Goal: Task Accomplishment & Management: Complete application form

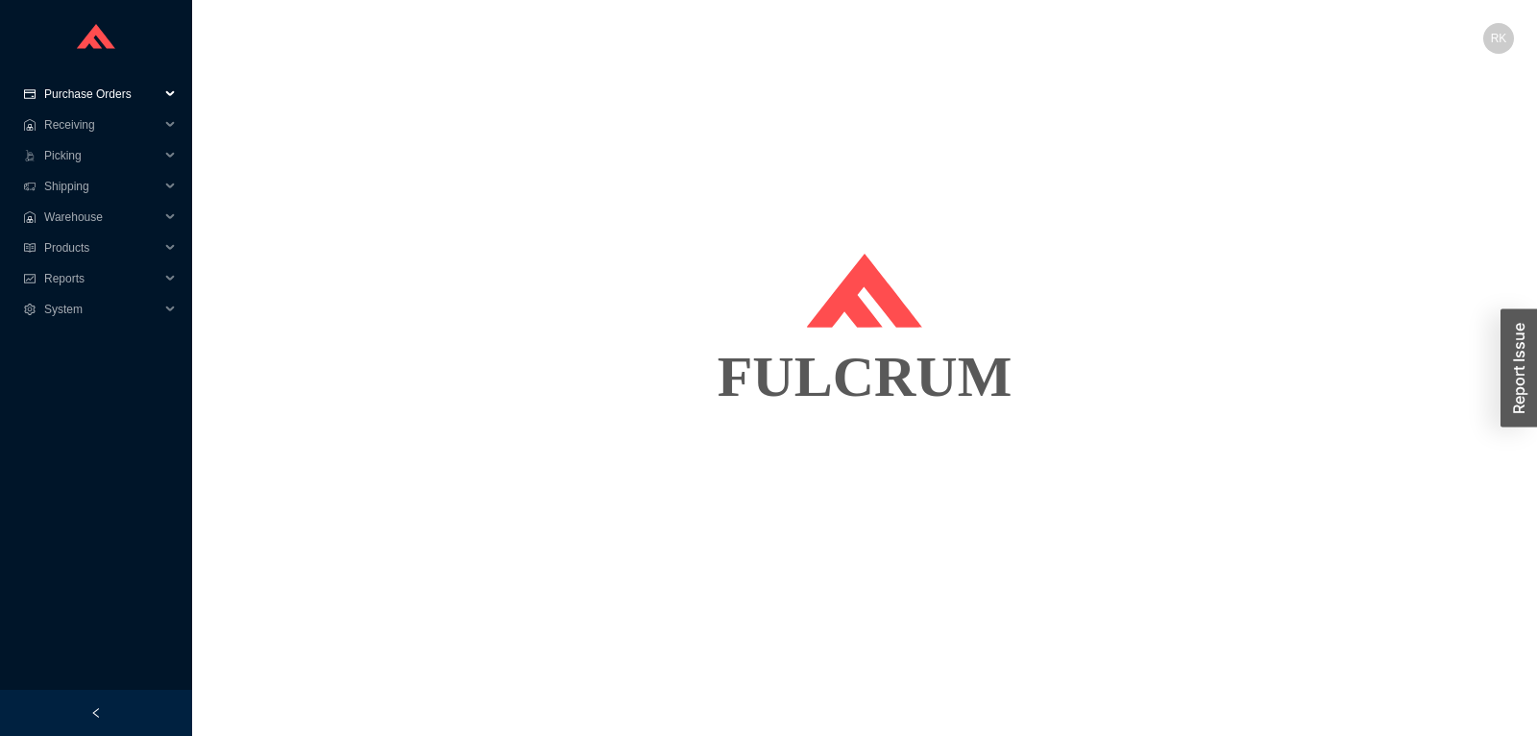
click at [109, 91] on span "Purchase Orders" at bounding box center [101, 94] width 115 height 31
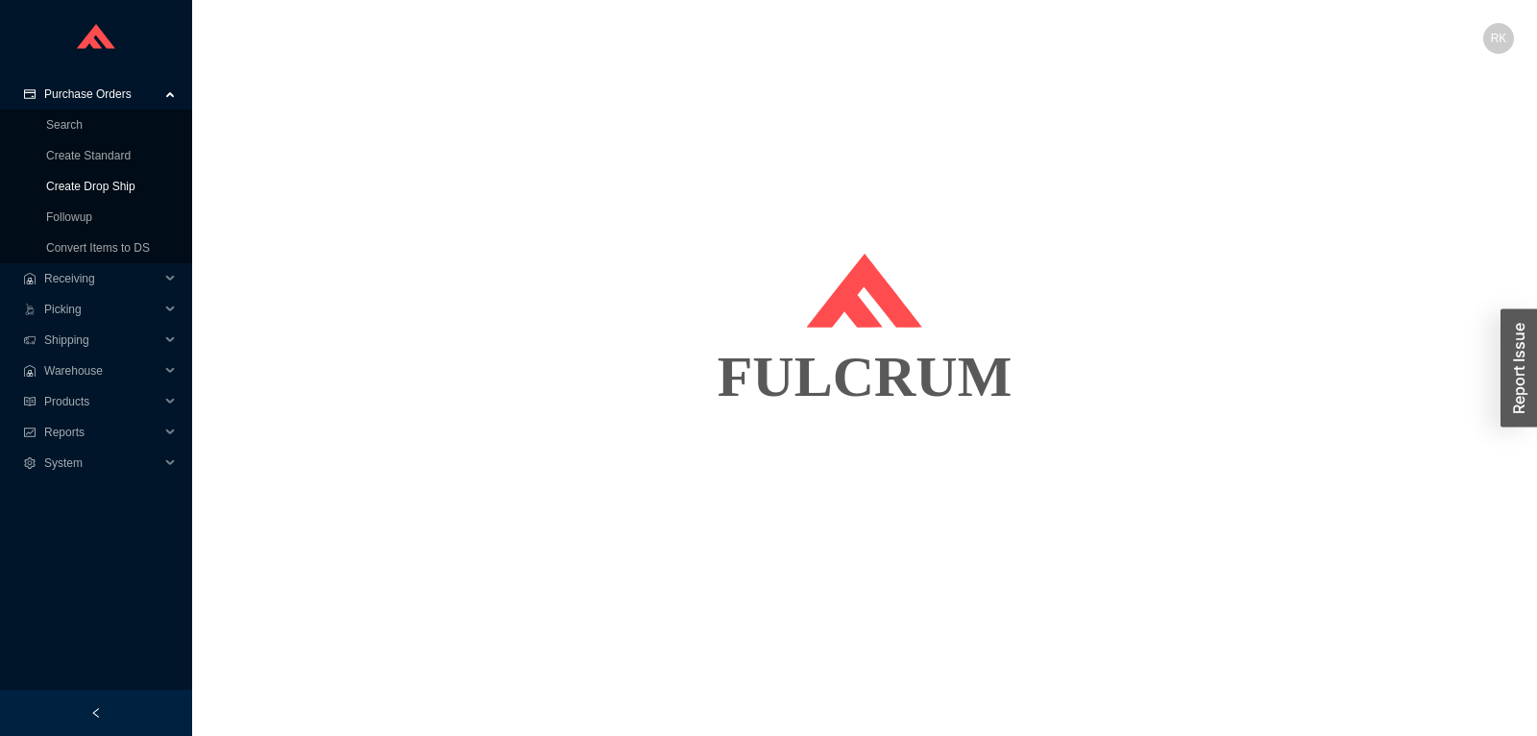
click at [113, 185] on link "Create Drop Ship" at bounding box center [90, 186] width 89 height 13
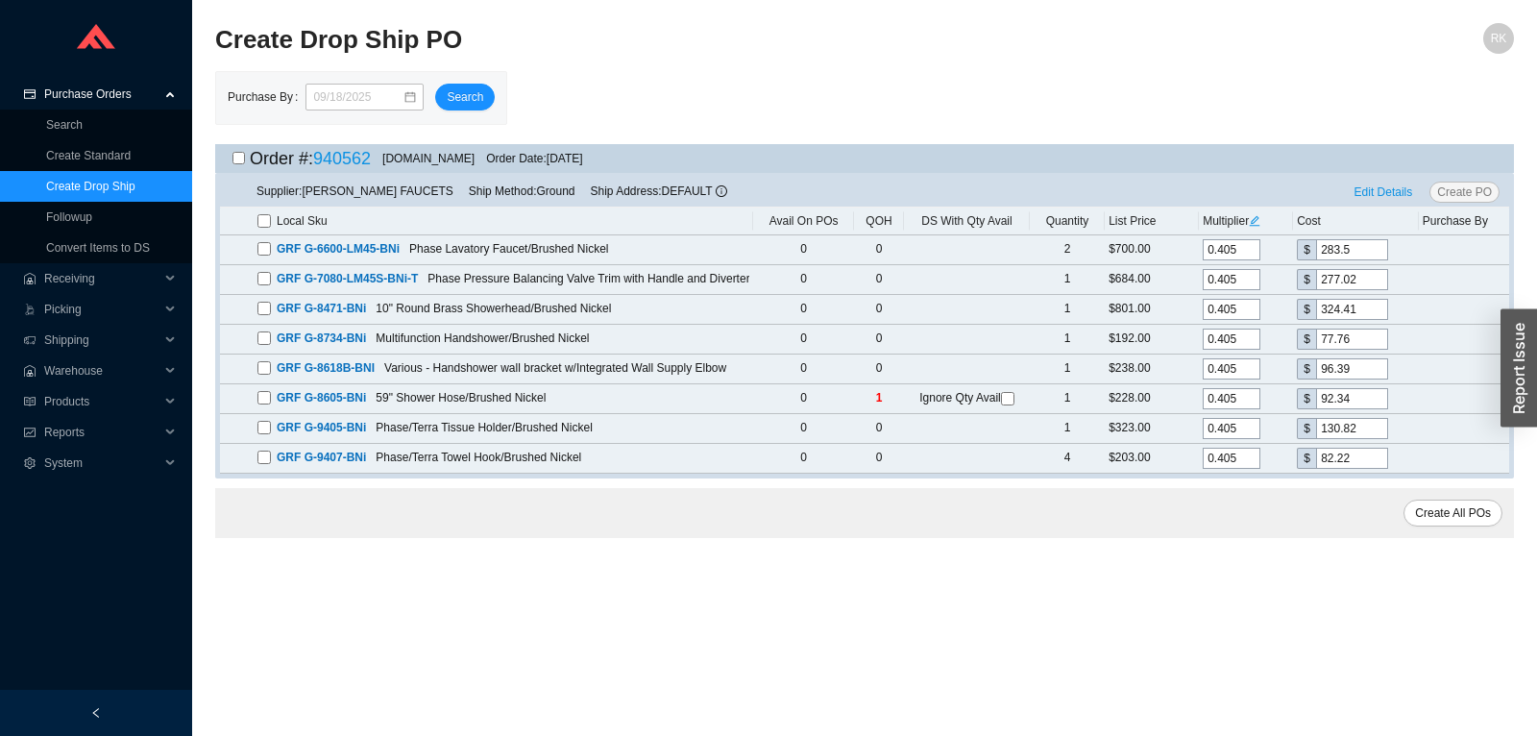
click at [233, 158] on input "checkbox" at bounding box center [238, 158] width 12 height 12
checkbox input "true"
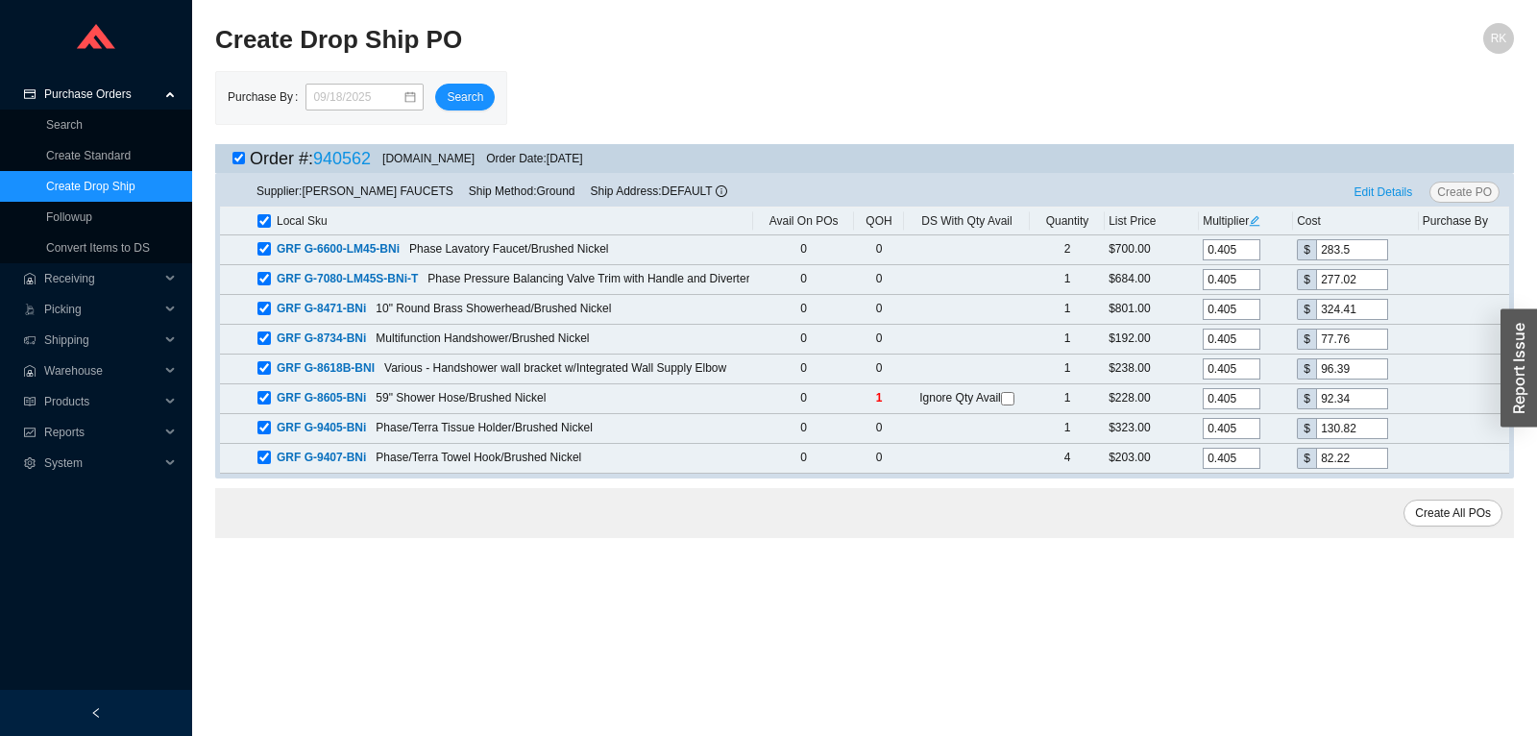
checkbox input "true"
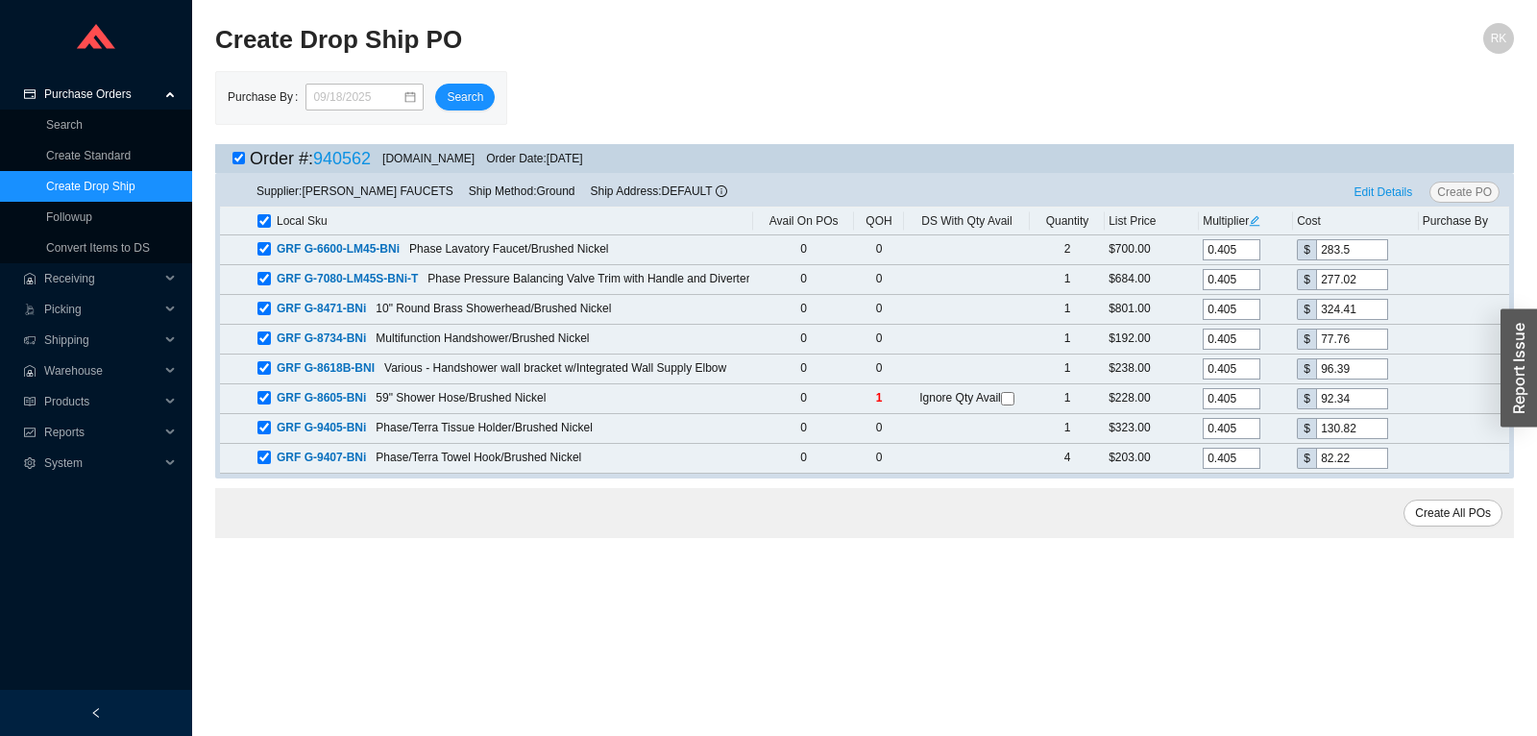
checkbox input "true"
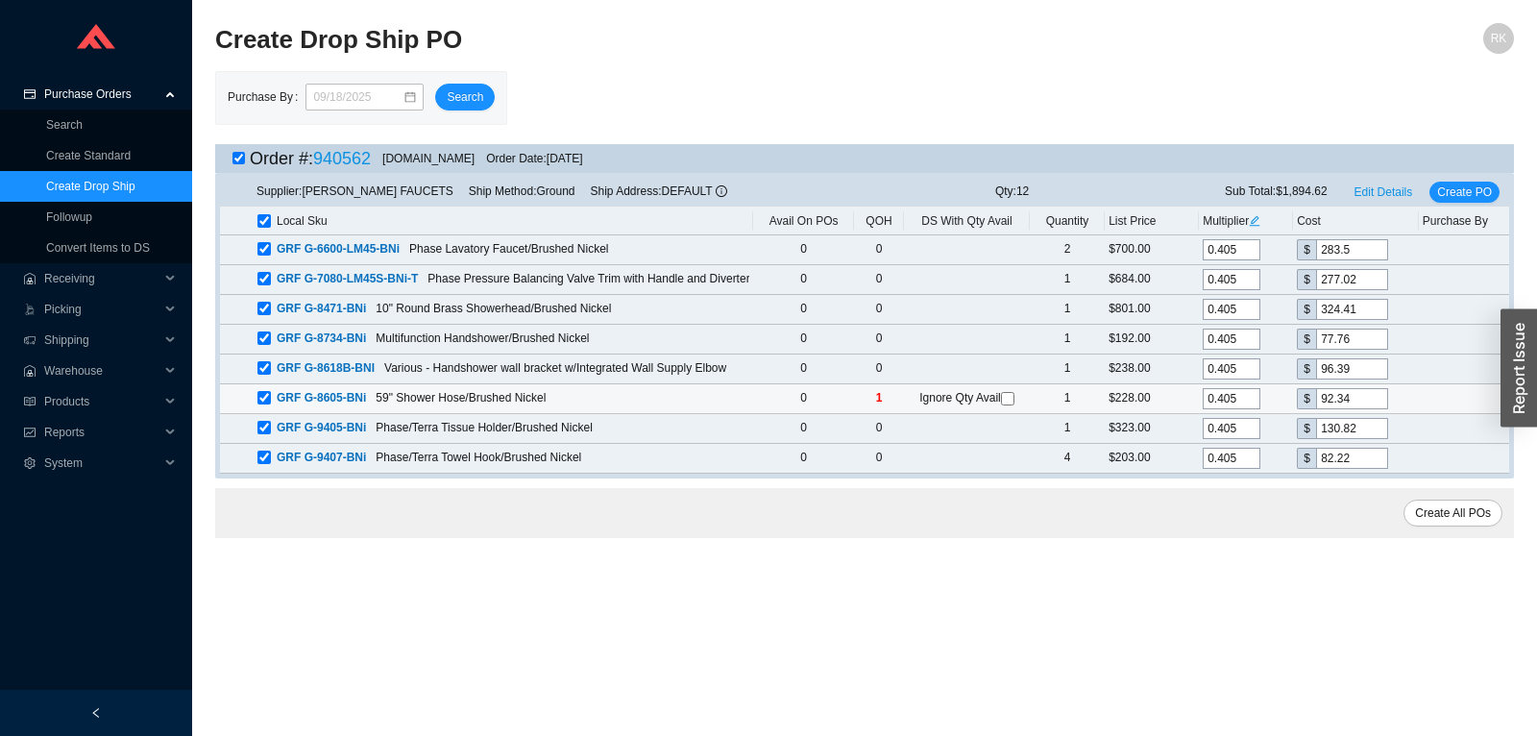
click at [1009, 400] on input "checkbox" at bounding box center [1007, 398] width 13 height 13
checkbox input "true"
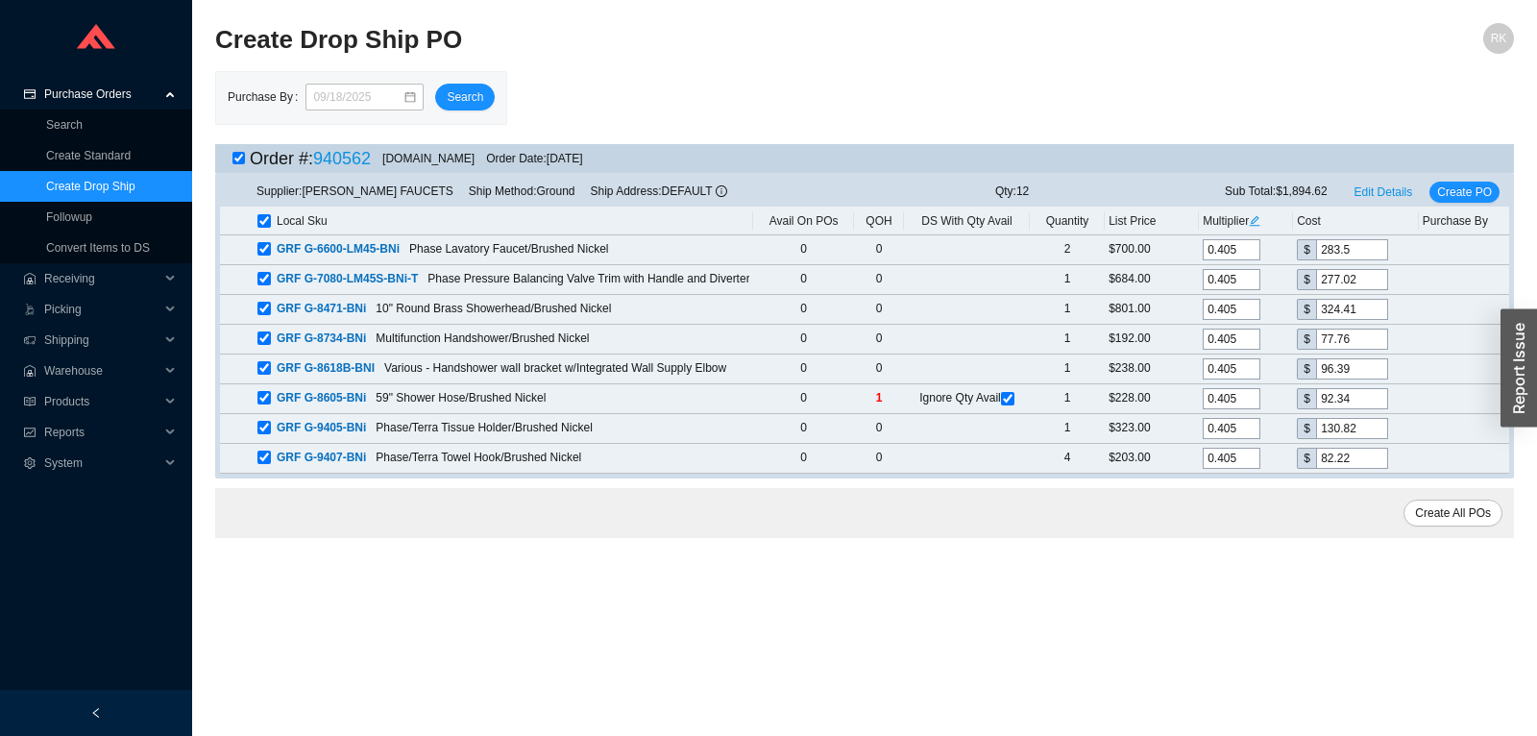
click at [237, 153] on div at bounding box center [238, 158] width 12 height 29
click at [239, 157] on input "checkbox" at bounding box center [238, 158] width 12 height 12
checkbox input "false"
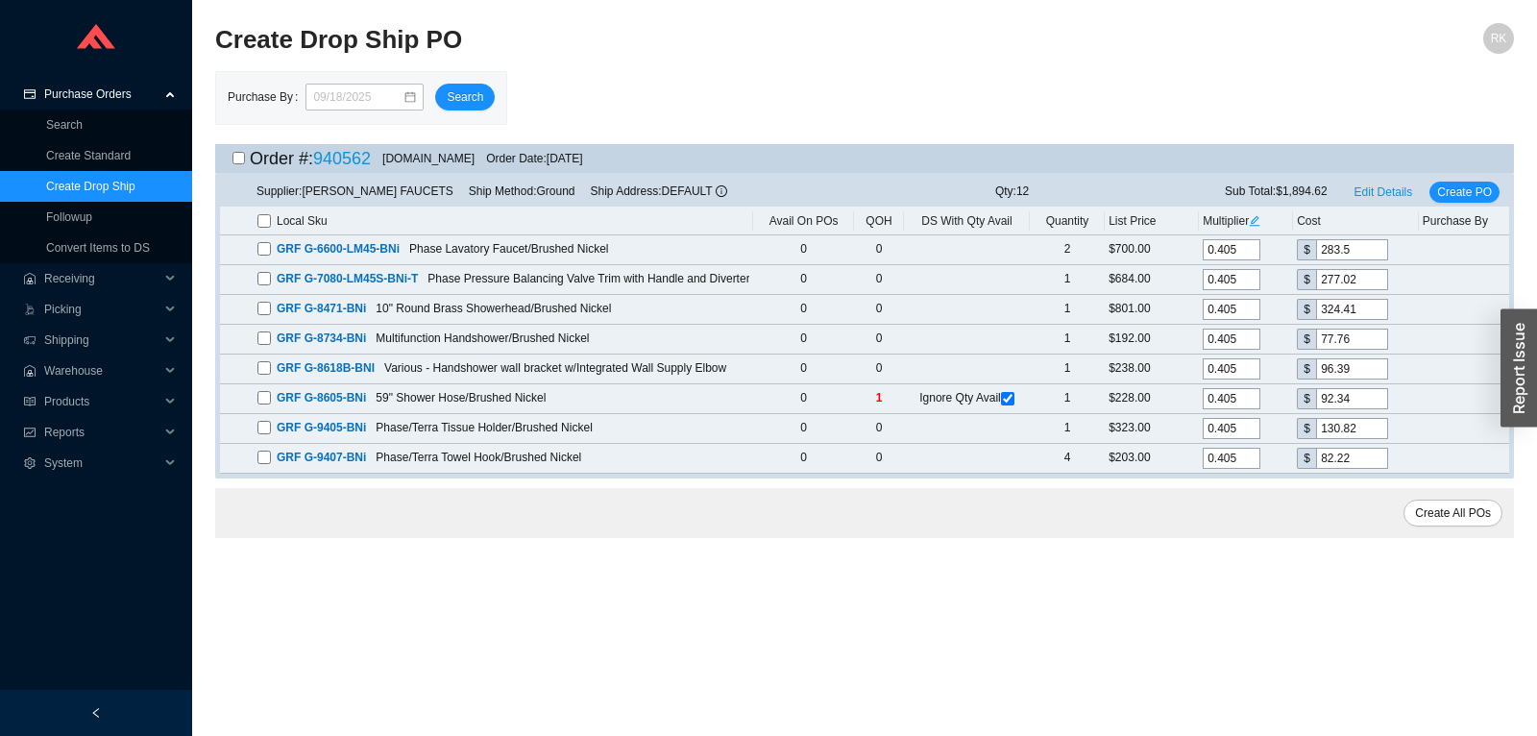
checkbox input "false"
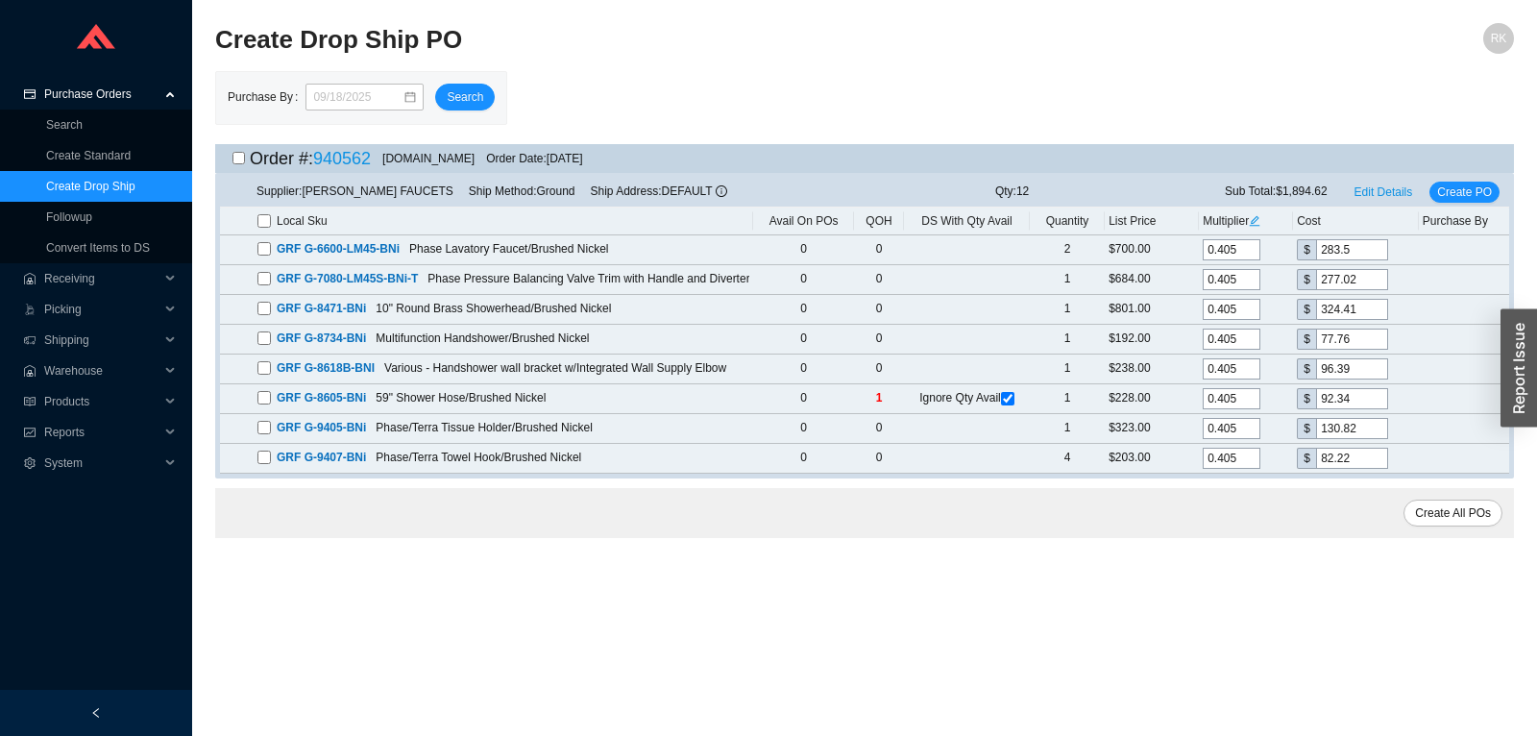
checkbox input "false"
click at [135, 189] on link "Create Drop Ship" at bounding box center [90, 186] width 89 height 13
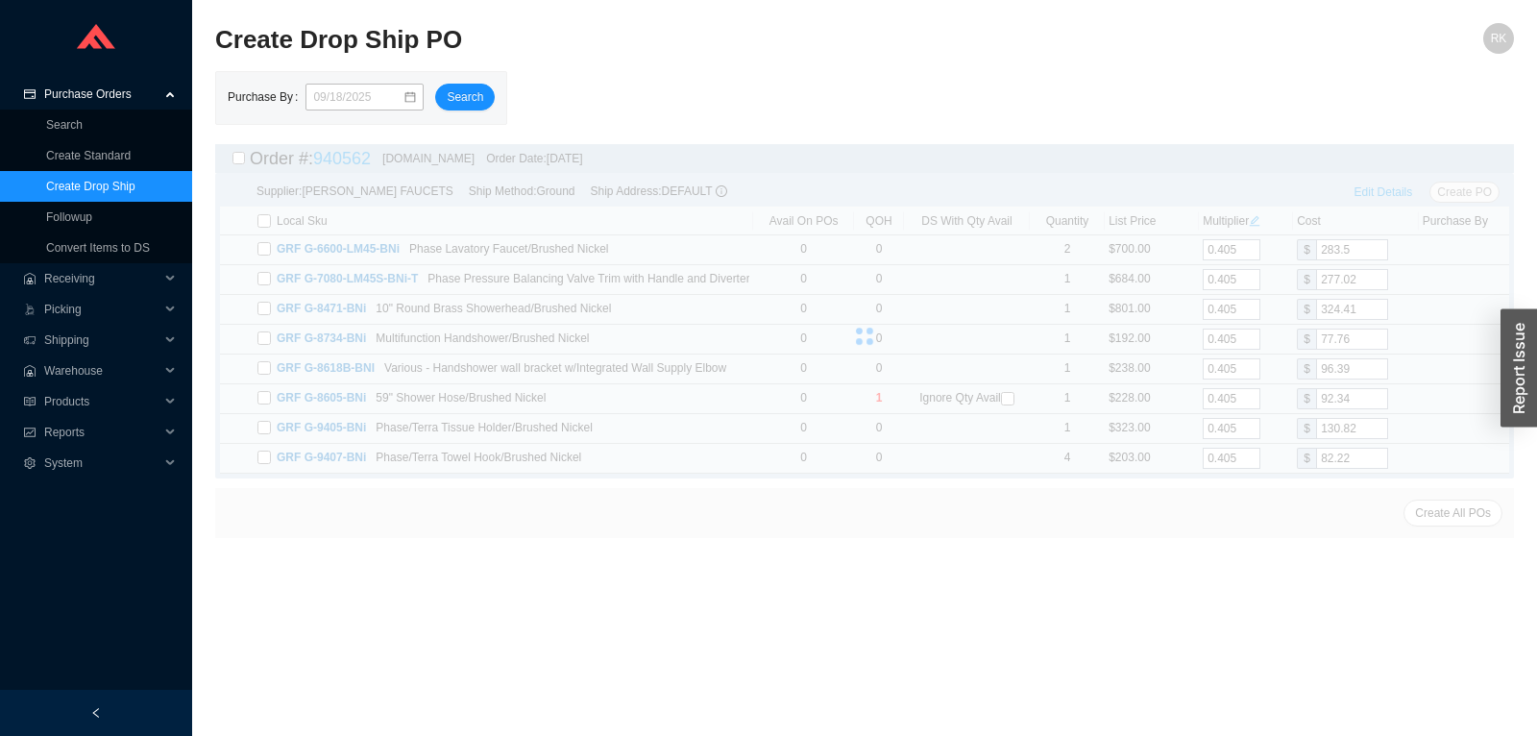
type input "130.82"
type input "82.22"
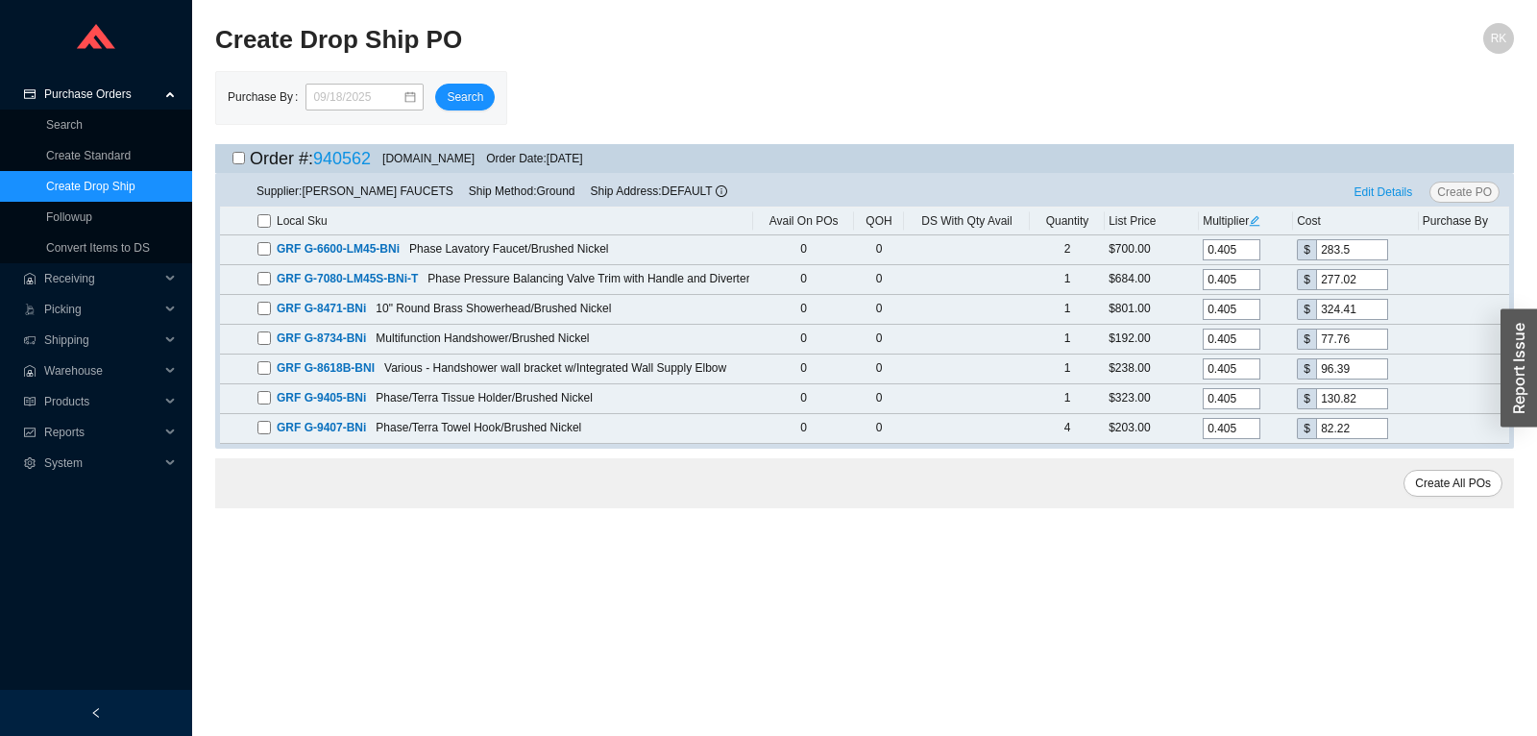
click at [242, 158] on input "checkbox" at bounding box center [238, 158] width 12 height 12
checkbox input "true"
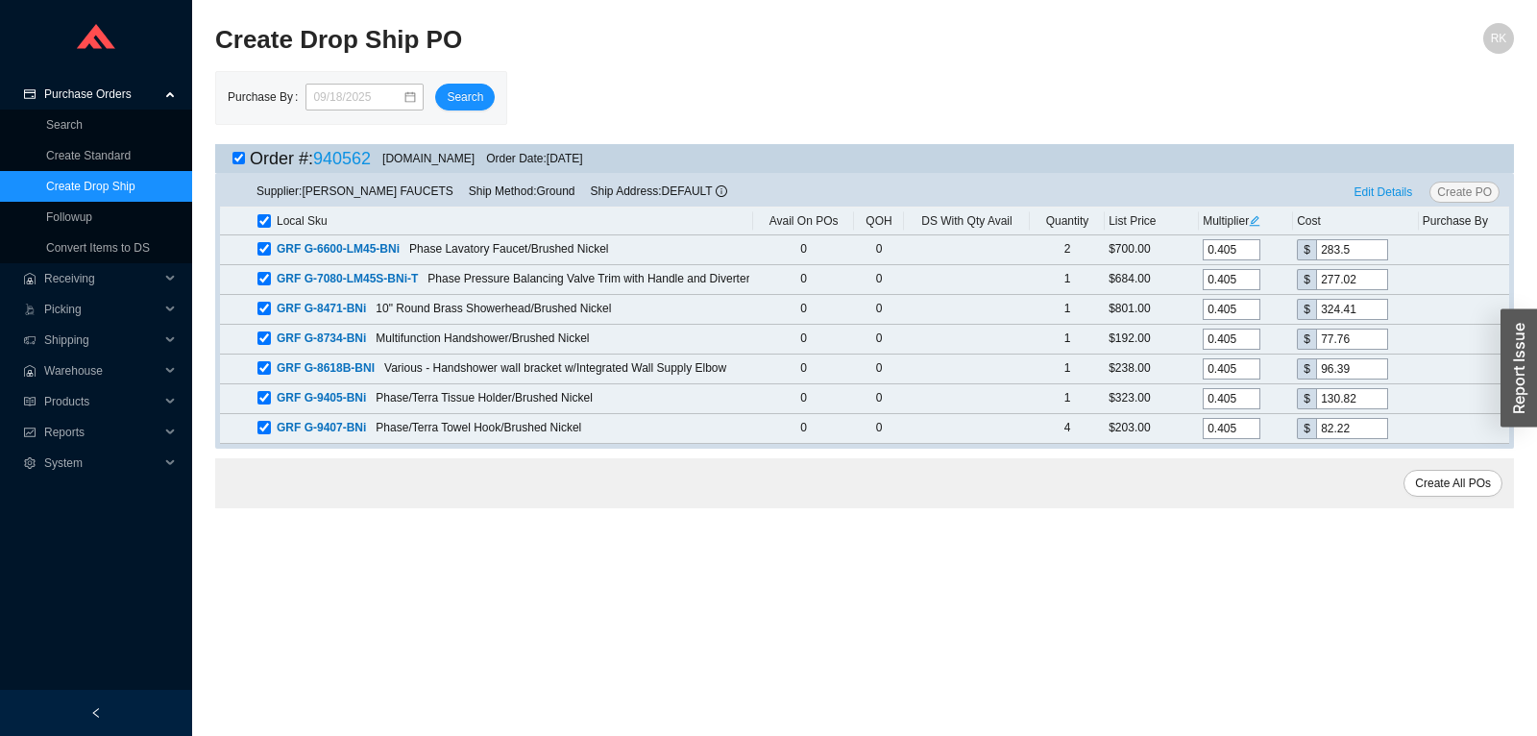
checkbox input "true"
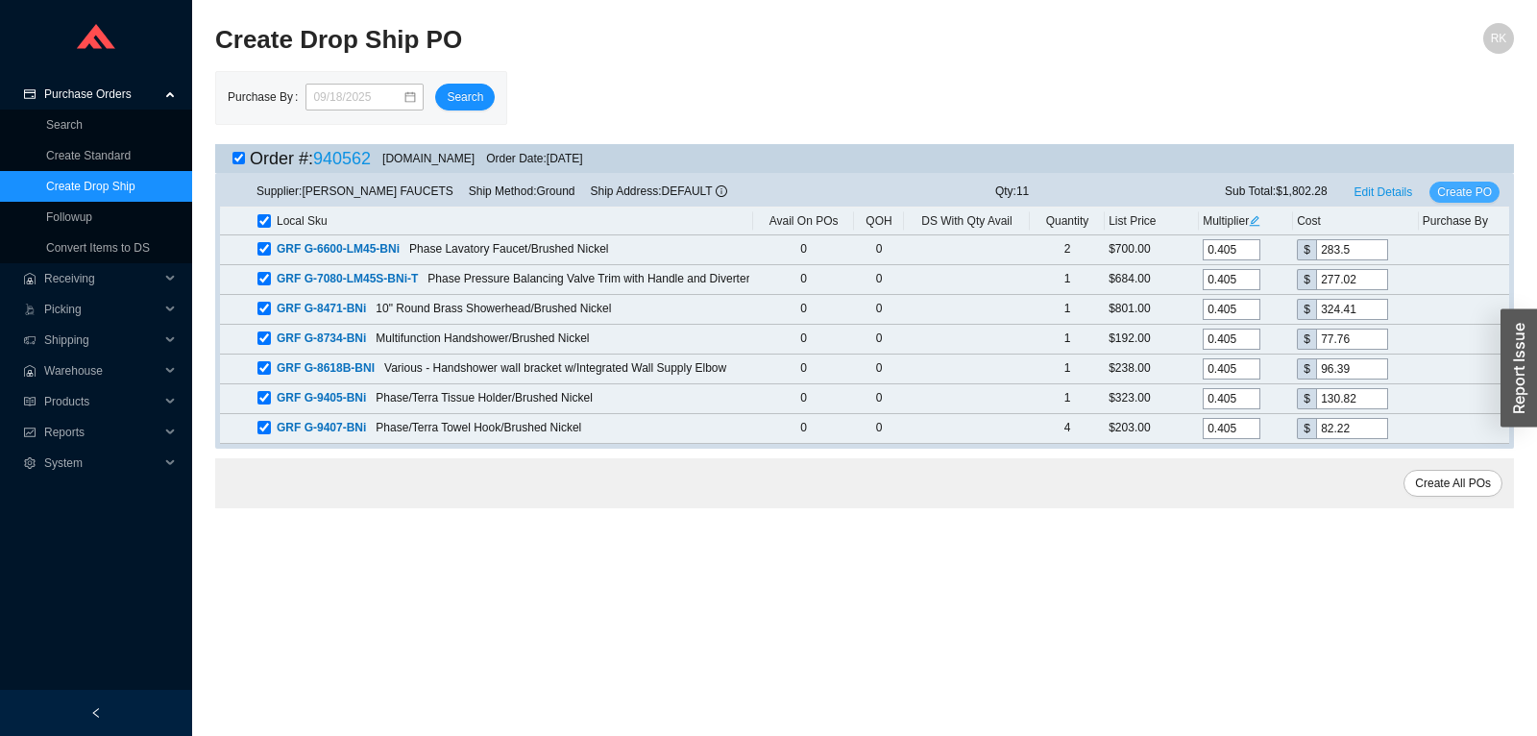
click at [1481, 195] on span "Create PO" at bounding box center [1464, 191] width 55 height 19
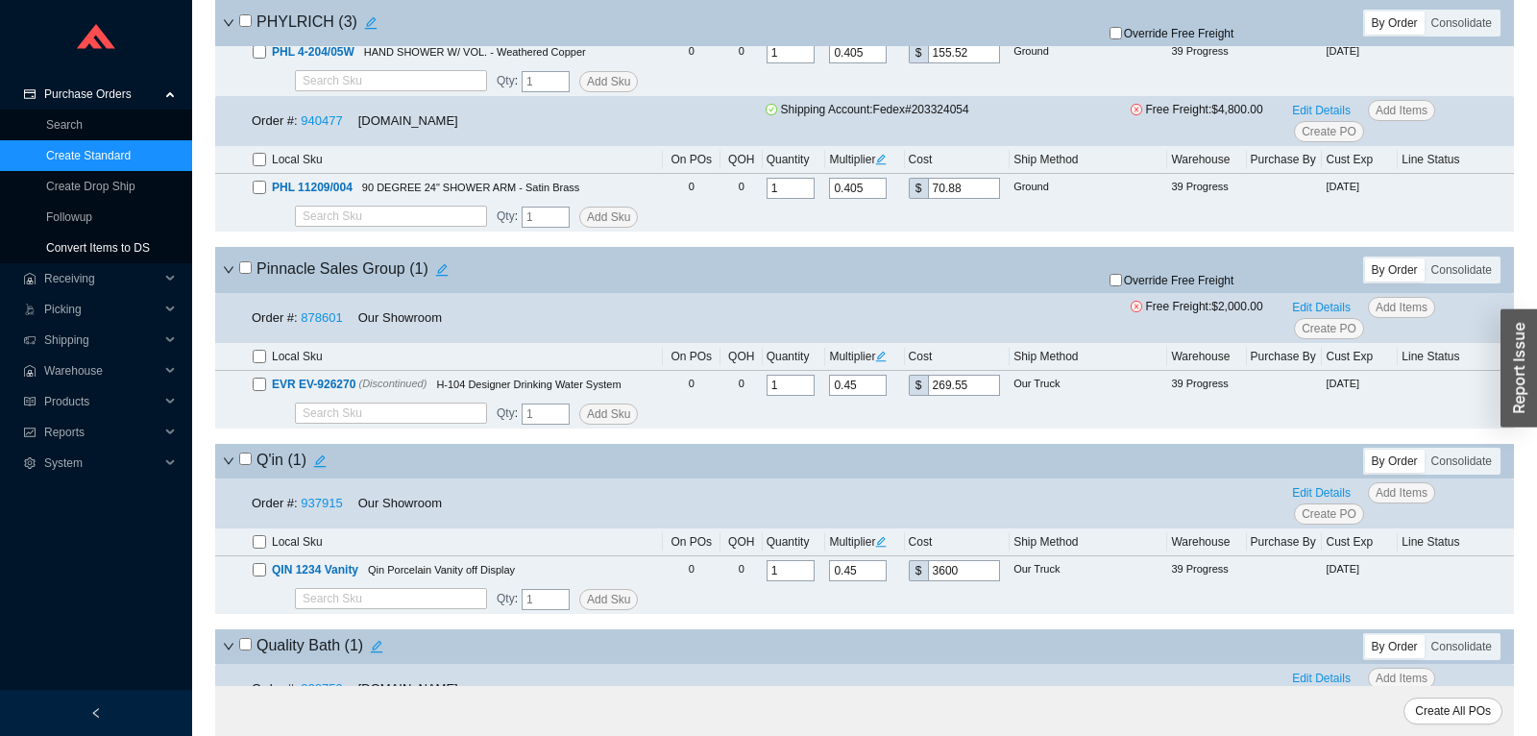
scroll to position [6939, 0]
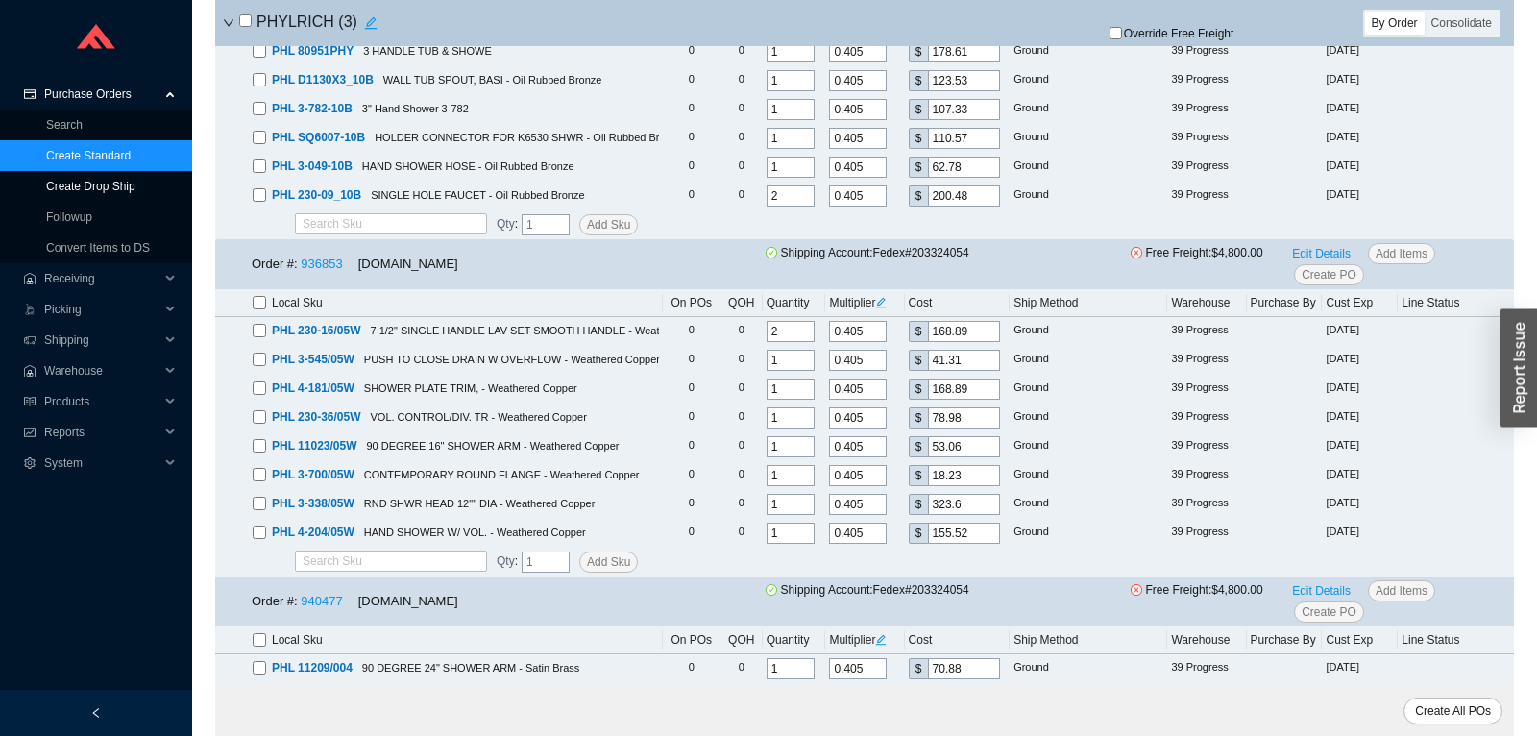
click at [105, 180] on link "Create Drop Ship" at bounding box center [90, 186] width 89 height 13
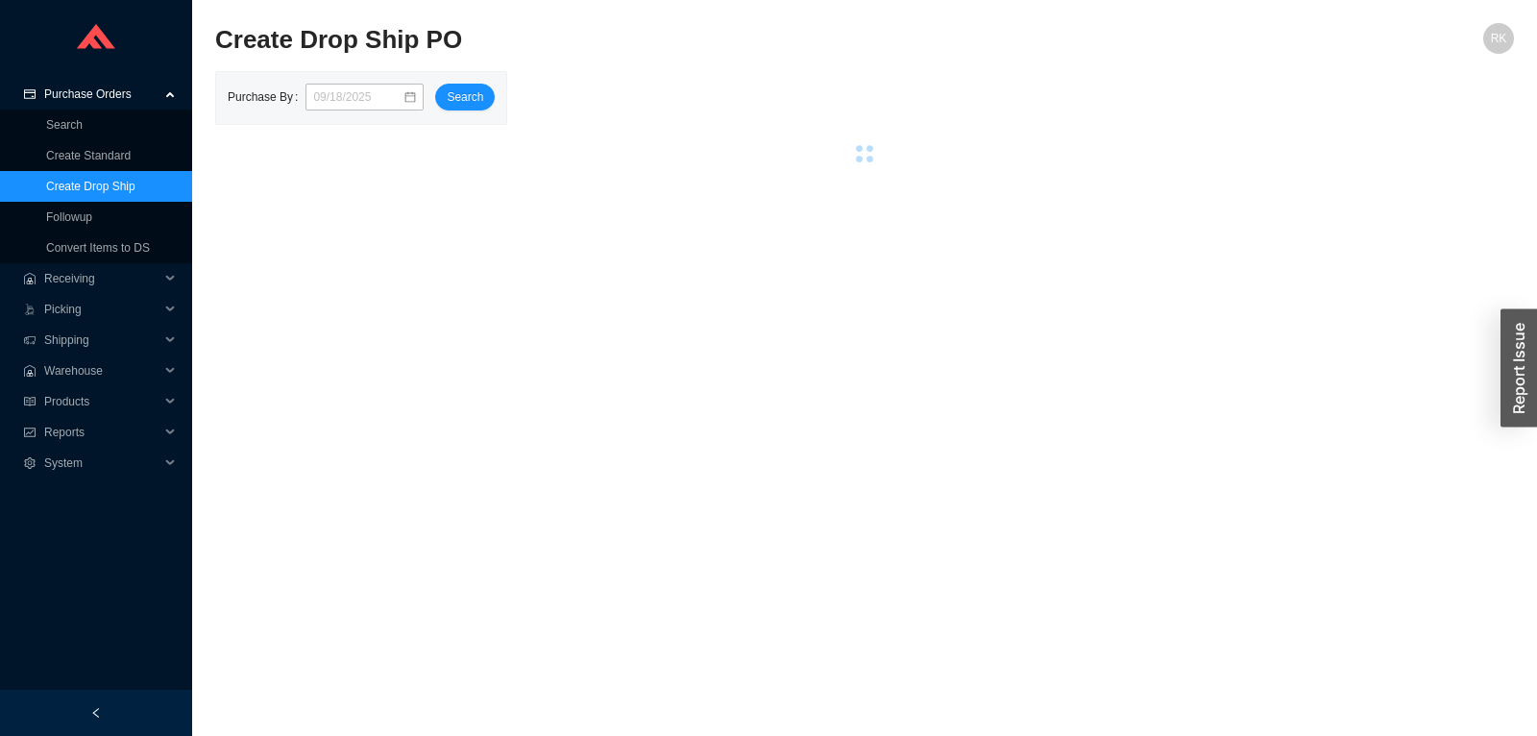
click at [103, 182] on link "Create Drop Ship" at bounding box center [90, 186] width 89 height 13
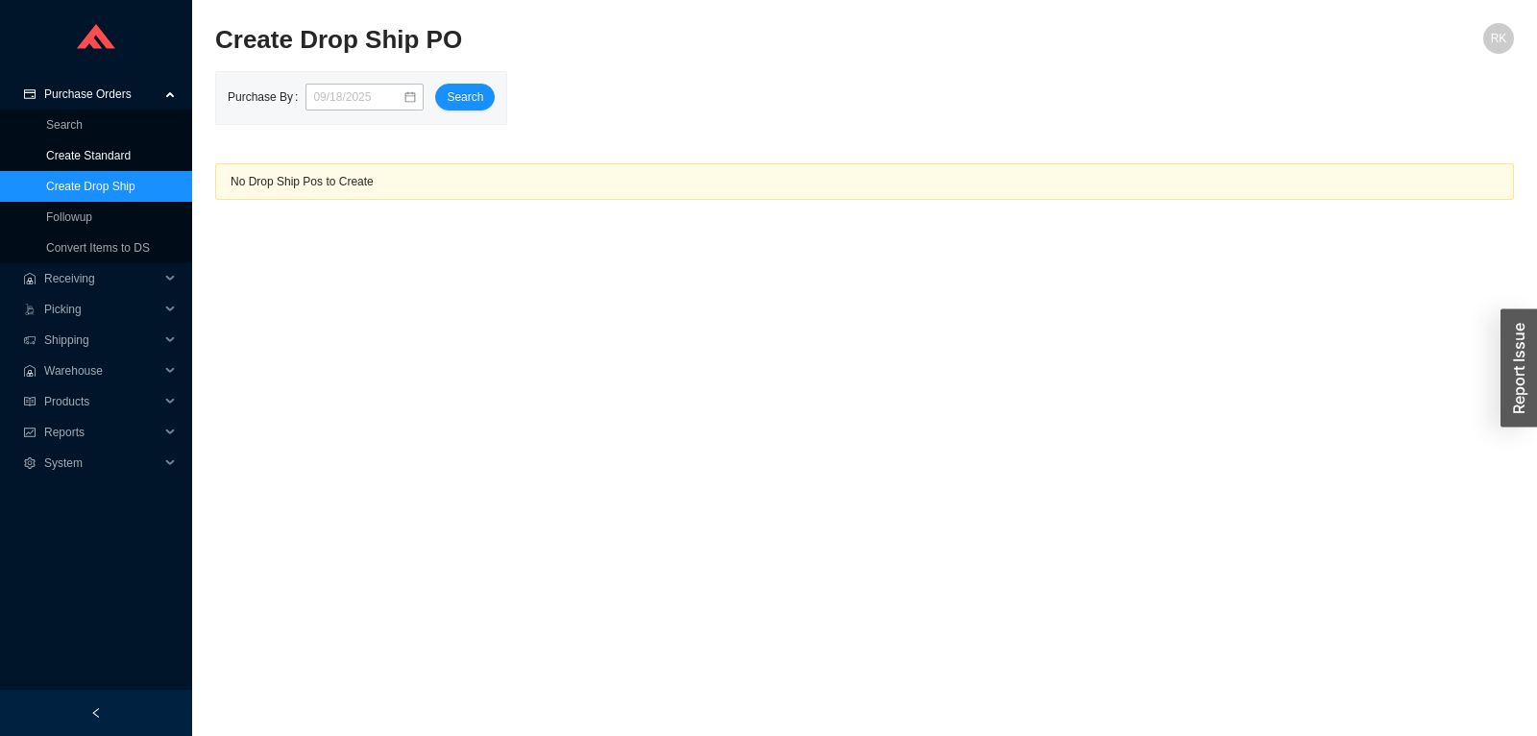
click at [106, 152] on link "Create Standard" at bounding box center [88, 155] width 85 height 13
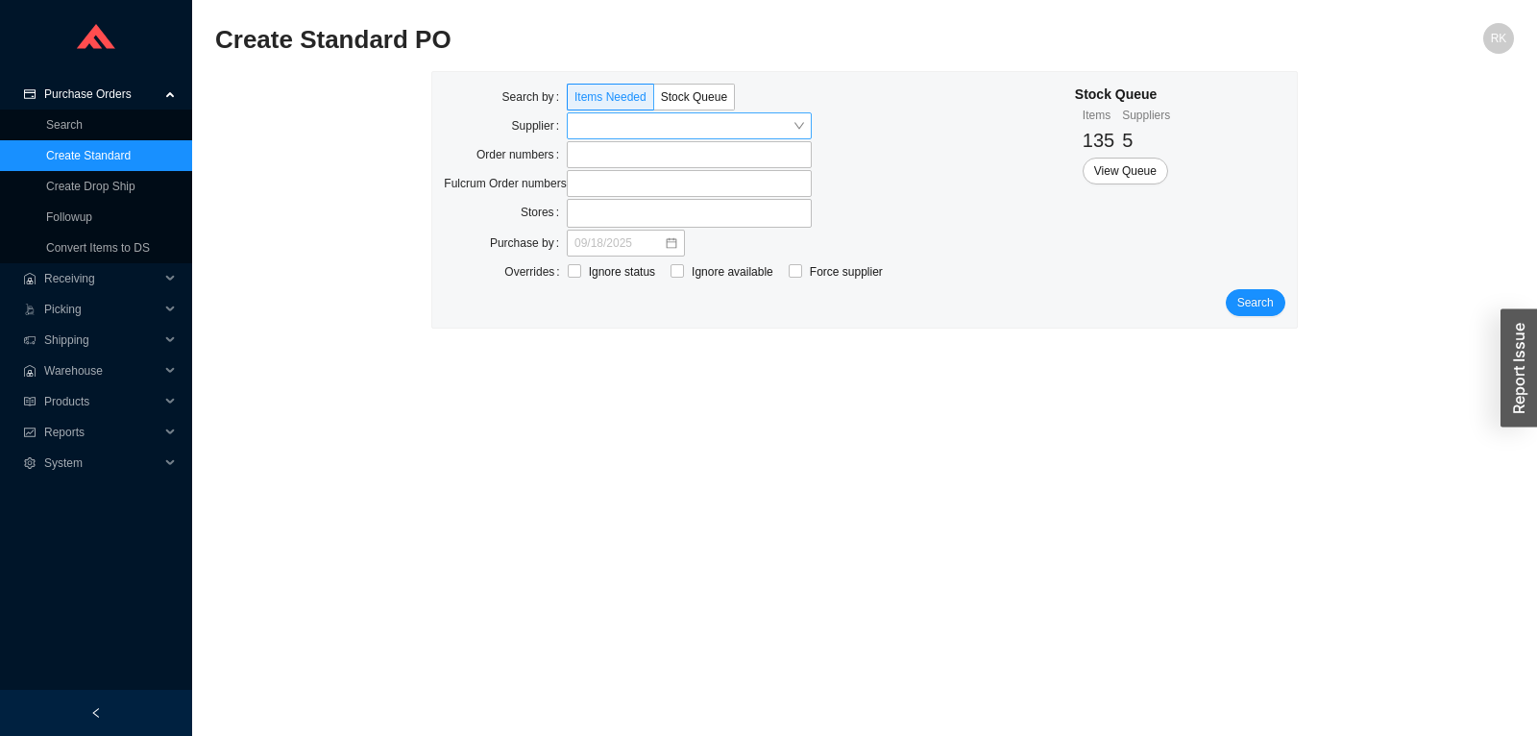
click at [608, 123] on input "search" at bounding box center [683, 125] width 218 height 25
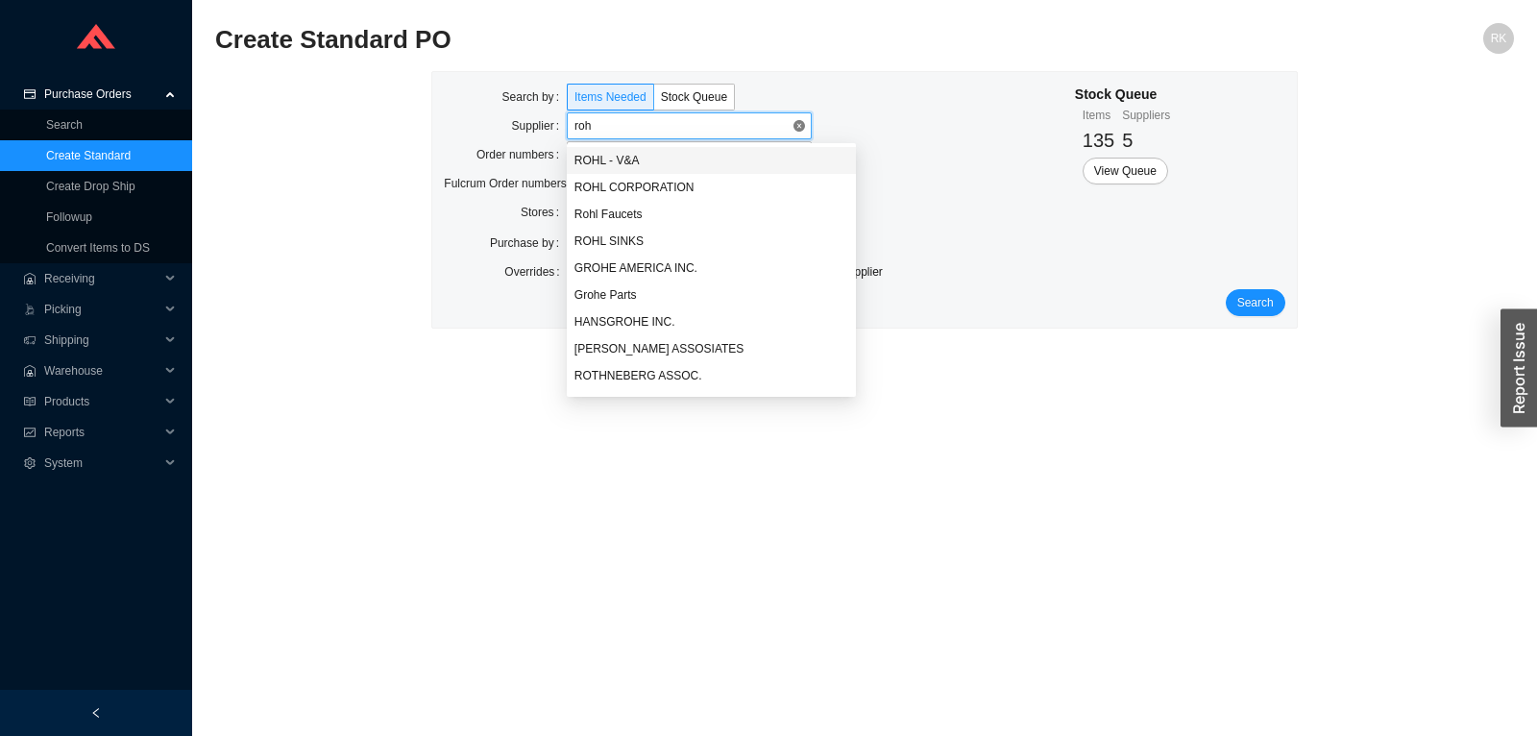
type input "rohl"
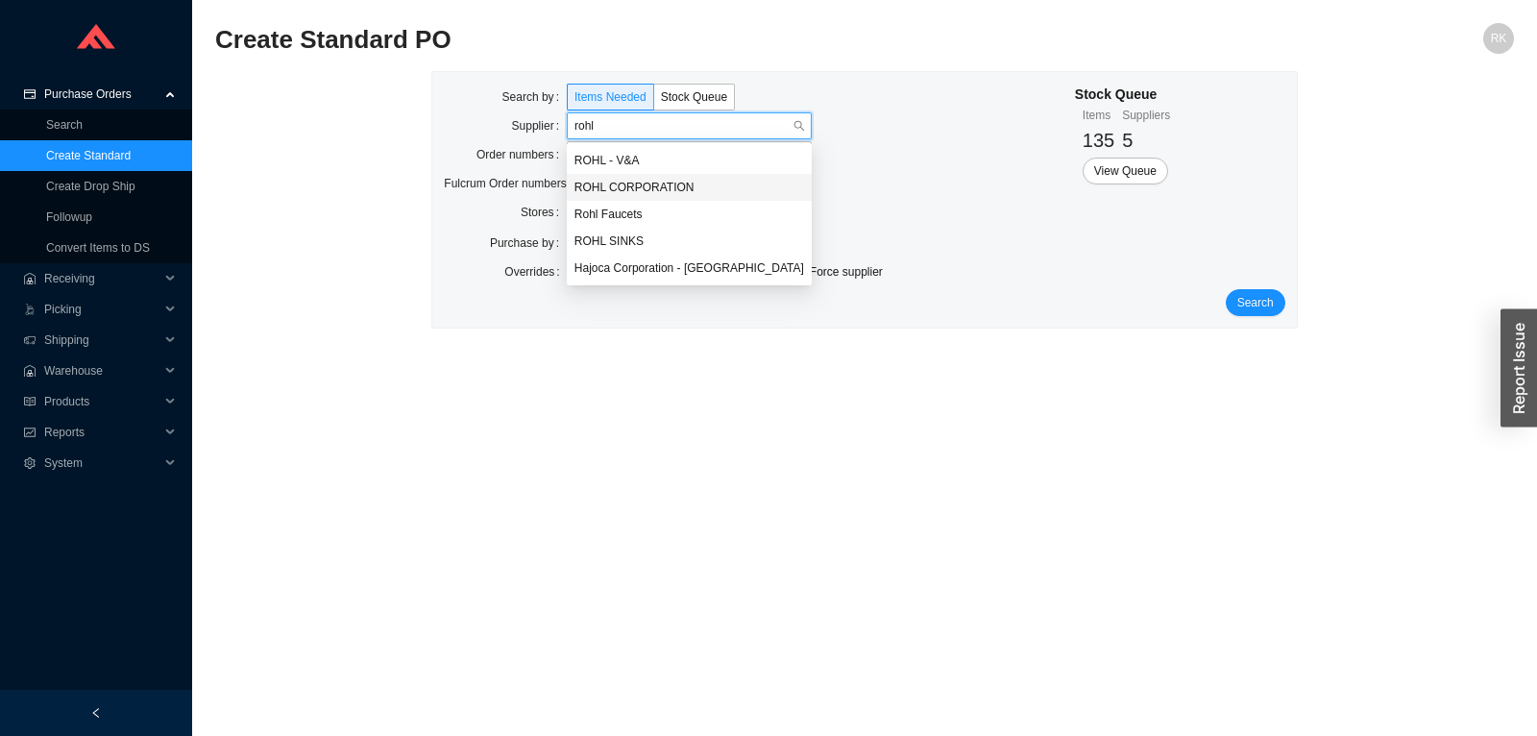
click at [635, 184] on div "ROHL CORPORATION" at bounding box center [689, 187] width 230 height 17
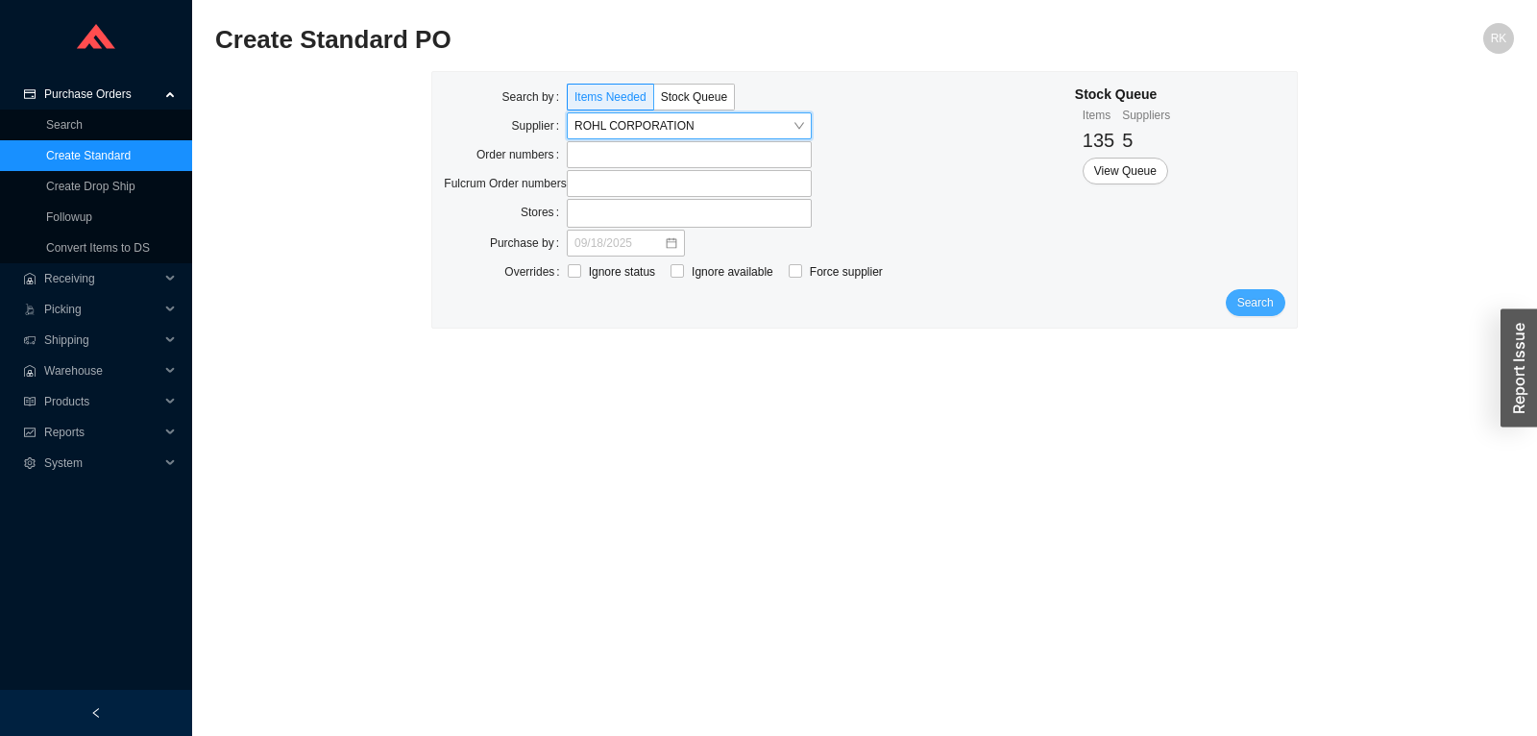
click at [1281, 301] on button "Search" at bounding box center [1255, 302] width 60 height 27
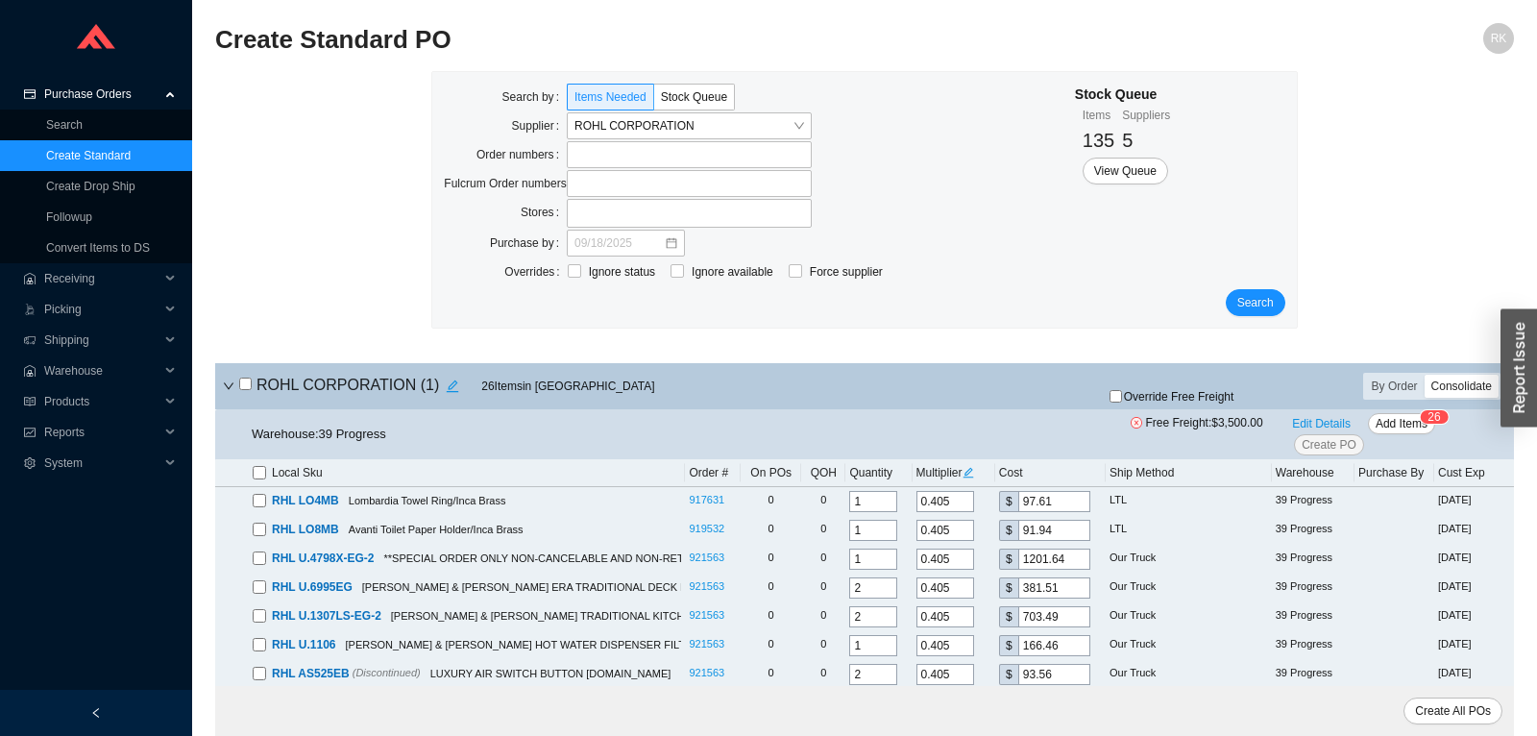
click at [1477, 388] on div "Consolidate" at bounding box center [1461, 386] width 74 height 23
click at [1424, 375] on input "Consolidate" at bounding box center [1424, 375] width 0 height 0
click at [249, 384] on input "checkbox" at bounding box center [245, 383] width 12 height 12
checkbox input "true"
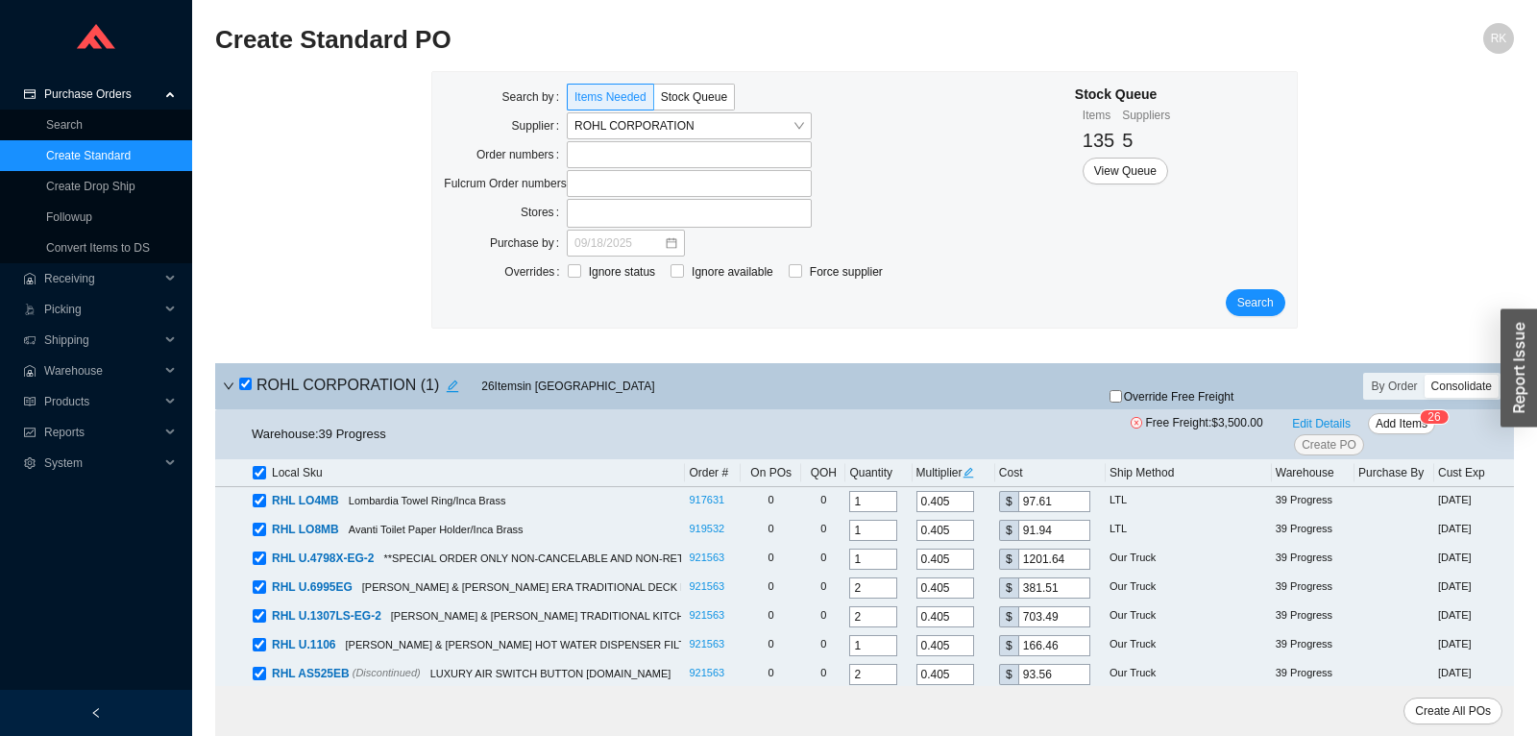
checkbox input "true"
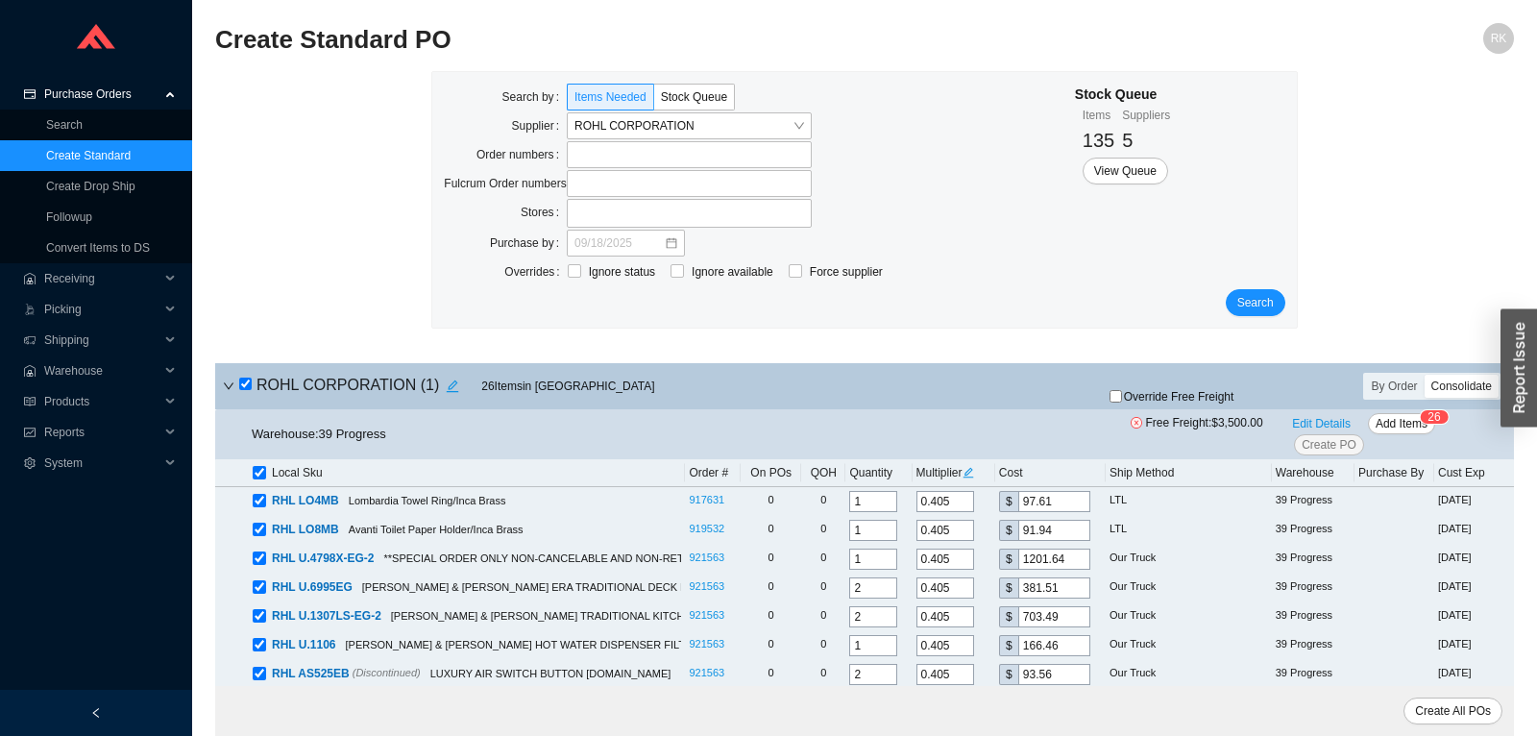
checkbox input "true"
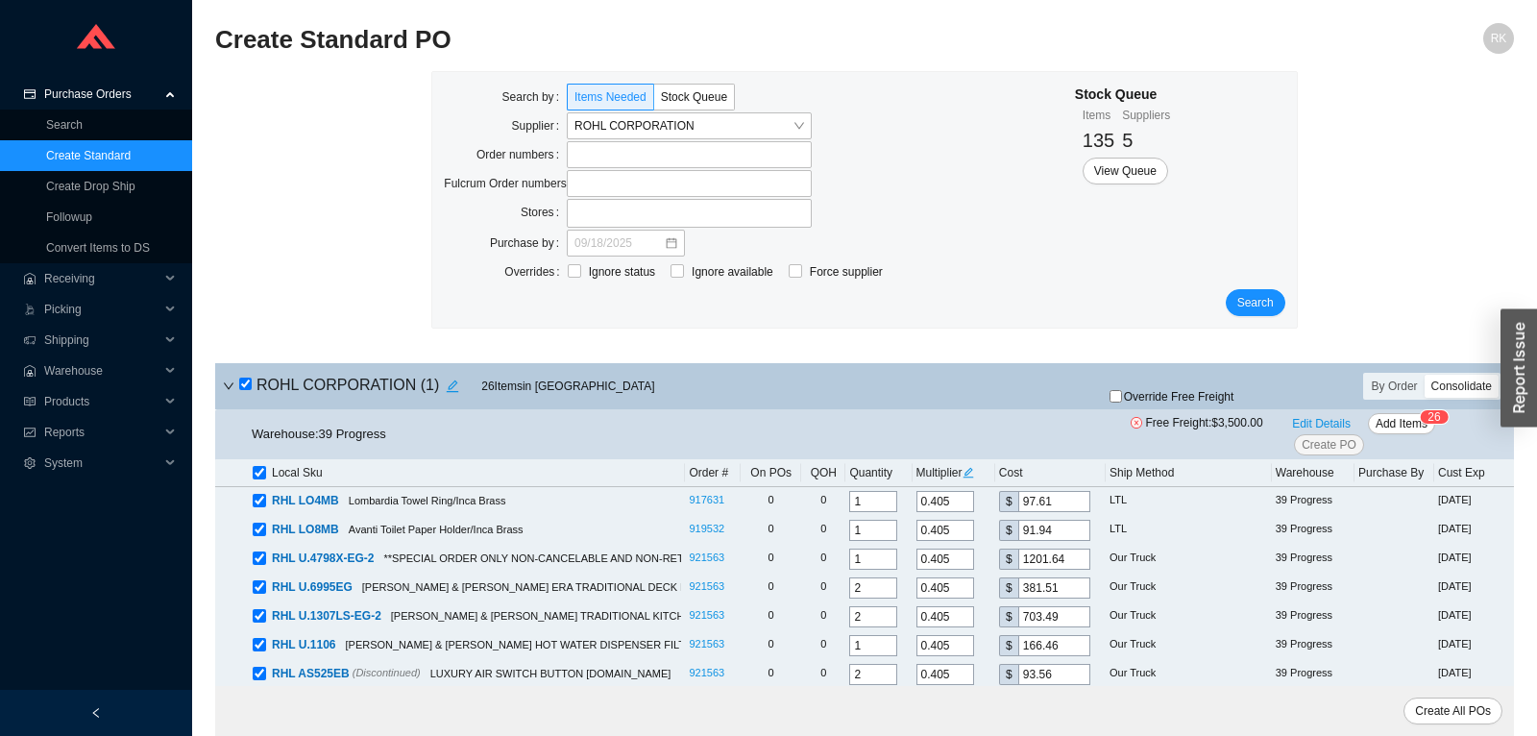
checkbox input "true"
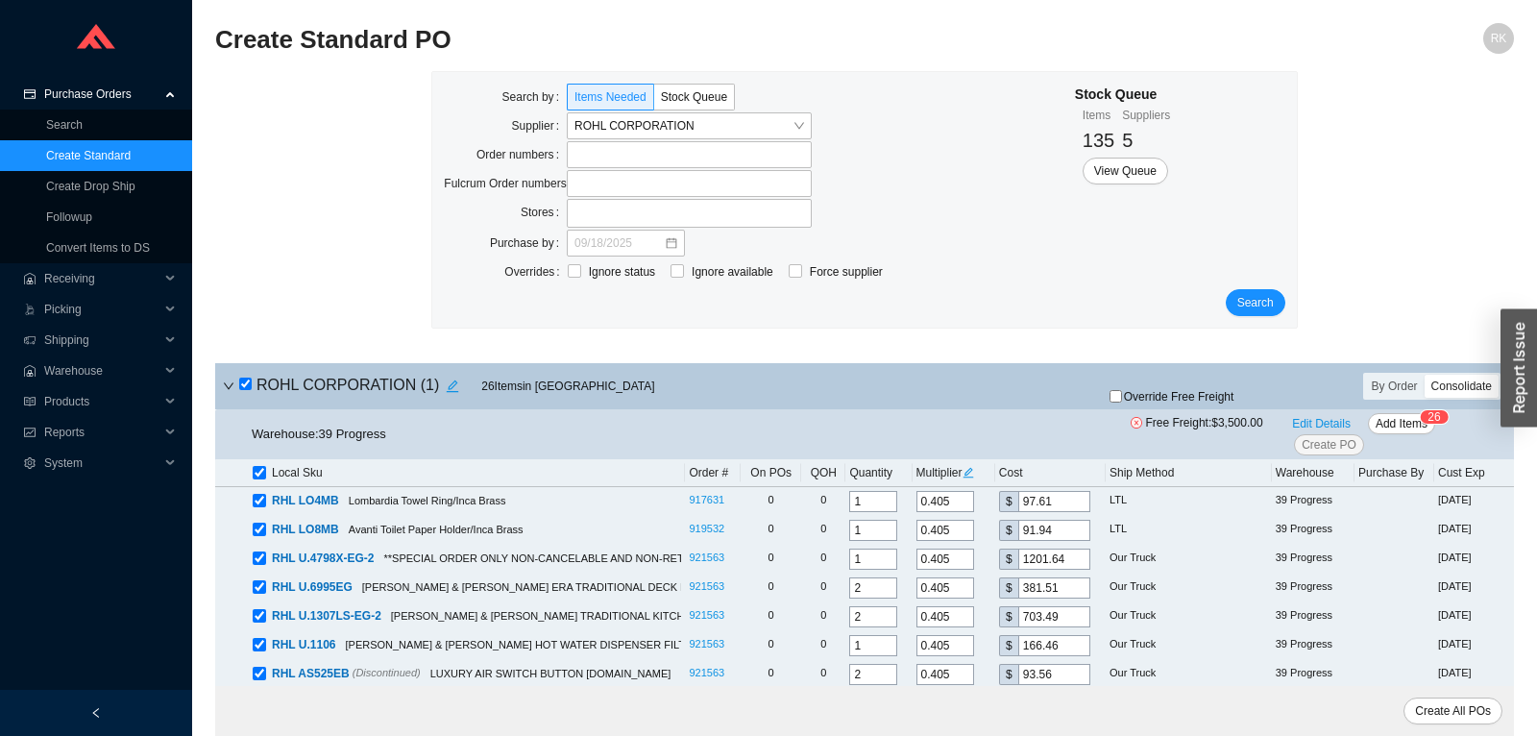
checkbox input "true"
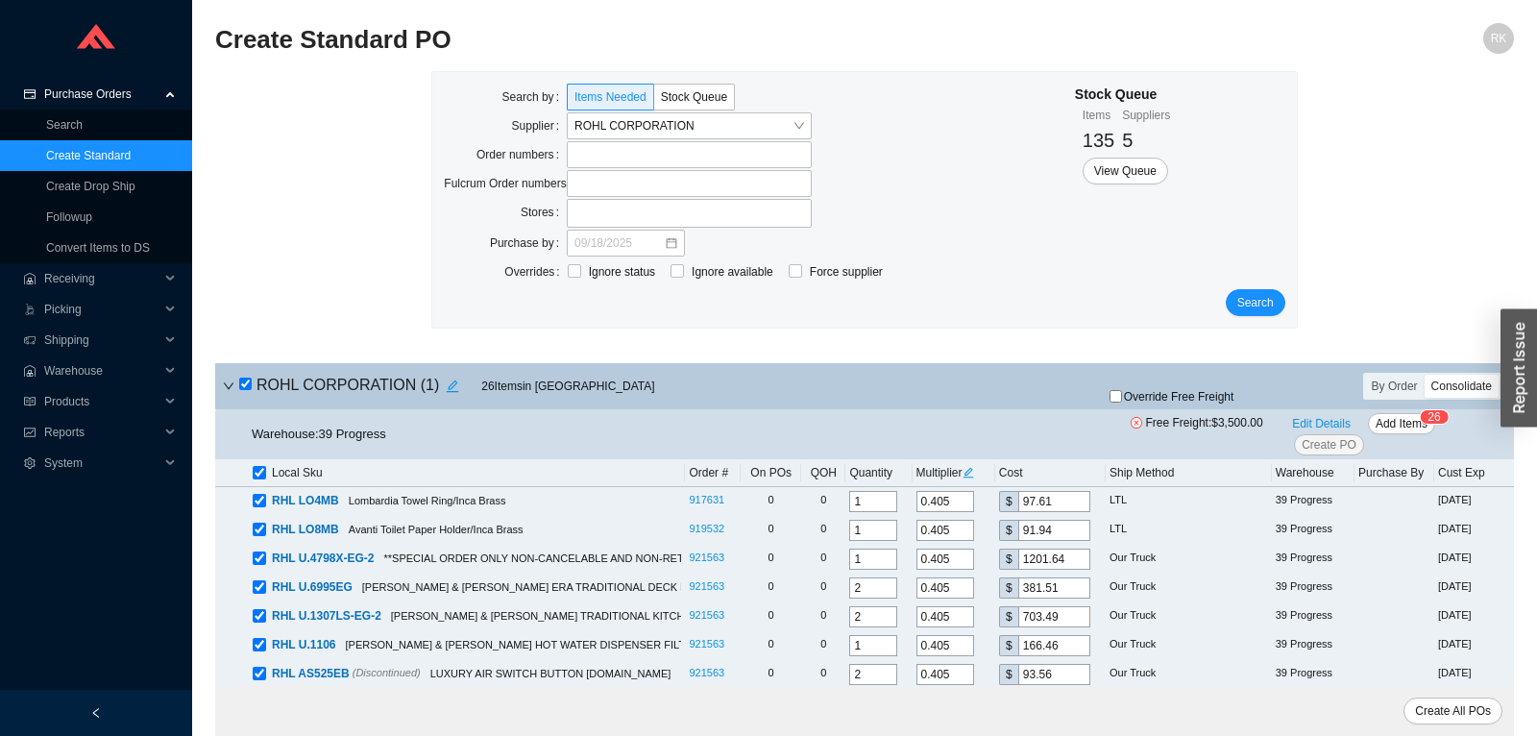
checkbox input "true"
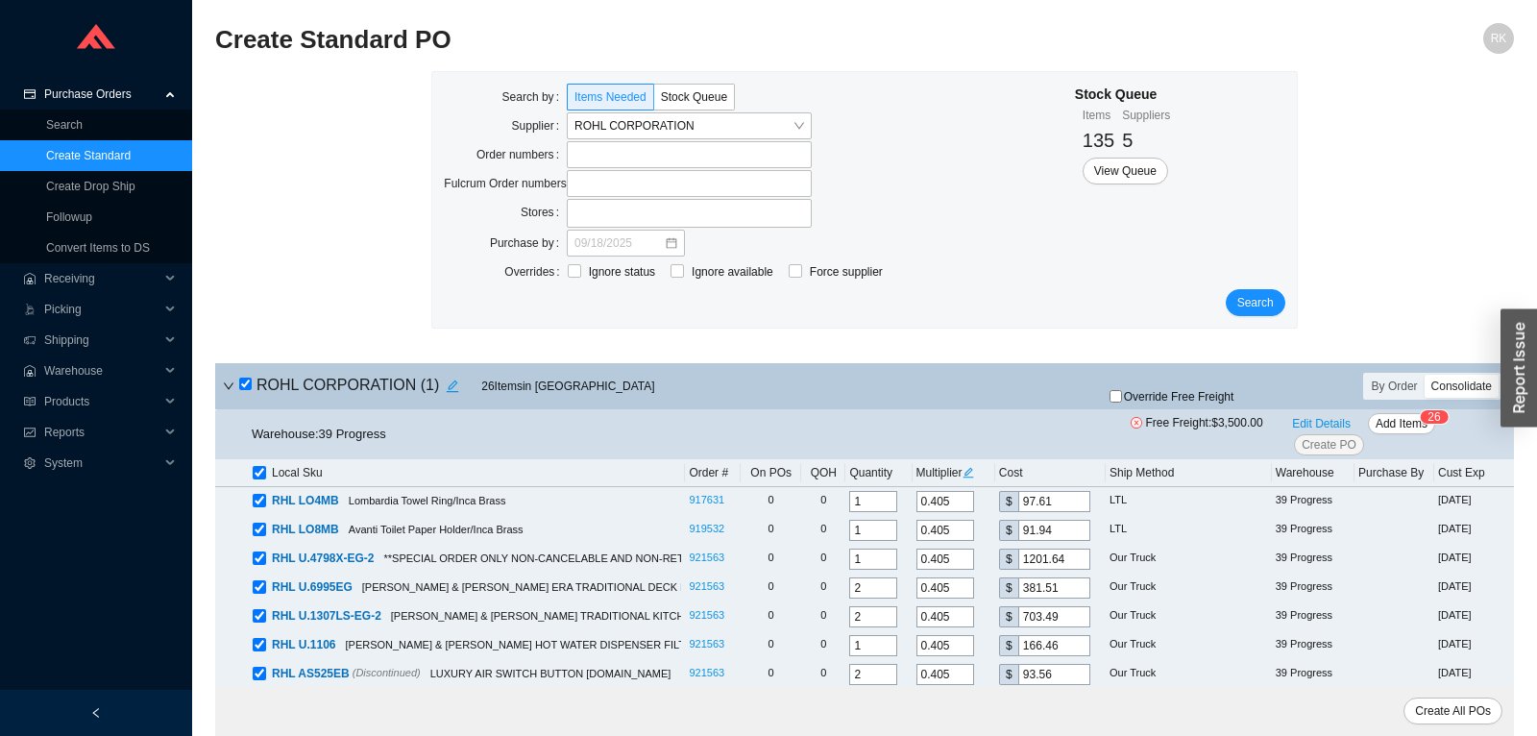
checkbox input "true"
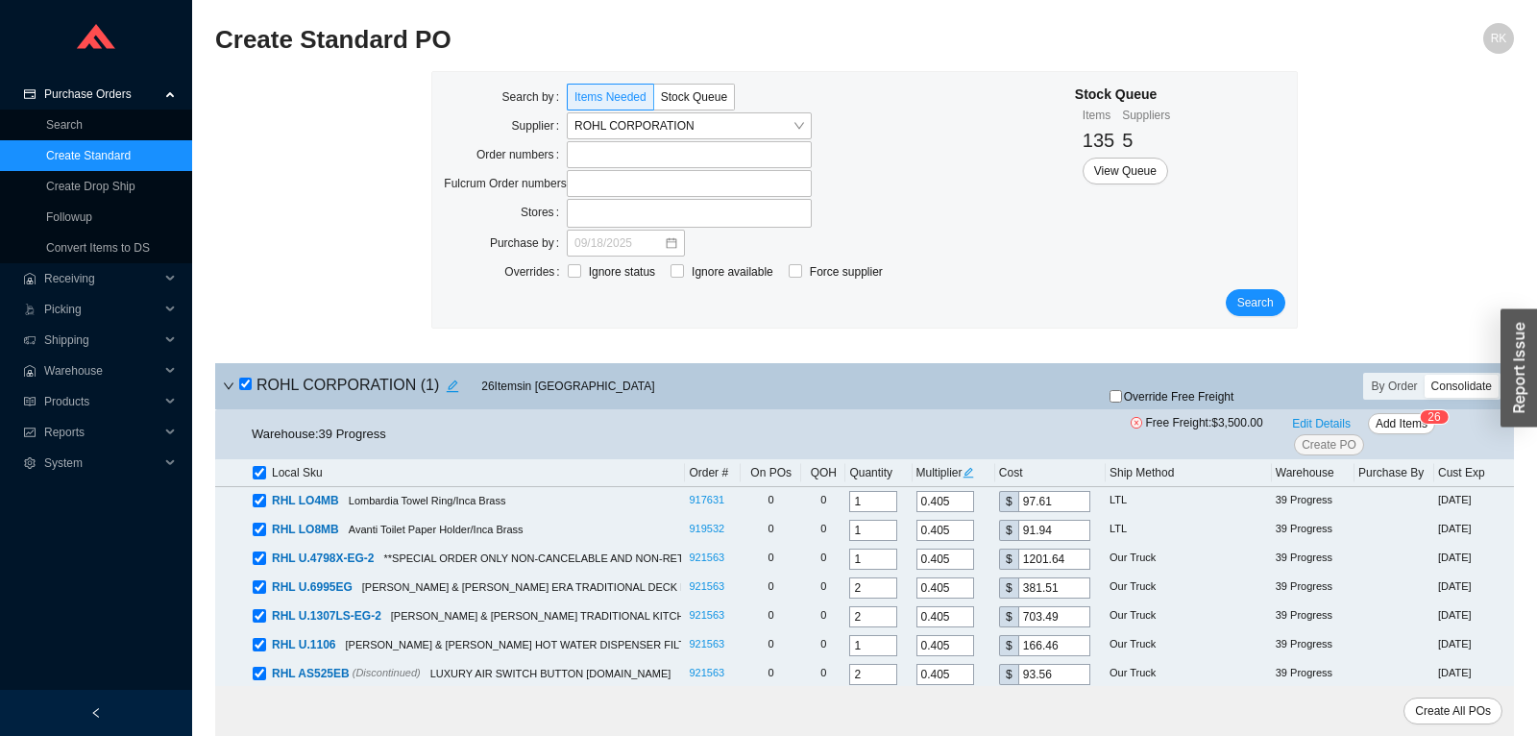
checkbox input "true"
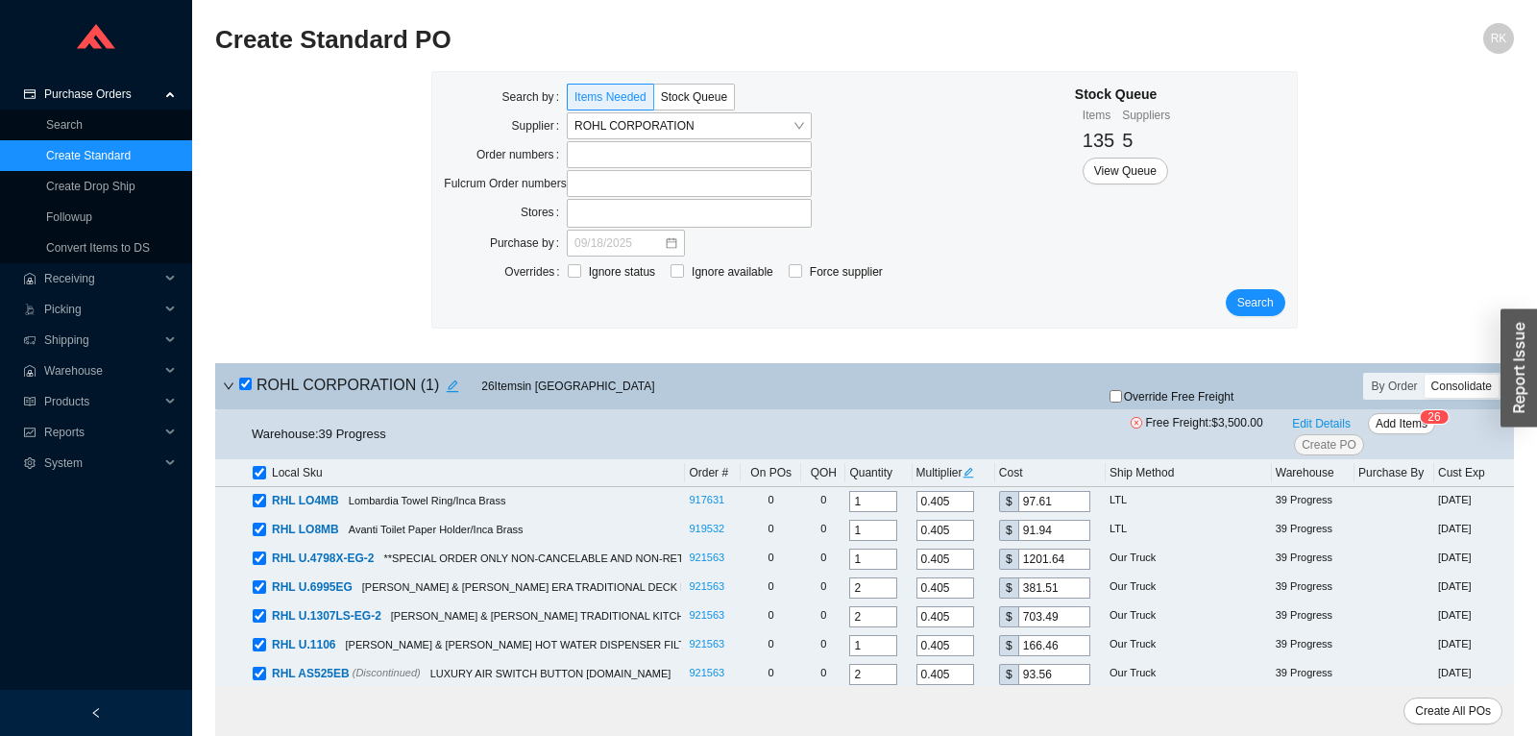
checkbox input "true"
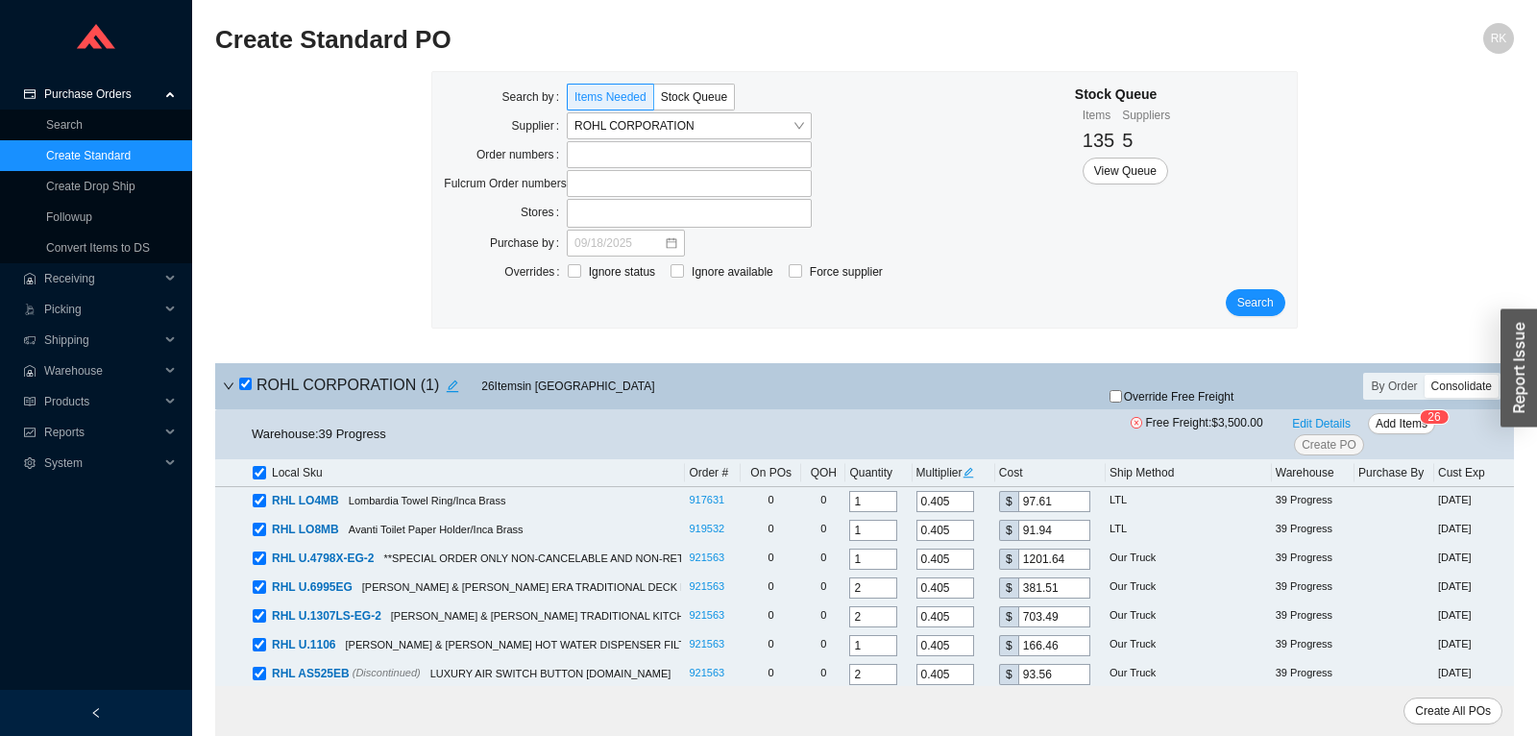
checkbox input "true"
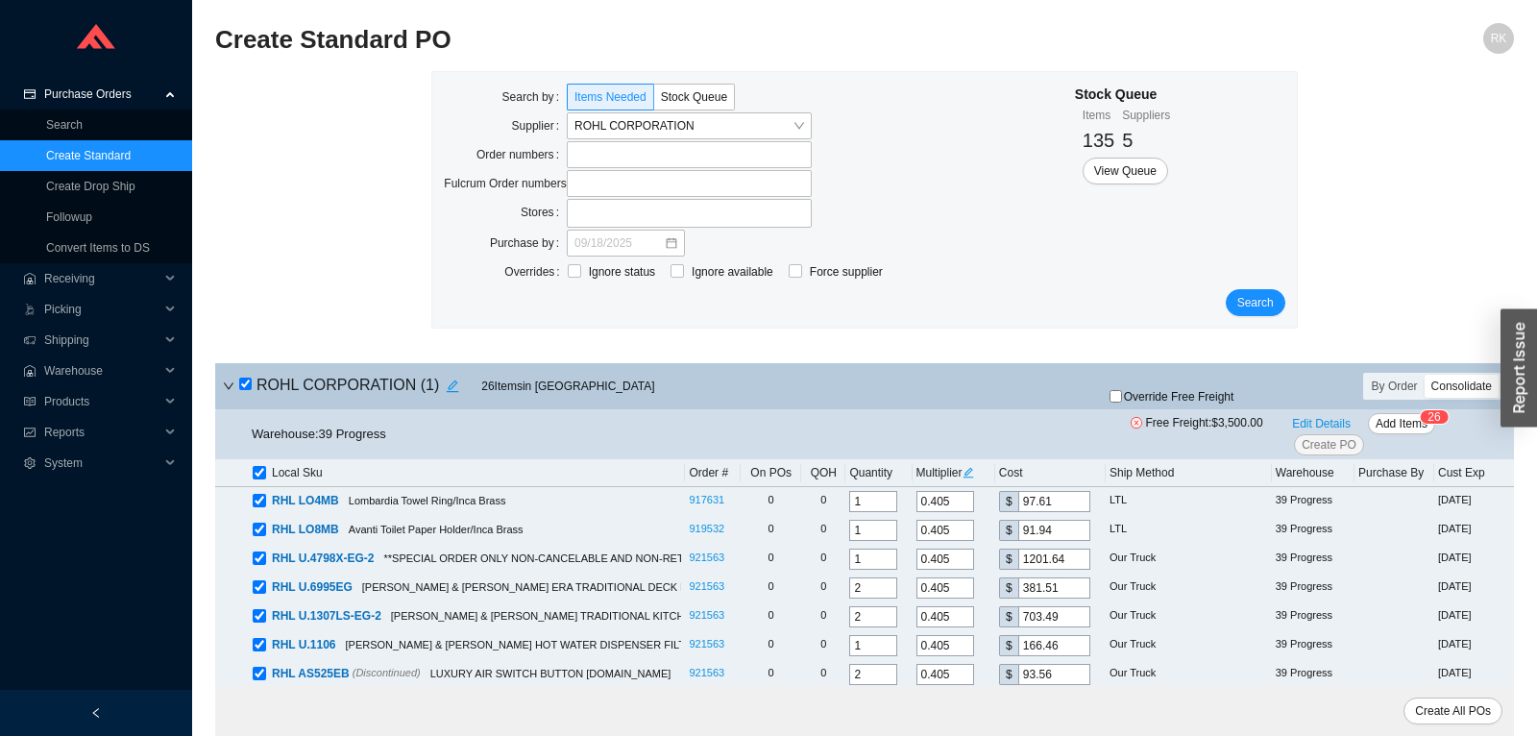
checkbox input "true"
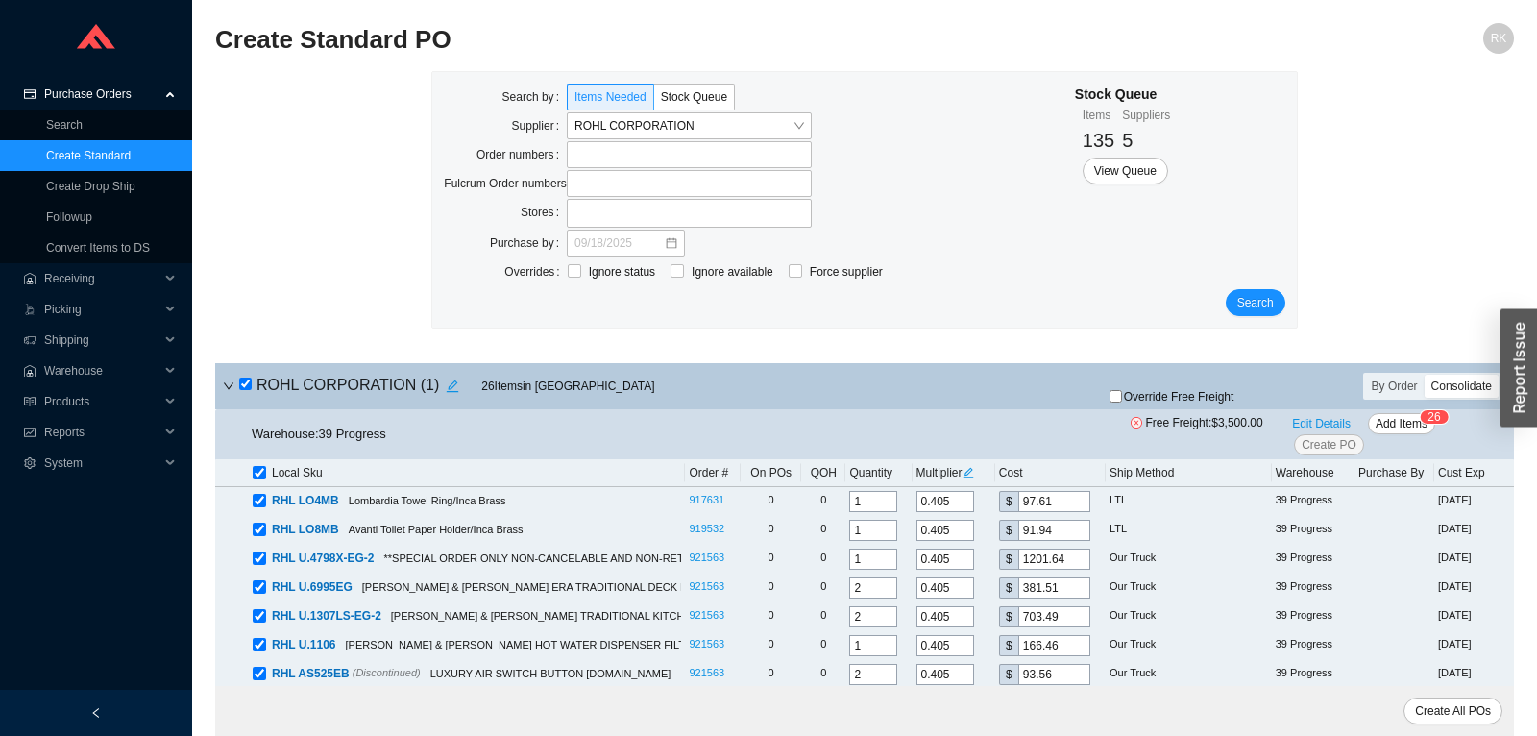
checkbox input "true"
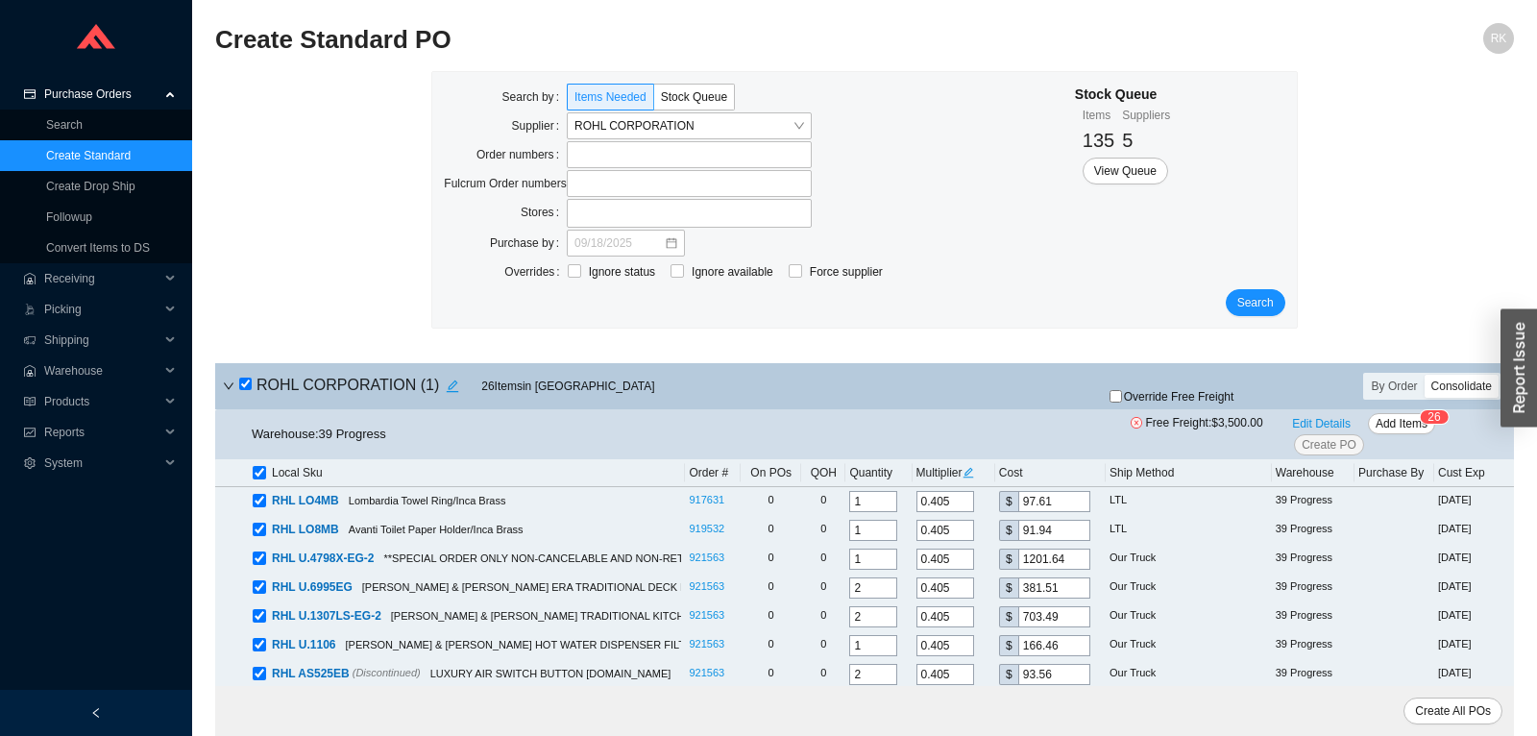
checkbox input "true"
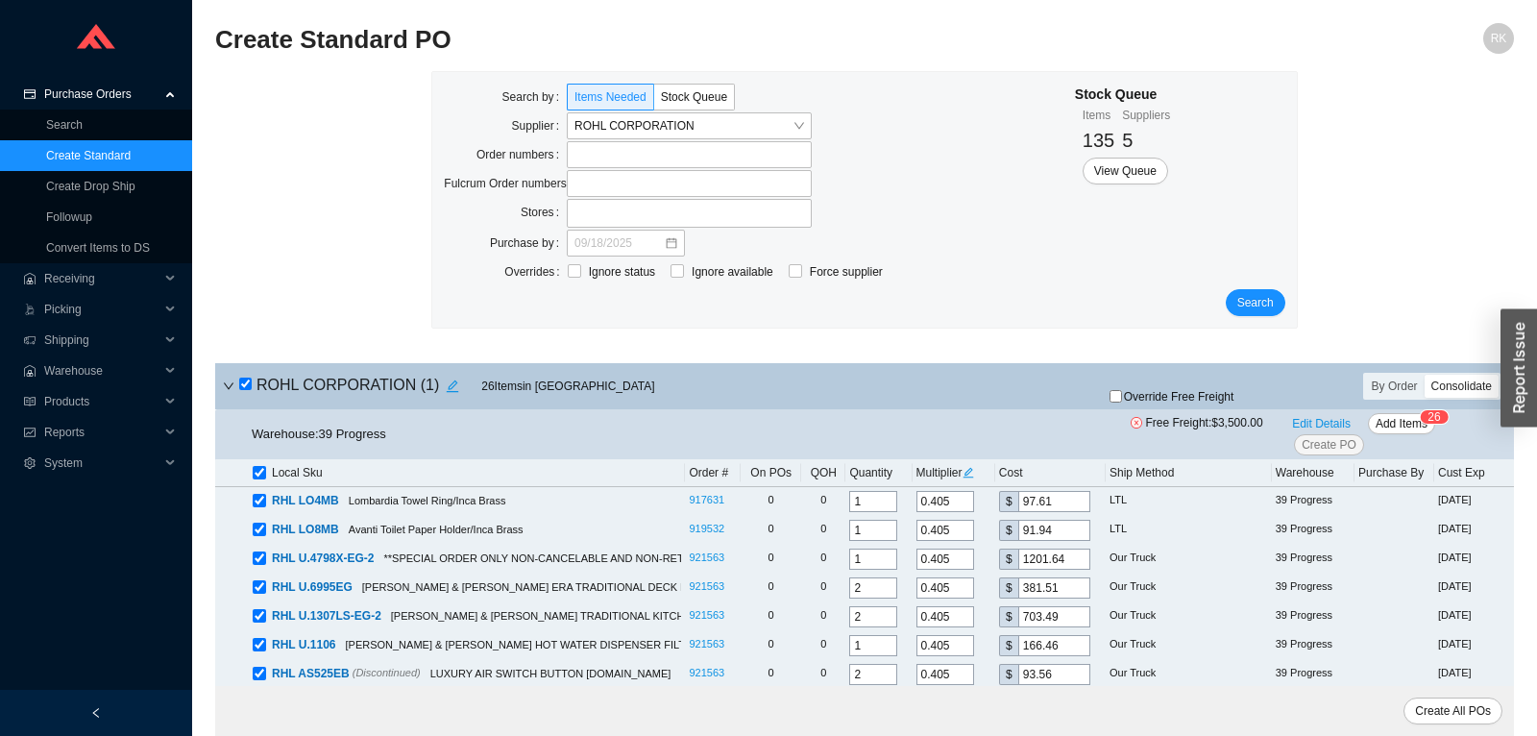
checkbox input "true"
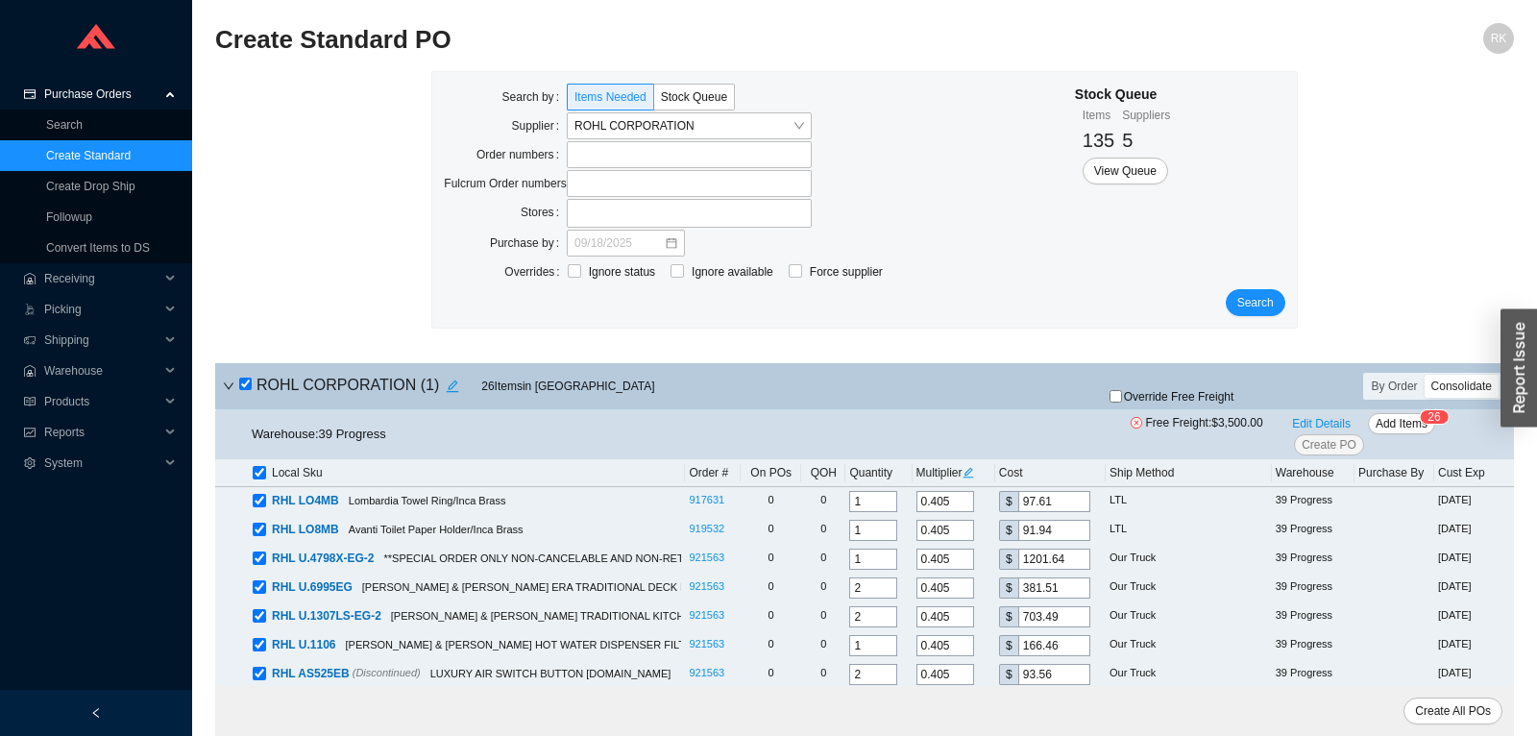
checkbox input "true"
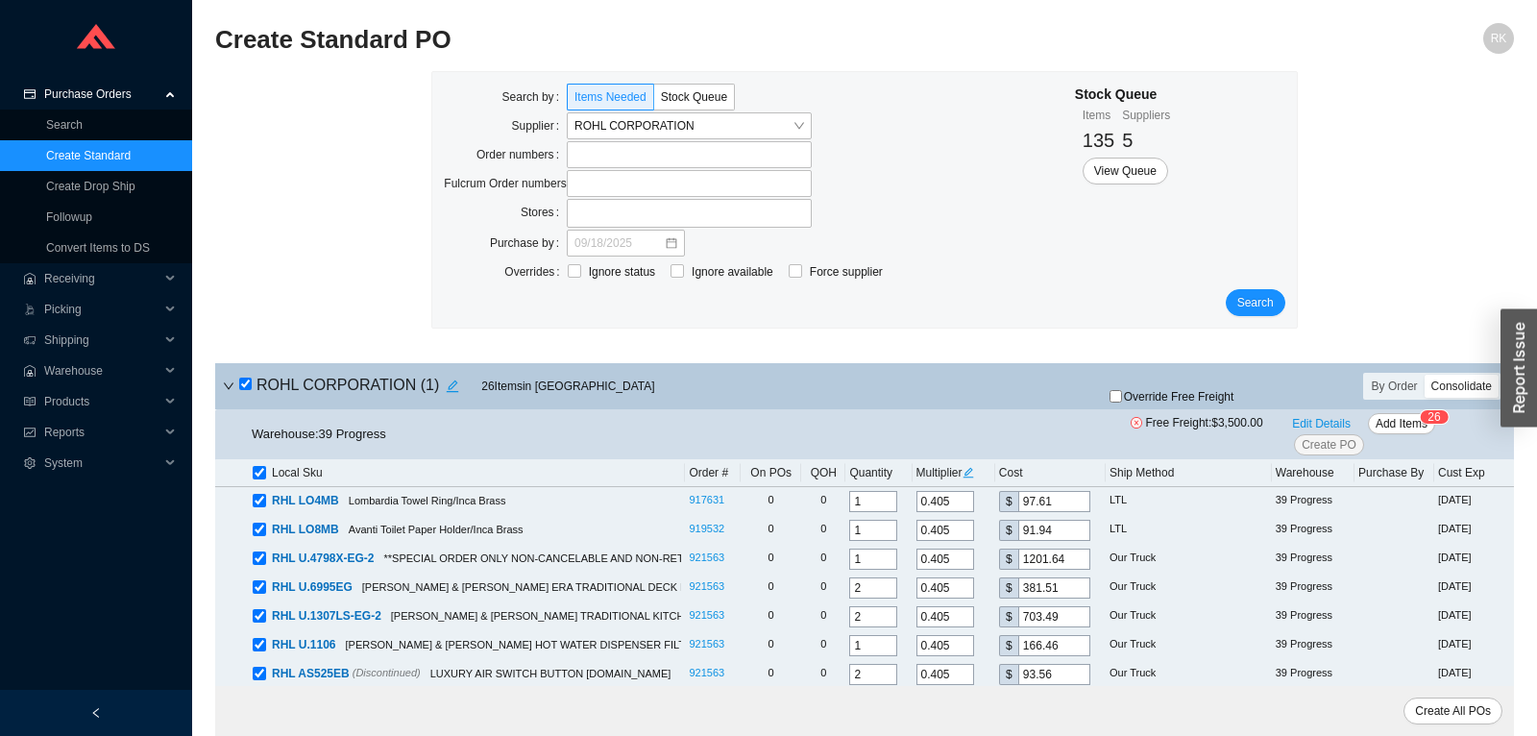
checkbox input "true"
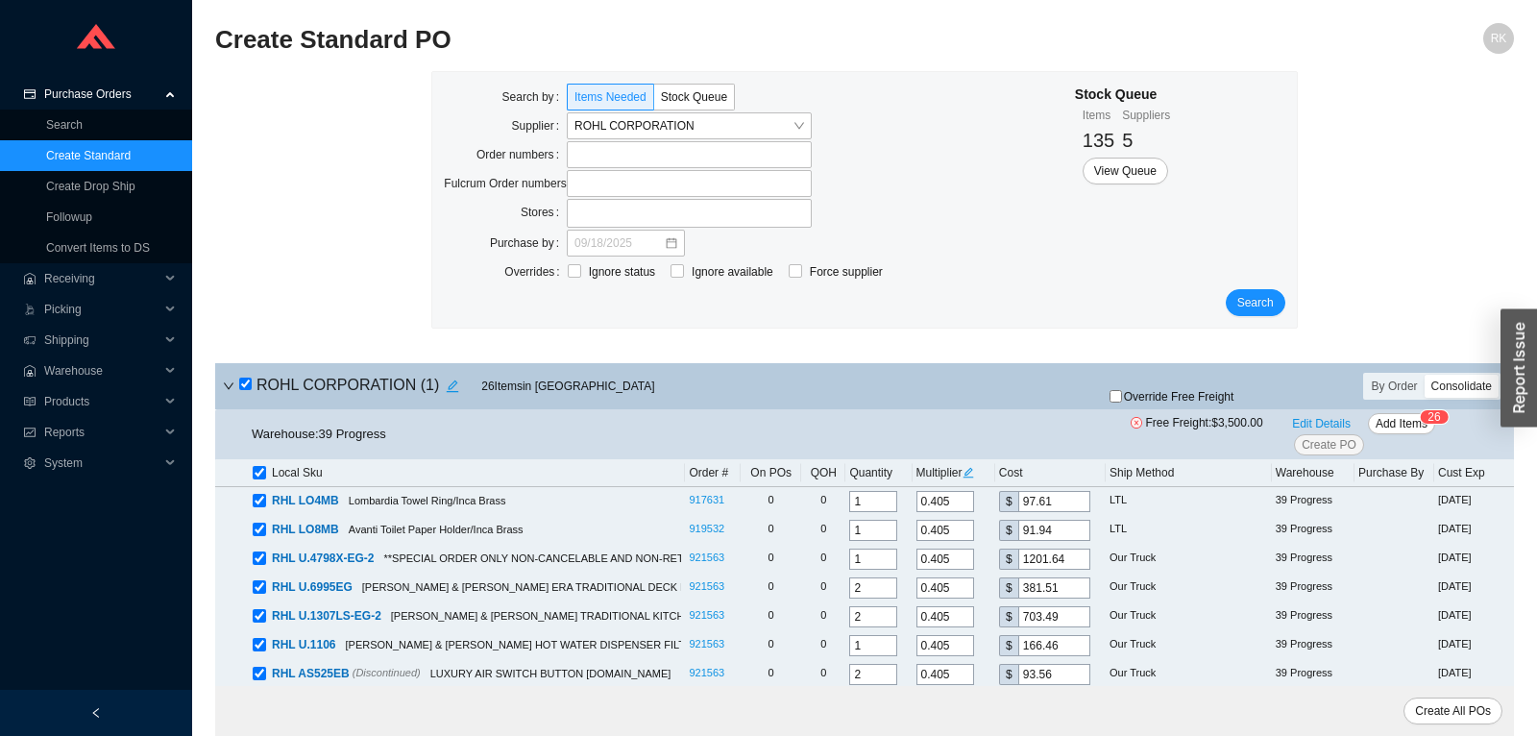
checkbox input "true"
click at [244, 384] on input "checkbox" at bounding box center [245, 383] width 12 height 12
checkbox input "false"
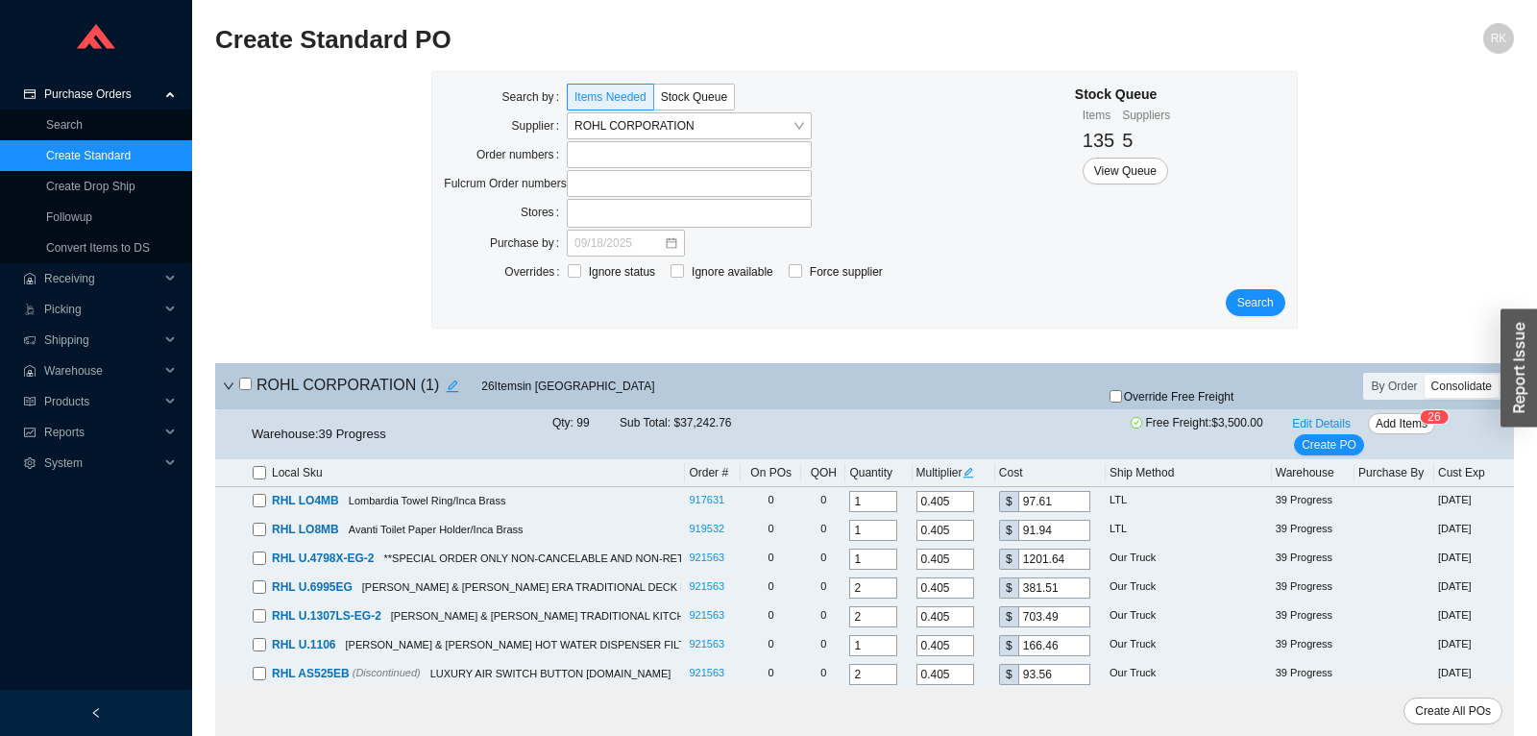
checkbox input "false"
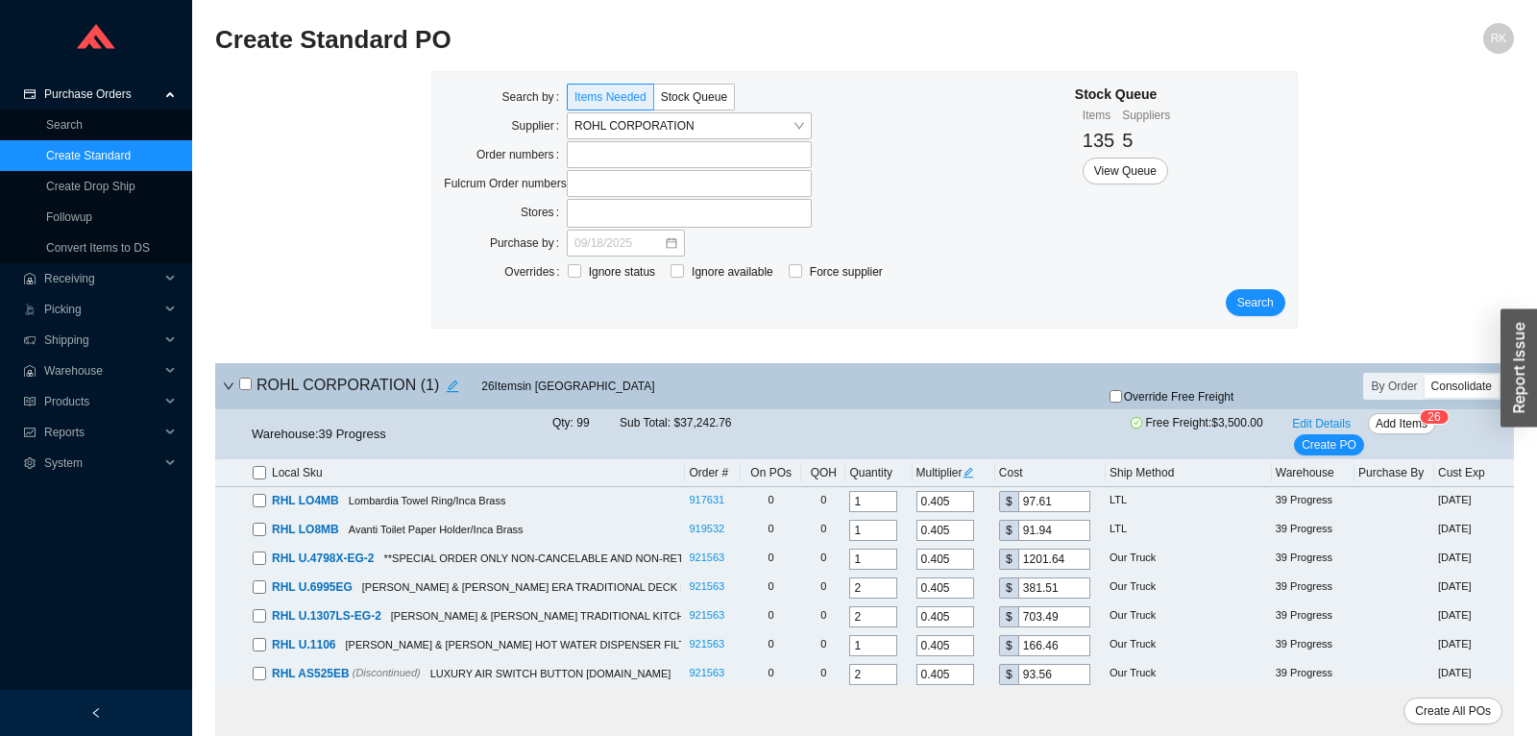
checkbox input "false"
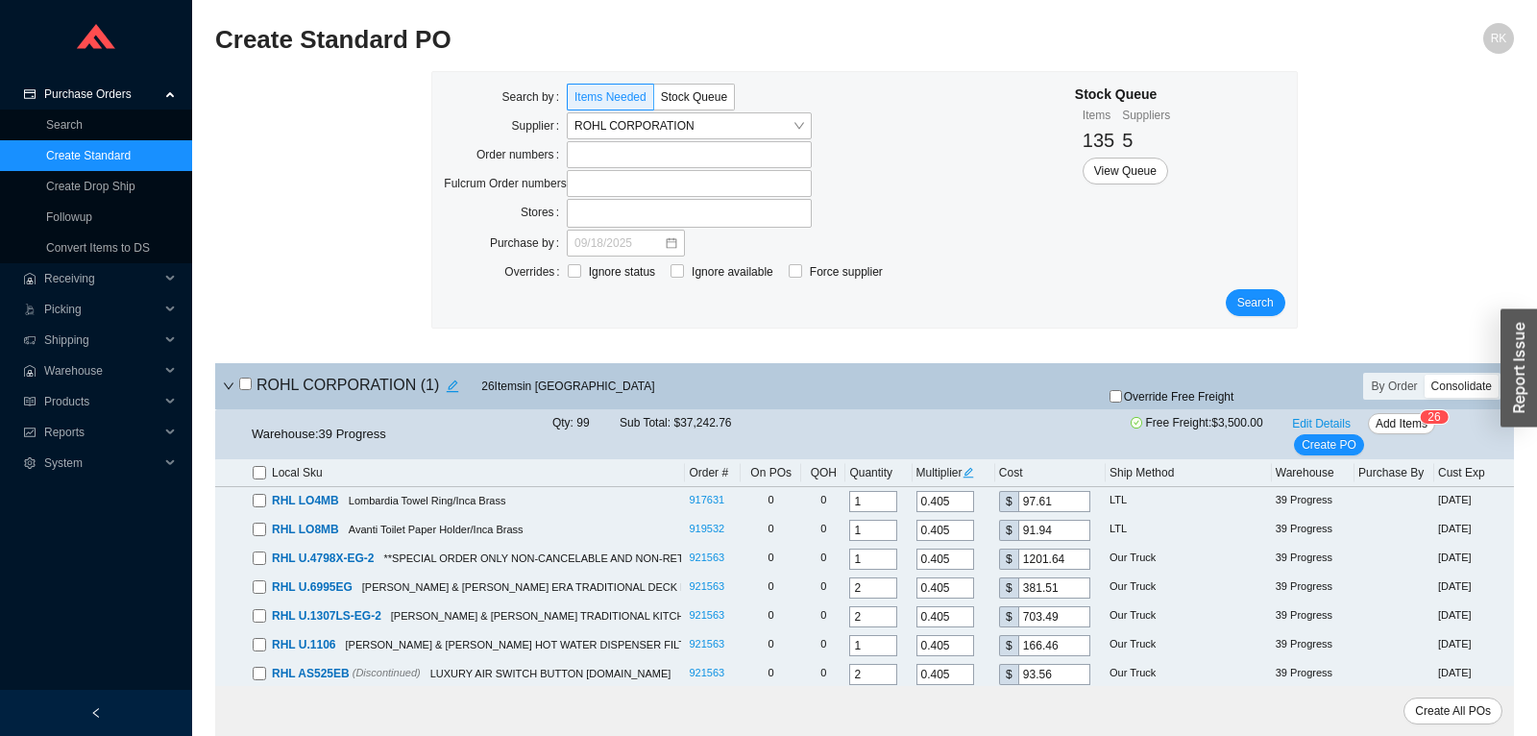
checkbox input "false"
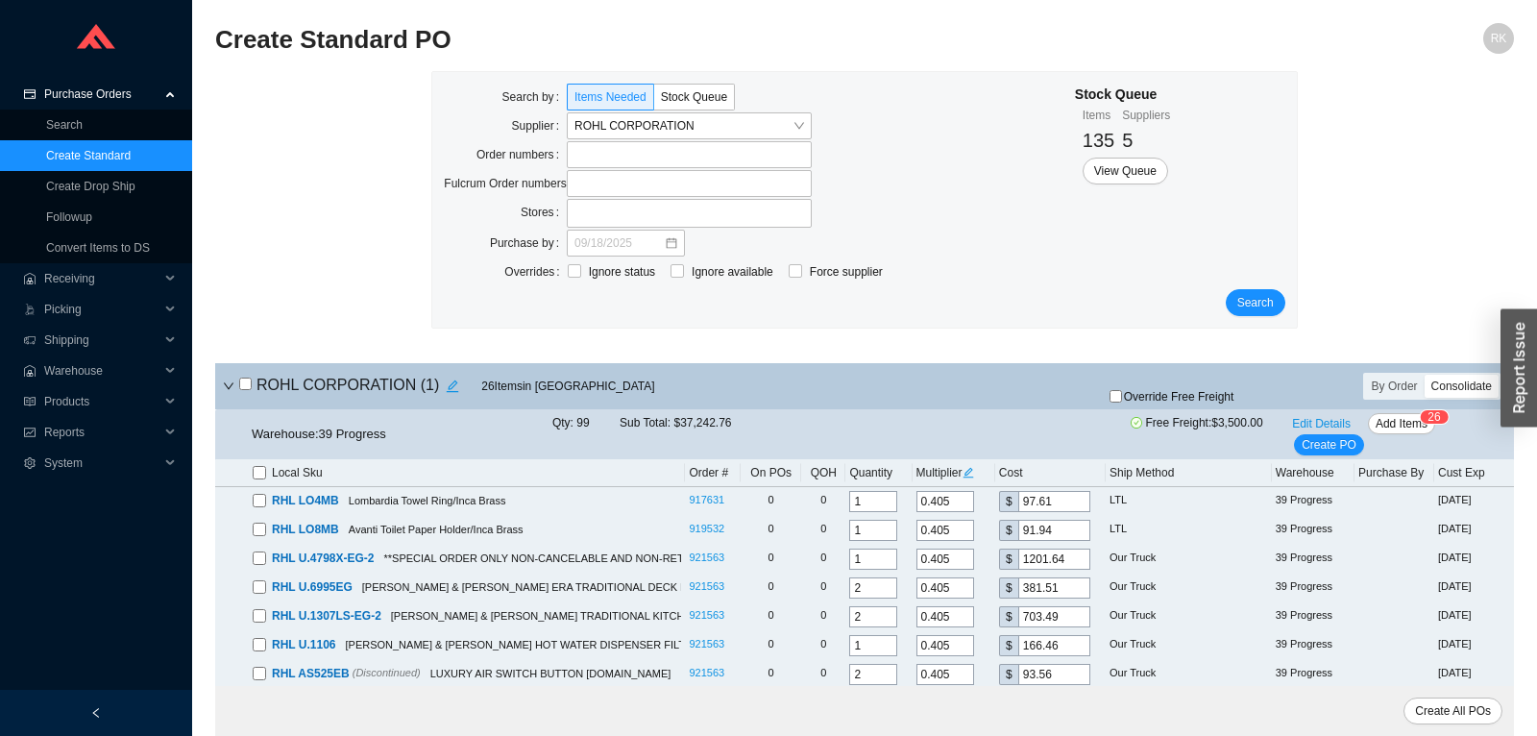
checkbox input "false"
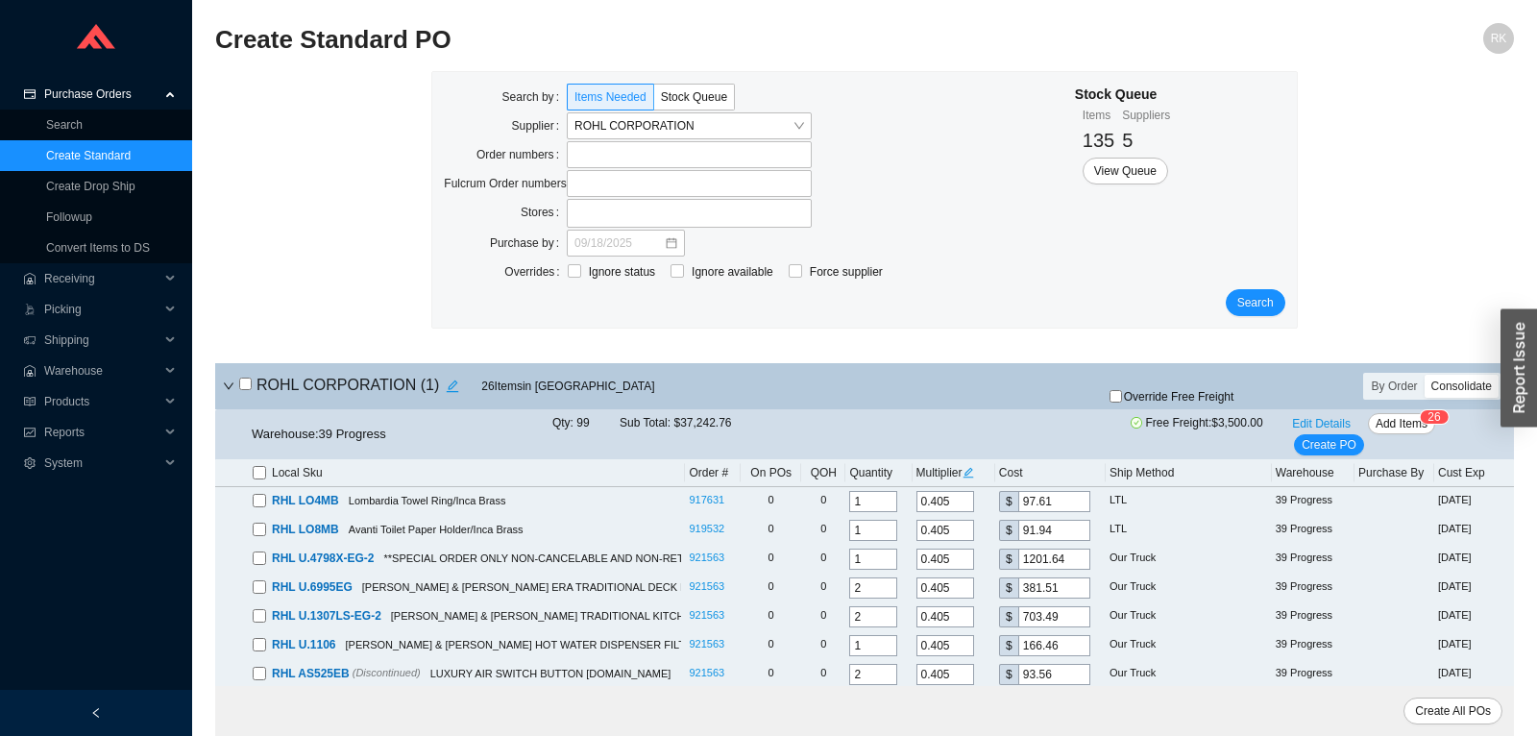
checkbox input "false"
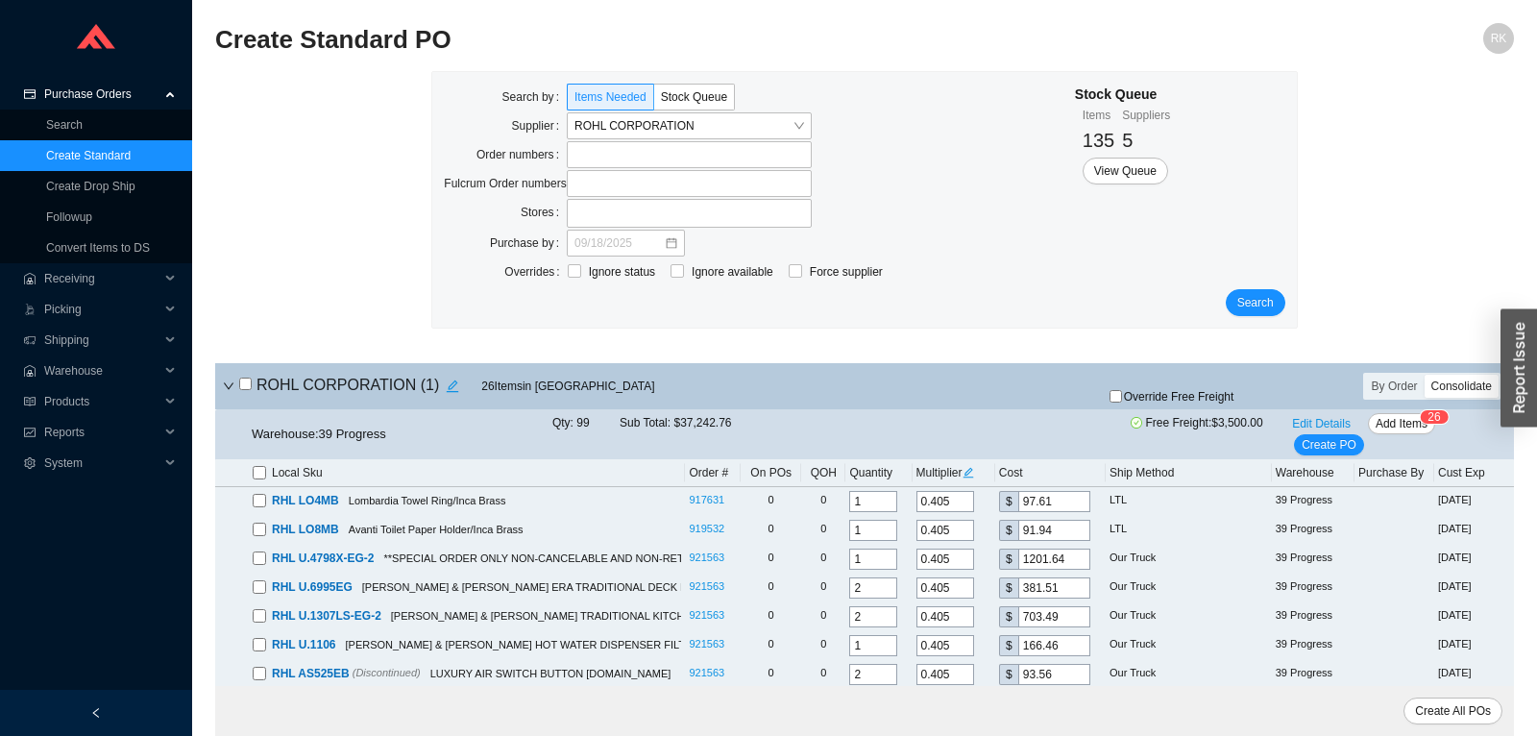
checkbox input "false"
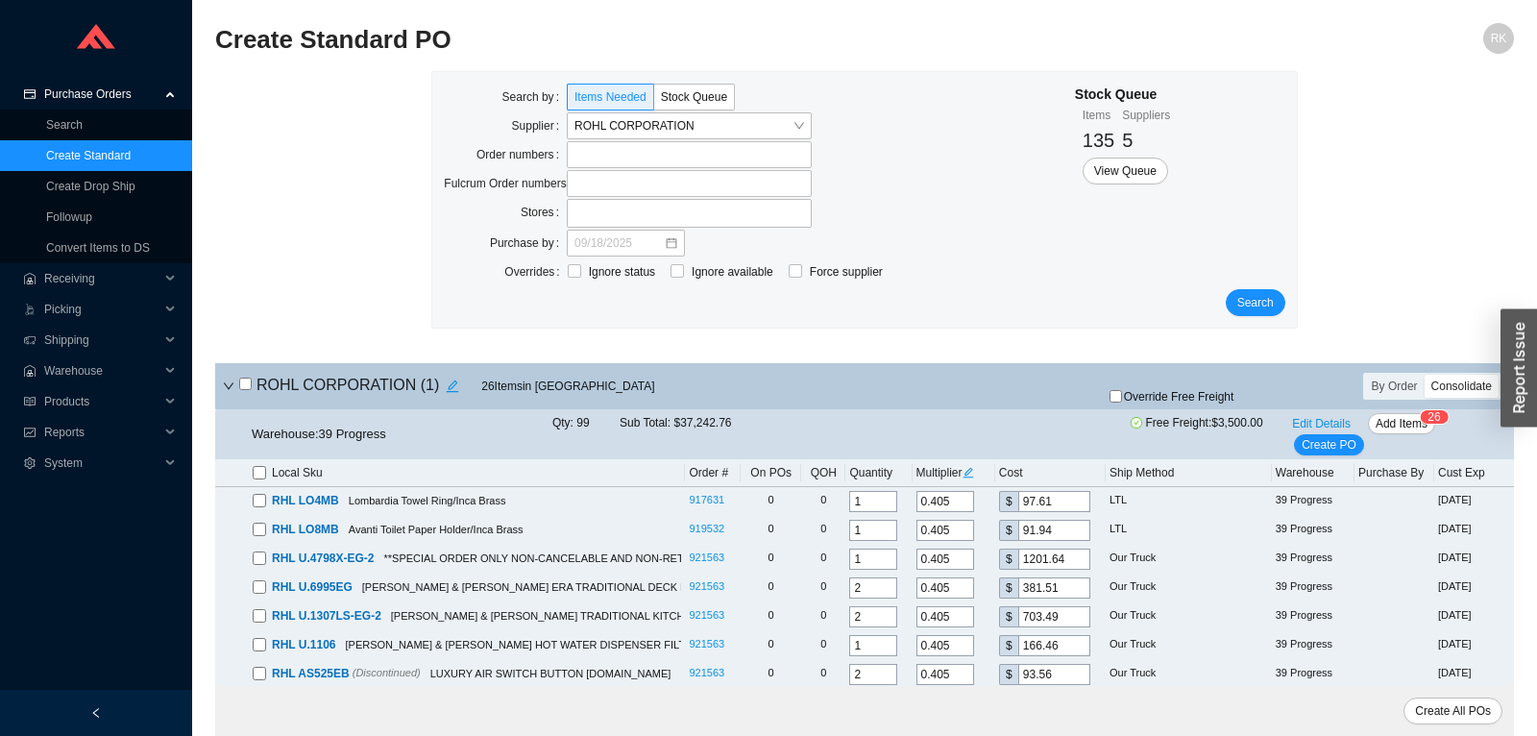
checkbox input "false"
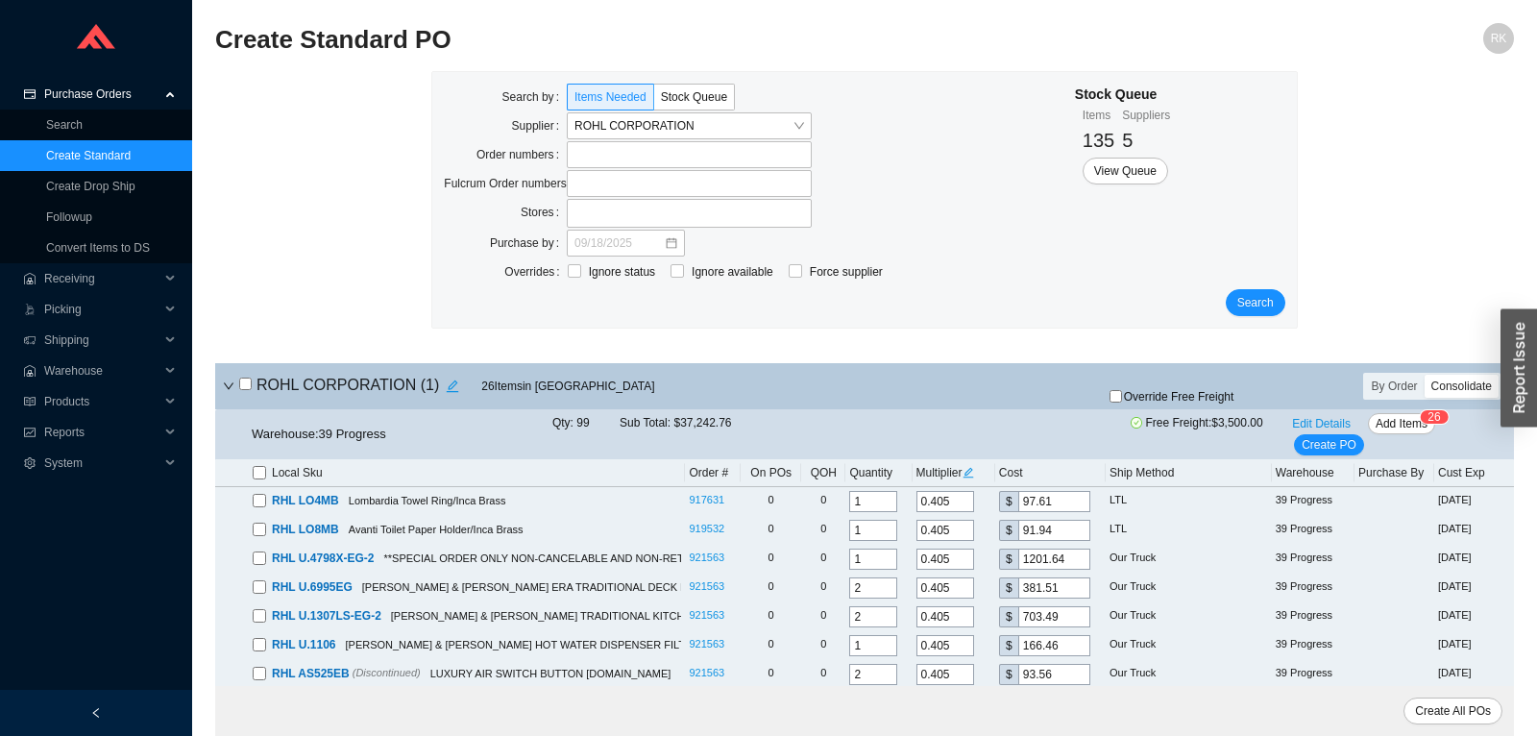
checkbox input "false"
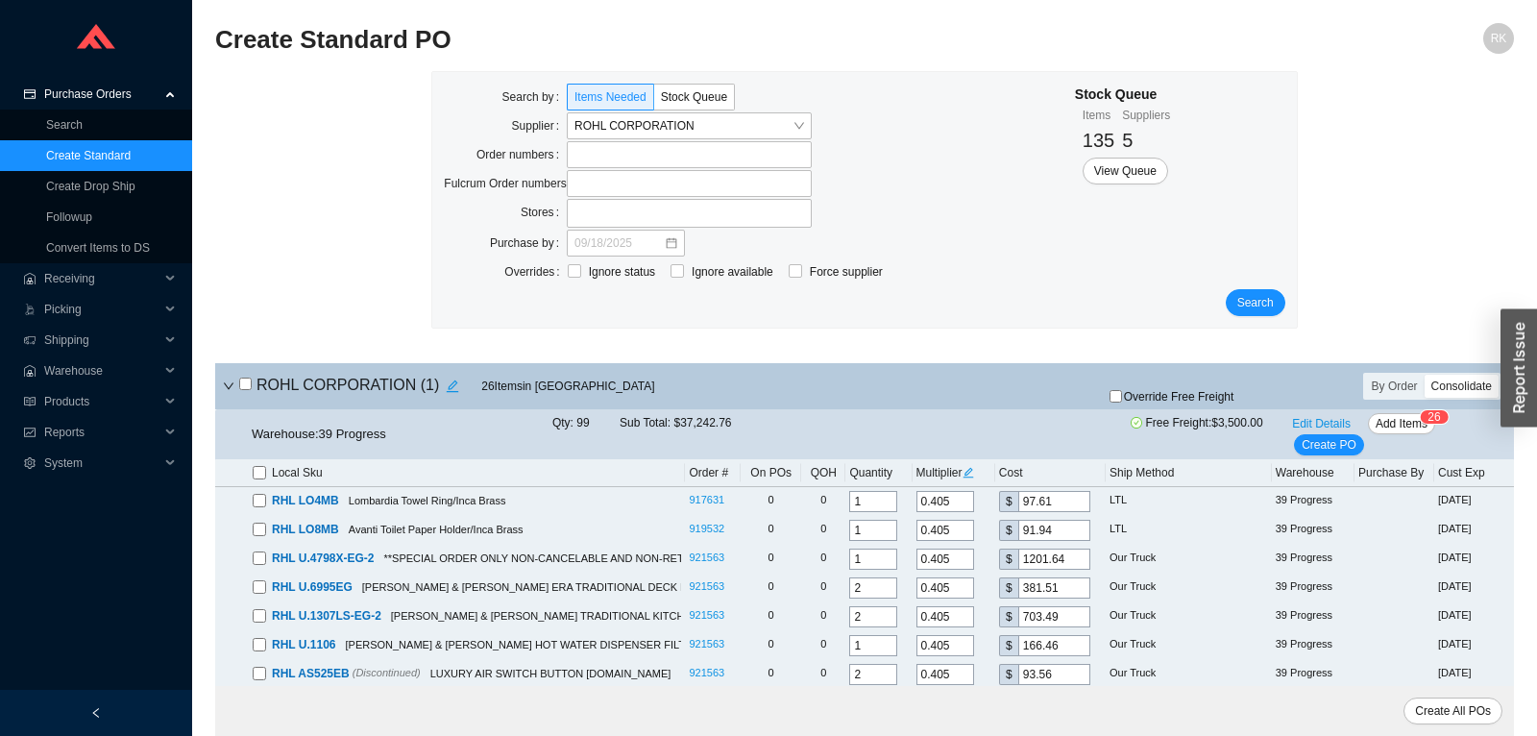
checkbox input "false"
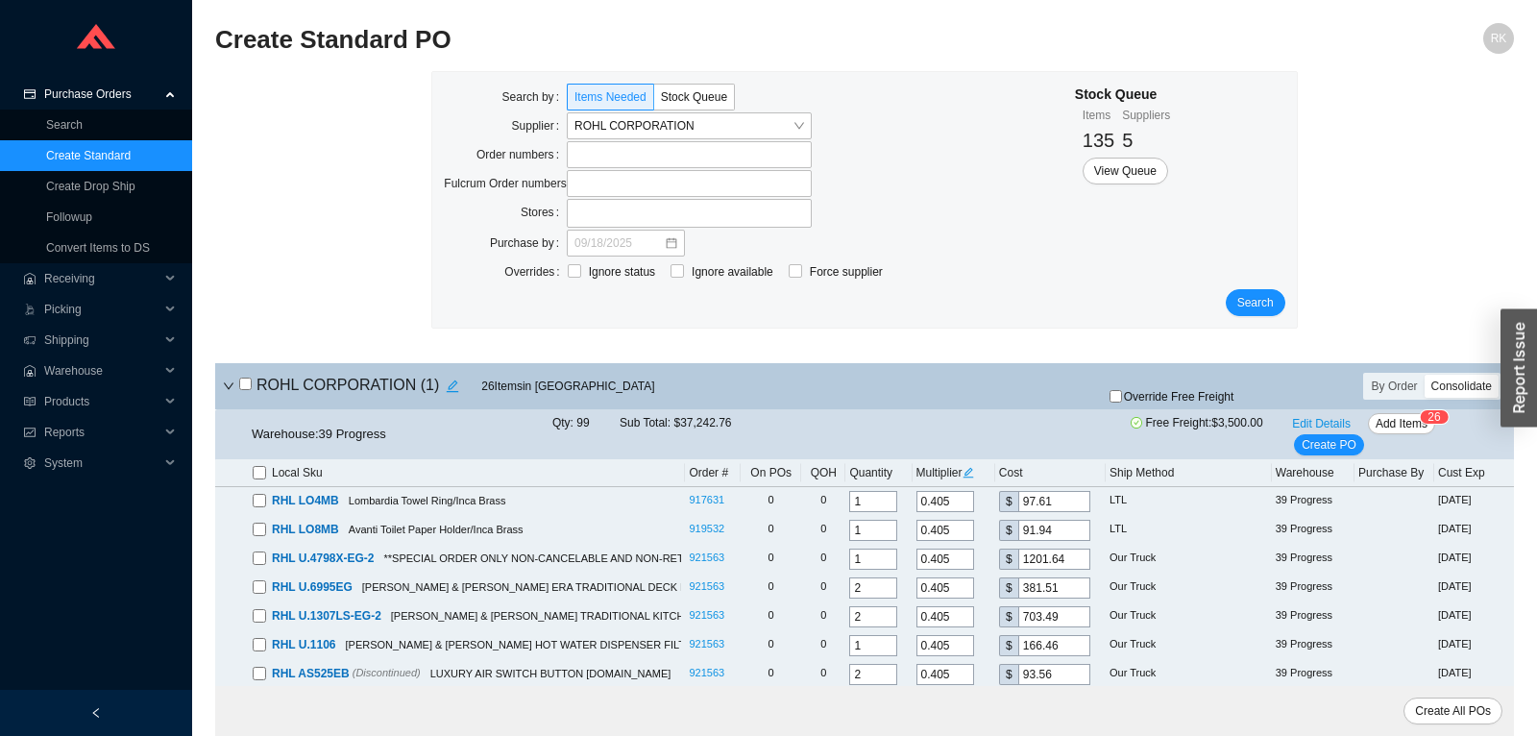
checkbox input "false"
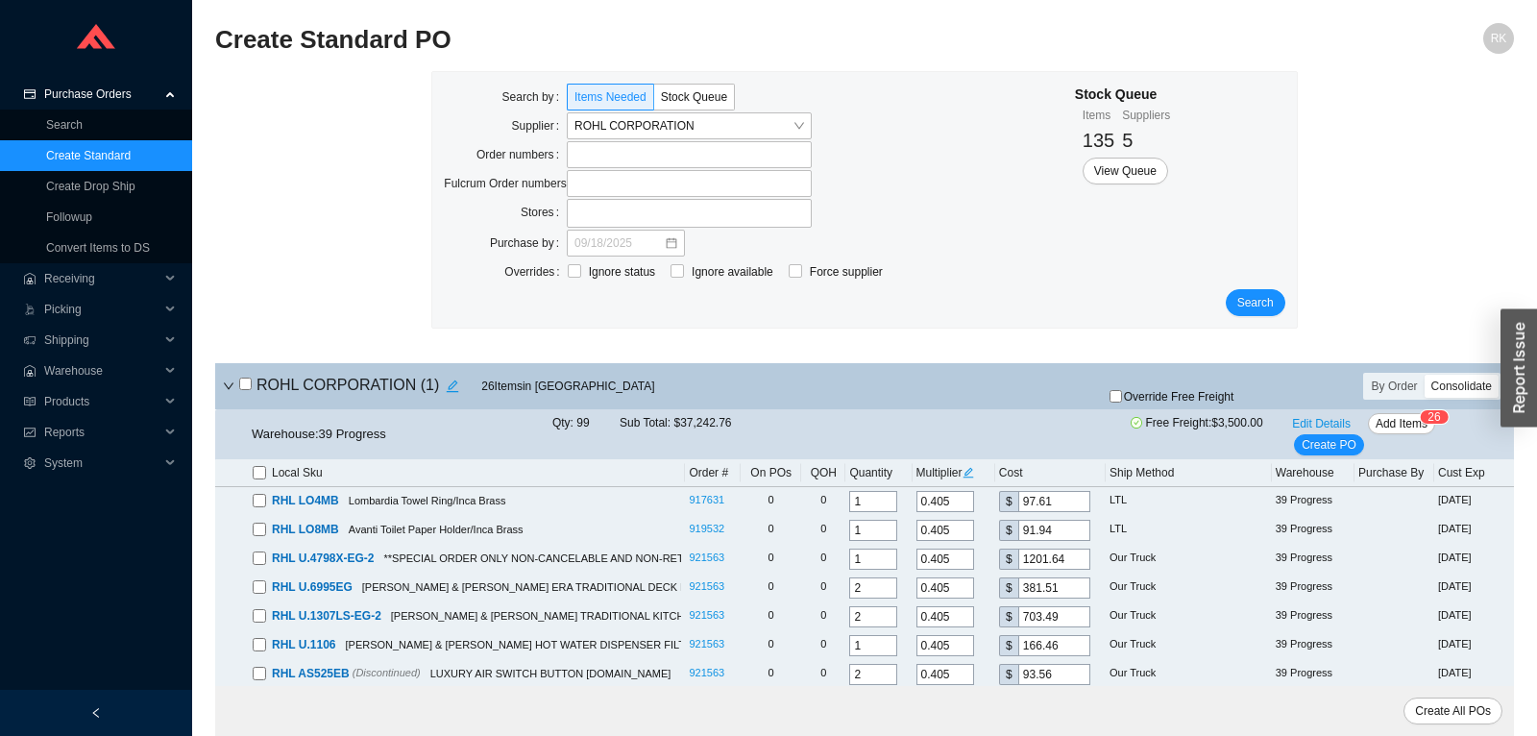
checkbox input "false"
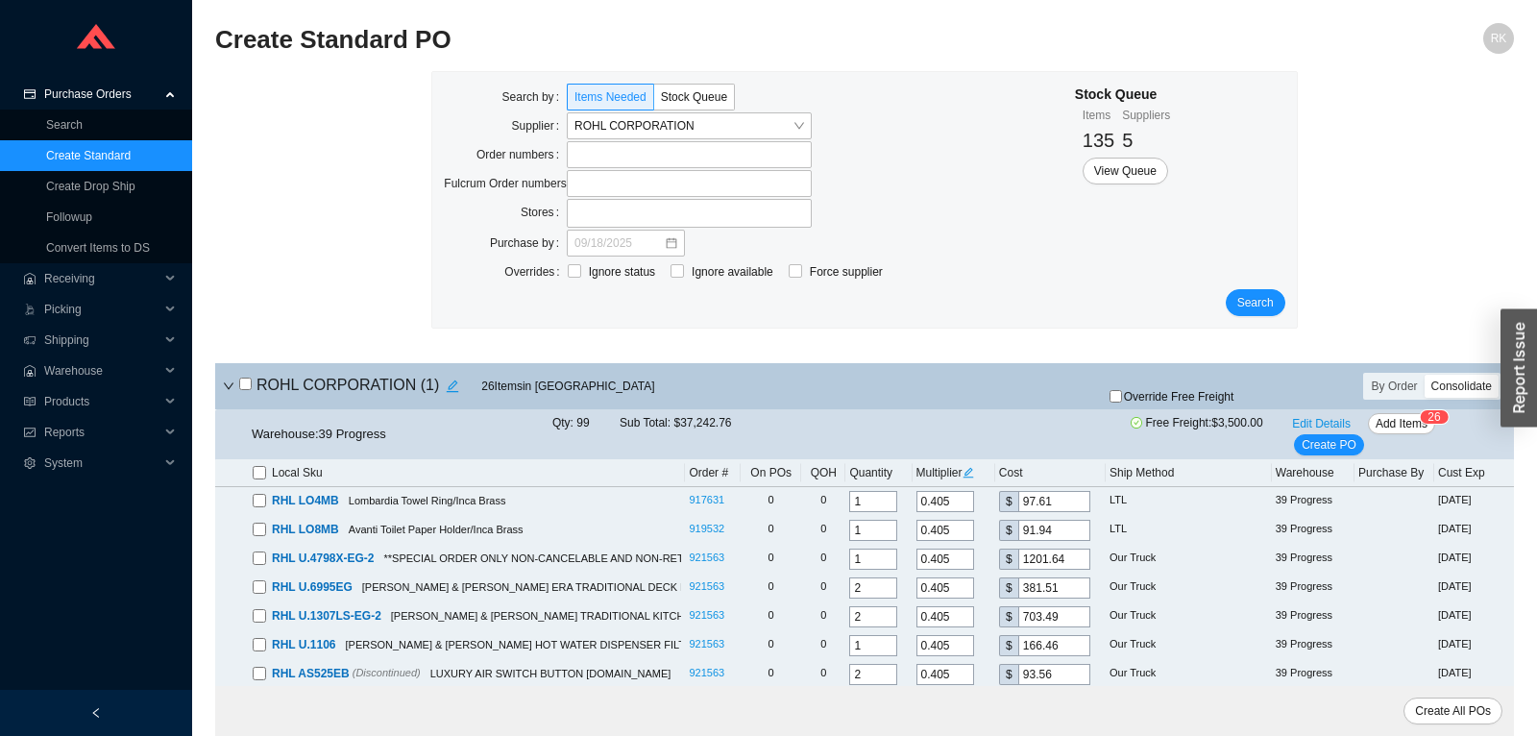
checkbox input "false"
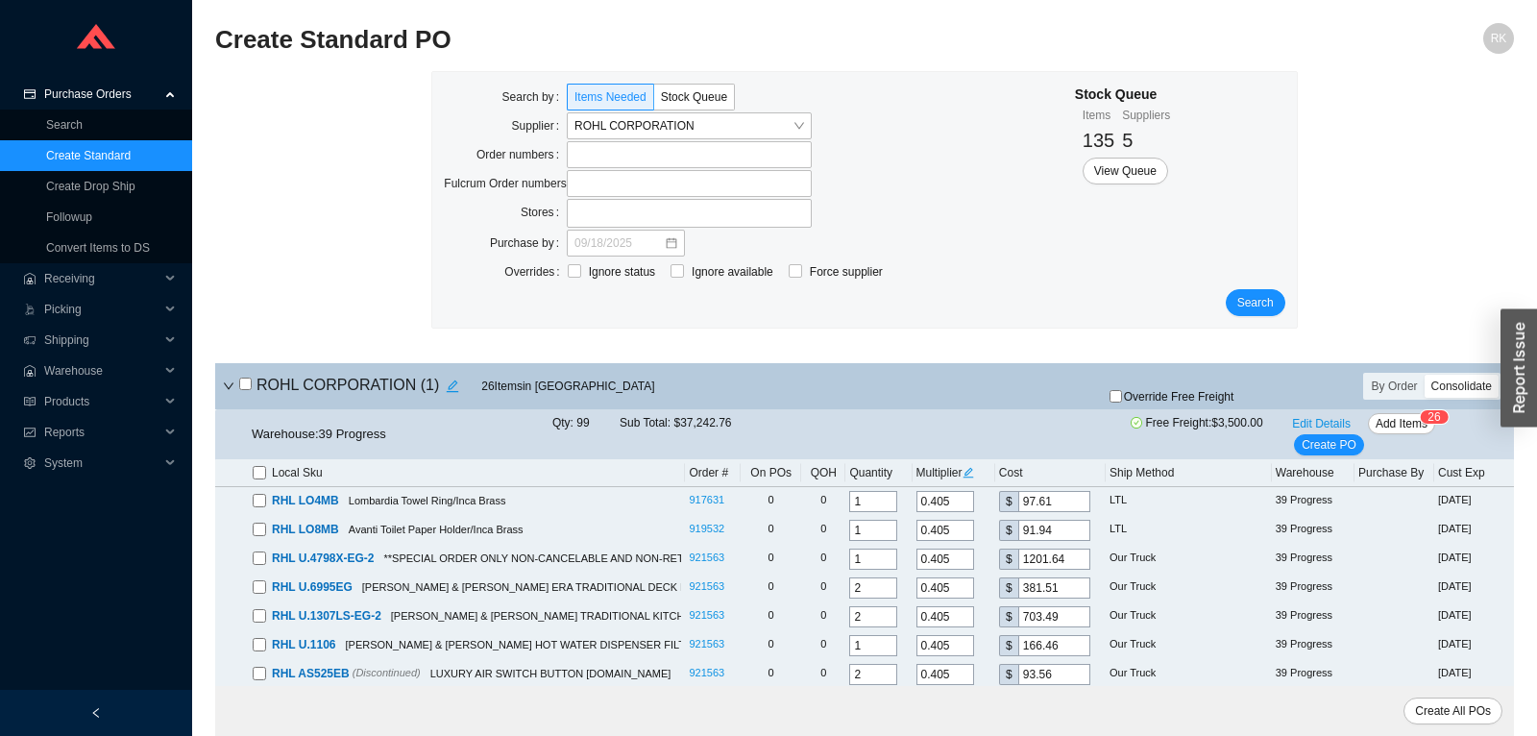
checkbox input "false"
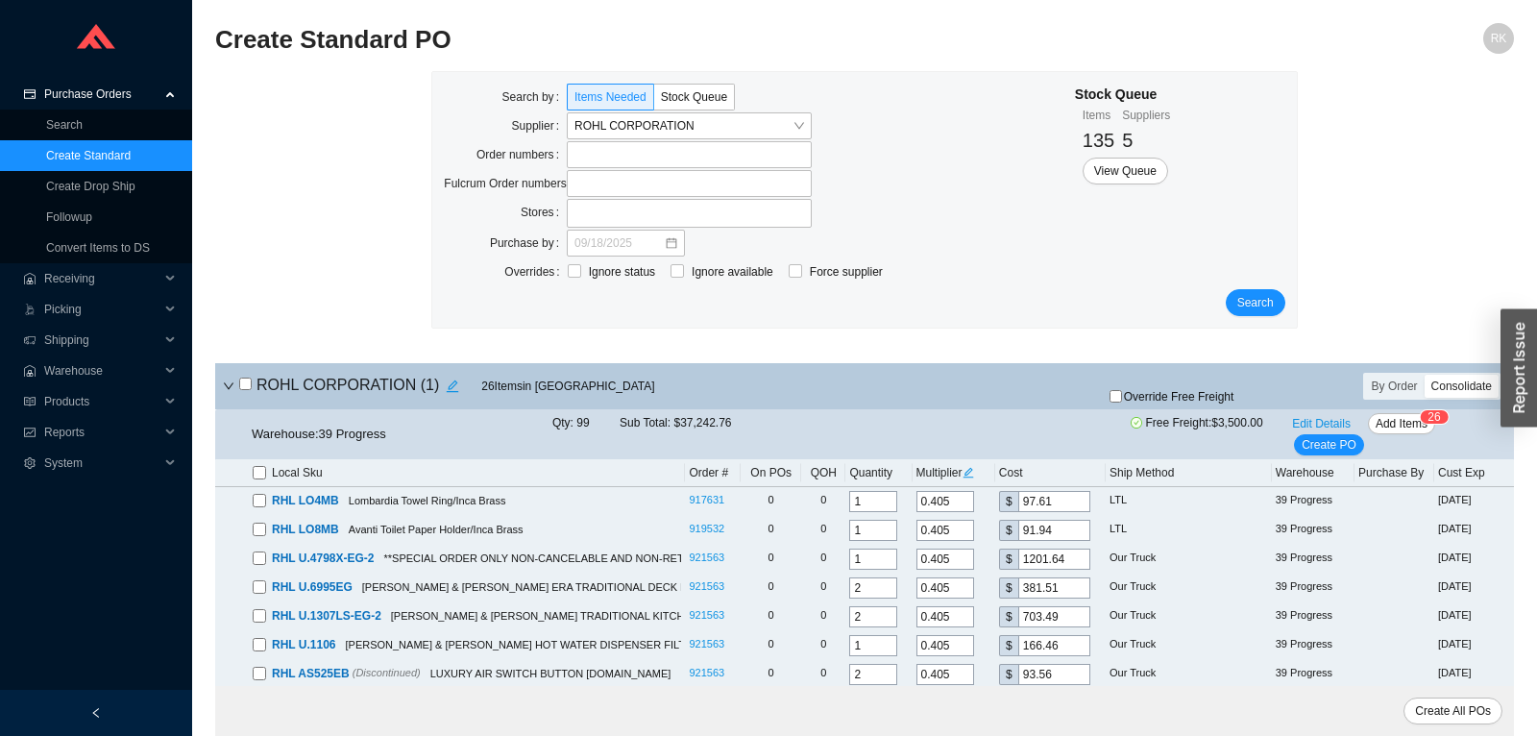
checkbox input "false"
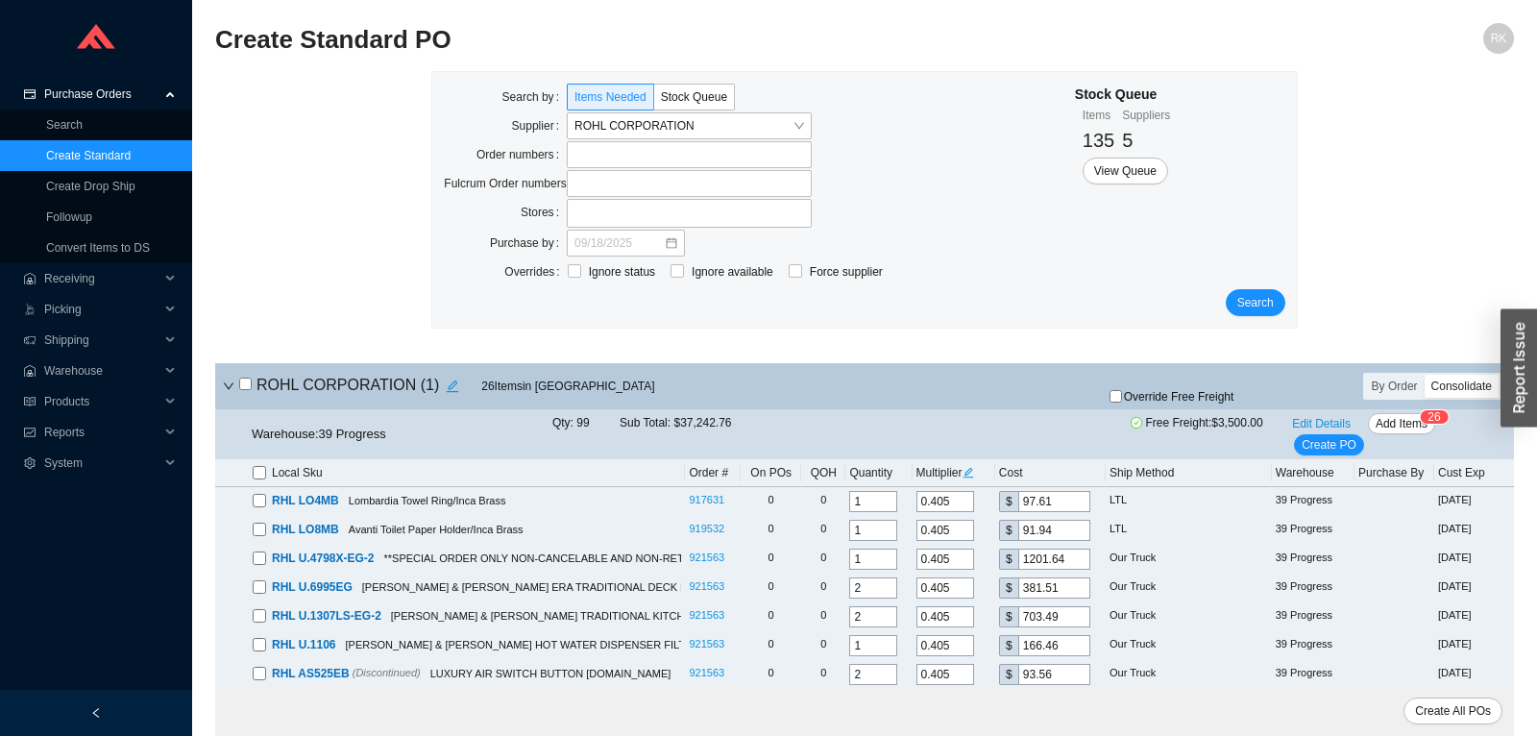
checkbox input "false"
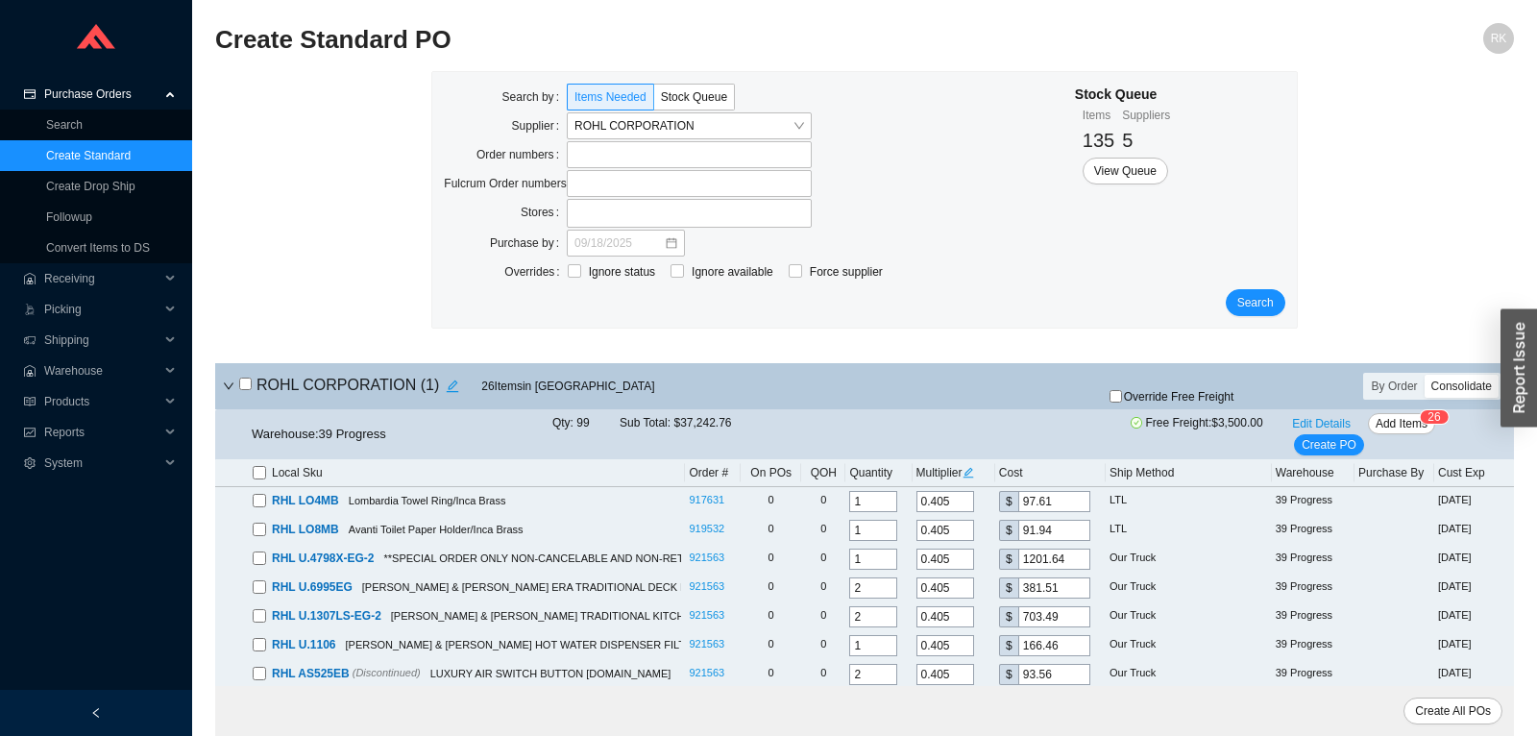
checkbox input "false"
click at [747, 128] on input "search" at bounding box center [683, 125] width 218 height 25
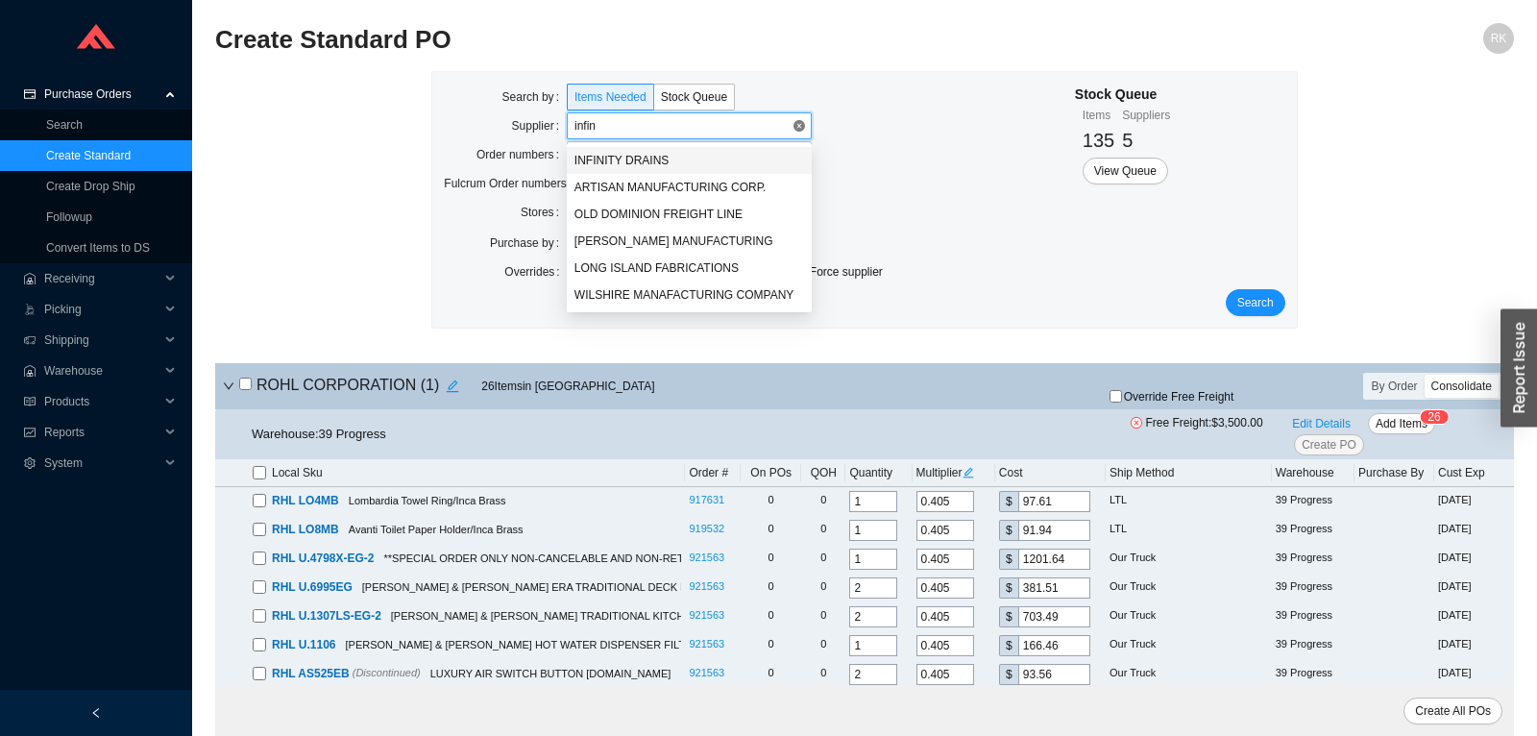
type input "infini"
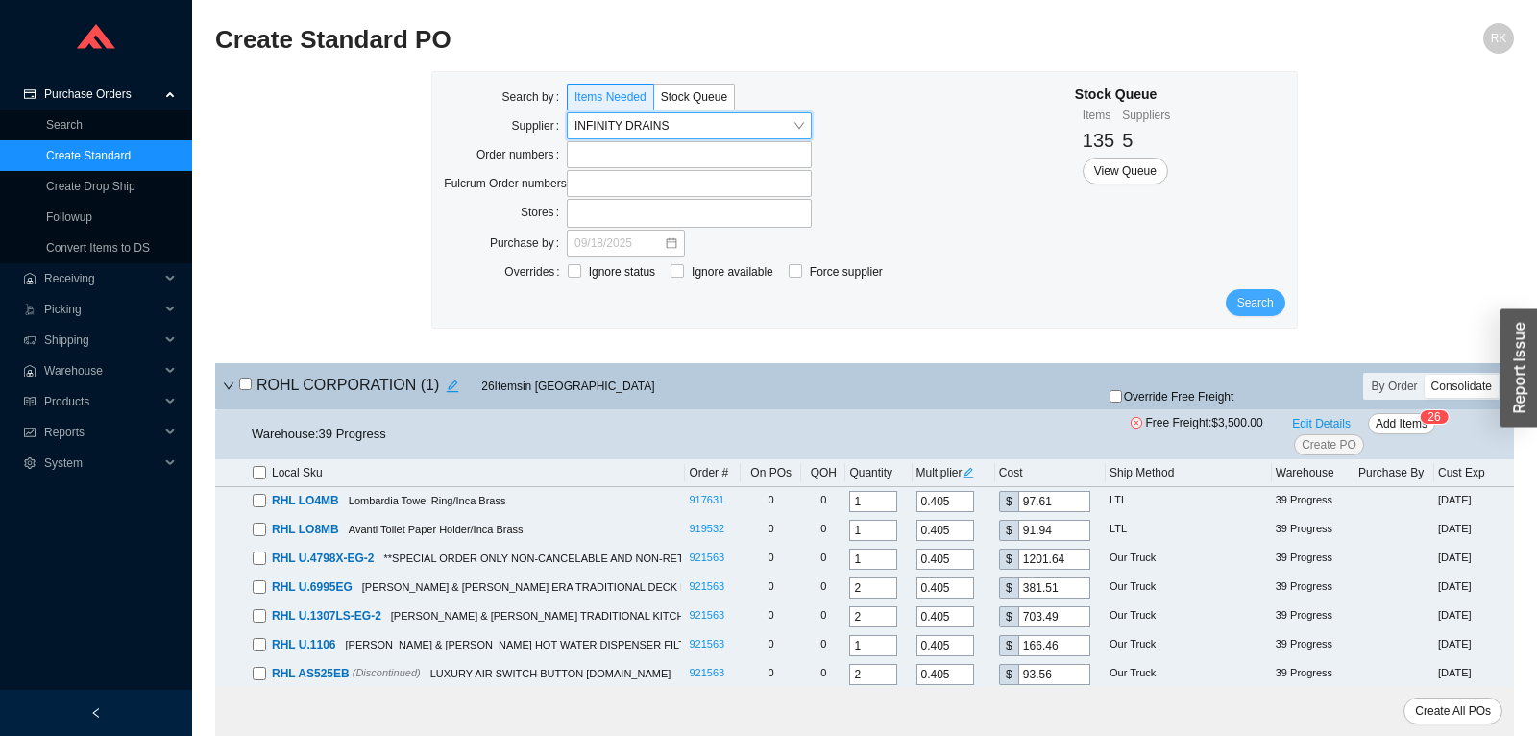
click at [1244, 301] on span "Search" at bounding box center [1255, 302] width 36 height 19
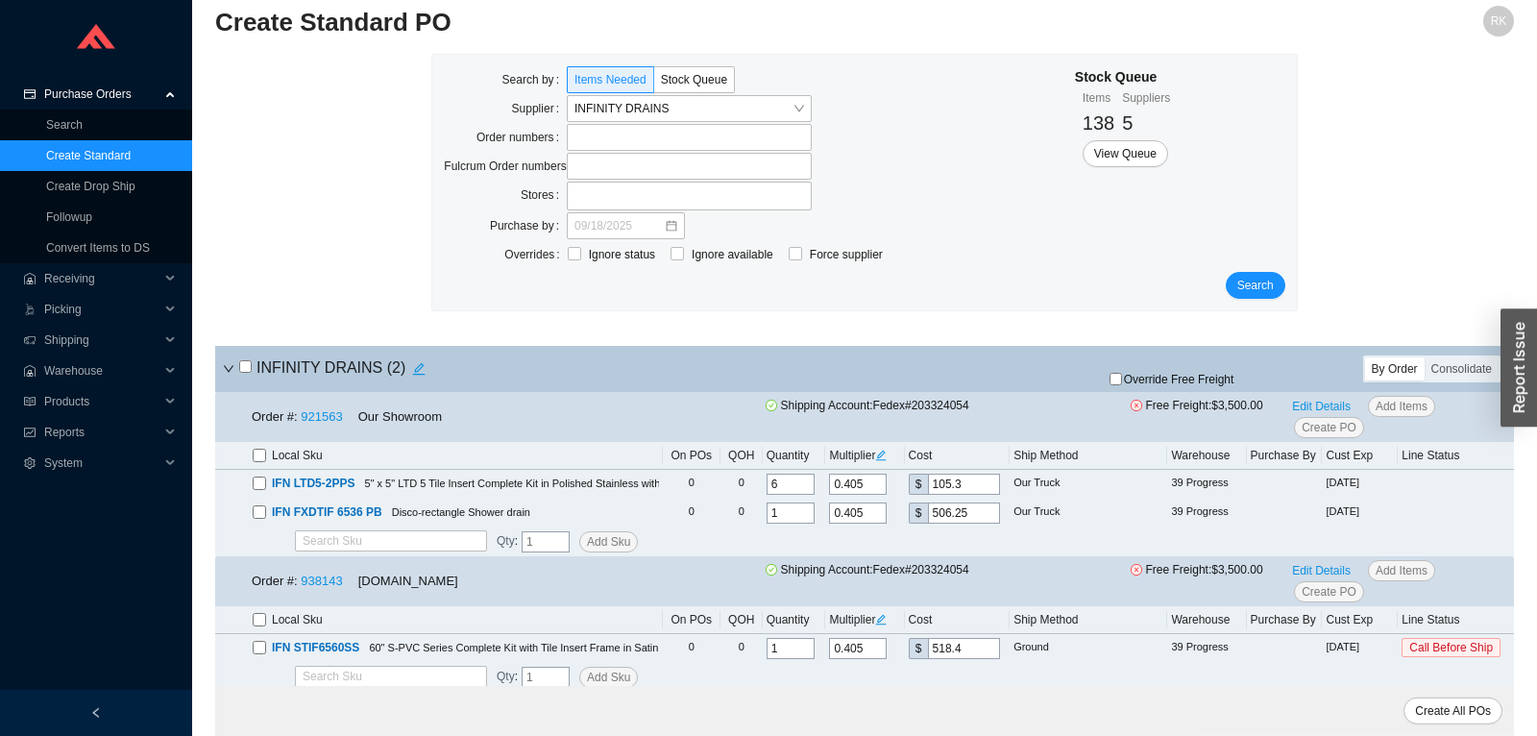
scroll to position [22, 0]
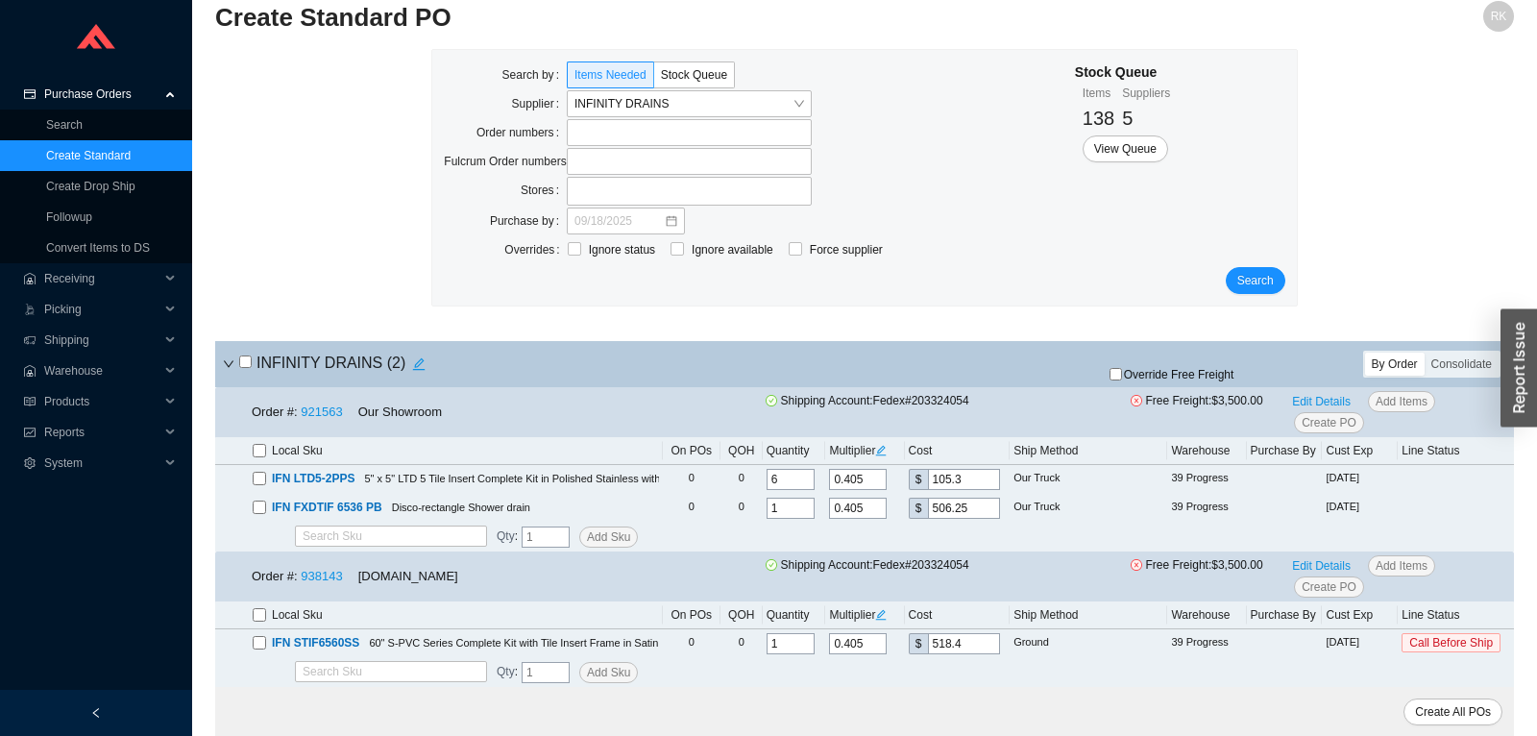
click at [257, 615] on input "checkbox" at bounding box center [259, 614] width 13 height 13
checkbox input "true"
click at [1314, 565] on div "Free Freight Level not met" at bounding box center [1325, 549] width 151 height 44
drag, startPoint x: 1161, startPoint y: 376, endPoint x: 1227, endPoint y: 397, distance: 69.3
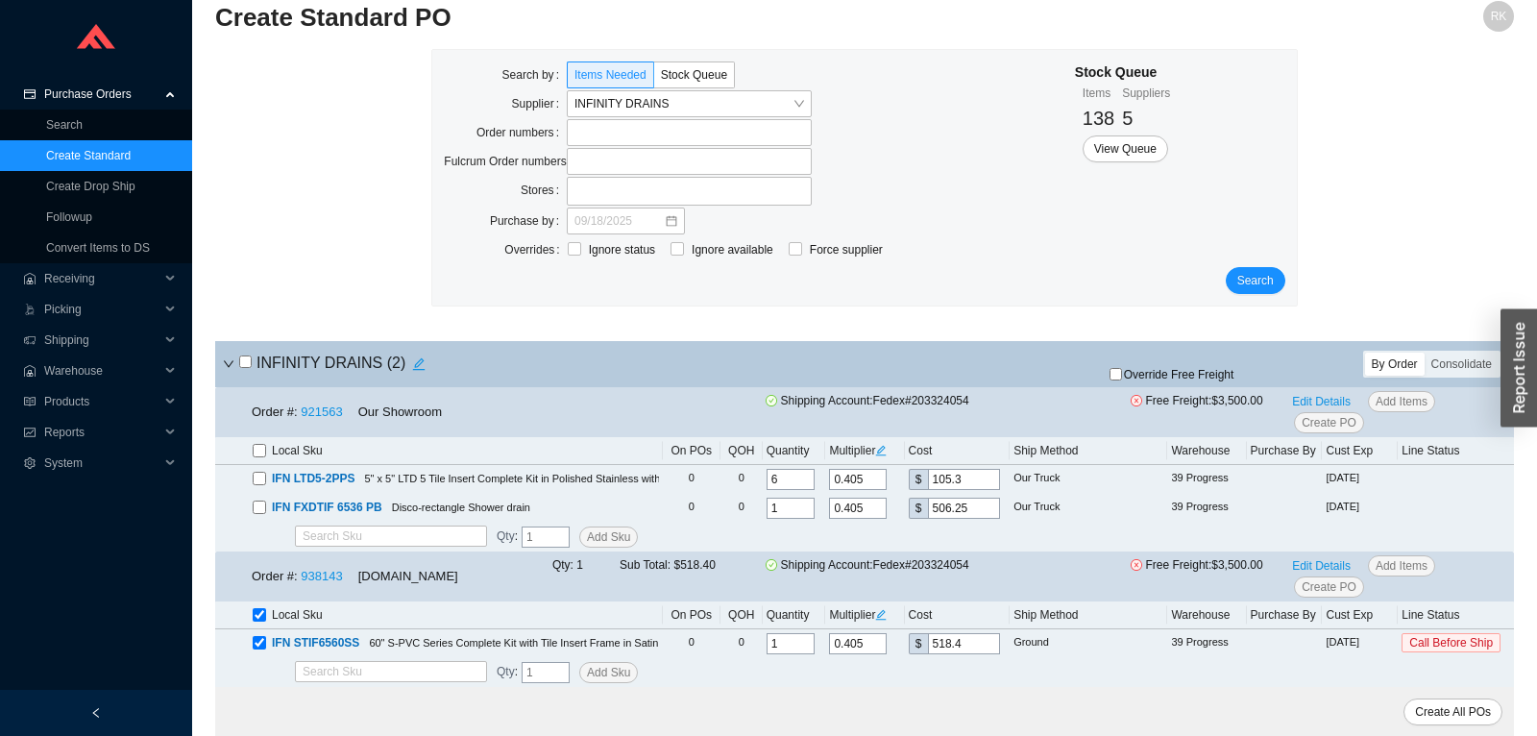
click at [1160, 376] on span "Override Free Freight" at bounding box center [1179, 375] width 110 height 12
click at [1122, 376] on input "Override Free Freight" at bounding box center [1115, 374] width 12 height 12
checkbox input "true"
click at [1323, 566] on span "Edit Details" at bounding box center [1321, 565] width 59 height 19
select select "1"
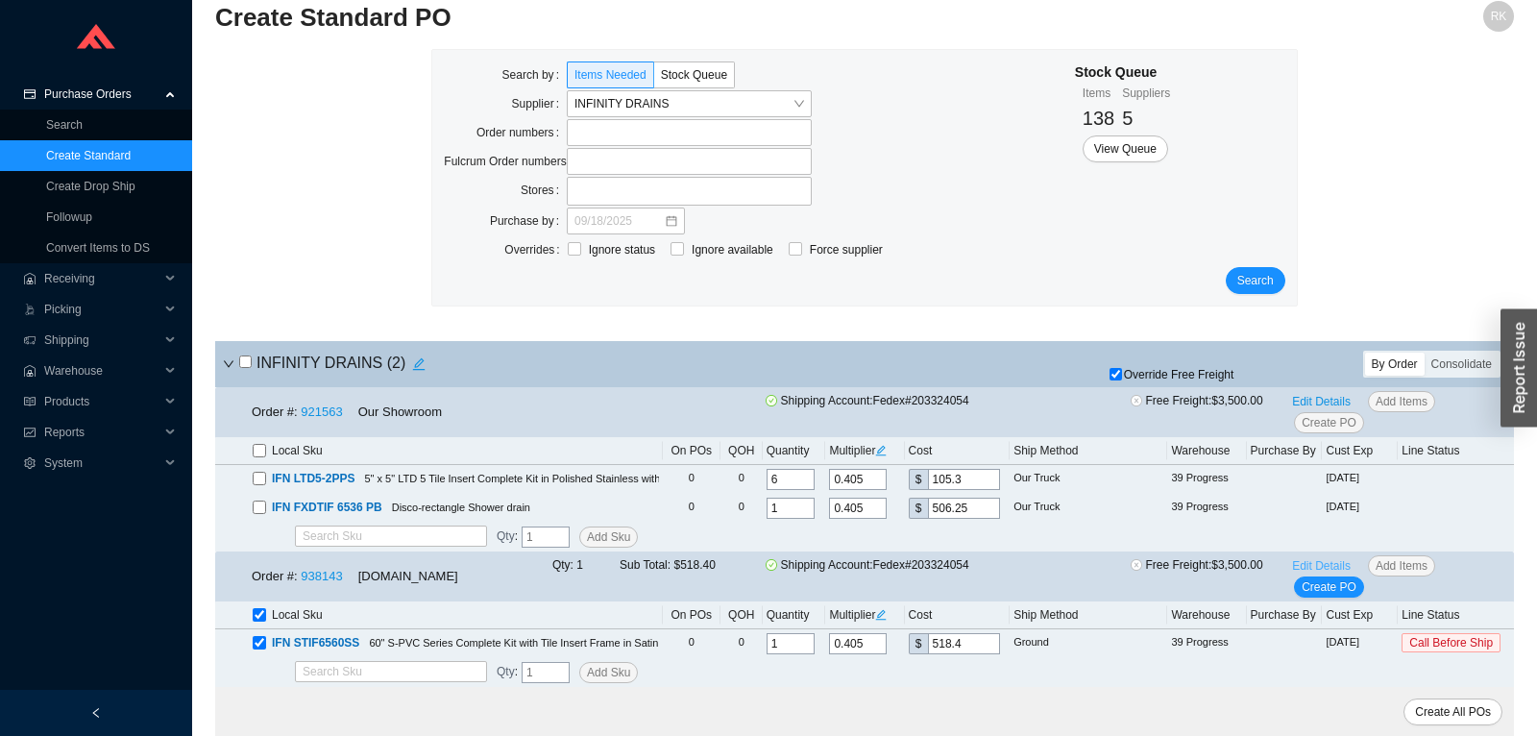
select select "6"
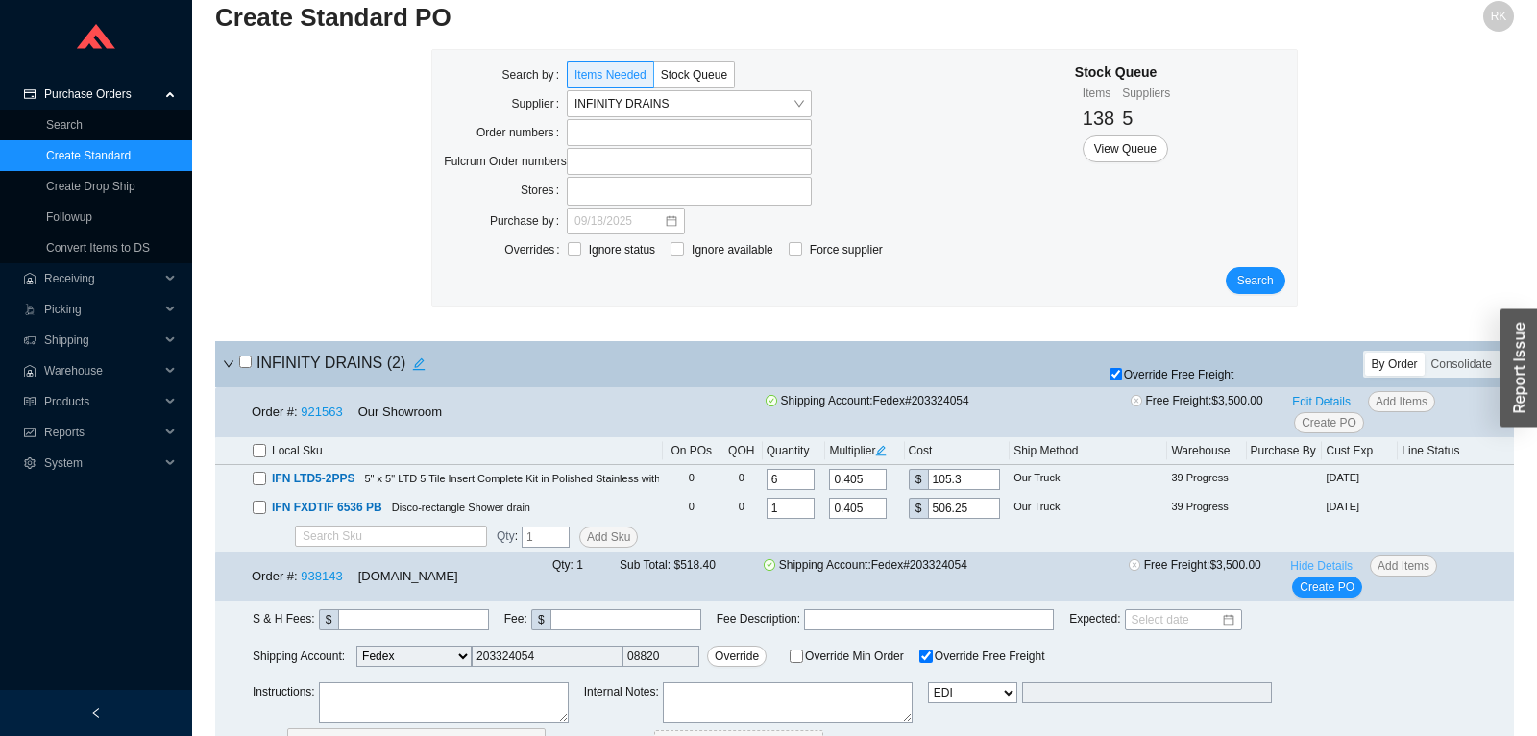
scroll to position [182, 0]
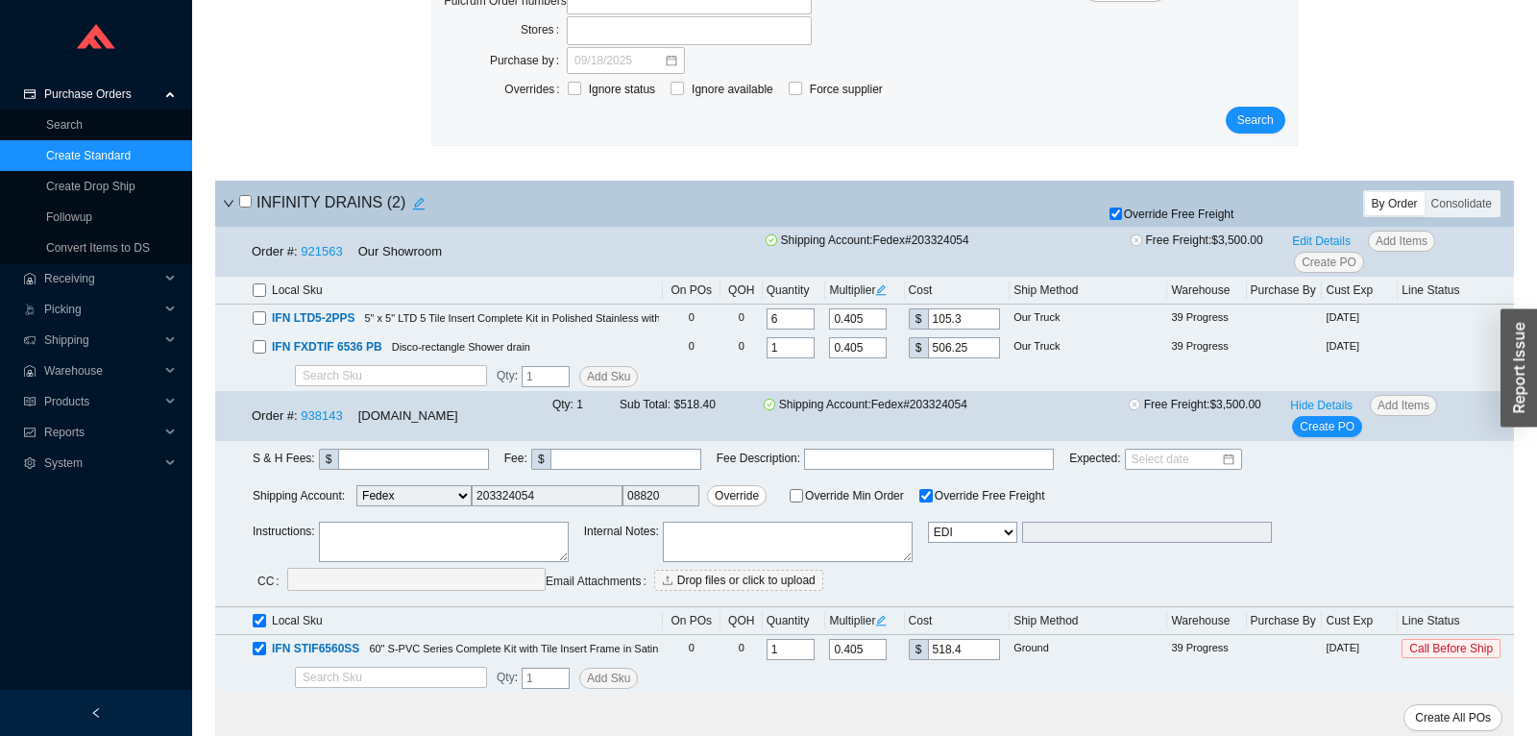
click at [487, 529] on textarea at bounding box center [444, 541] width 250 height 40
type textarea "PLEASE SHIP ASAP!!!!!"
click at [1323, 429] on span "Create PO" at bounding box center [1326, 426] width 55 height 19
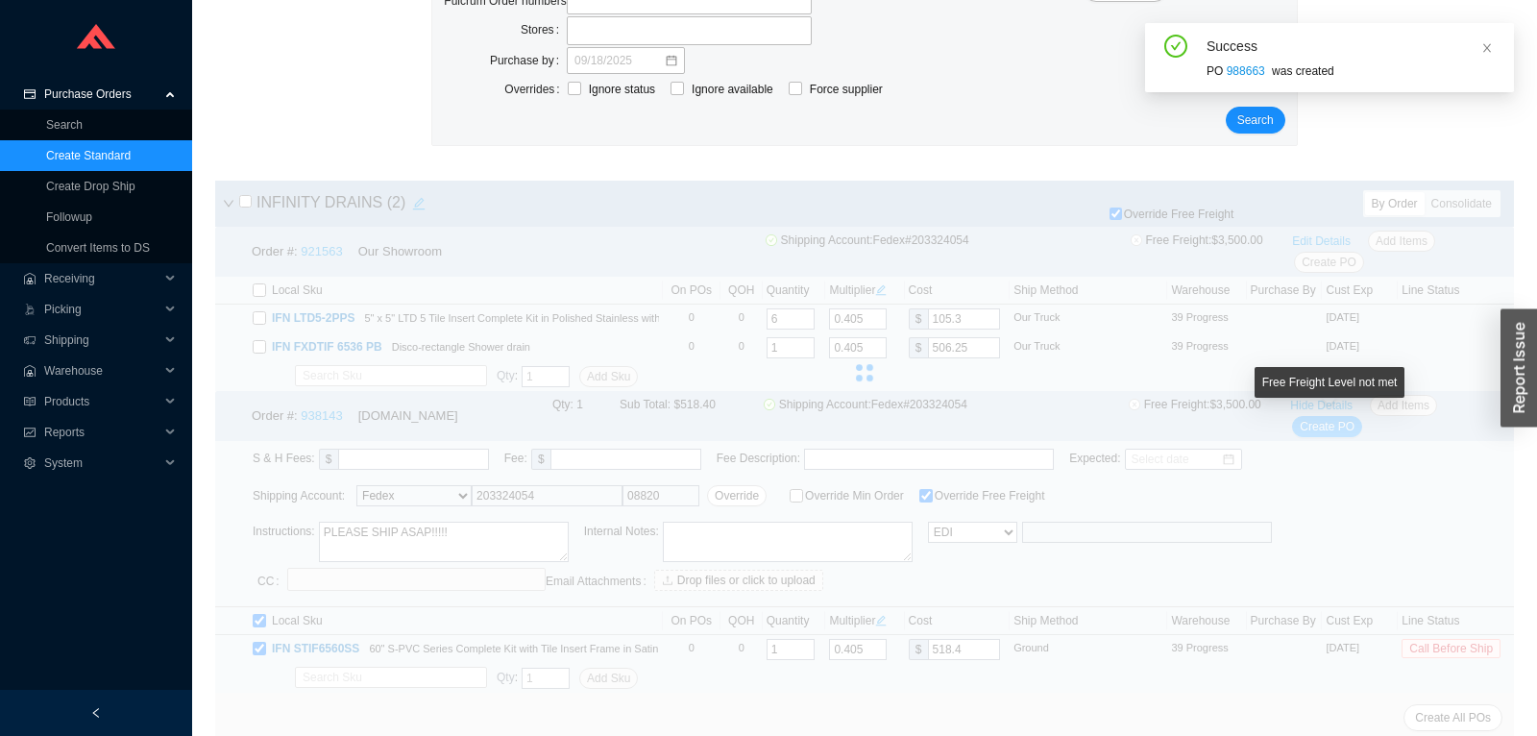
scroll to position [0, 0]
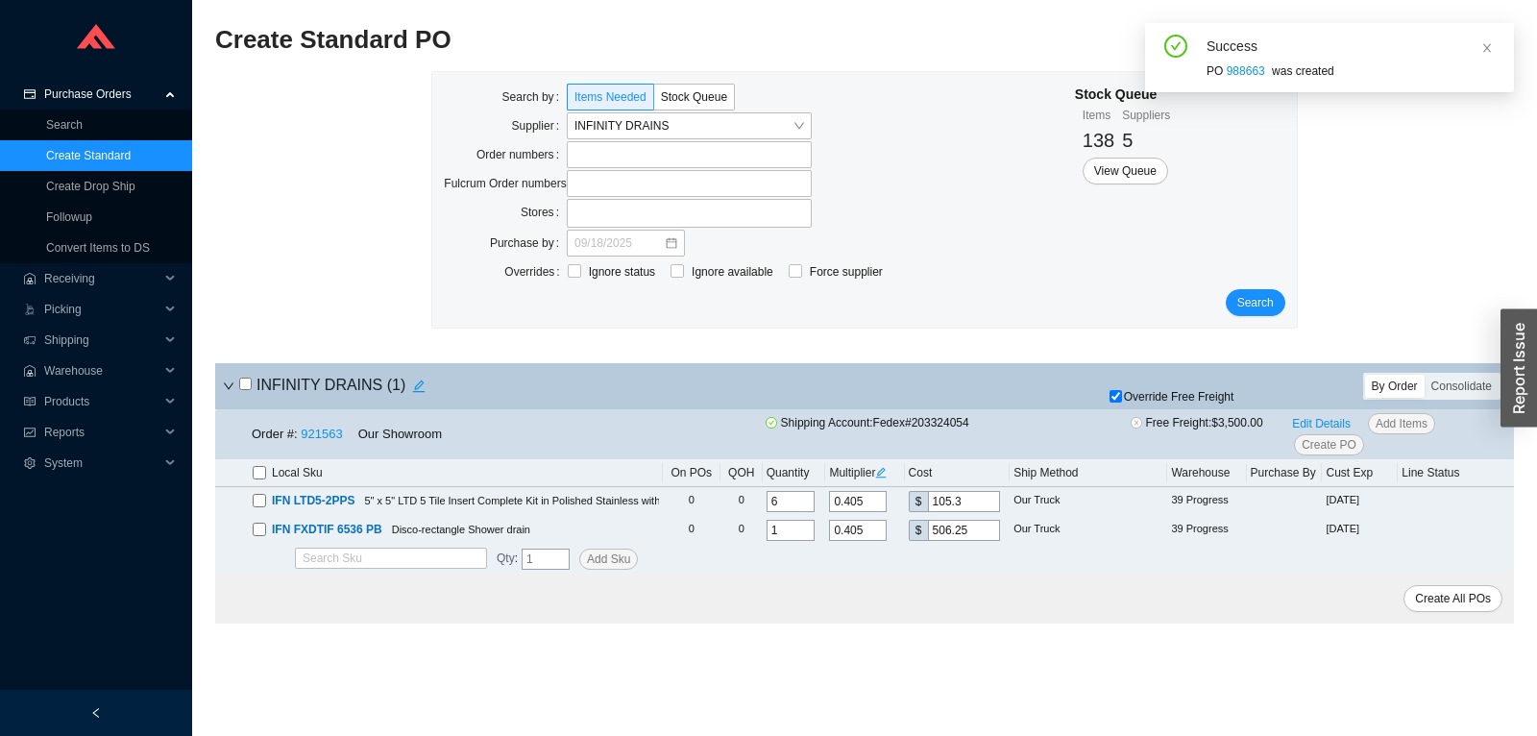
click at [1205, 77] on div "Success PO 988663 was created" at bounding box center [1329, 58] width 338 height 46
drag, startPoint x: 1205, startPoint y: 77, endPoint x: 1228, endPoint y: 76, distance: 23.1
click at [1228, 76] on div "Success PO 988663 was created" at bounding box center [1329, 58] width 338 height 46
copy div "PO 988663"
click at [117, 155] on link "Create Standard" at bounding box center [88, 155] width 85 height 13
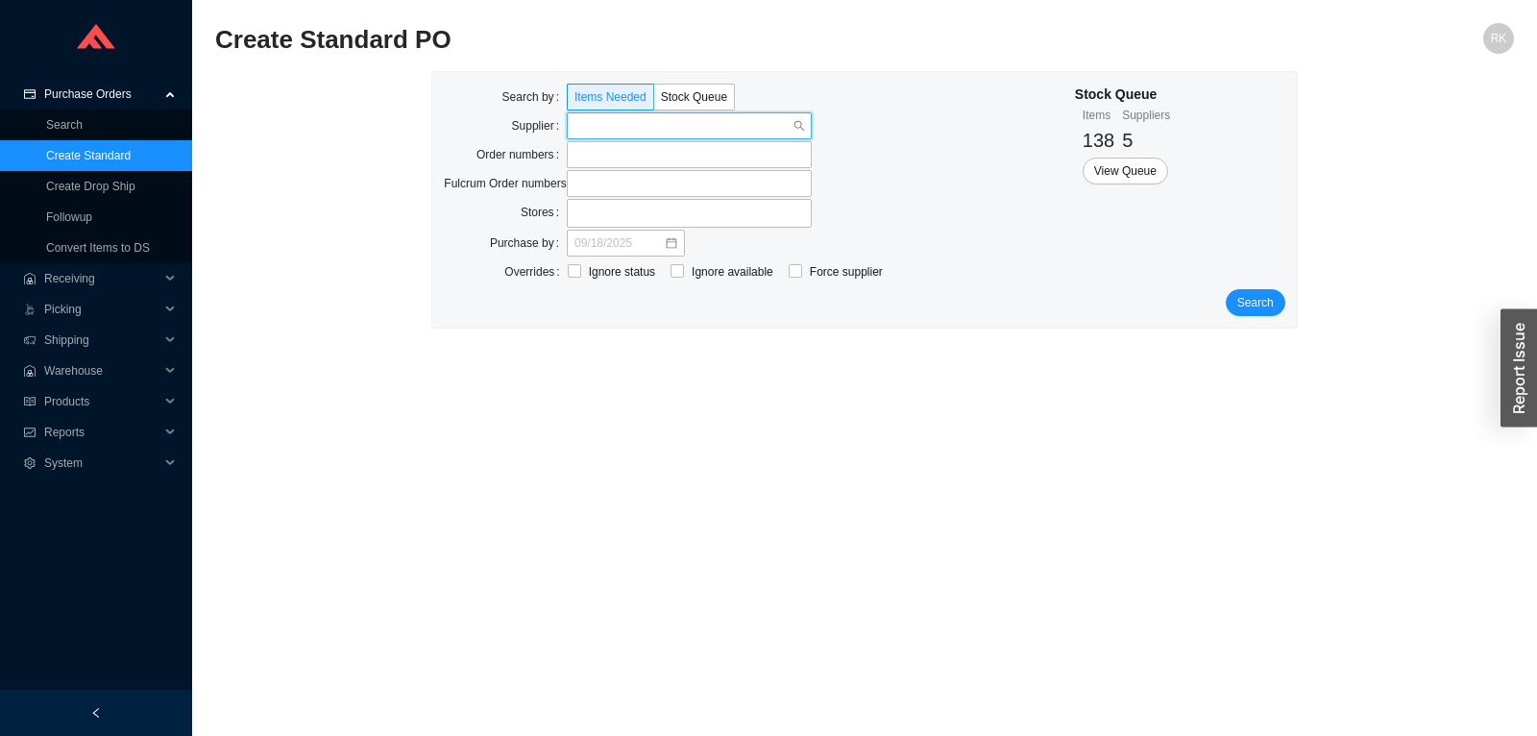
click at [721, 113] on input "search" at bounding box center [683, 125] width 218 height 25
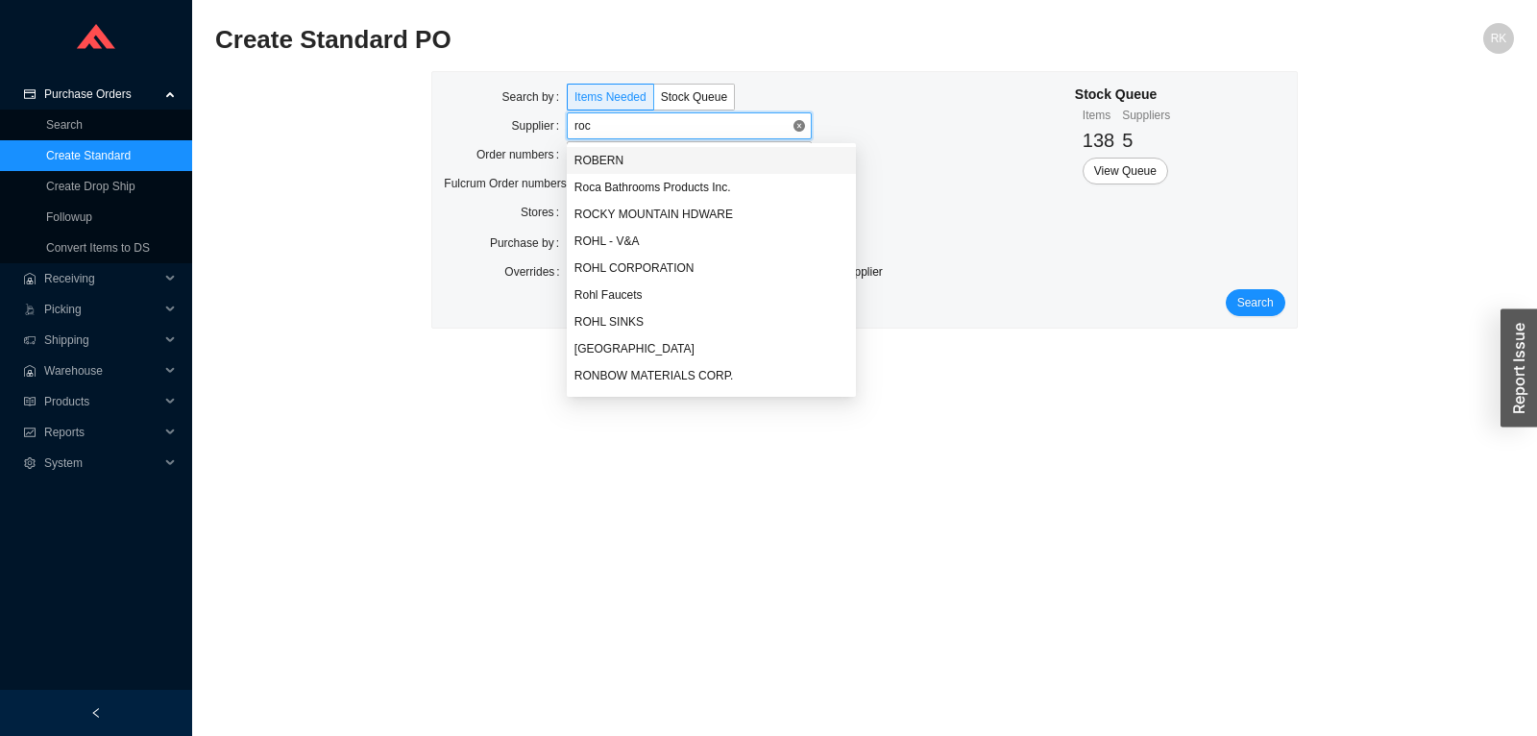
type input "roca"
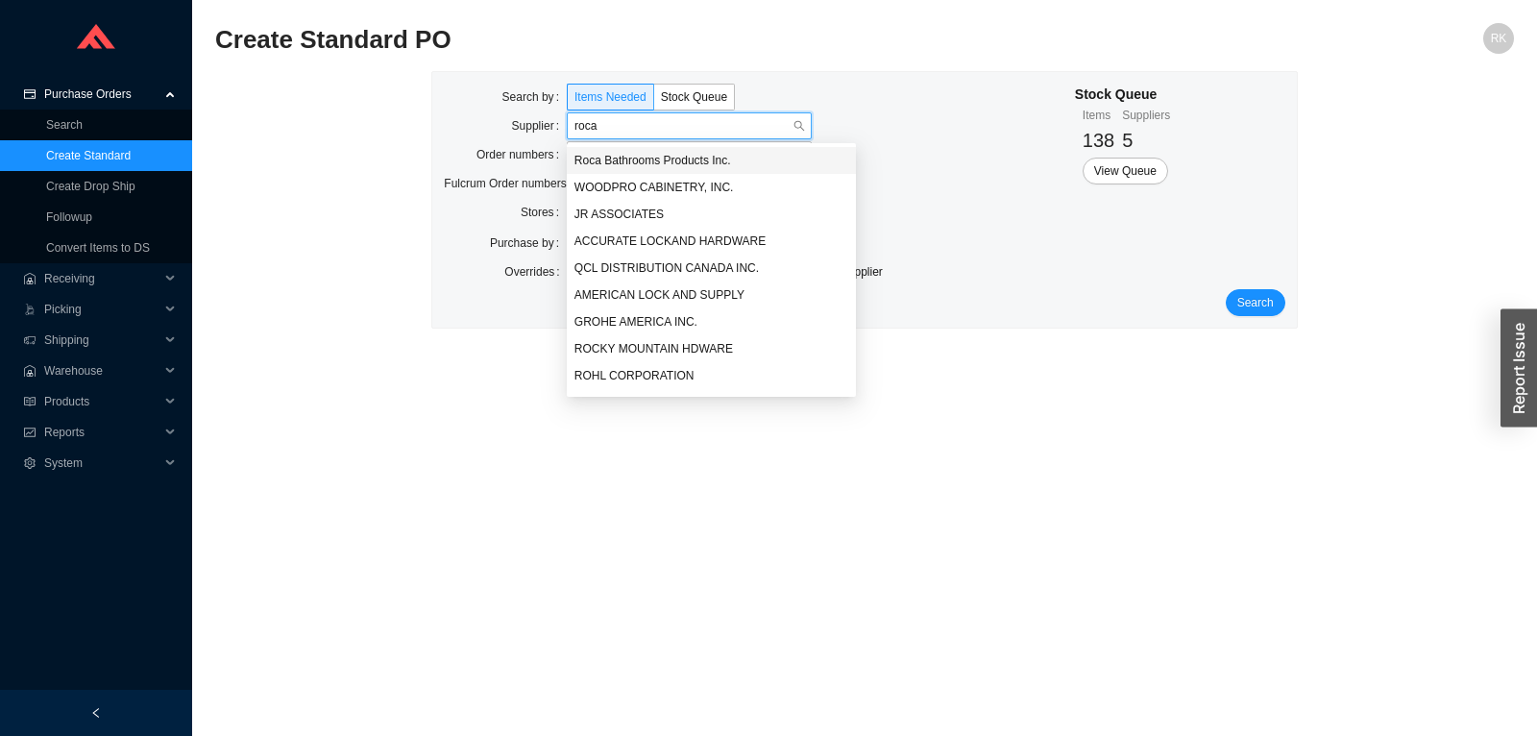
click at [695, 152] on div "Roca Bathrooms Products Inc." at bounding box center [712, 160] width 290 height 27
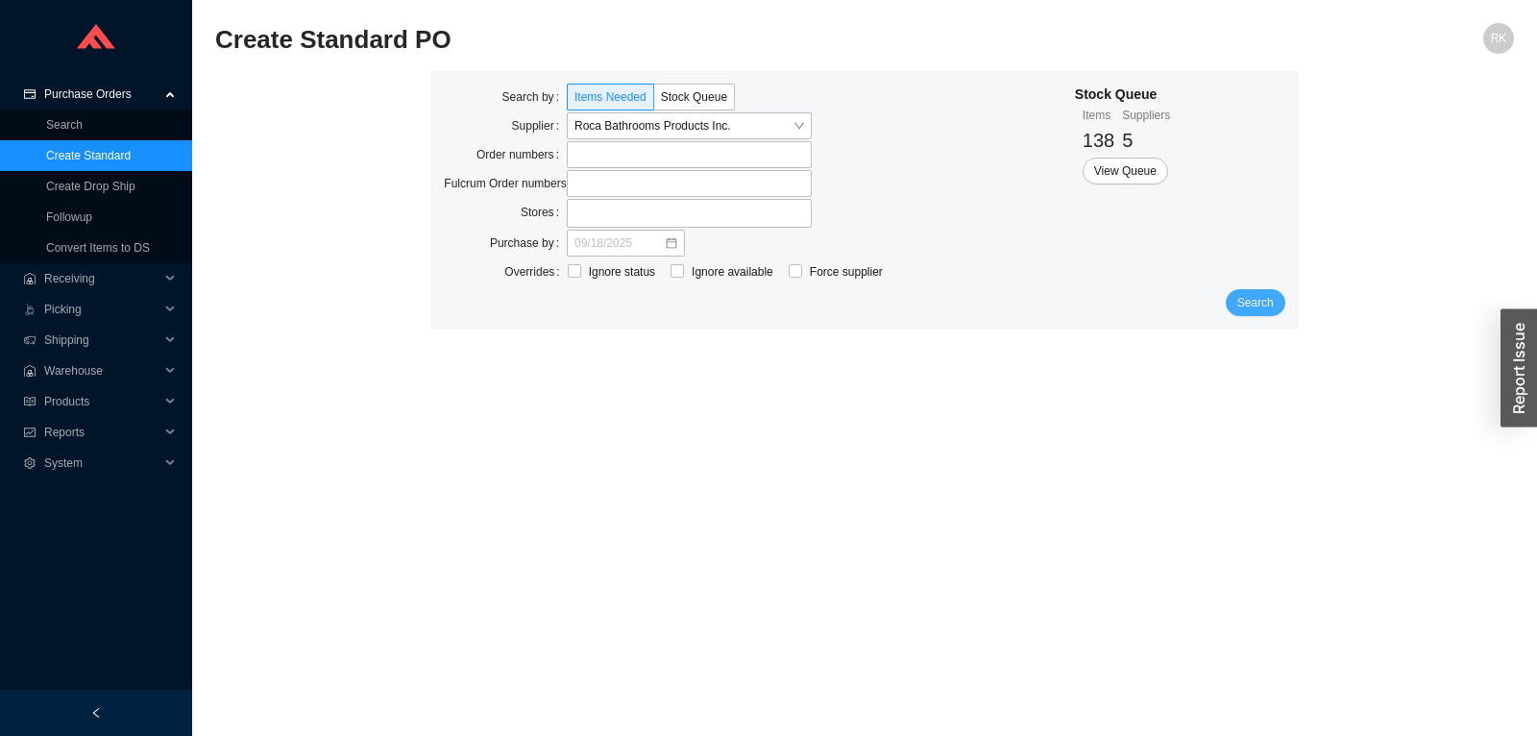
click at [1238, 301] on button "Search" at bounding box center [1255, 302] width 60 height 27
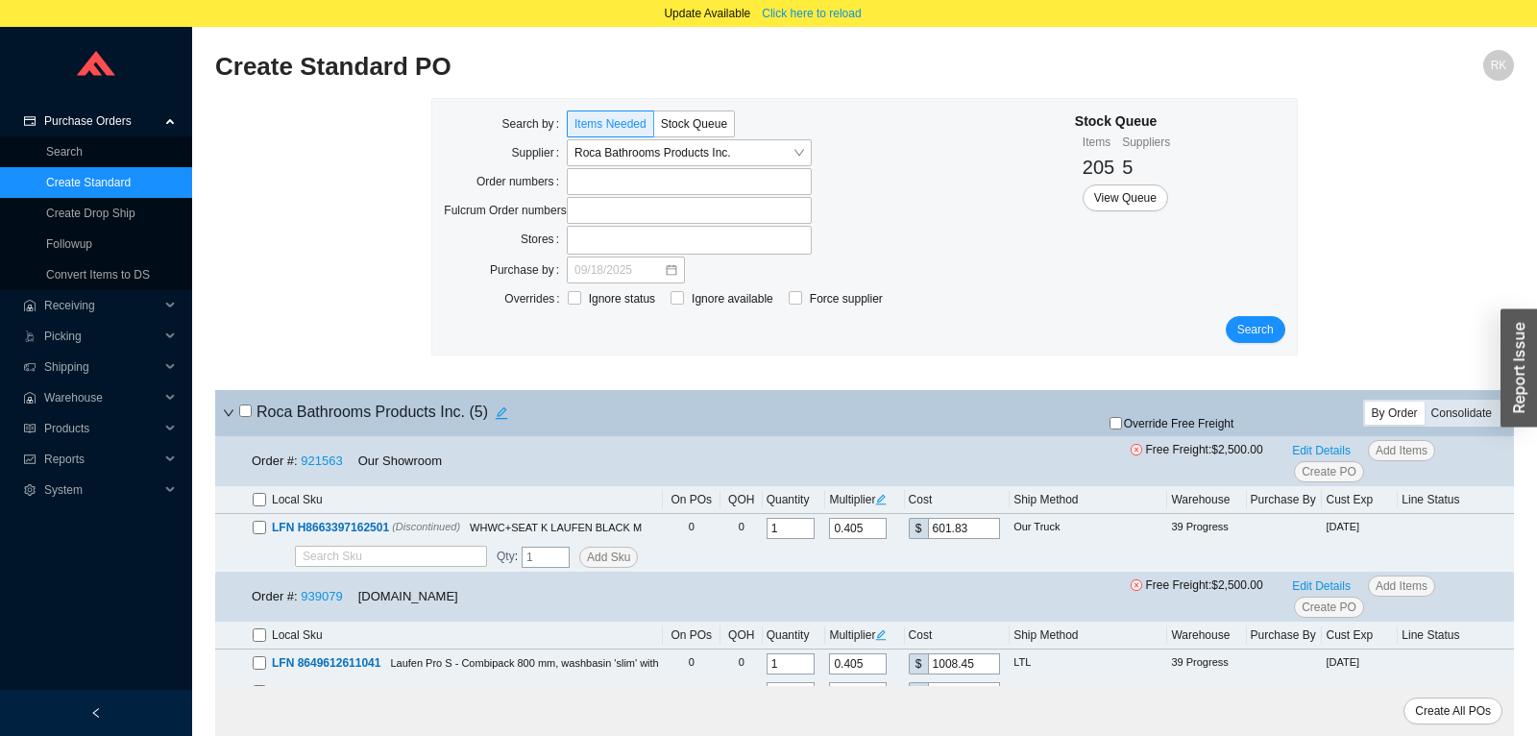
click at [1432, 419] on div "Consolidate" at bounding box center [1461, 412] width 74 height 23
click at [1424, 401] on input "Consolidate" at bounding box center [1424, 401] width 0 height 0
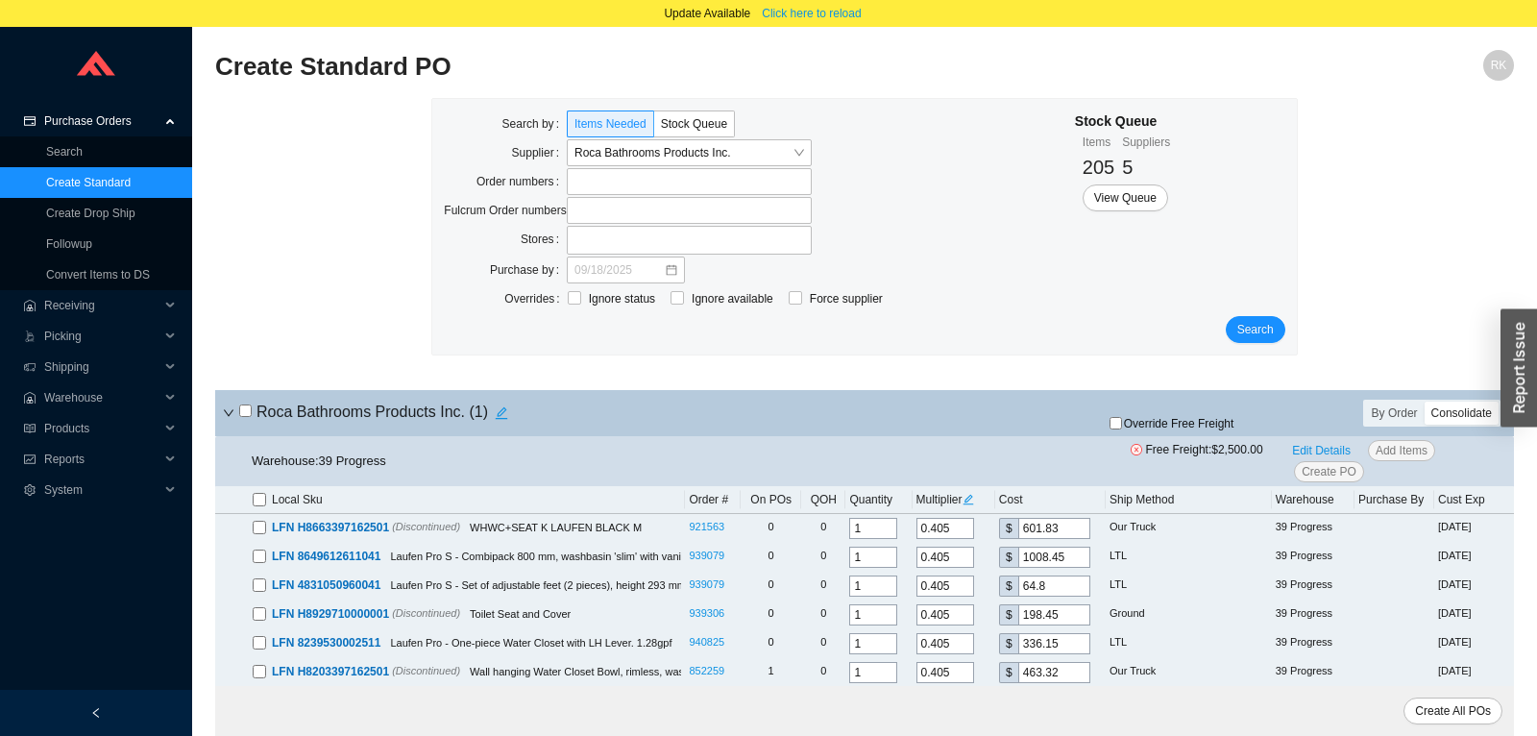
click at [248, 410] on input "checkbox" at bounding box center [245, 410] width 12 height 12
checkbox input "true"
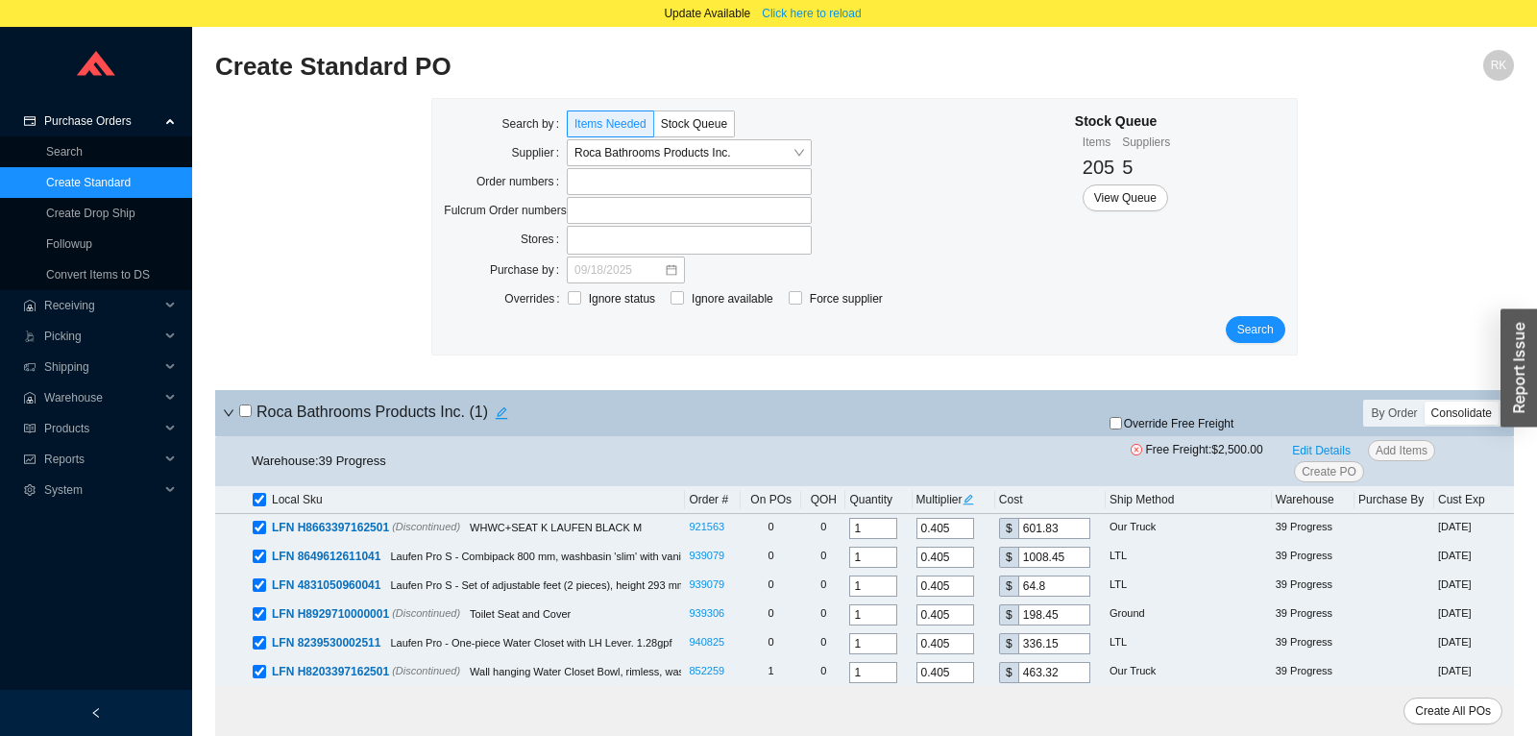
checkbox input "true"
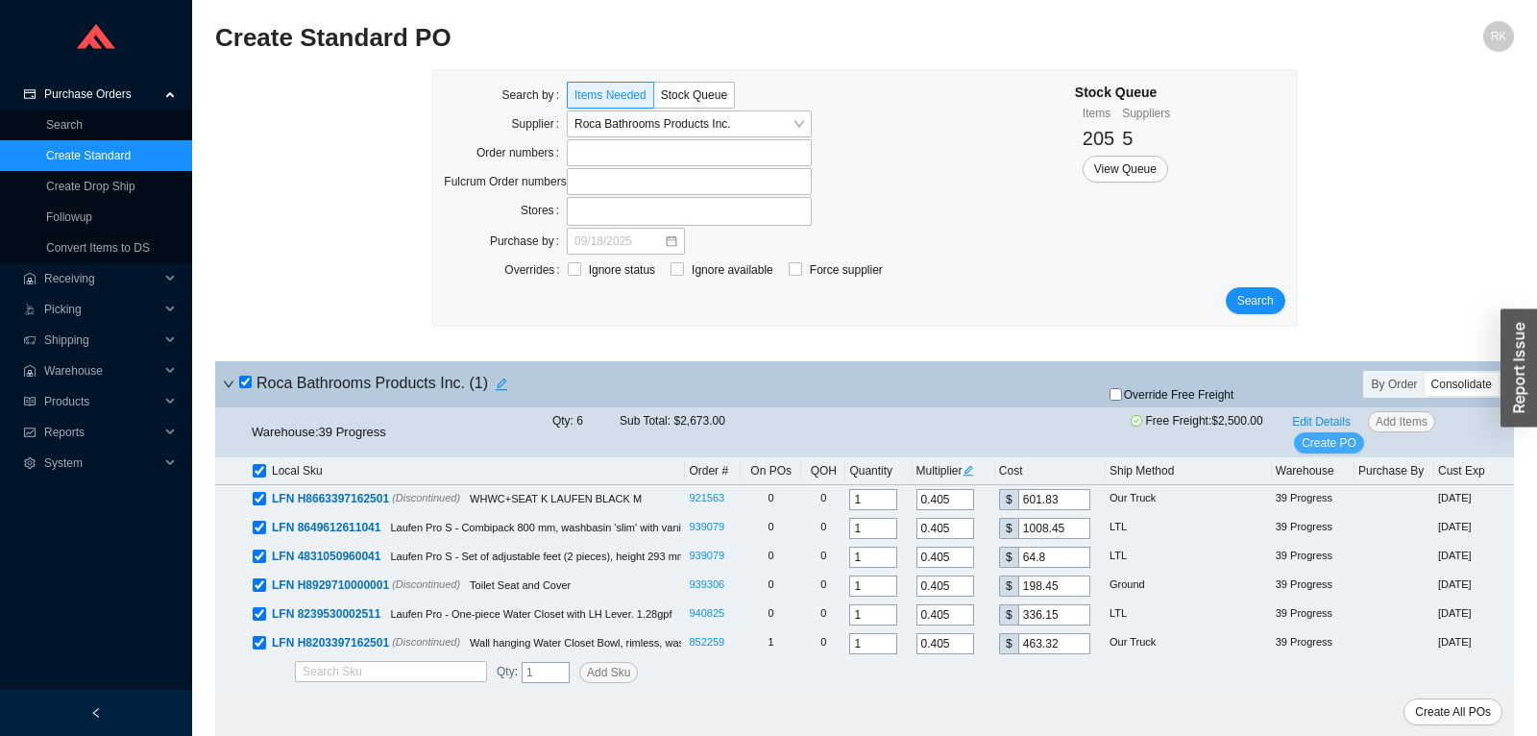
click at [1316, 439] on span "Create PO" at bounding box center [1328, 442] width 55 height 19
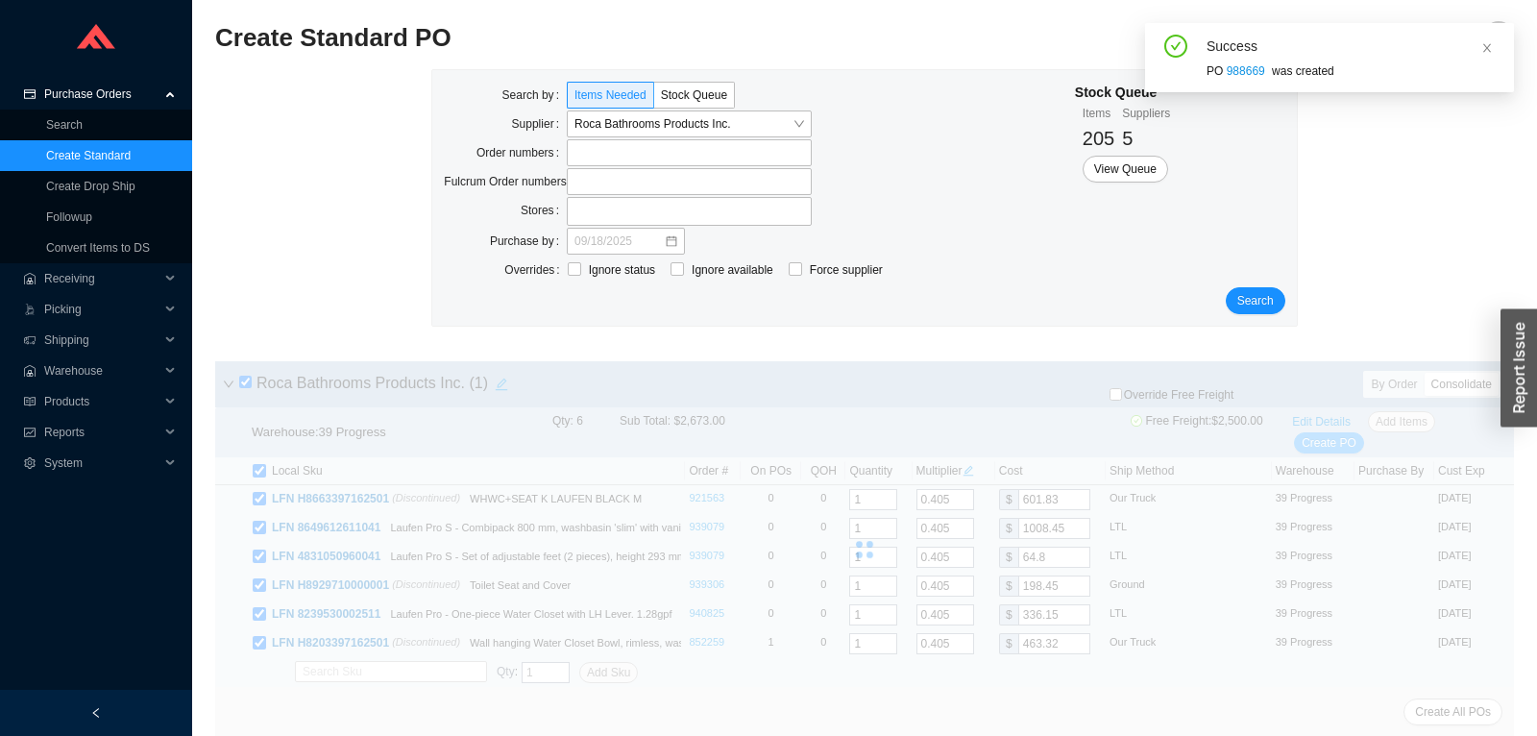
scroll to position [27, 0]
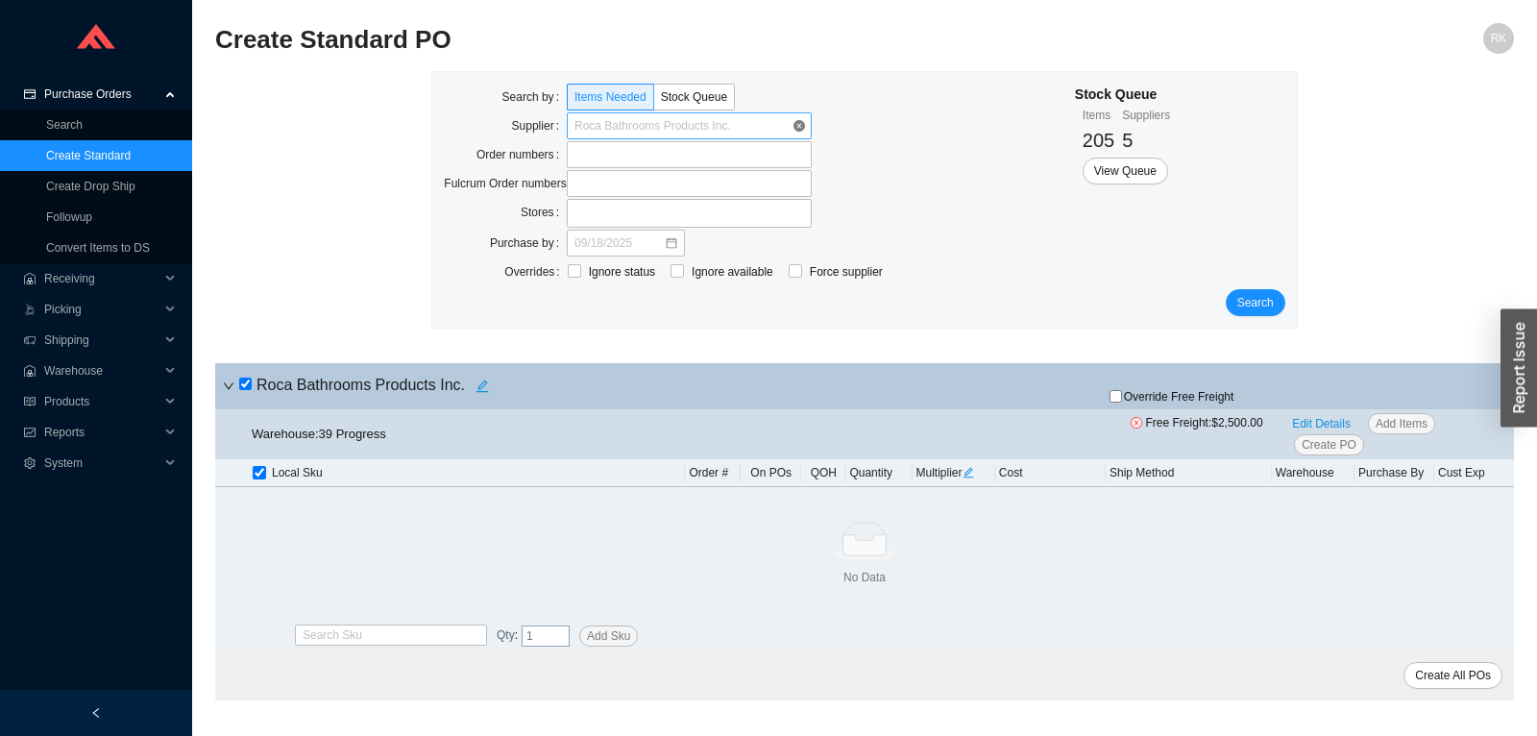
click at [797, 133] on span "Roca Bathrooms Products Inc." at bounding box center [689, 125] width 230 height 25
click at [1131, 177] on span "View Queue" at bounding box center [1125, 170] width 62 height 19
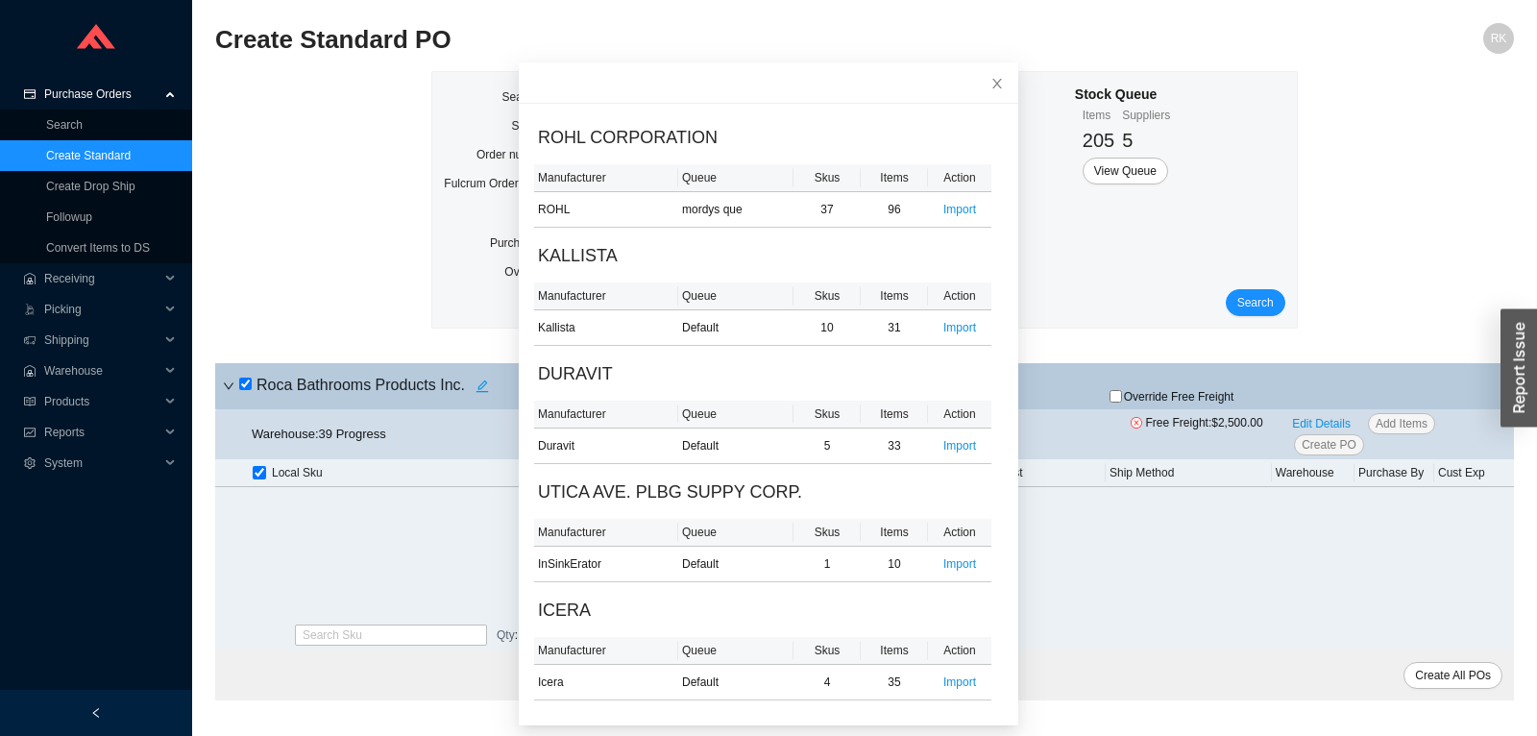
scroll to position [44, 0]
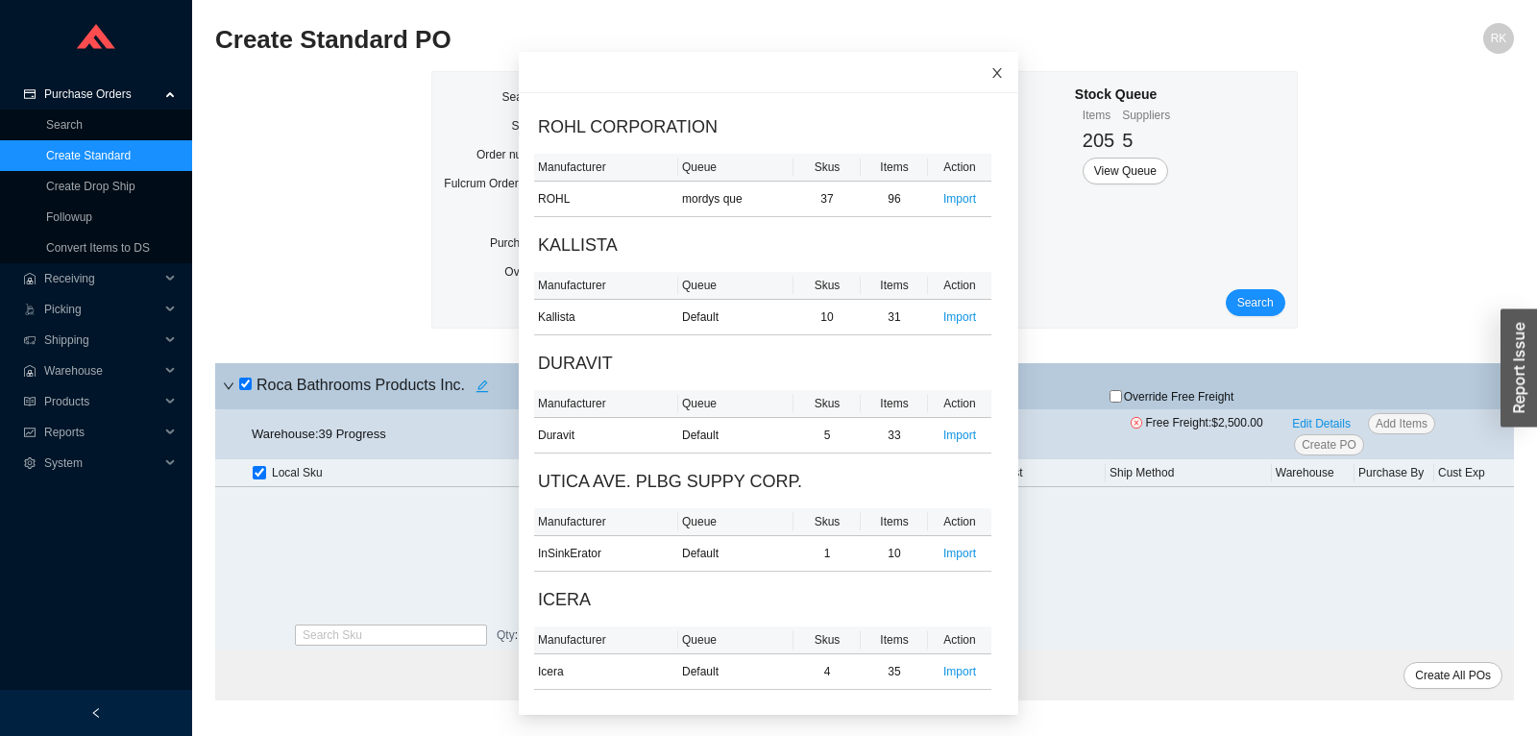
click at [994, 66] on icon "close" at bounding box center [996, 72] width 13 height 13
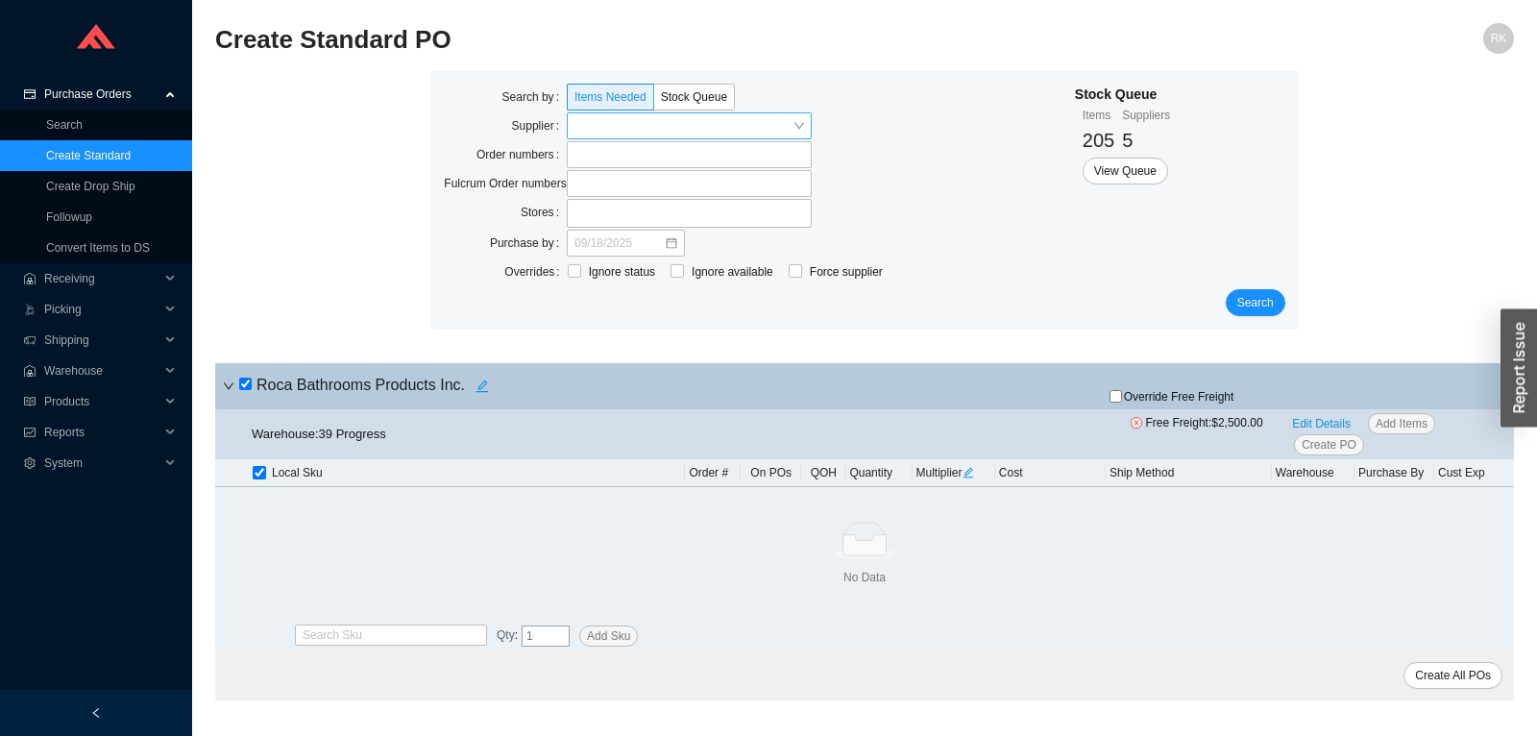
click at [118, 149] on link "Create Standard" at bounding box center [88, 155] width 85 height 13
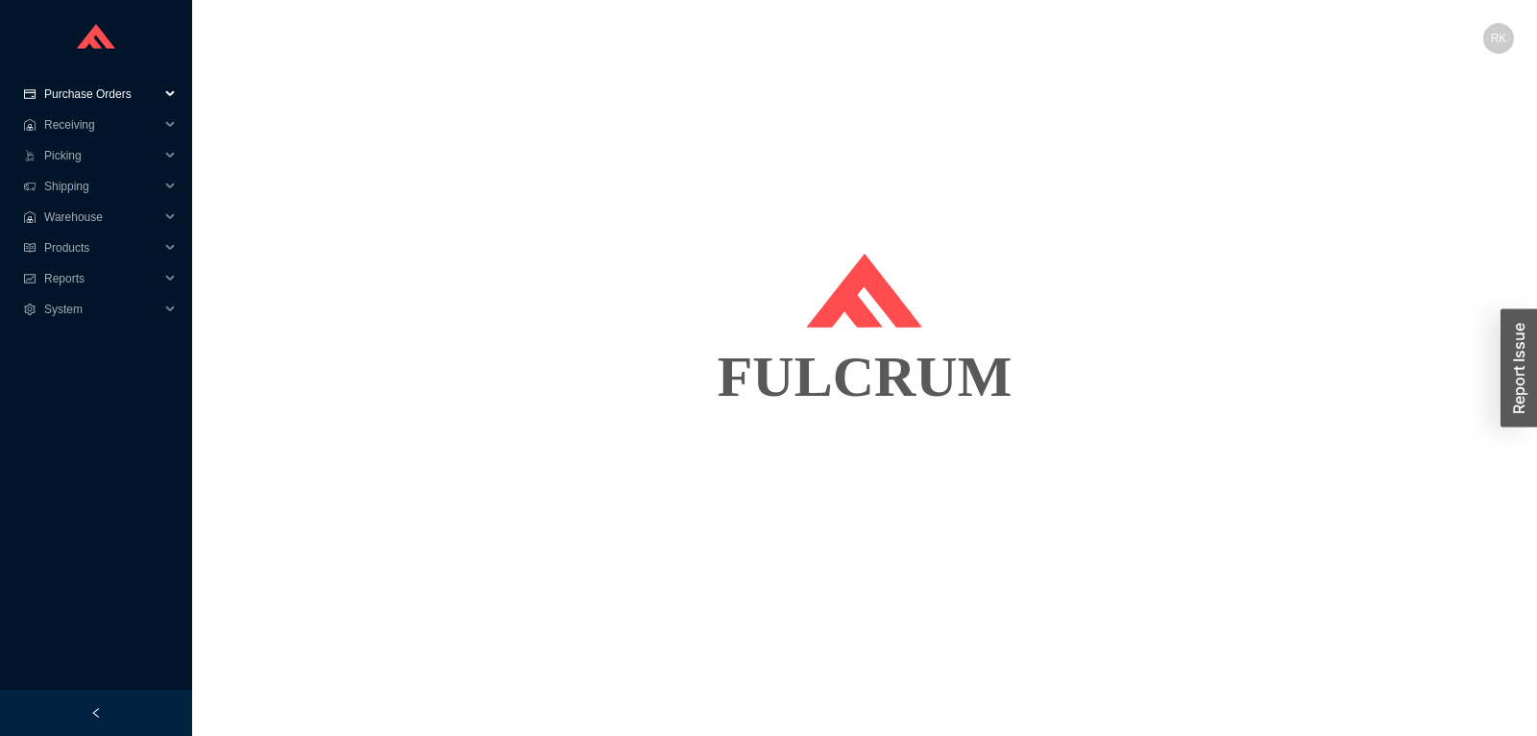
click at [81, 96] on span "Purchase Orders" at bounding box center [101, 94] width 115 height 31
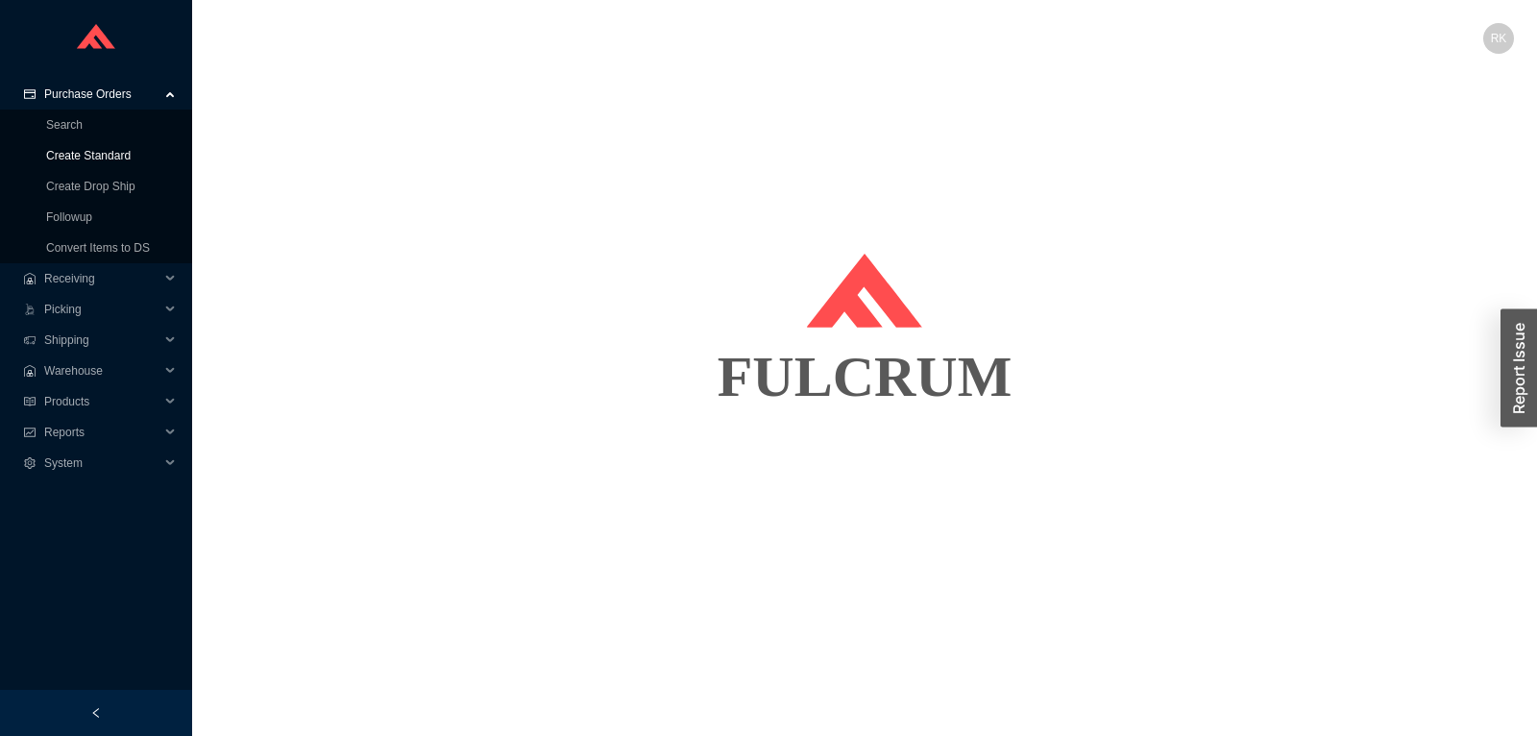
click at [110, 157] on link "Create Standard" at bounding box center [88, 155] width 85 height 13
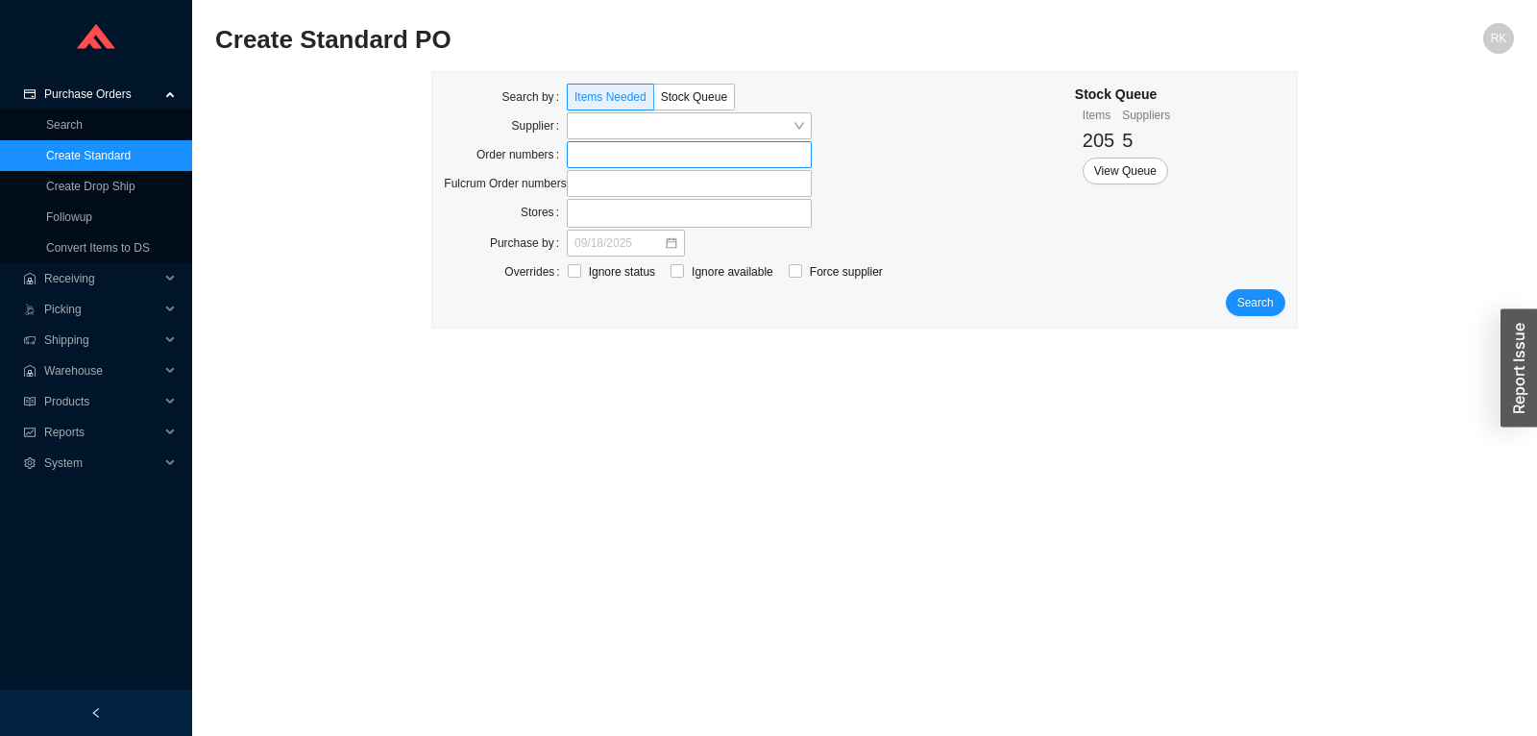
click at [633, 160] on label at bounding box center [689, 154] width 245 height 27
click at [583, 160] on input at bounding box center [575, 154] width 13 height 21
type input "940865"
click at [1245, 315] on button "Search" at bounding box center [1255, 304] width 60 height 27
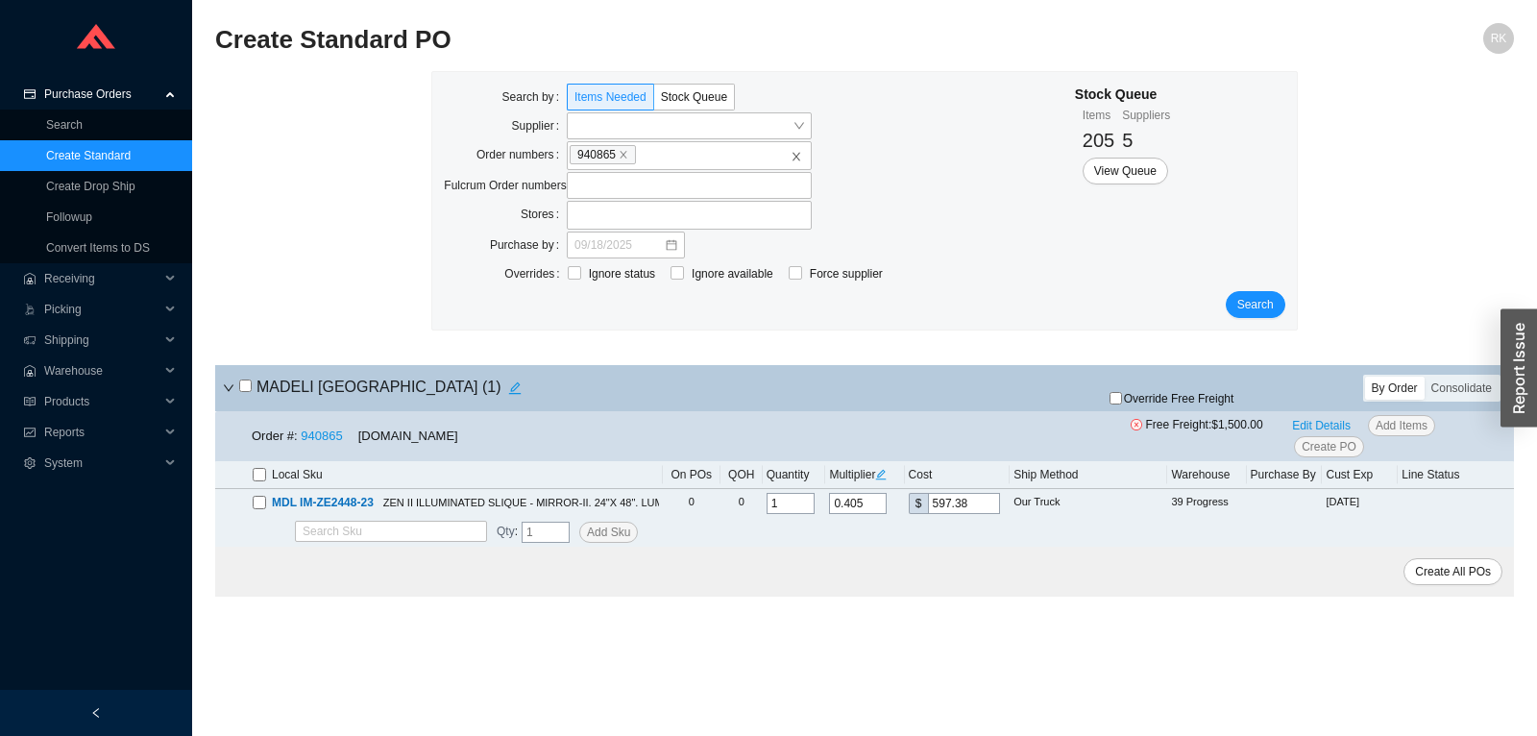
click at [245, 387] on input "checkbox" at bounding box center [245, 385] width 12 height 12
checkbox input "true"
click at [1147, 402] on span "Override Free Freight" at bounding box center [1179, 399] width 110 height 12
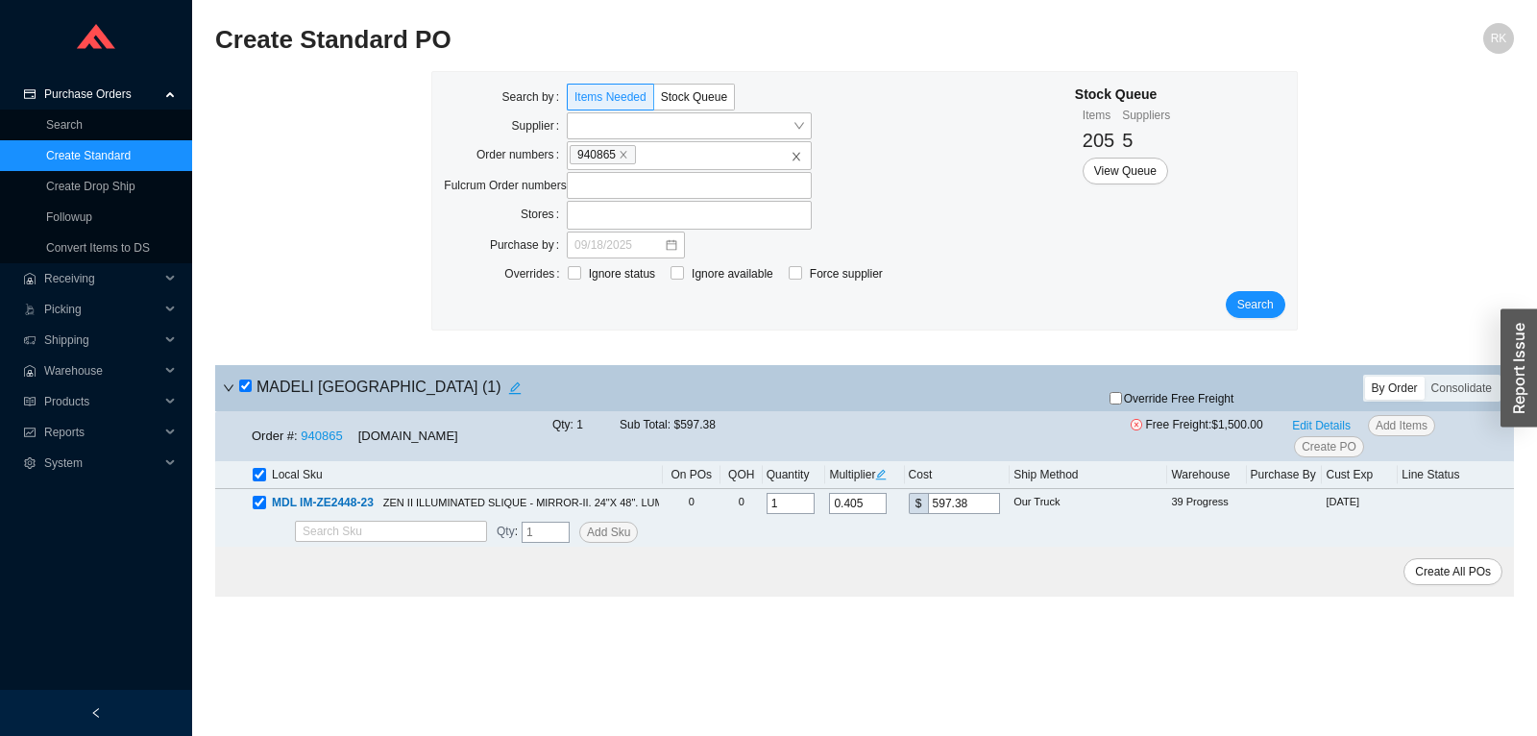
click at [1122, 402] on input "Override Free Freight" at bounding box center [1115, 398] width 12 height 12
checkbox input "true"
click at [1323, 420] on span "Edit Details" at bounding box center [1321, 425] width 59 height 19
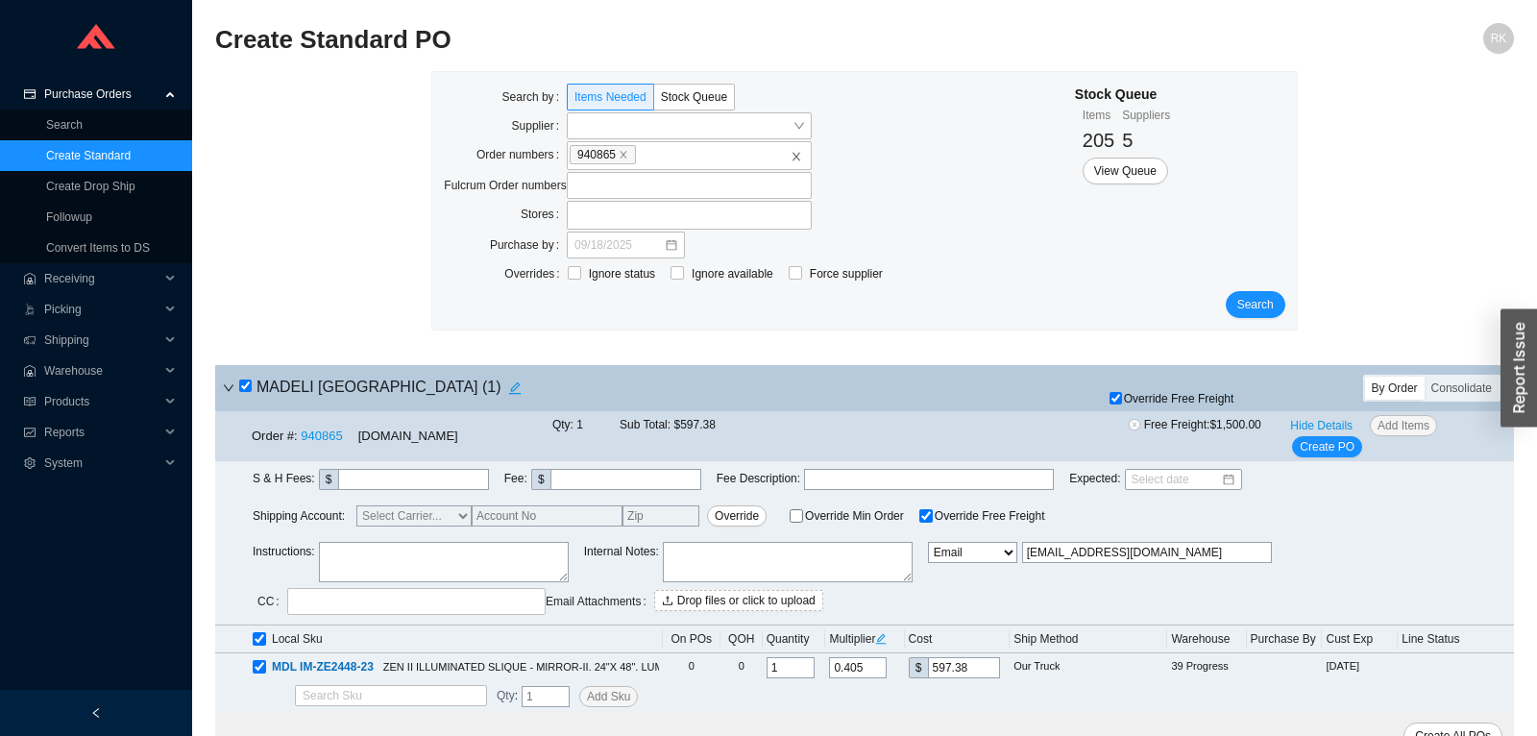
click at [521, 553] on textarea at bounding box center [444, 562] width 250 height 40
type textarea "Att Harold , please piggy back with an existing order"
click at [1326, 461] on div "S & H Fees : $ Fee : $ Fee Description : Expected : Shipping Account: Select Ca…" at bounding box center [864, 543] width 1298 height 164
click at [1326, 451] on span "Create PO" at bounding box center [1326, 446] width 55 height 19
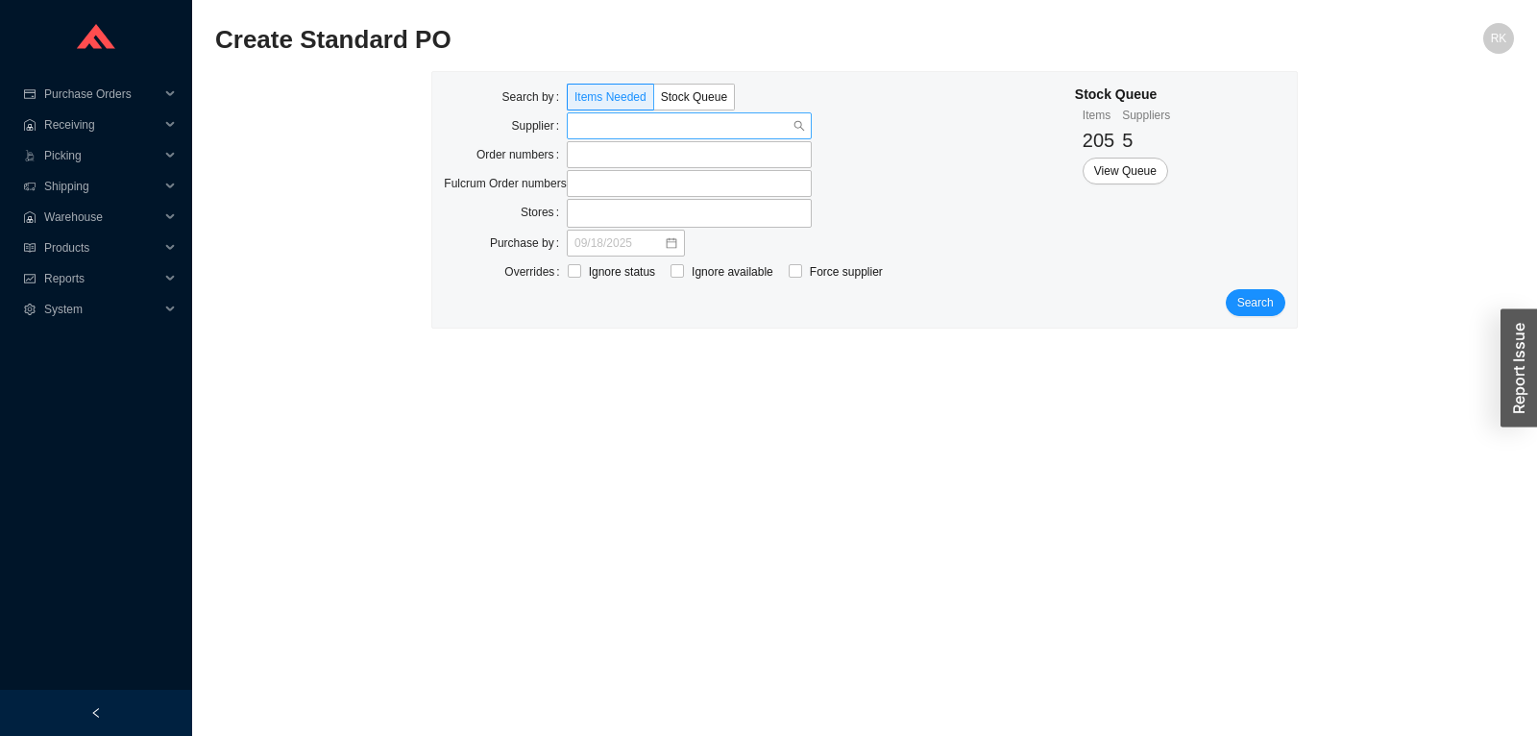
click at [661, 137] on input "search" at bounding box center [683, 125] width 218 height 25
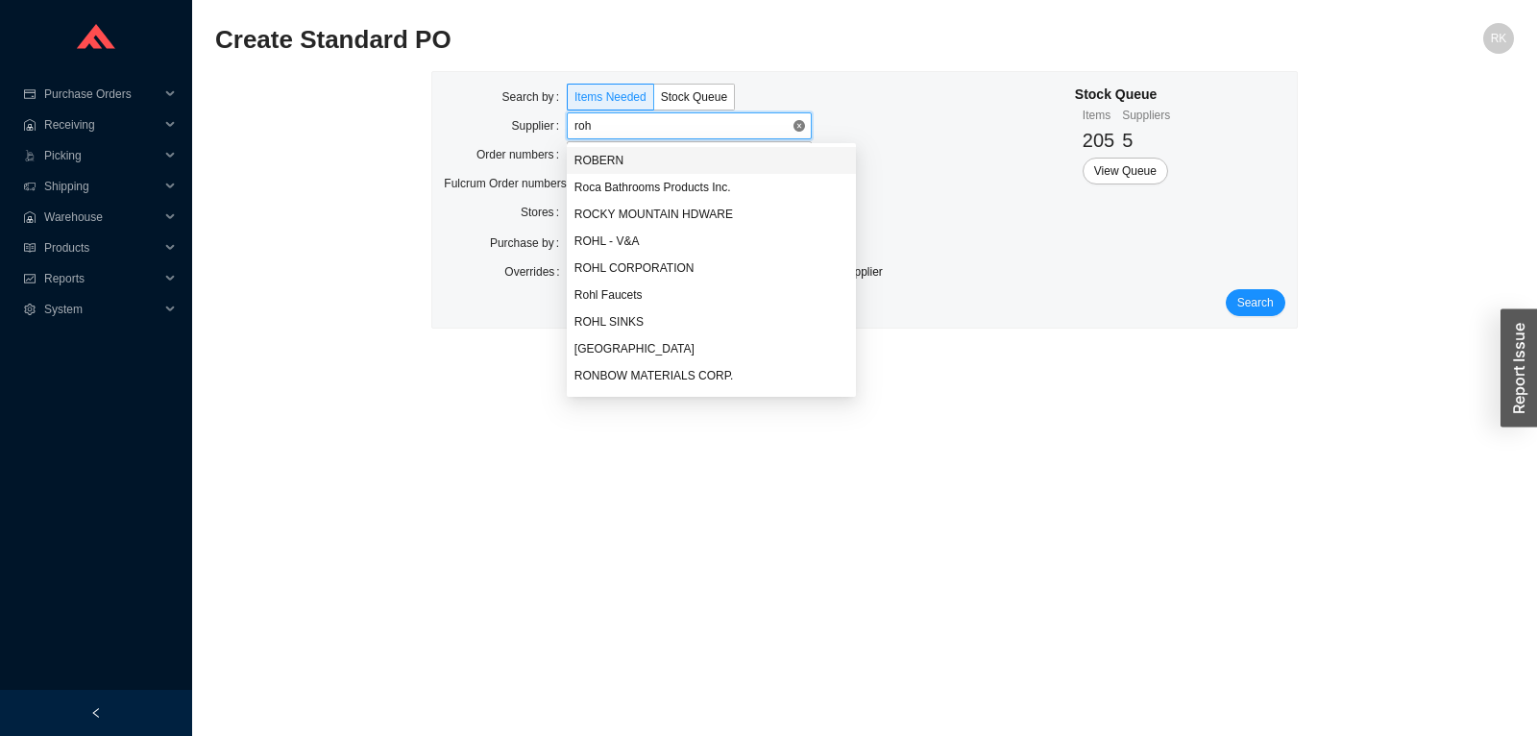
type input "rohl"
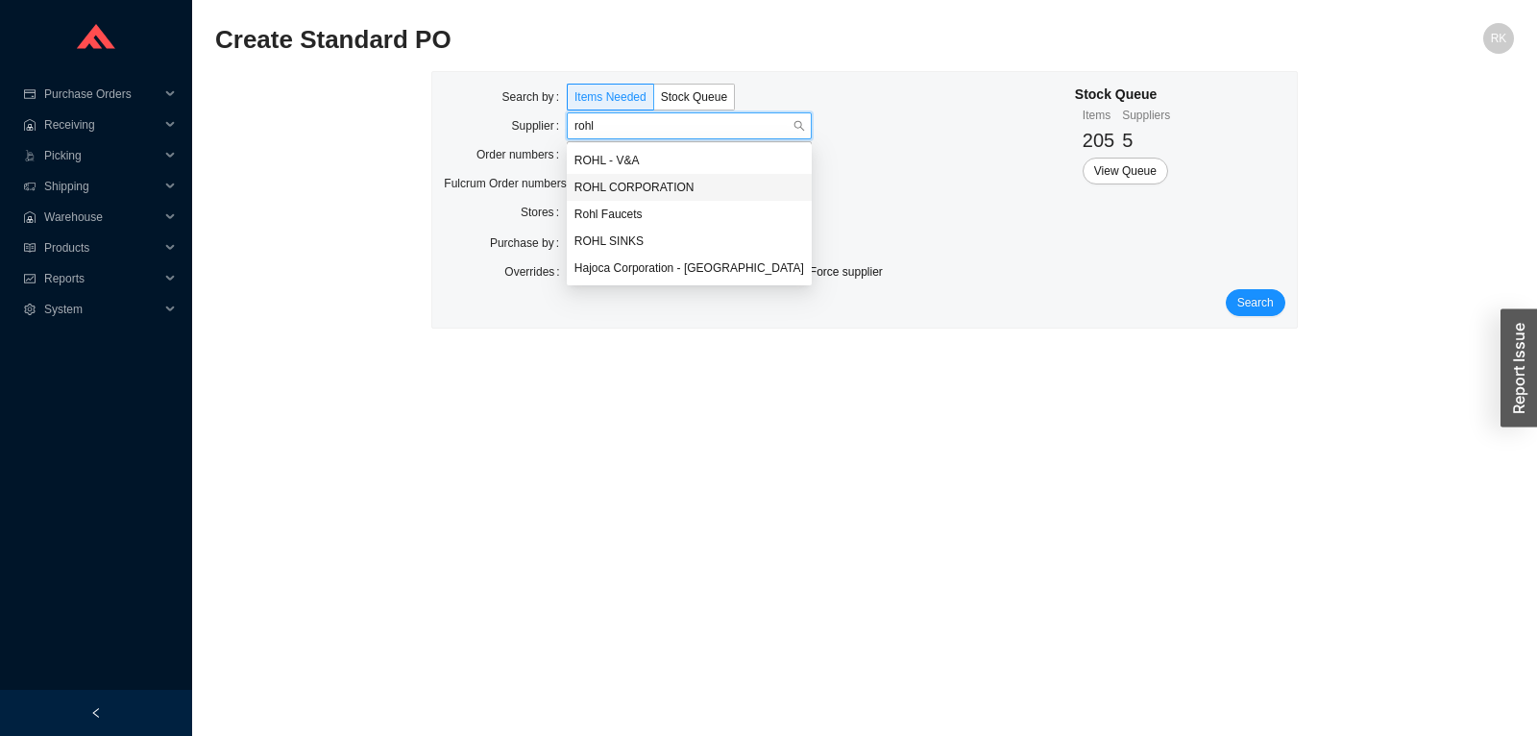
click at [664, 182] on div "ROHL CORPORATION" at bounding box center [689, 187] width 230 height 17
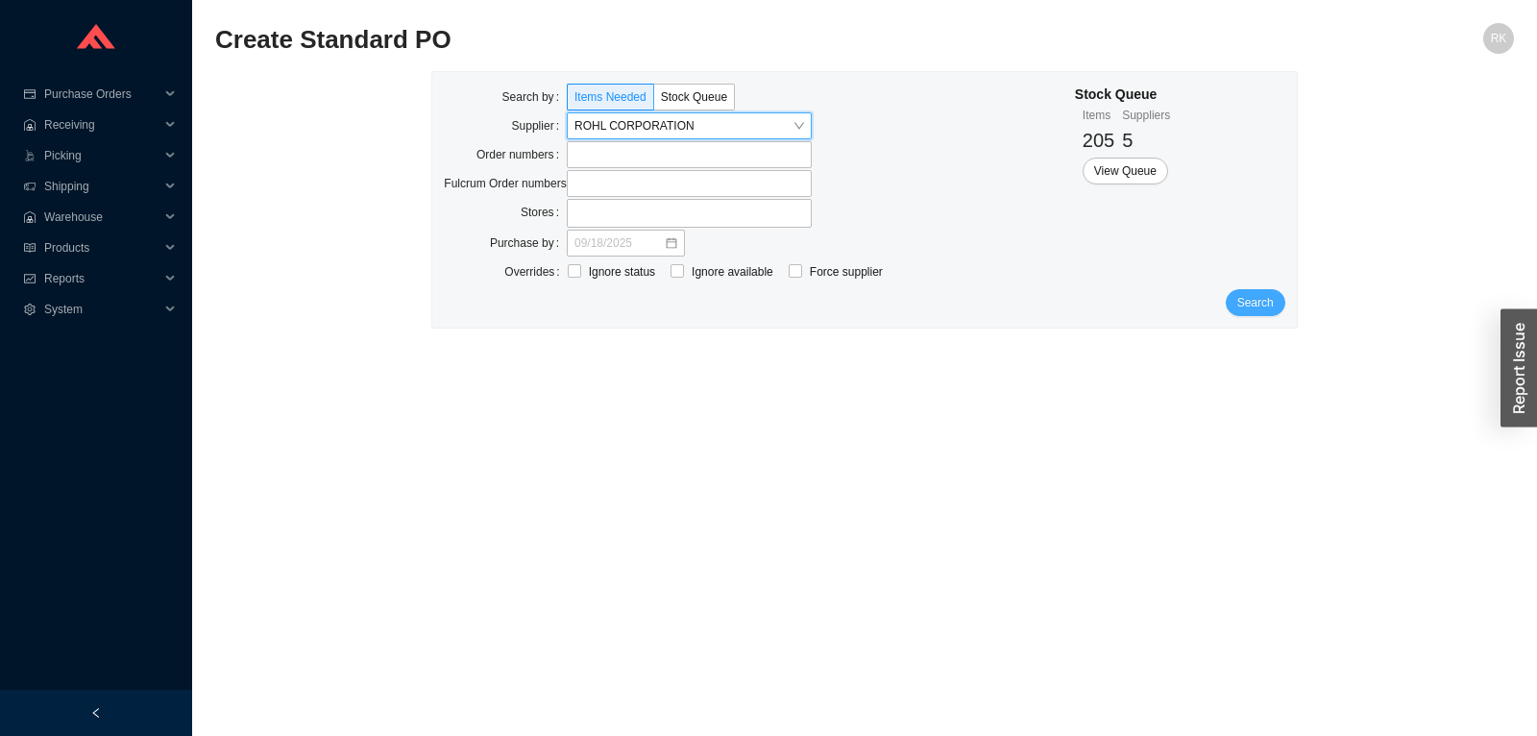
click at [1258, 301] on span "Search" at bounding box center [1255, 302] width 36 height 19
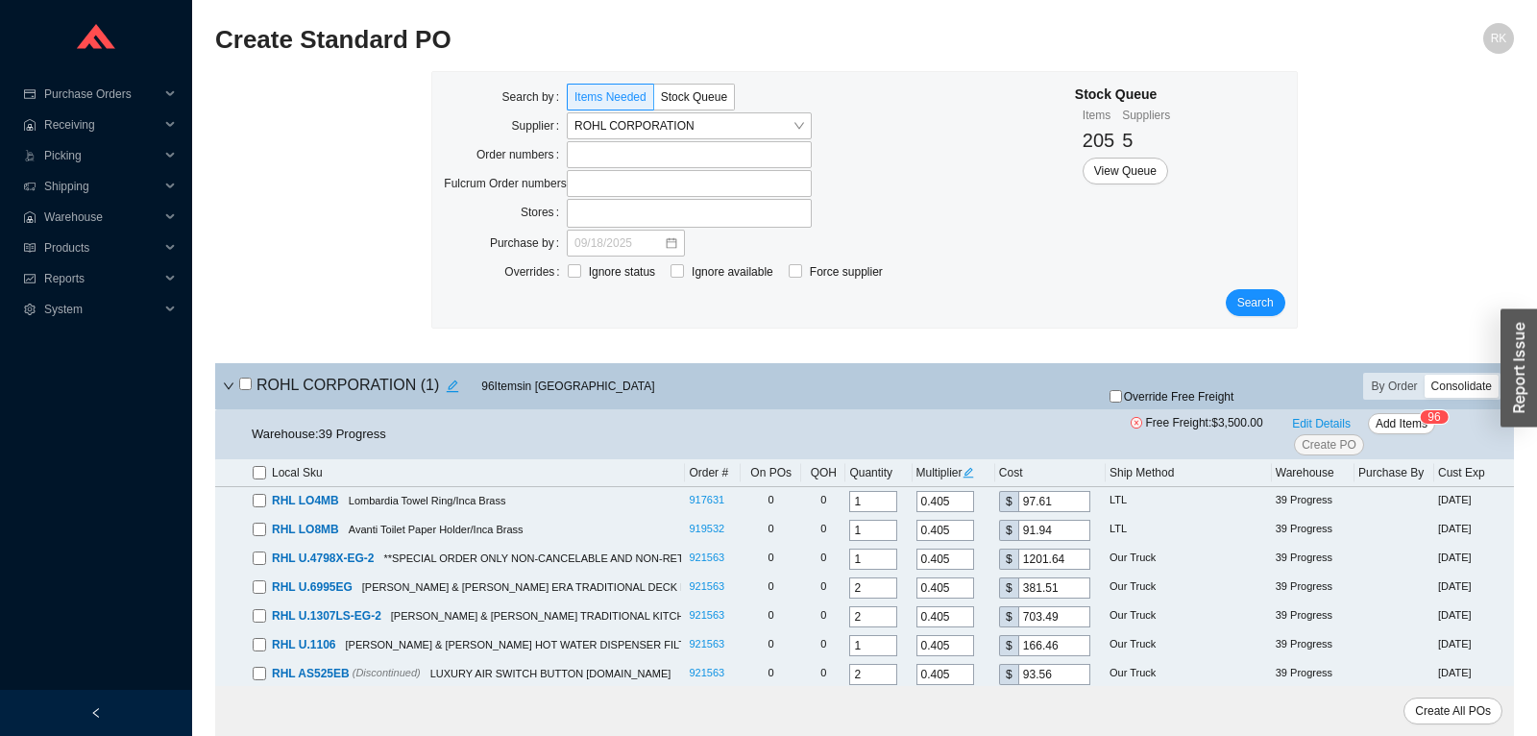
click at [1447, 384] on div "Consolidate" at bounding box center [1461, 386] width 74 height 23
click at [1424, 375] on input "Consolidate" at bounding box center [1424, 375] width 0 height 0
click at [243, 385] on input "checkbox" at bounding box center [245, 383] width 12 height 12
checkbox input "true"
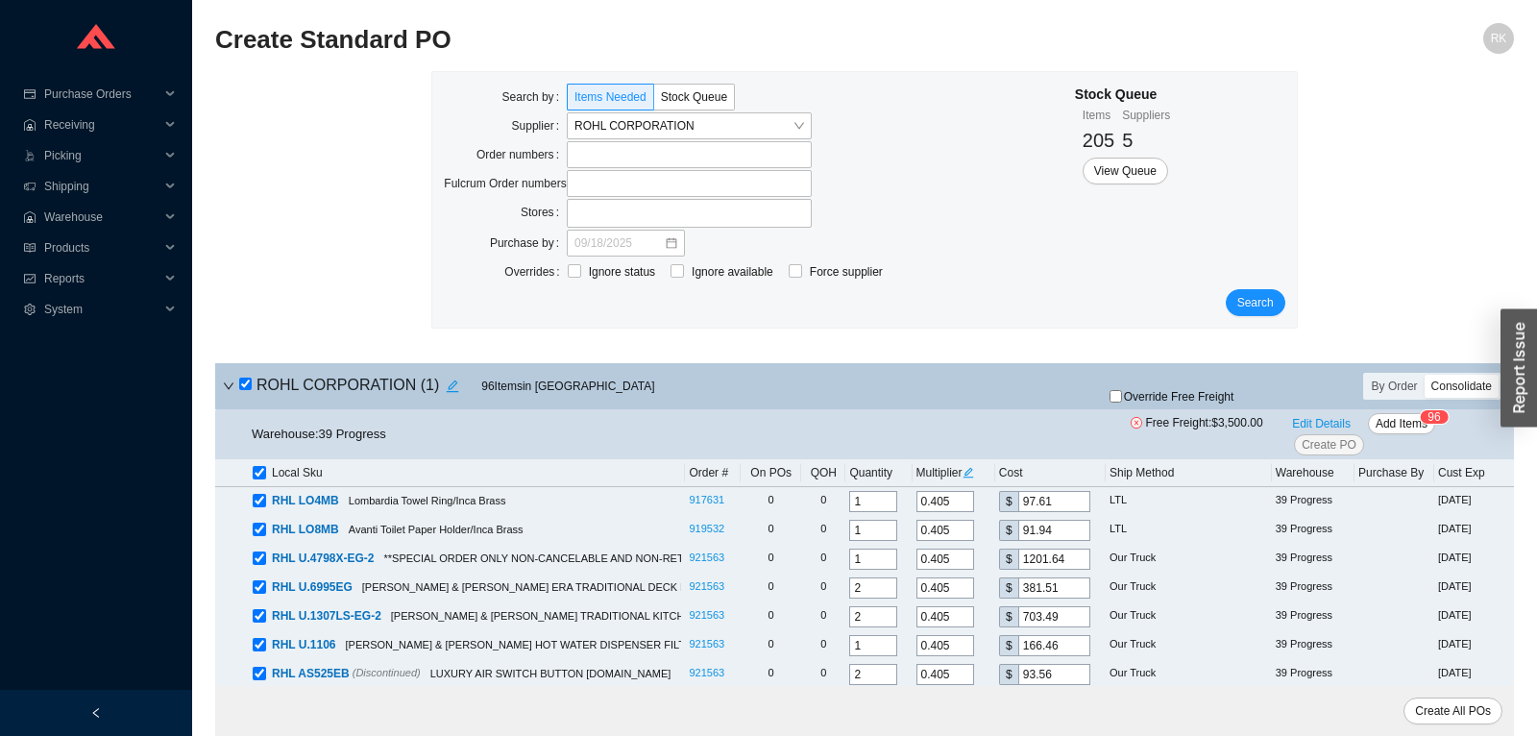
checkbox input "true"
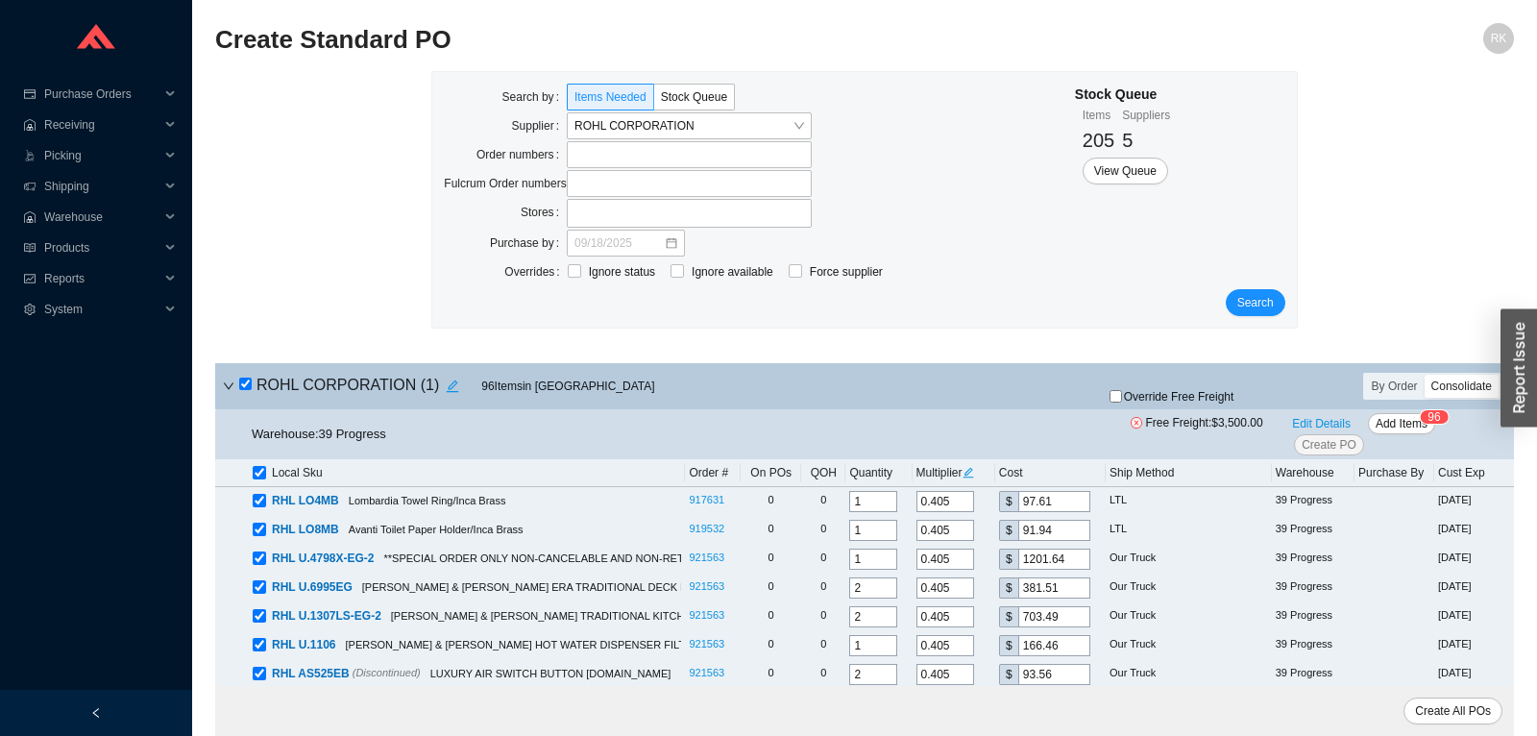
checkbox input "true"
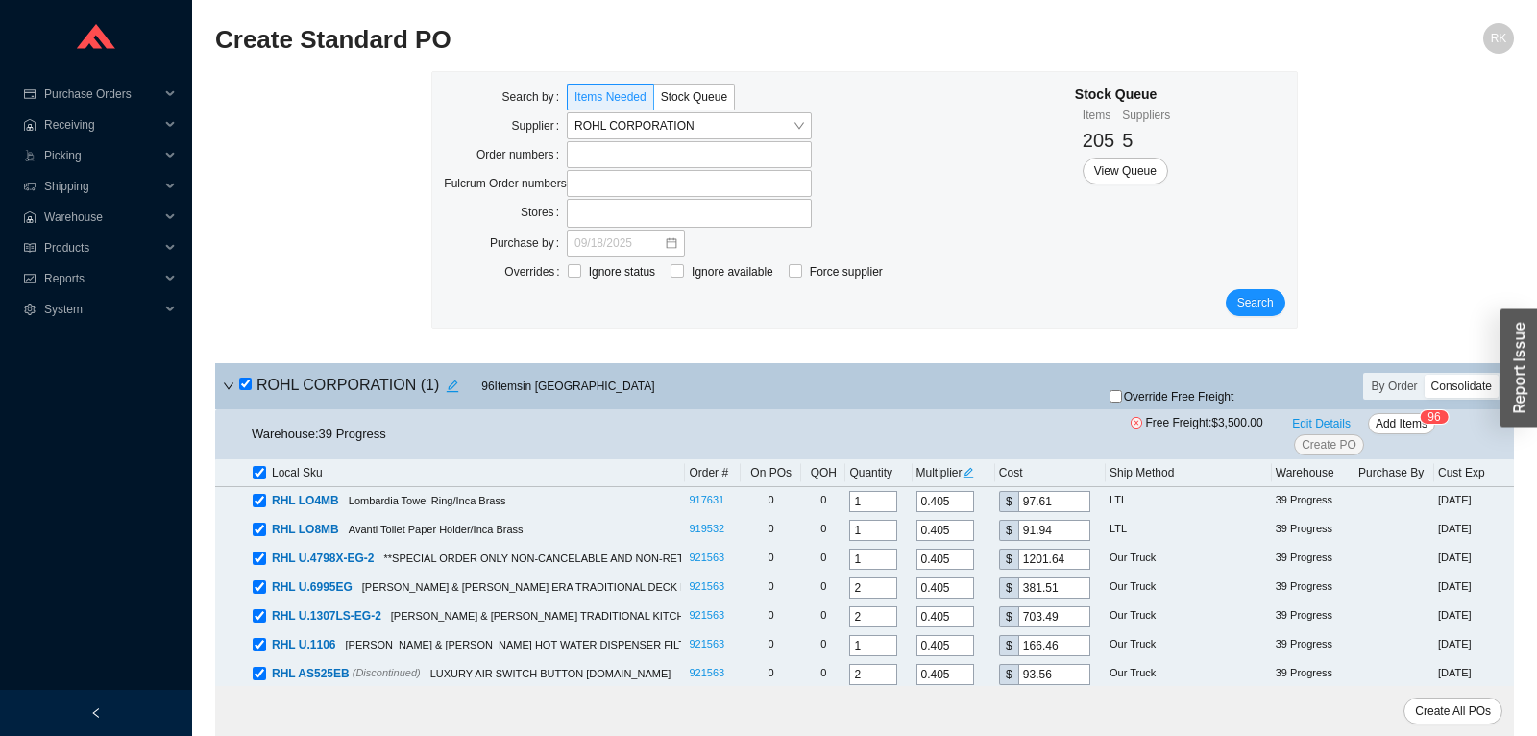
checkbox input "true"
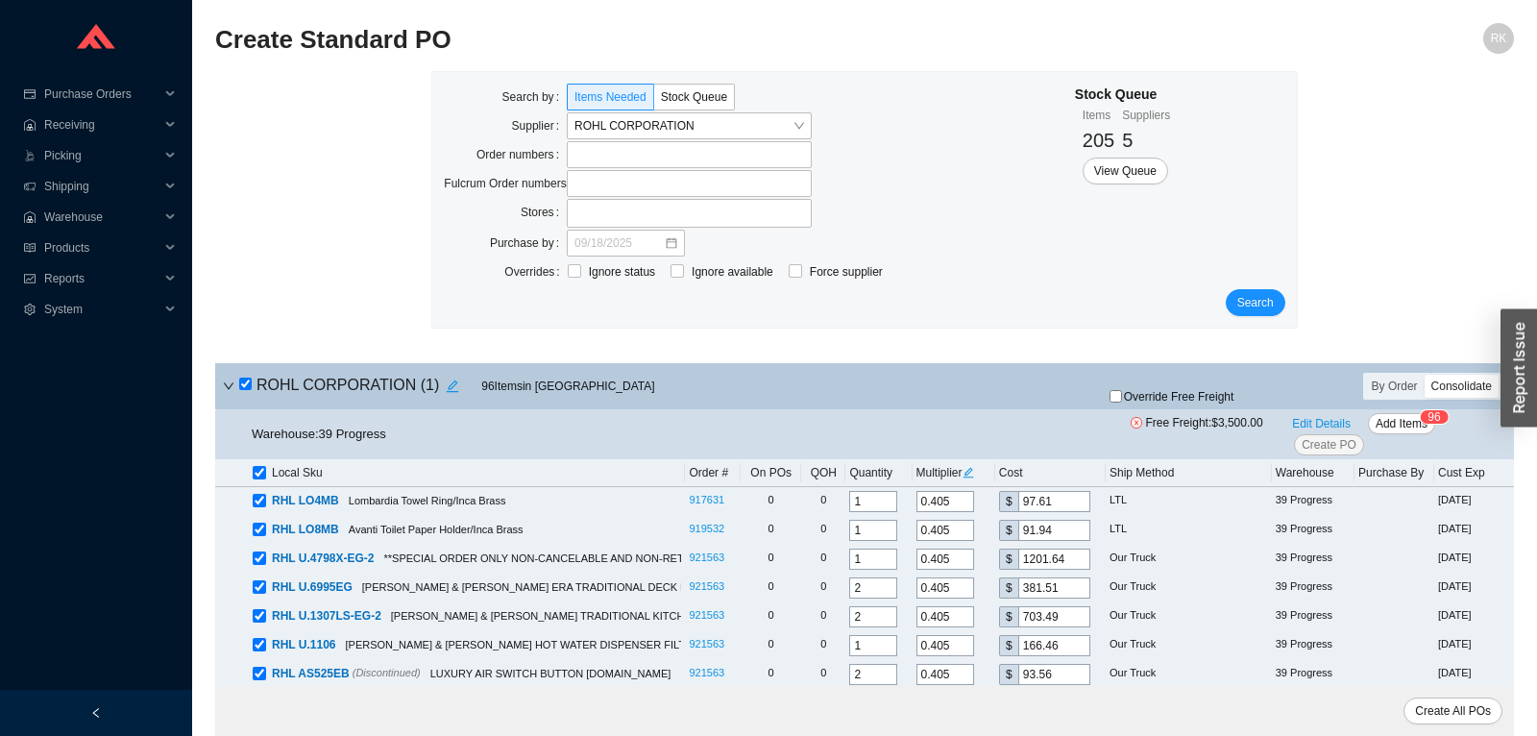
checkbox input "true"
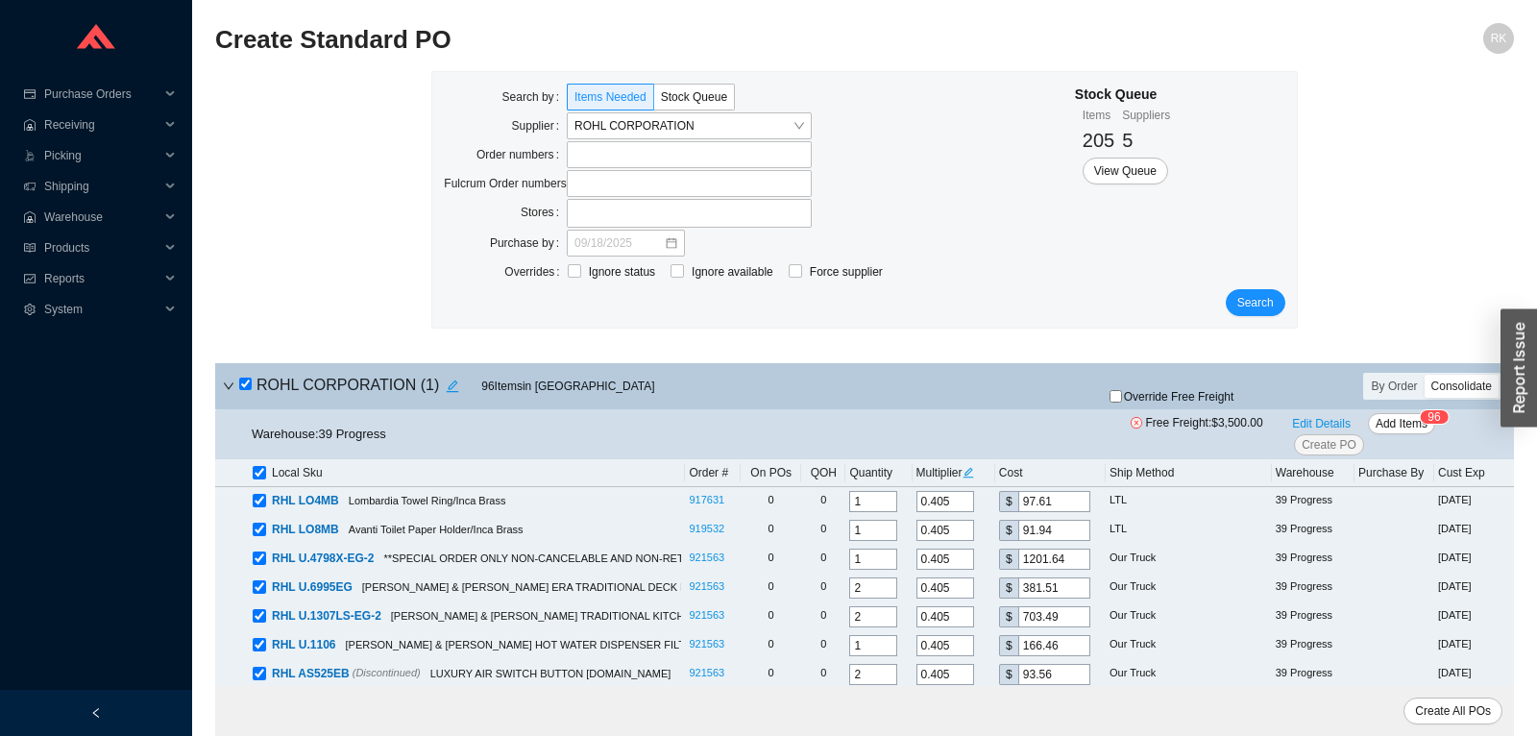
checkbox input "true"
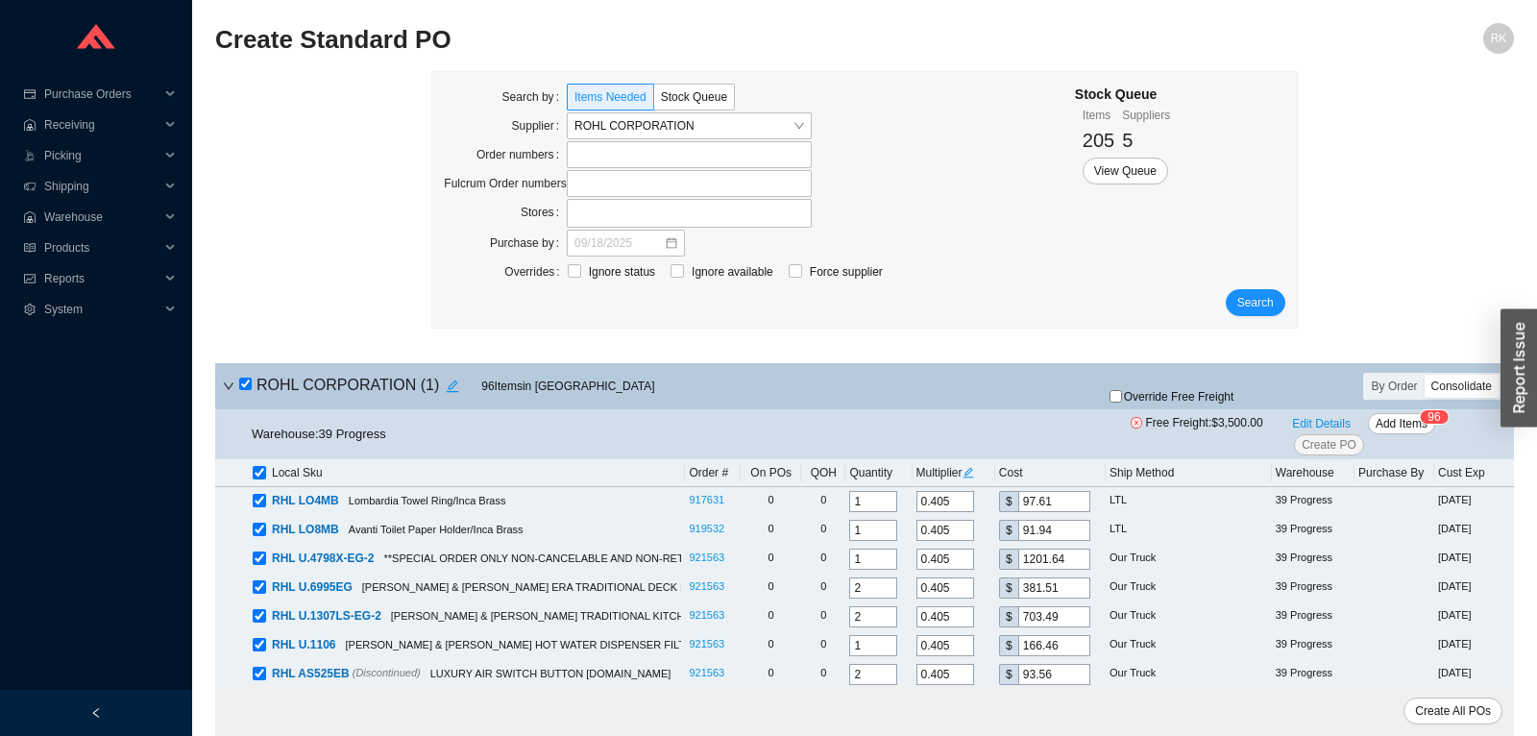
checkbox input "true"
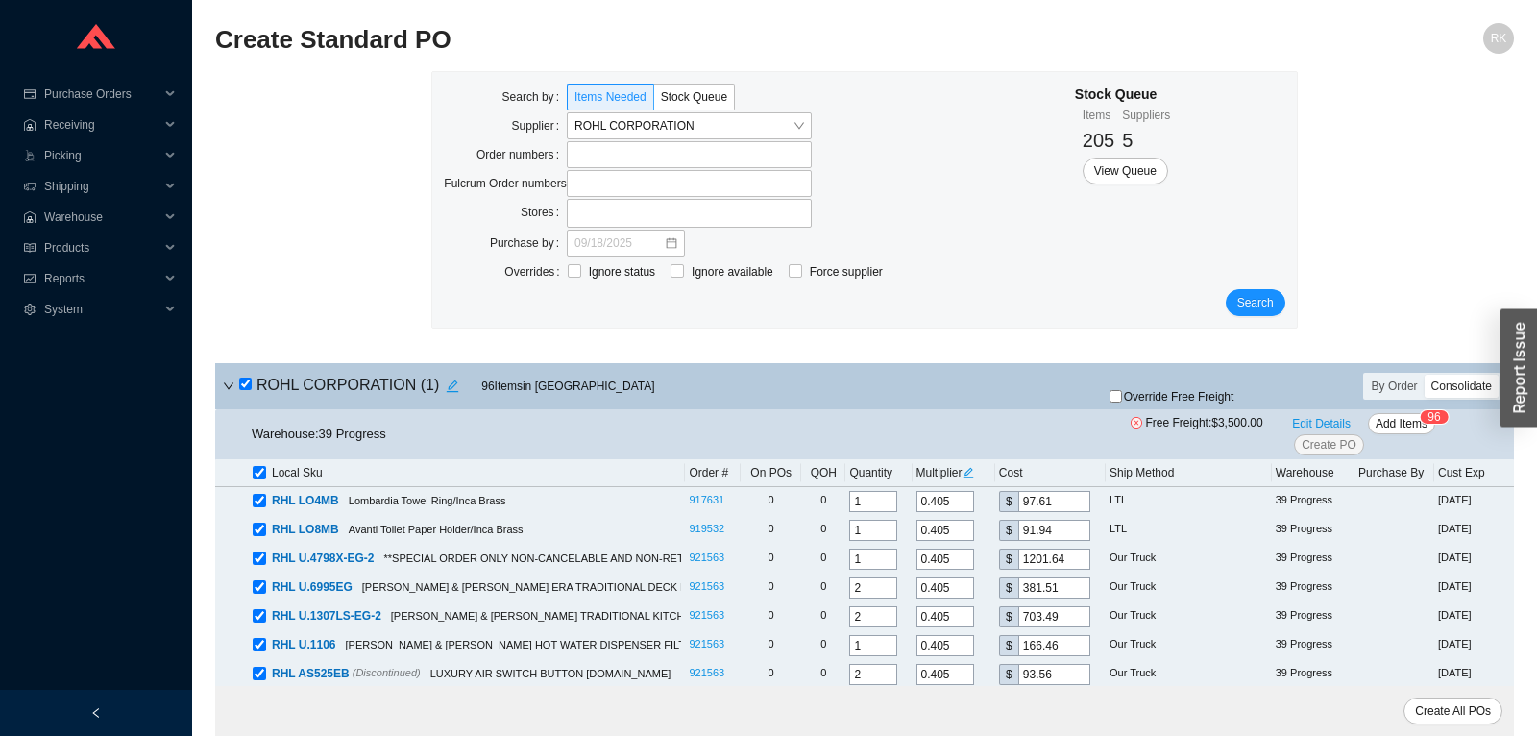
checkbox input "true"
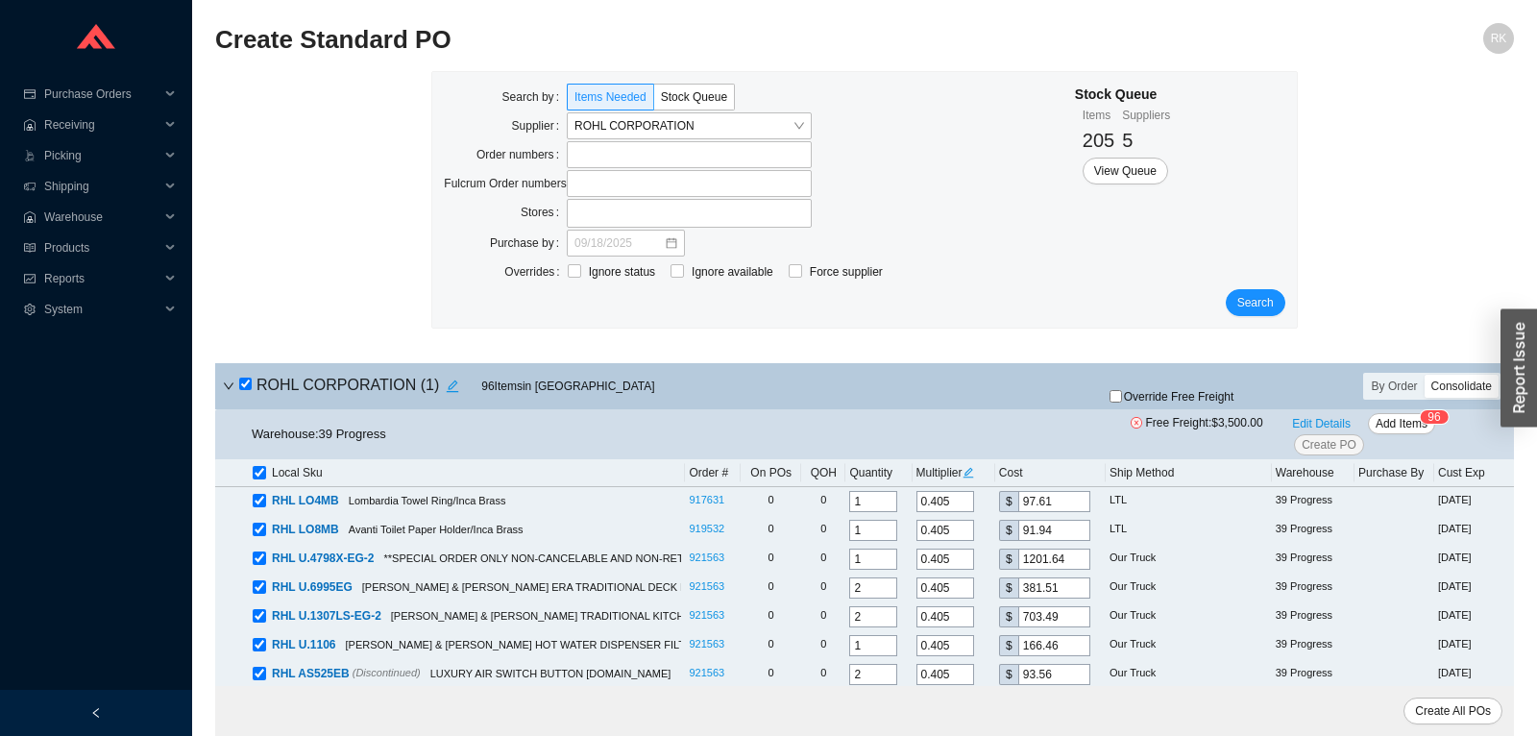
checkbox input "true"
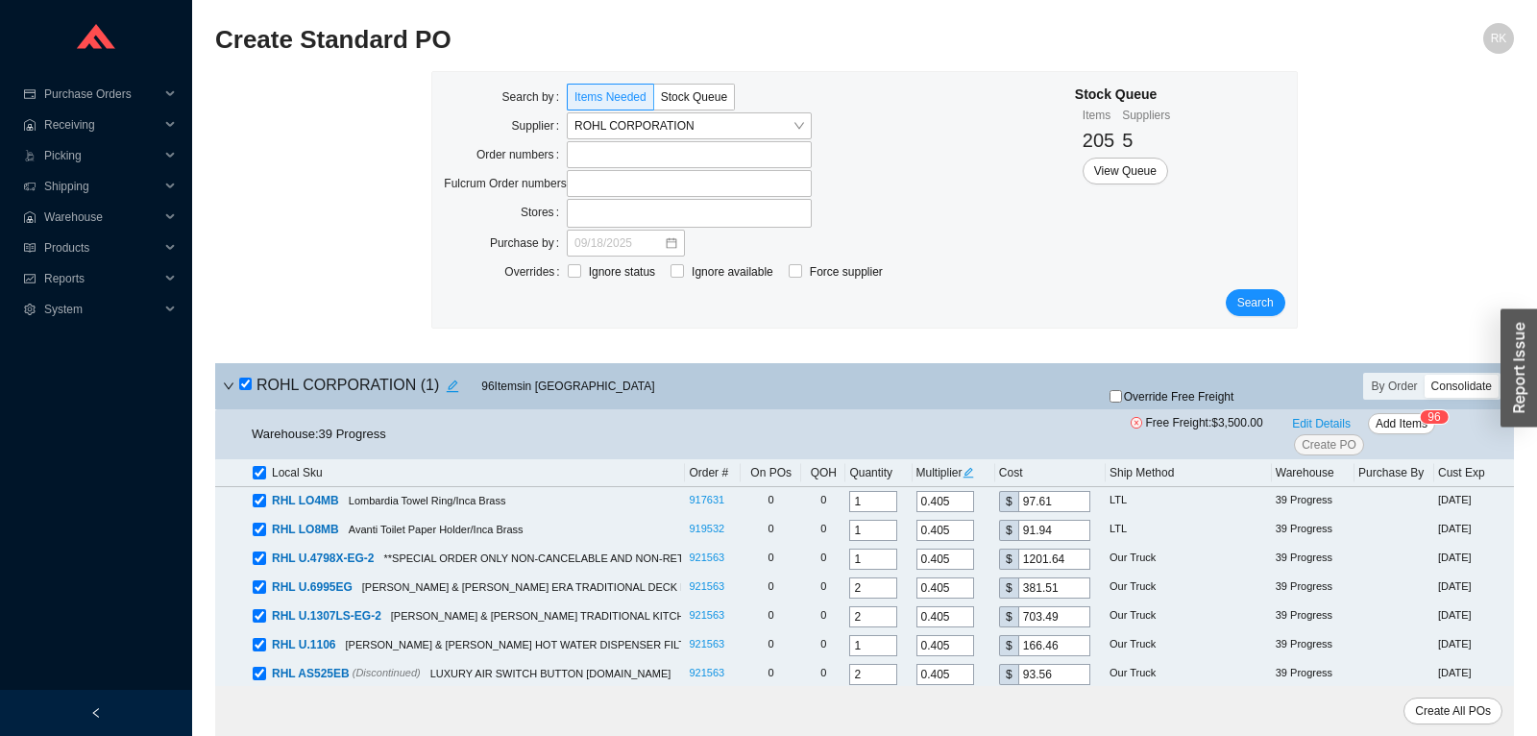
checkbox input "true"
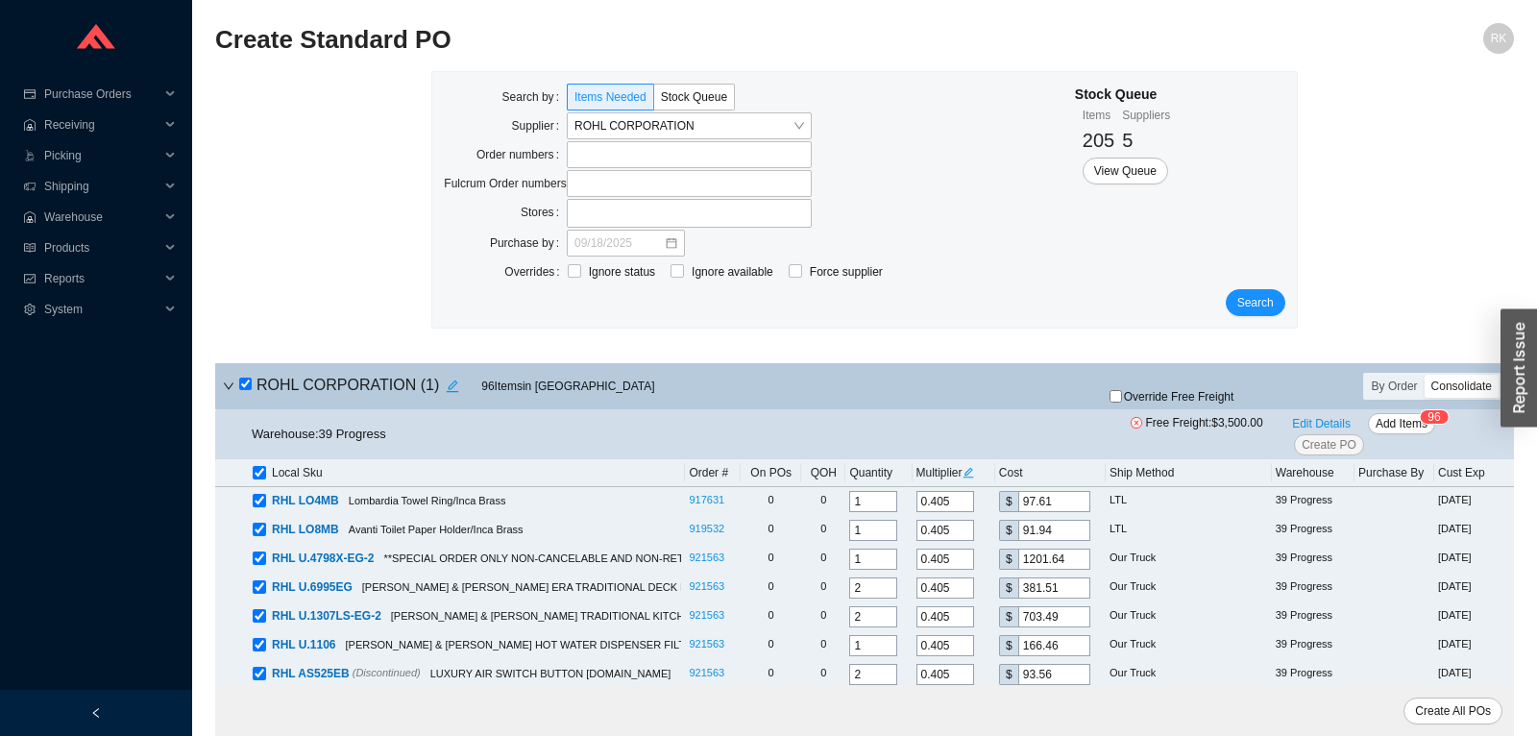
checkbox input "true"
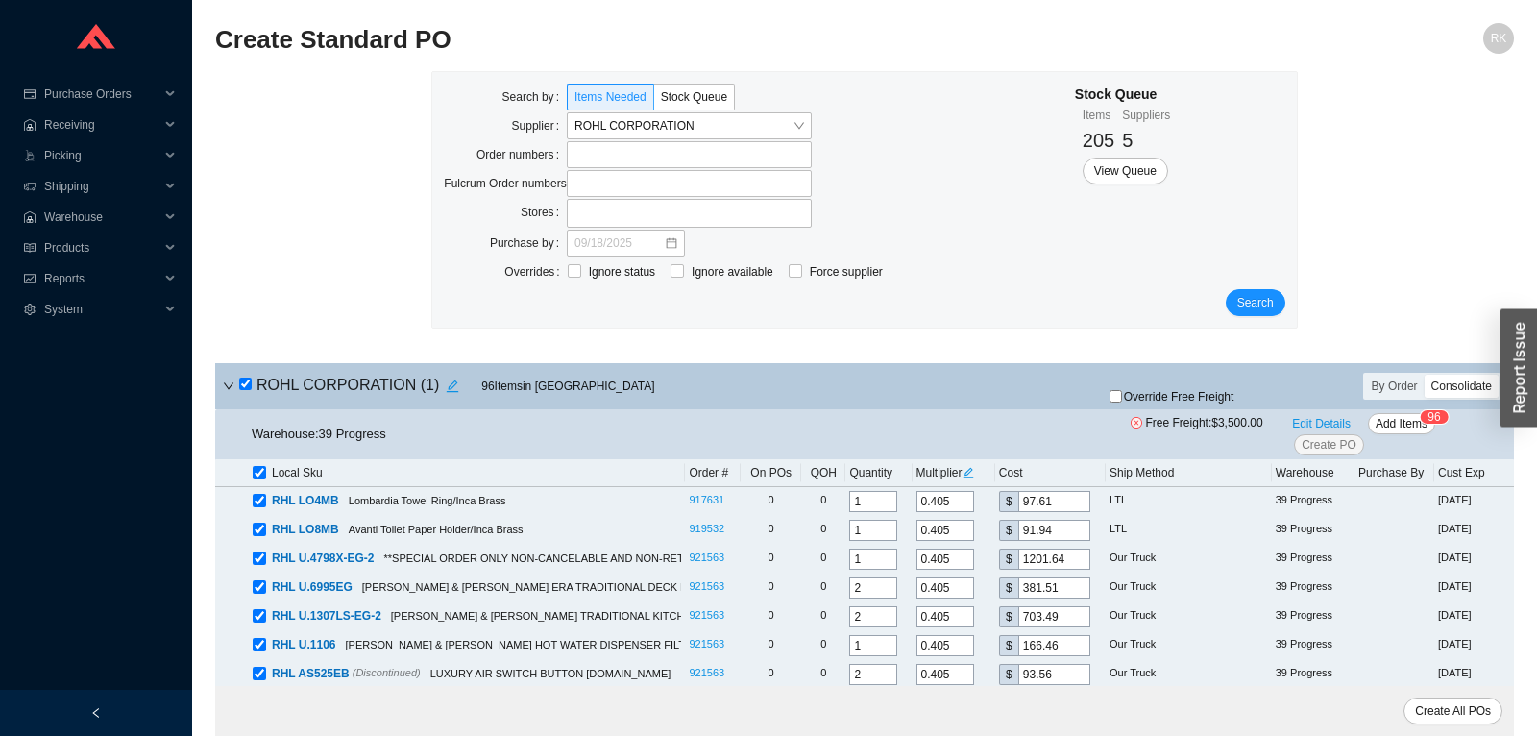
checkbox input "true"
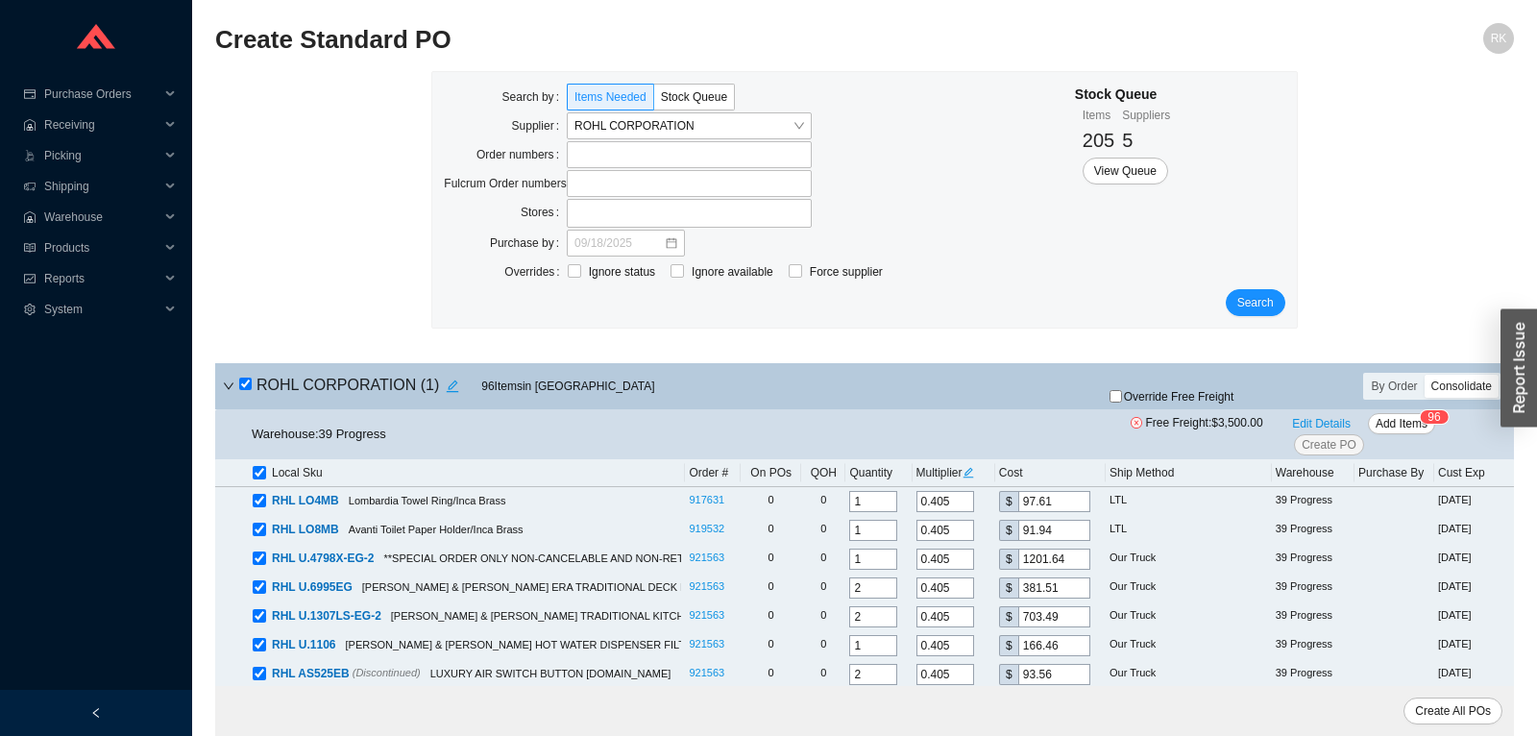
checkbox input "true"
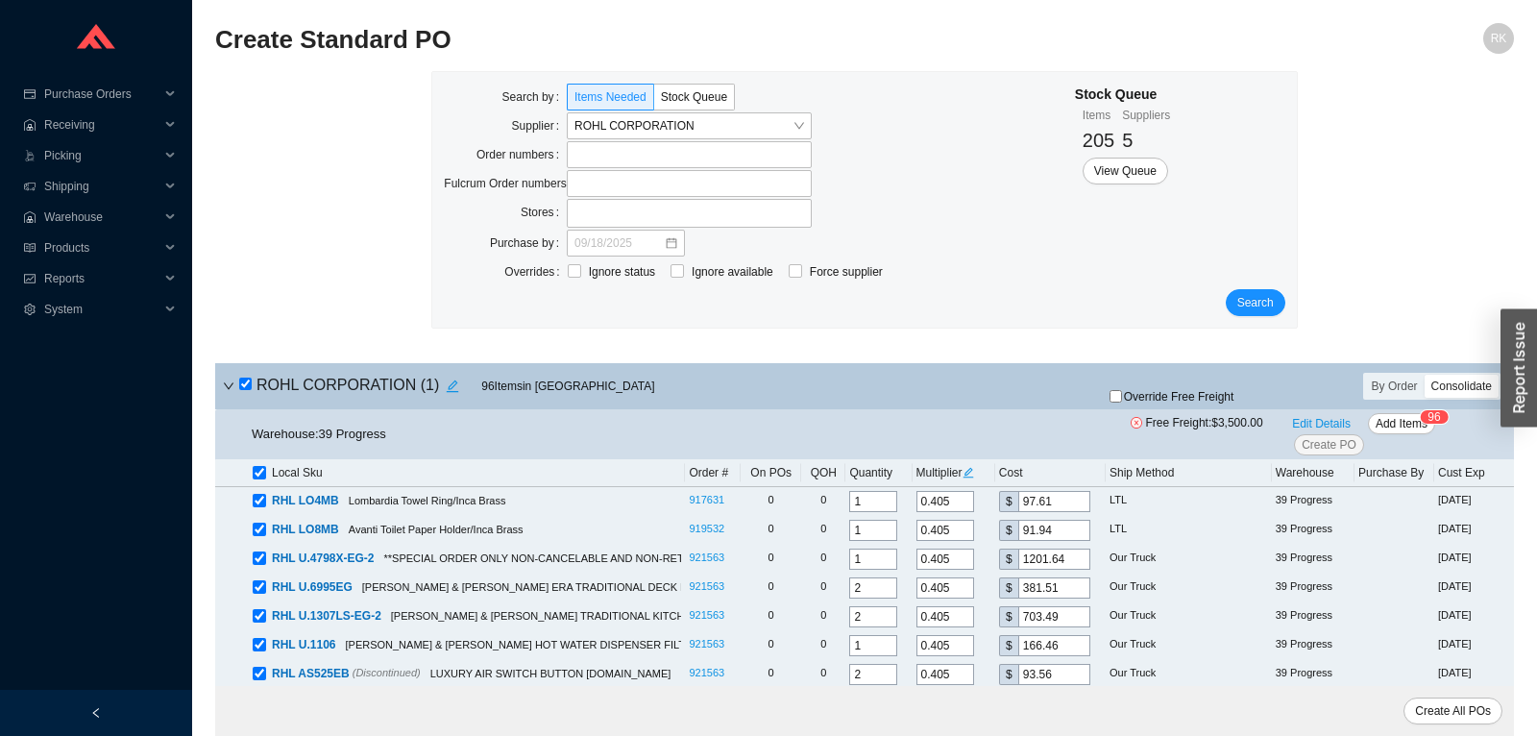
checkbox input "true"
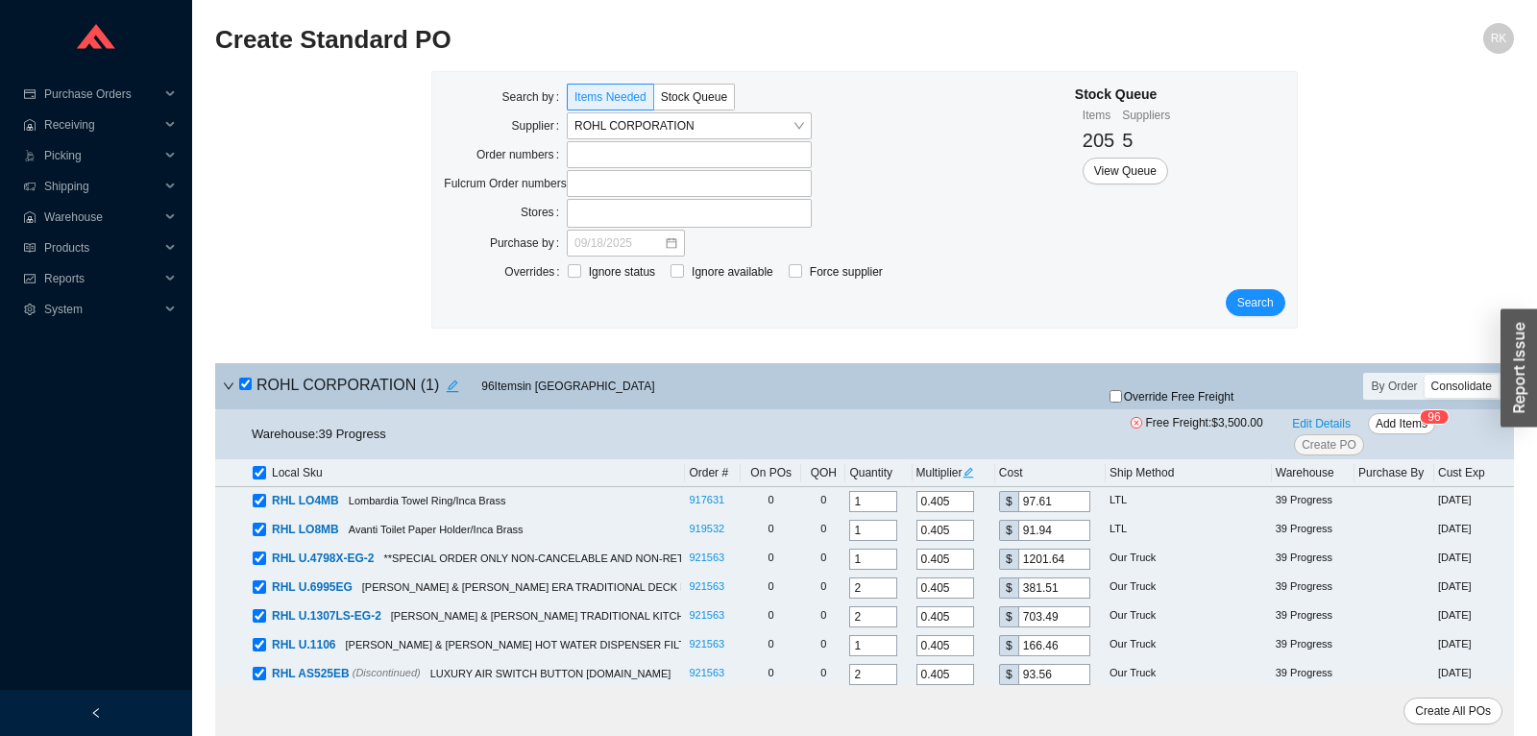
checkbox input "true"
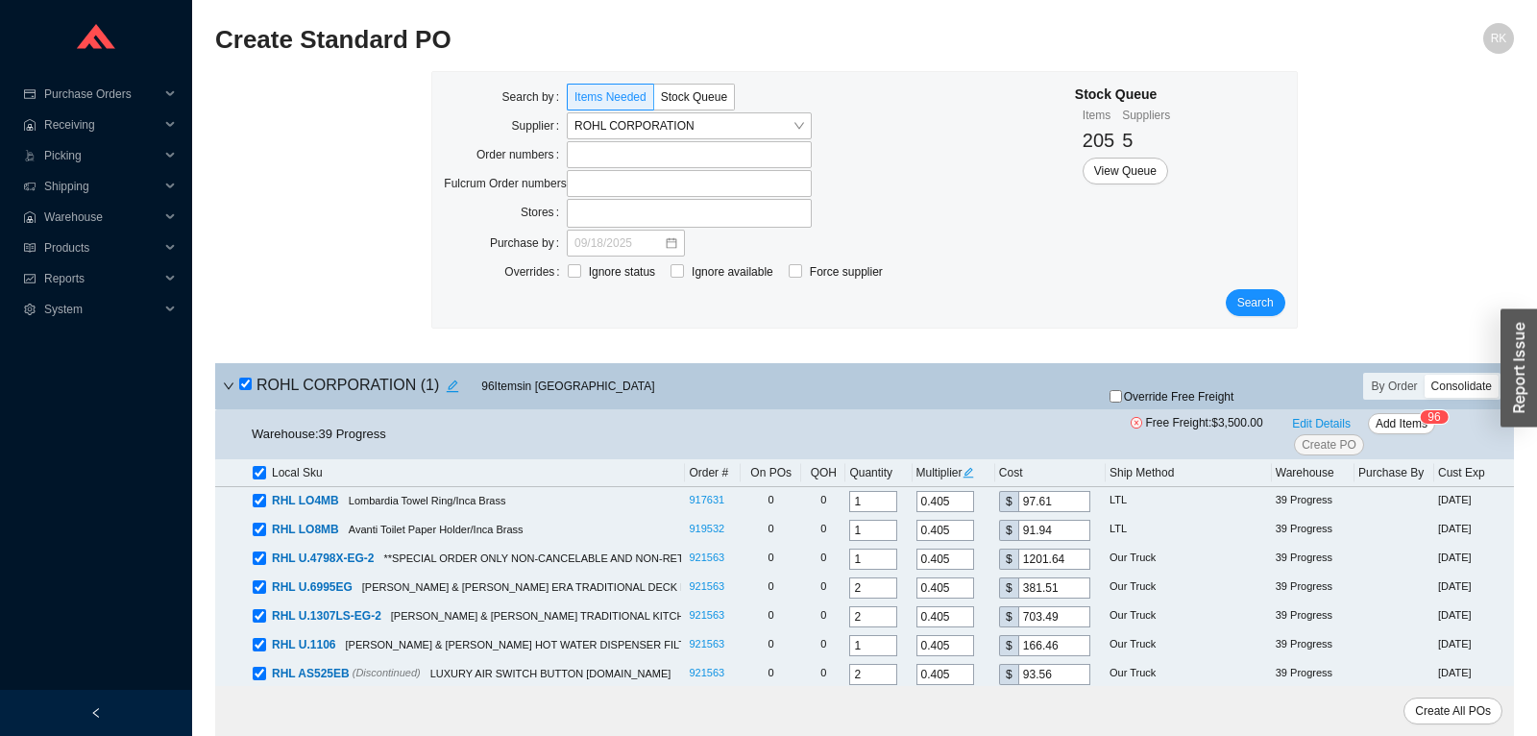
checkbox input "true"
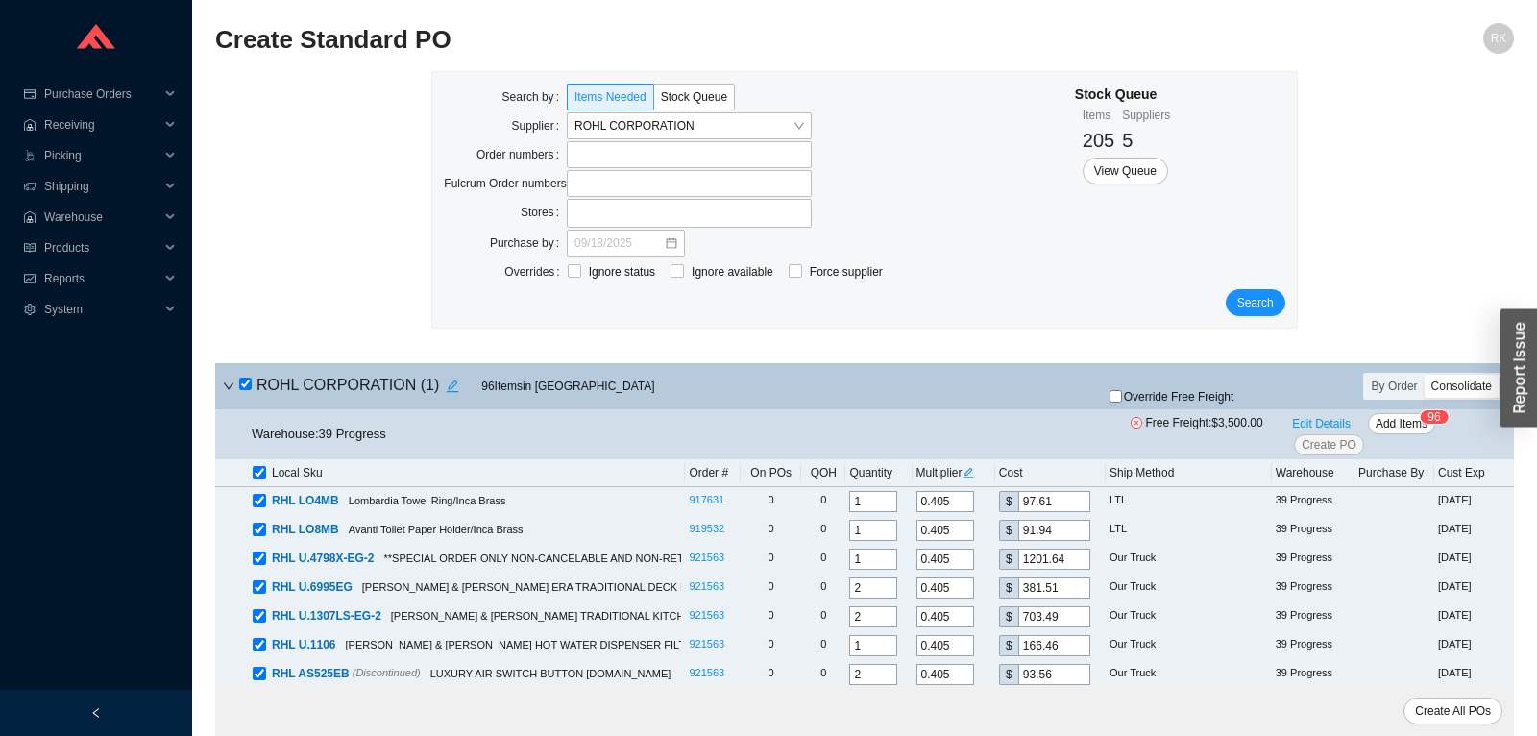
checkbox input "true"
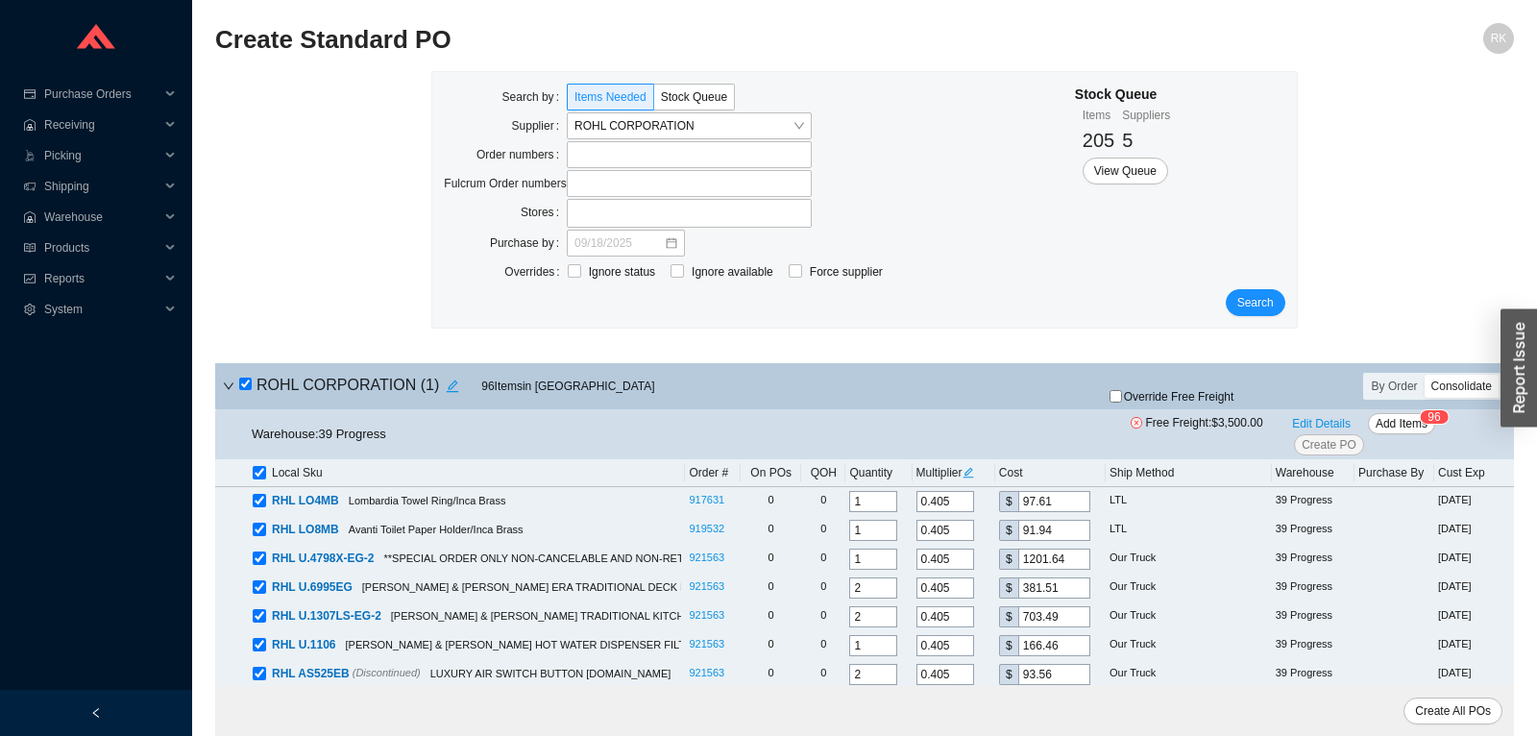
checkbox input "true"
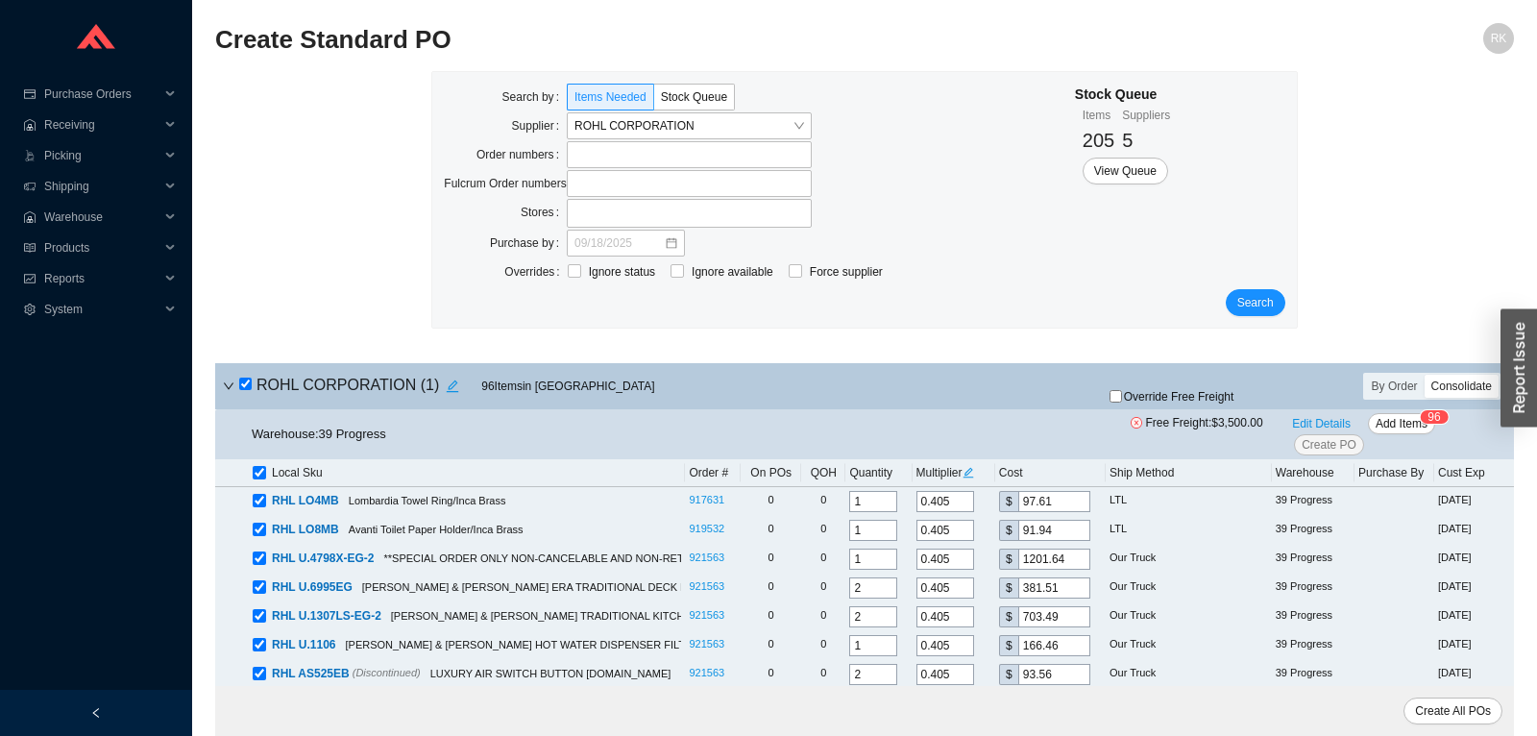
checkbox input "true"
click at [1407, 422] on span "Add Items" at bounding box center [1401, 423] width 52 height 19
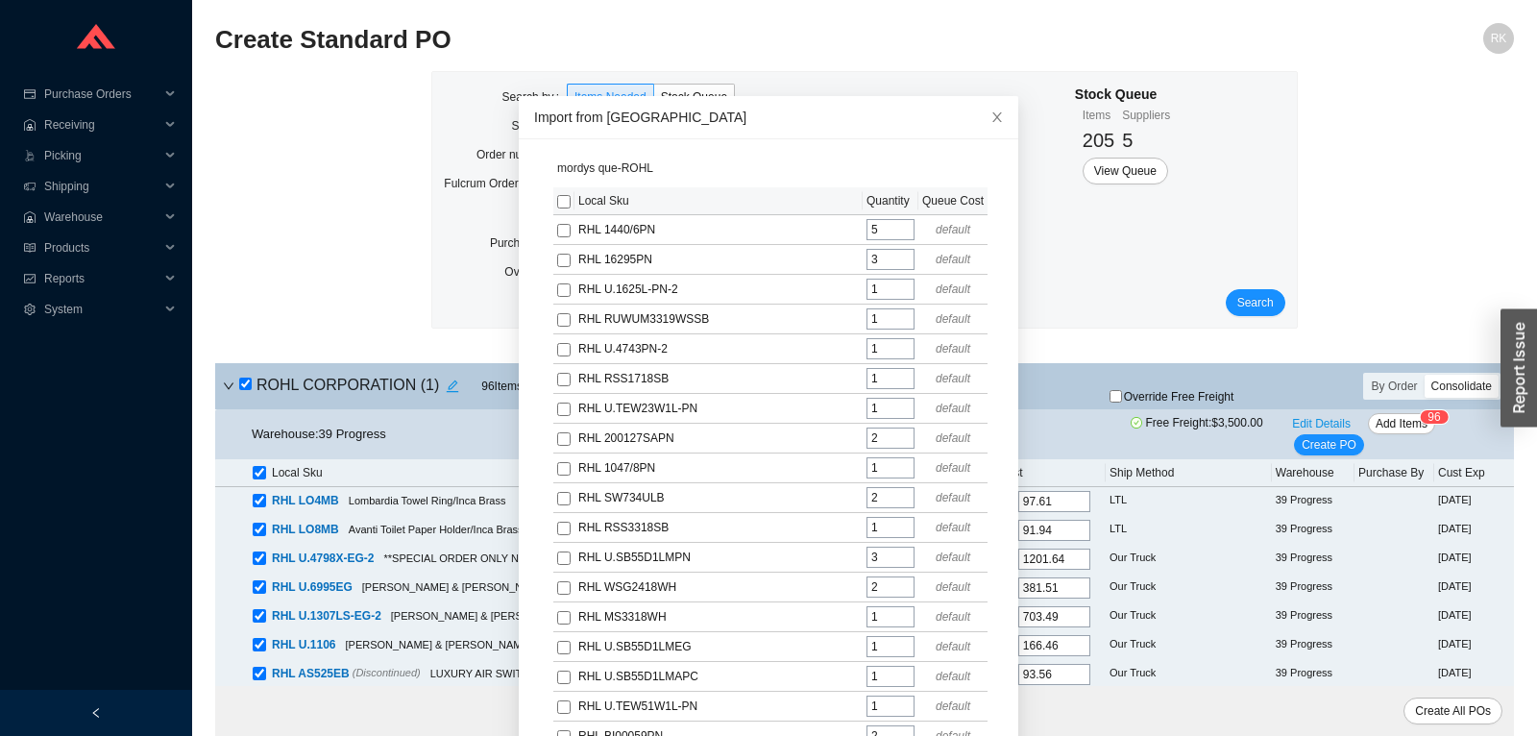
click at [561, 204] on input "checkbox" at bounding box center [563, 201] width 13 height 13
checkbox input "true"
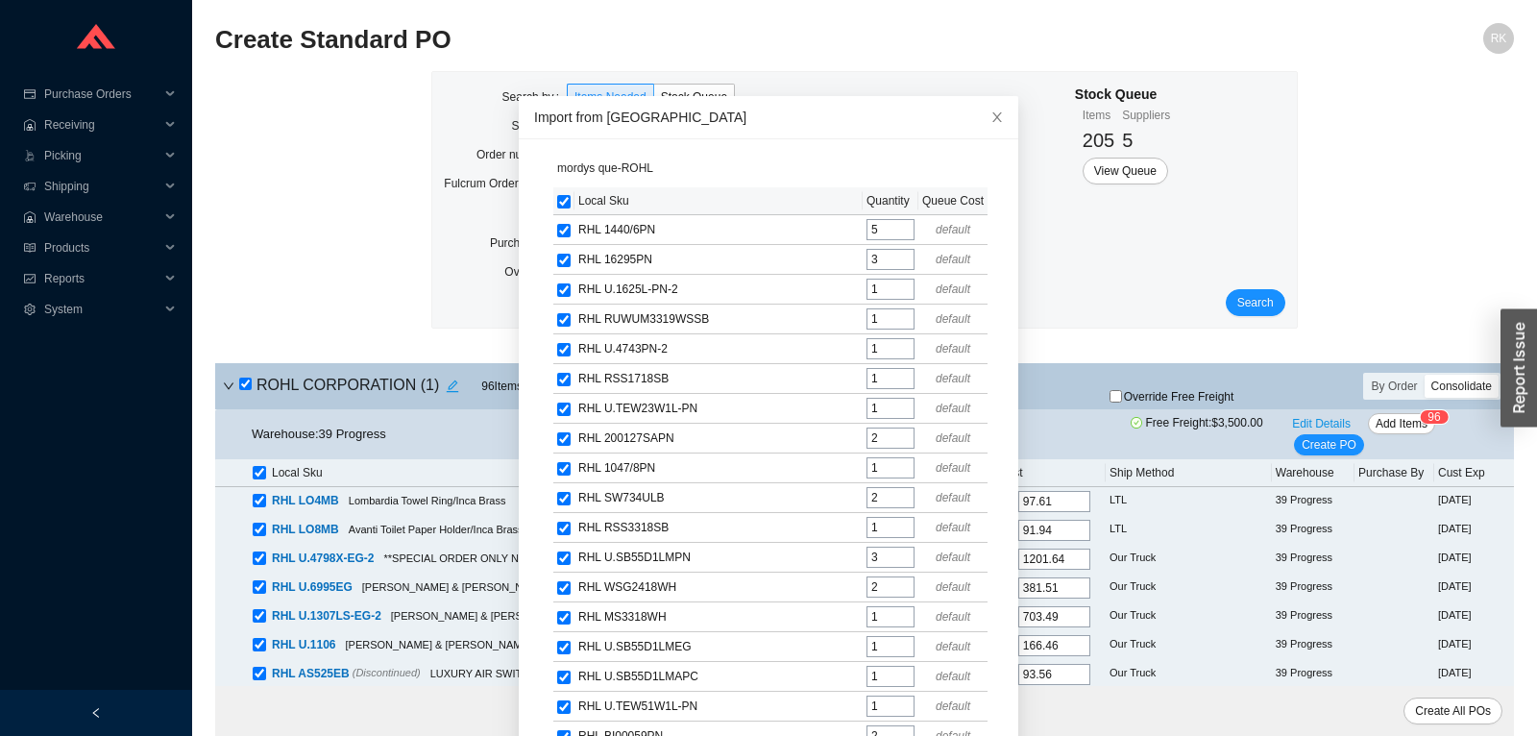
checkbox input "true"
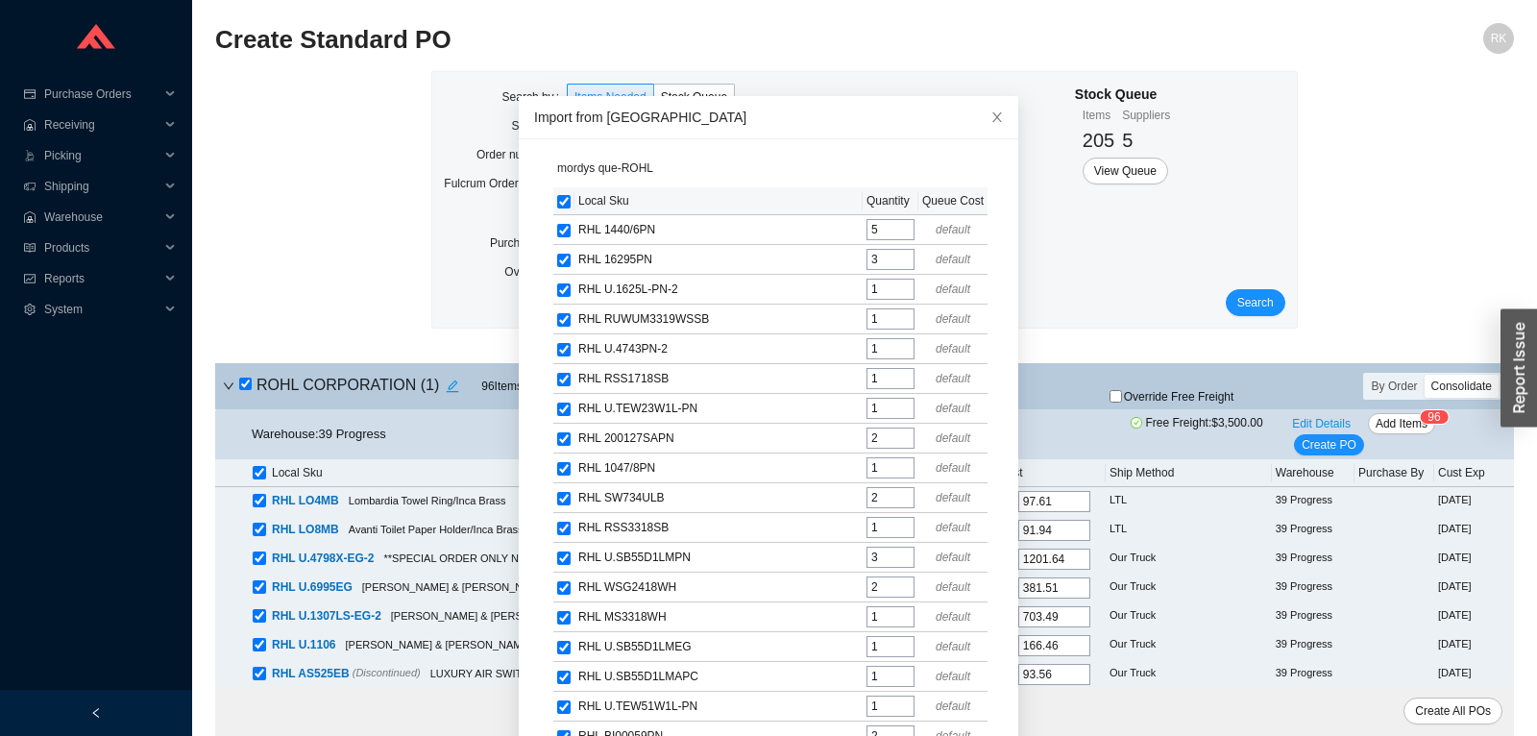
checkbox input "true"
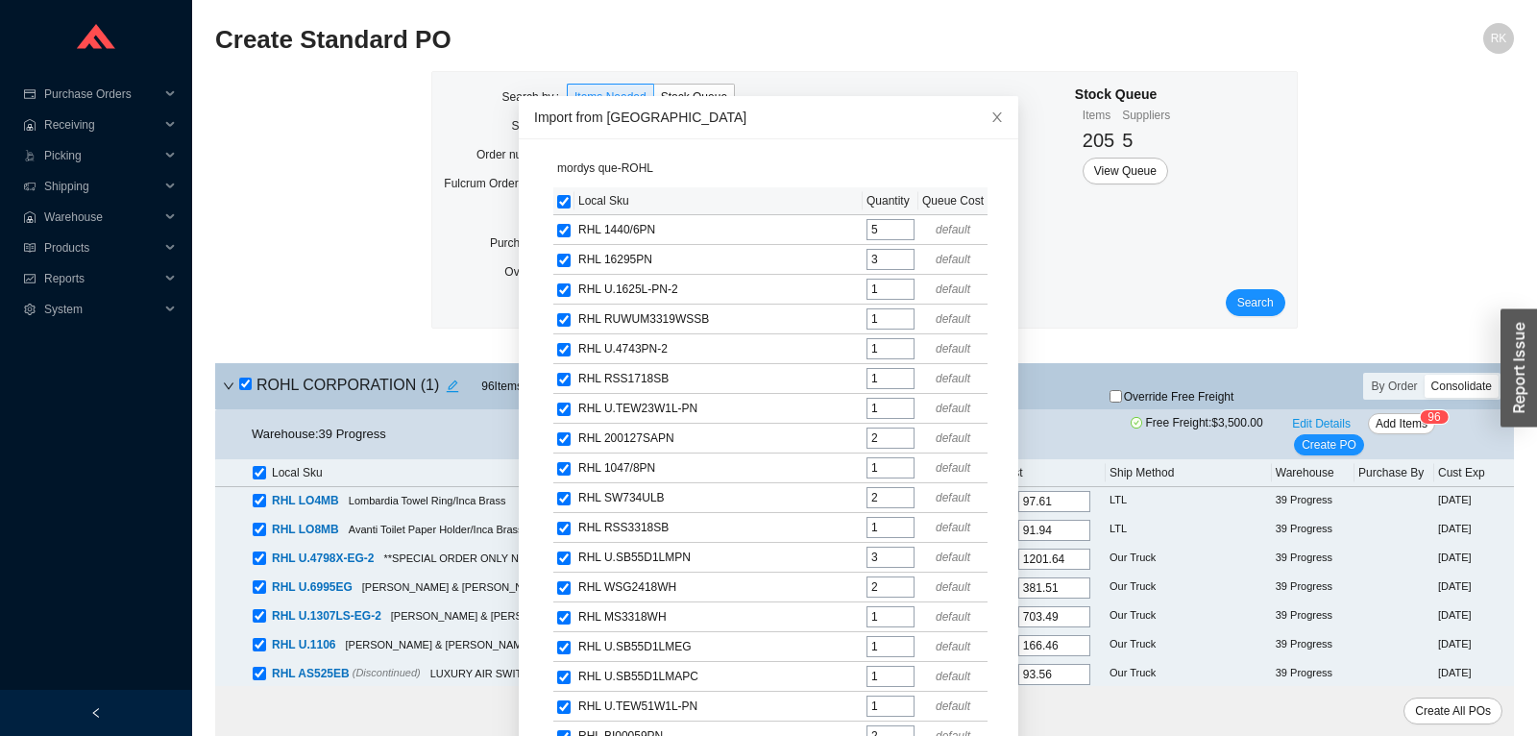
checkbox input "true"
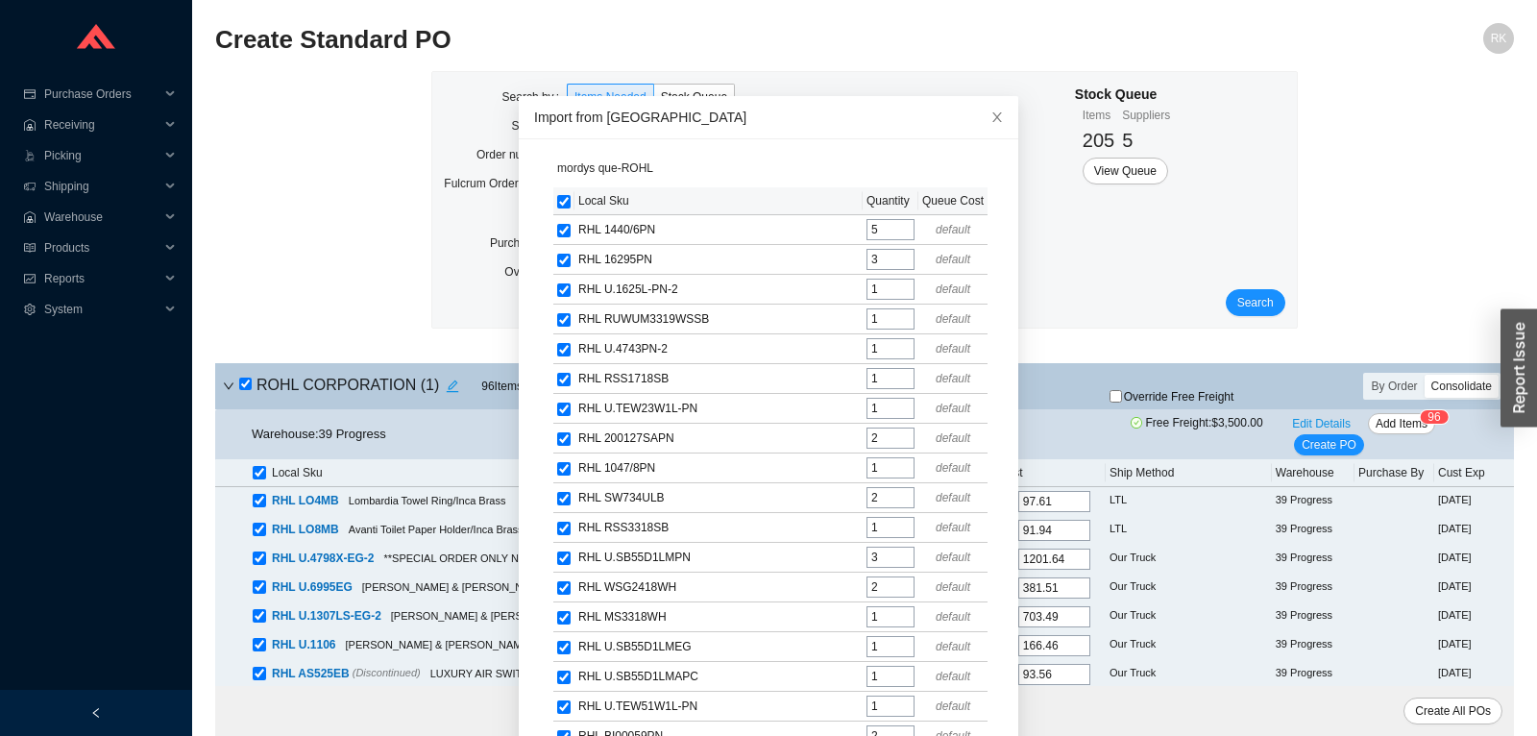
checkbox input "true"
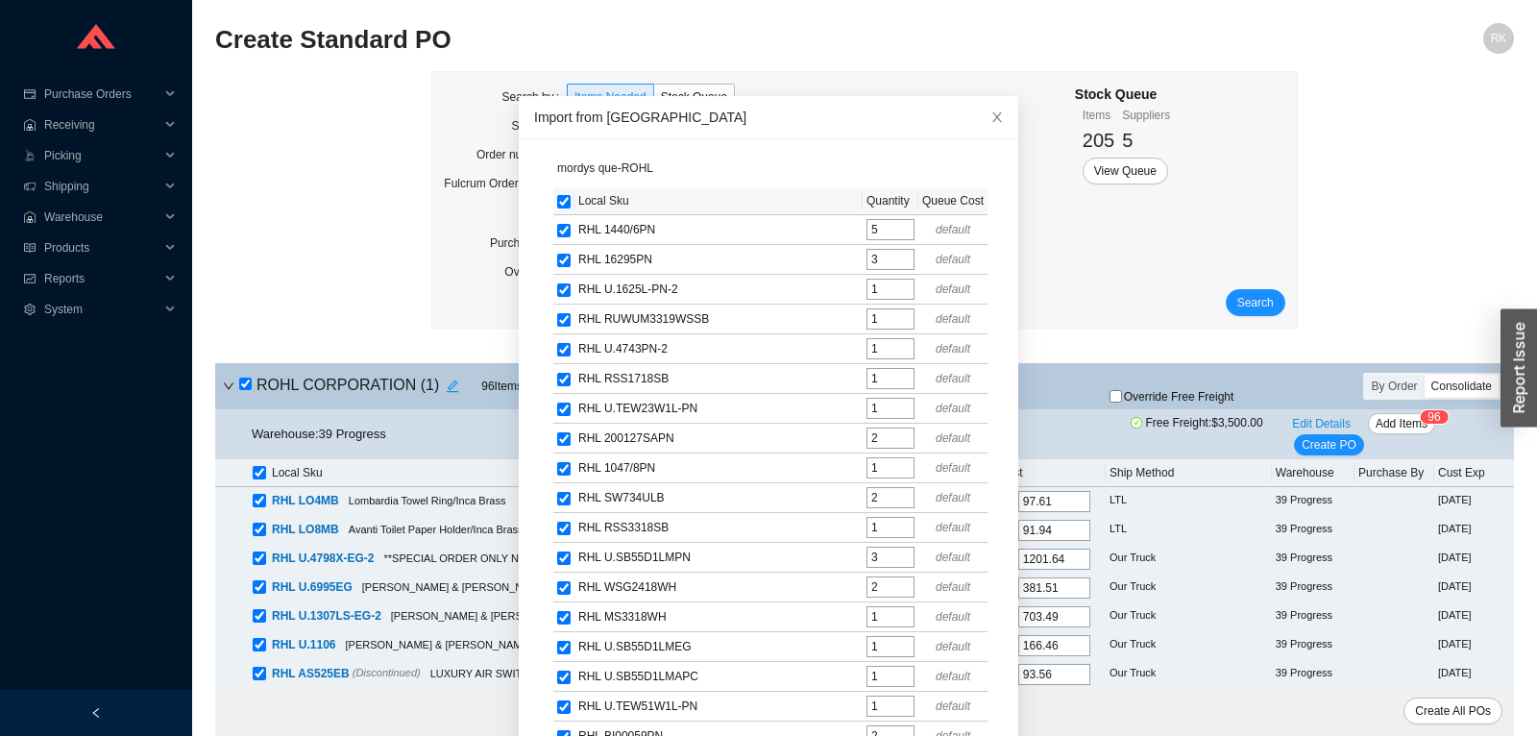
checkbox input "true"
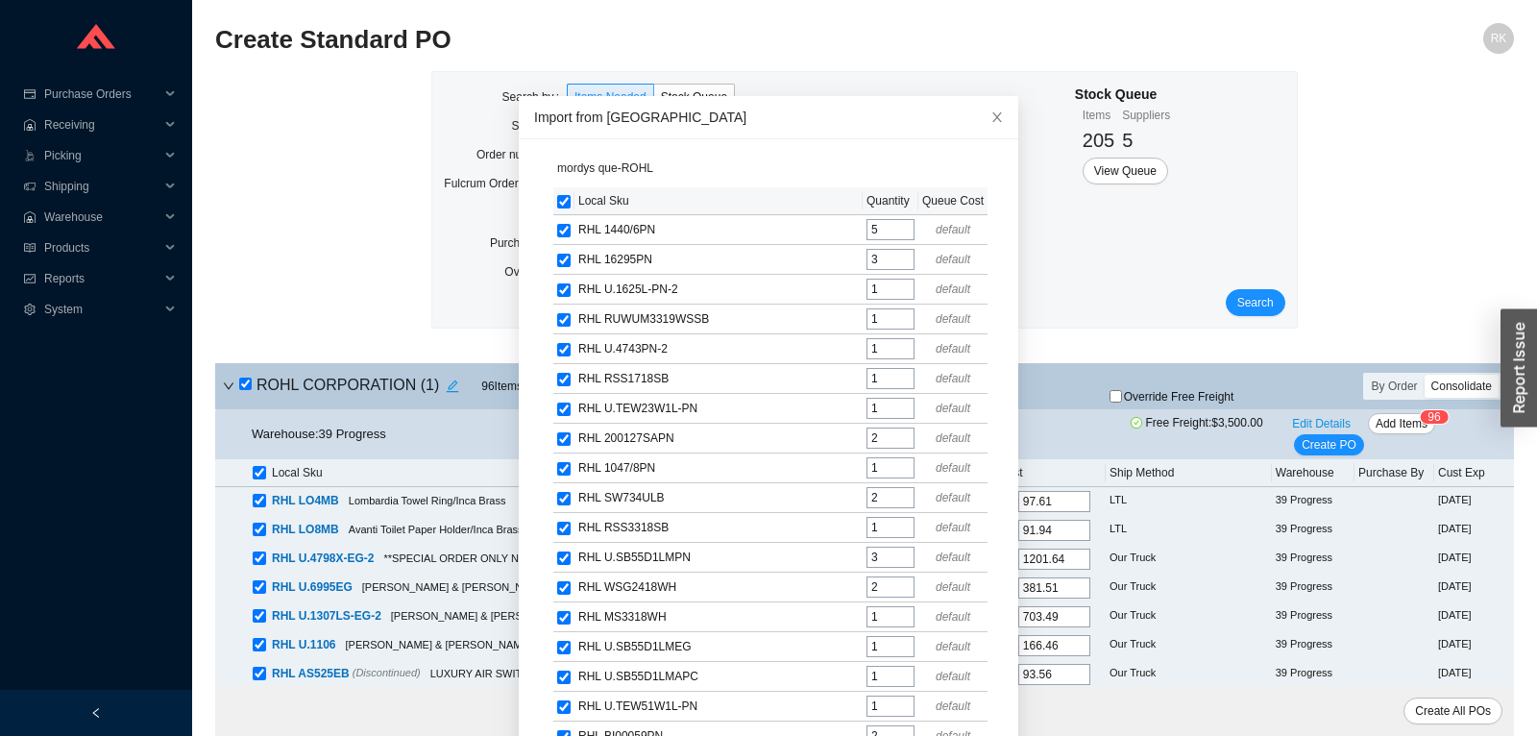
checkbox input "true"
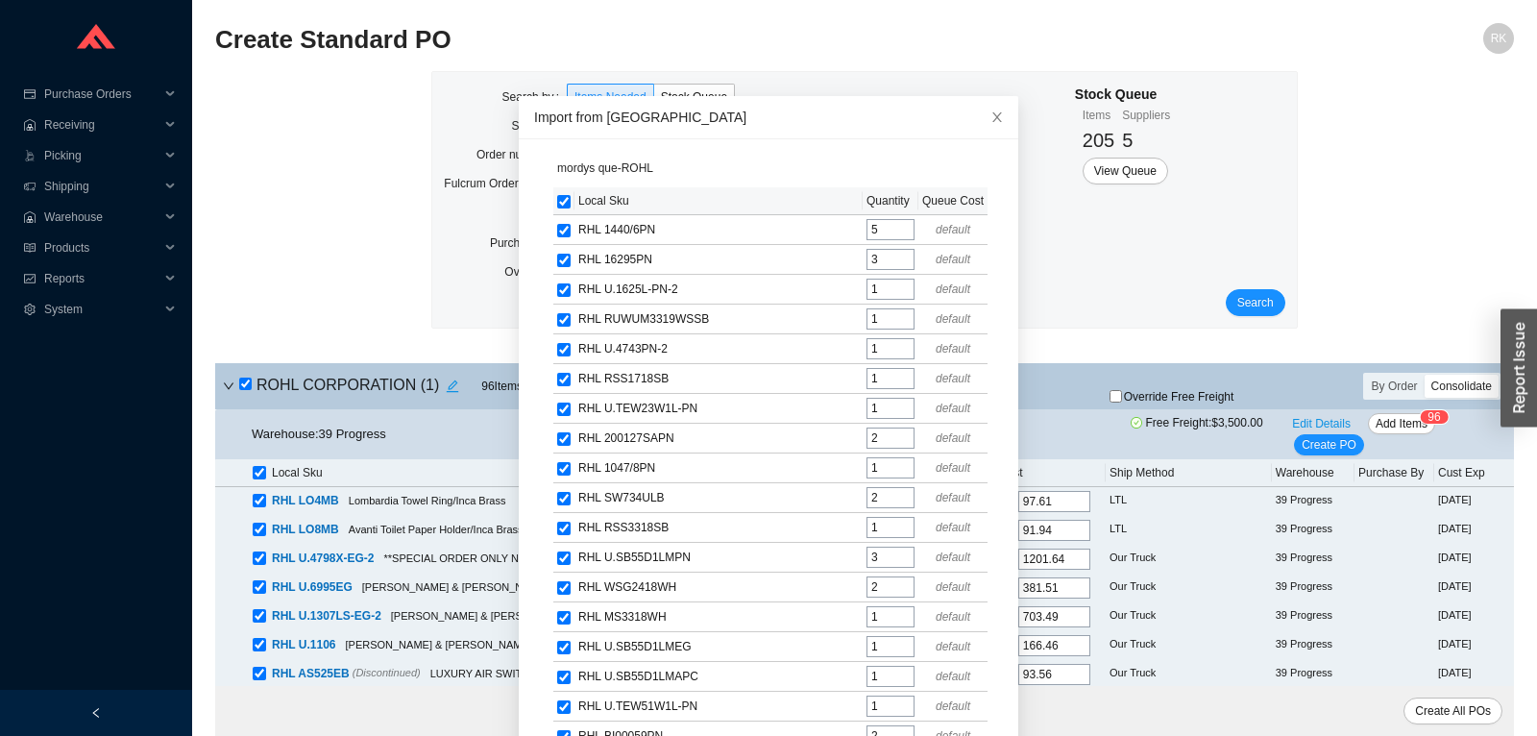
checkbox input "true"
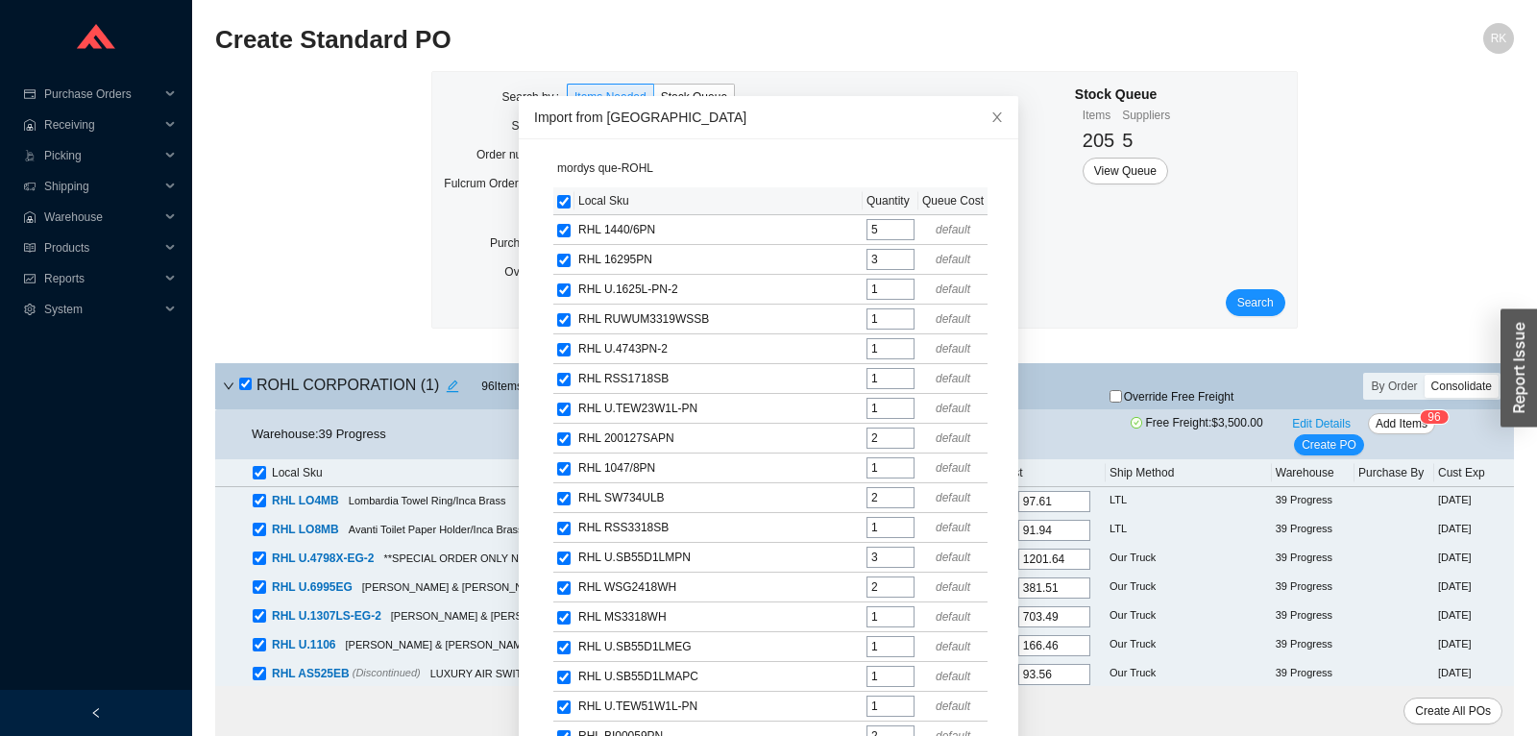
checkbox input "true"
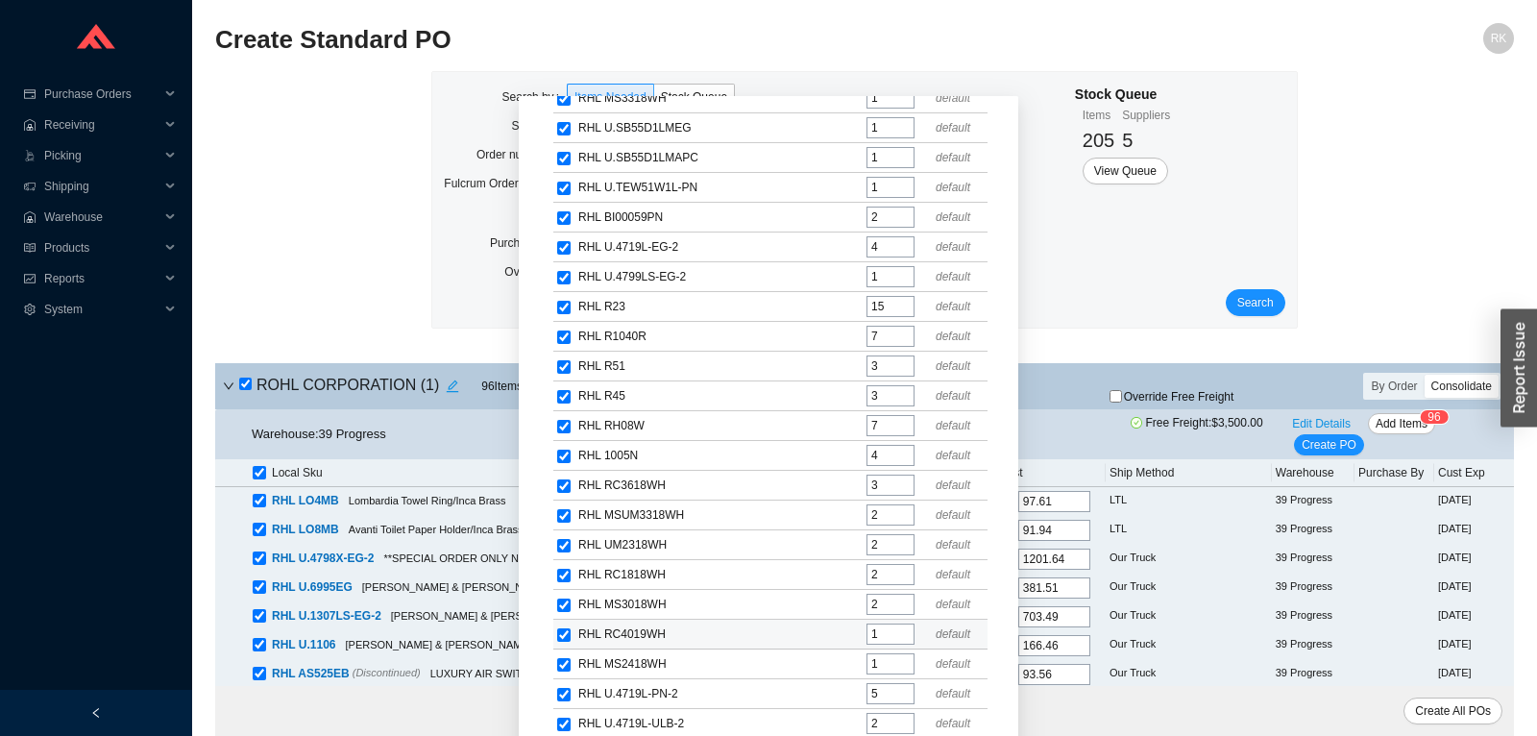
scroll to position [119, 0]
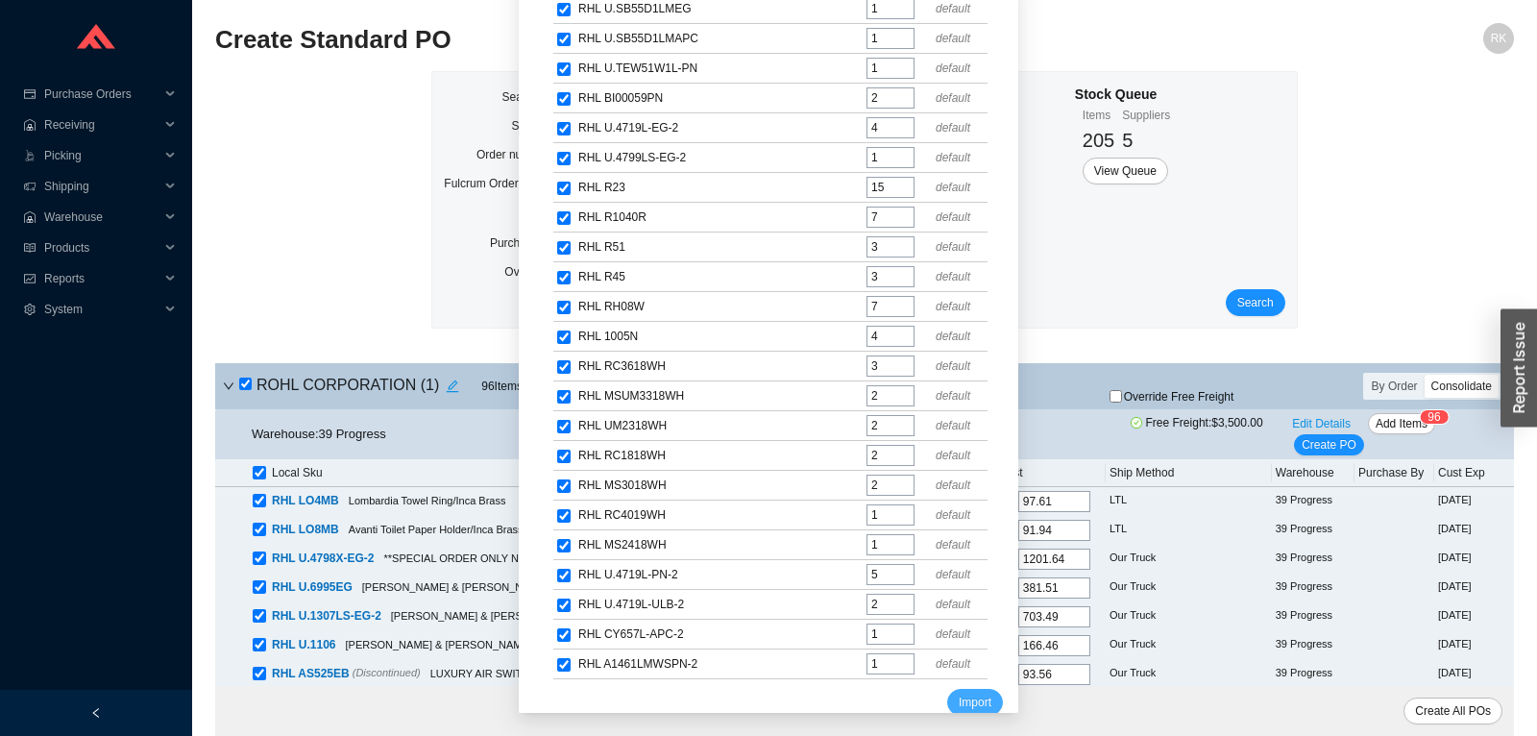
click at [977, 692] on span "Import" at bounding box center [974, 701] width 33 height 19
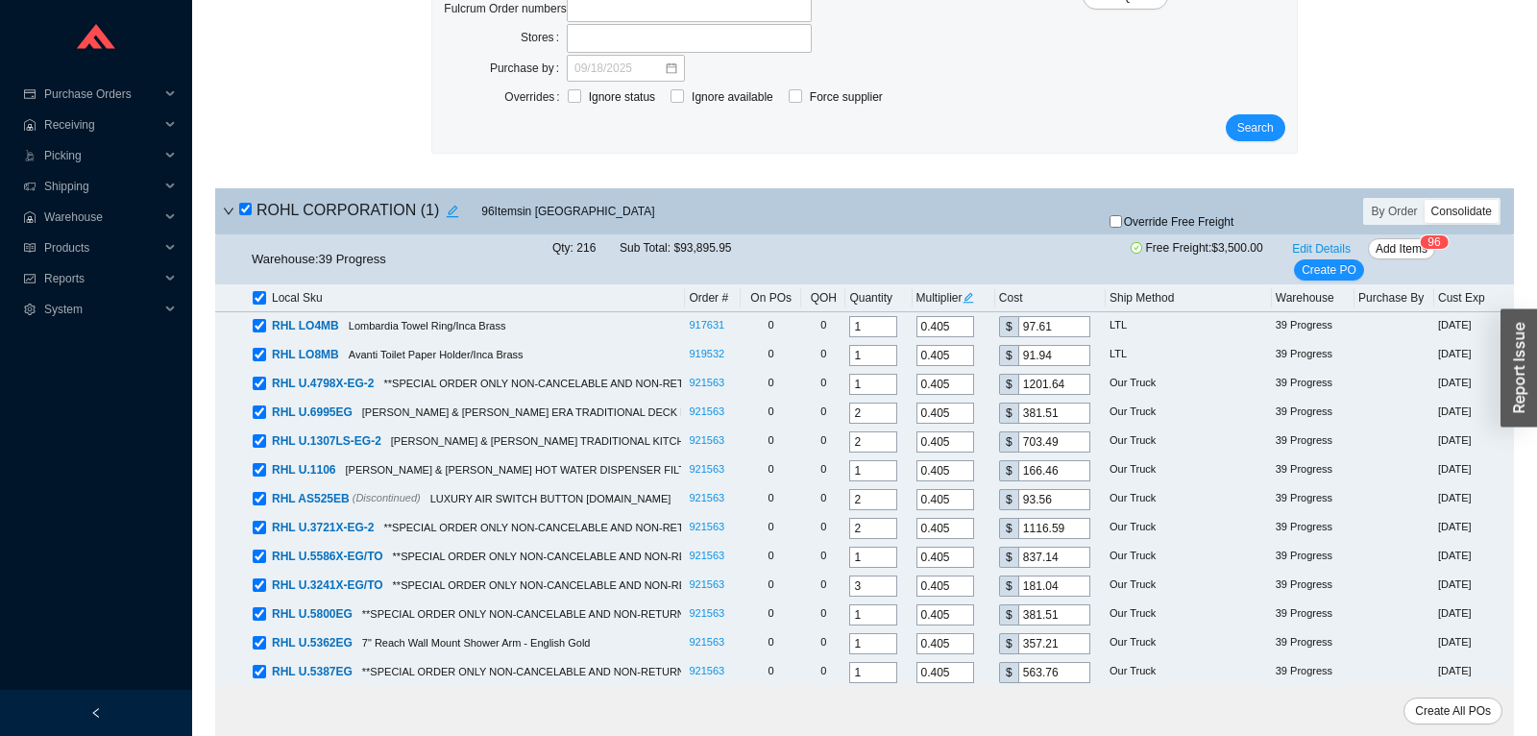
scroll to position [0, 0]
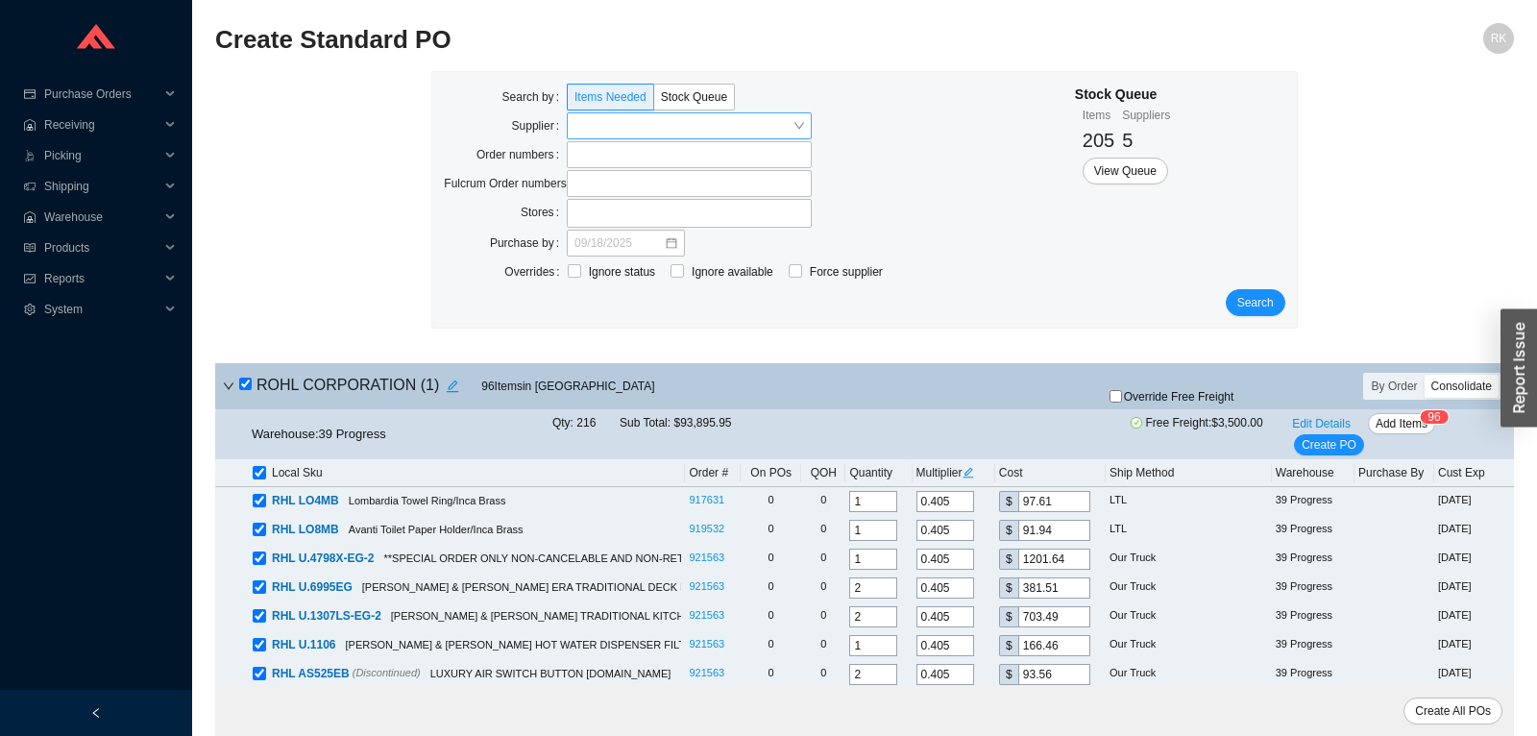
click at [251, 380] on input "checkbox" at bounding box center [245, 383] width 12 height 12
checkbox input "false"
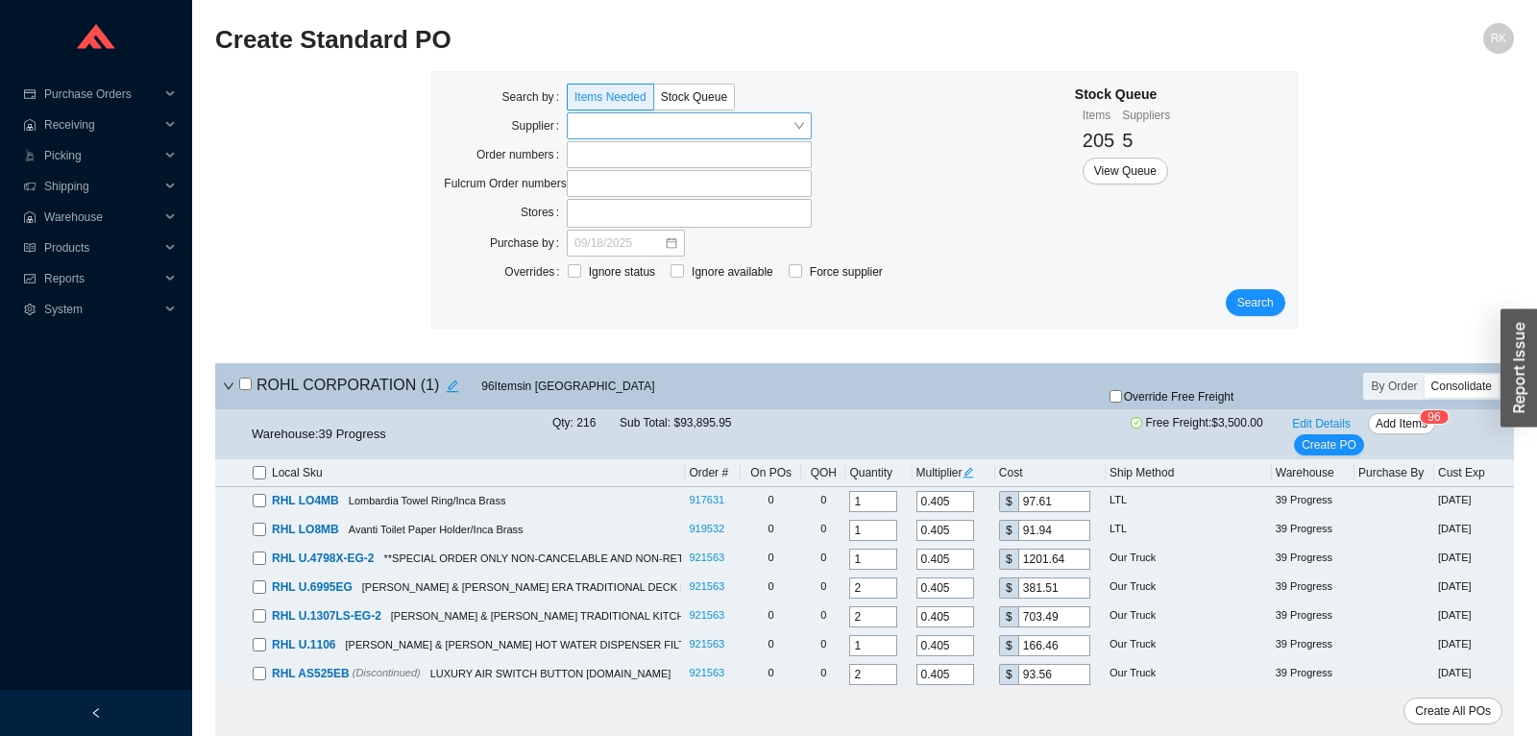
checkbox input "false"
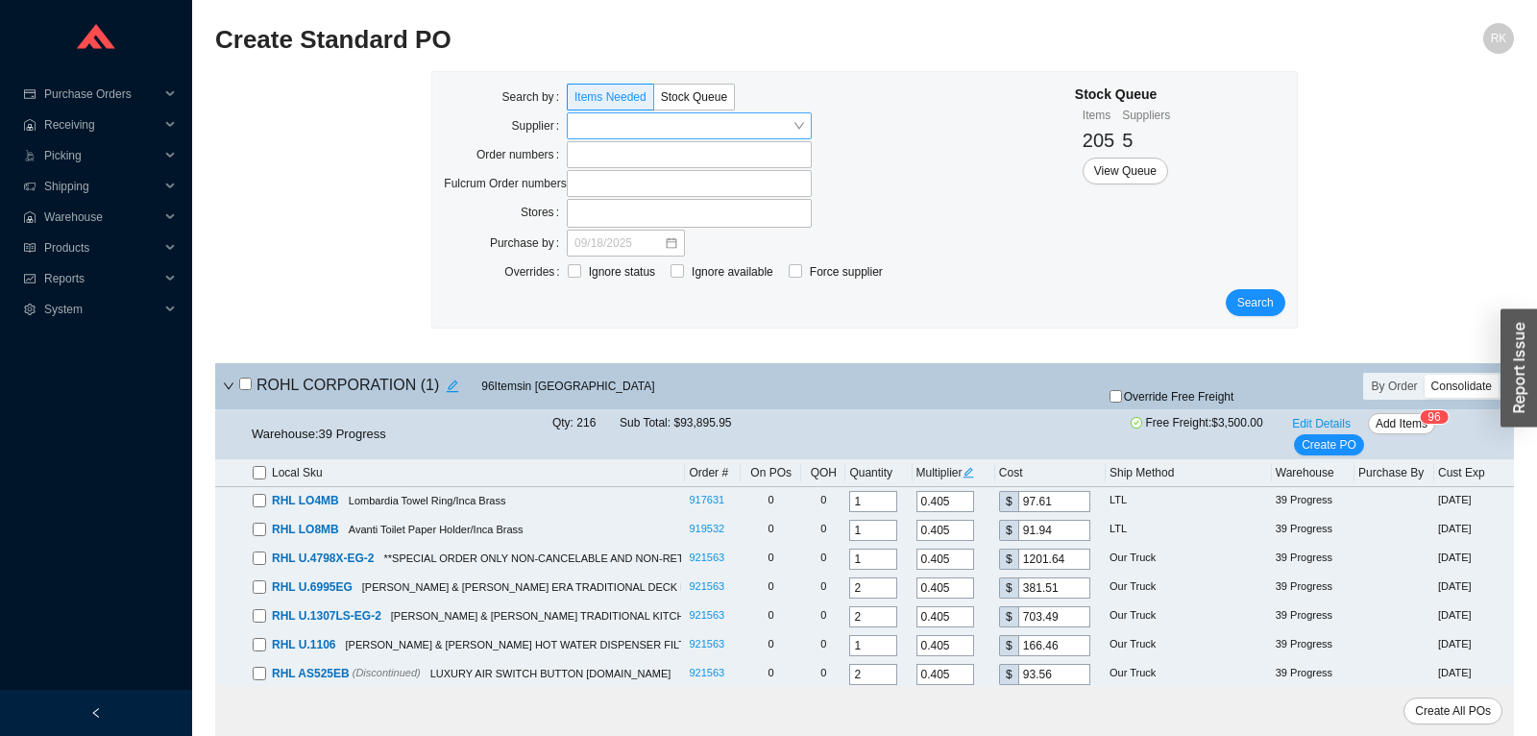
checkbox input "false"
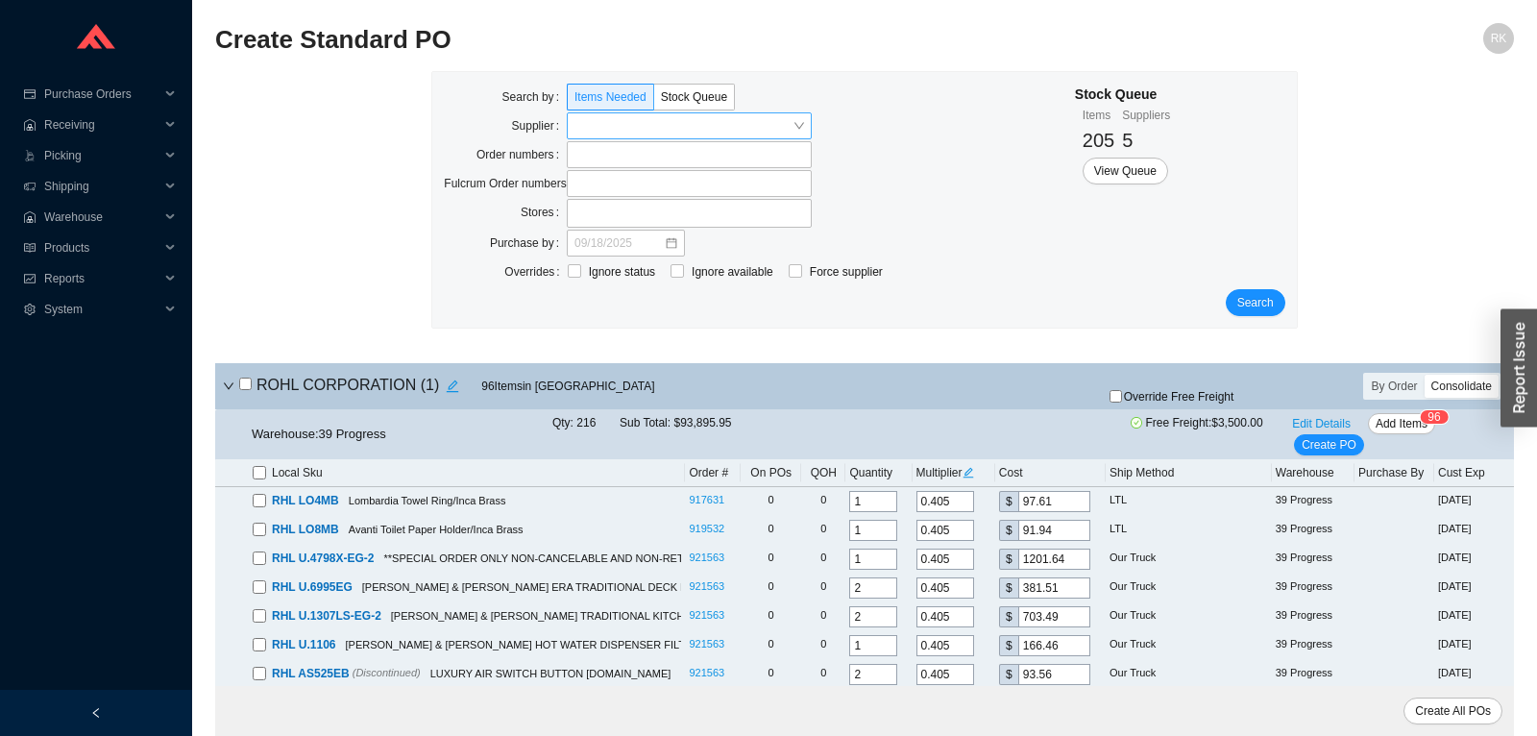
checkbox input "false"
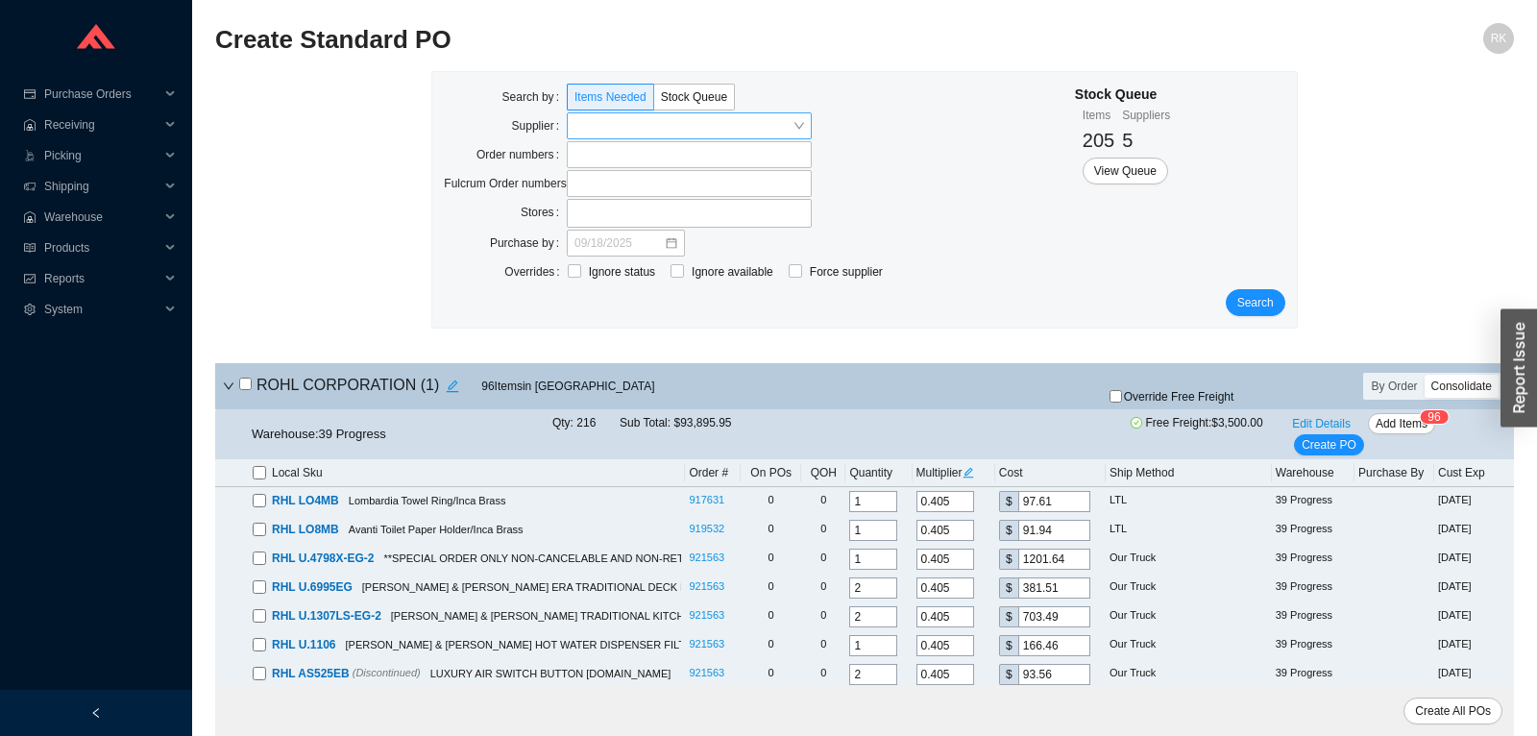
checkbox input "false"
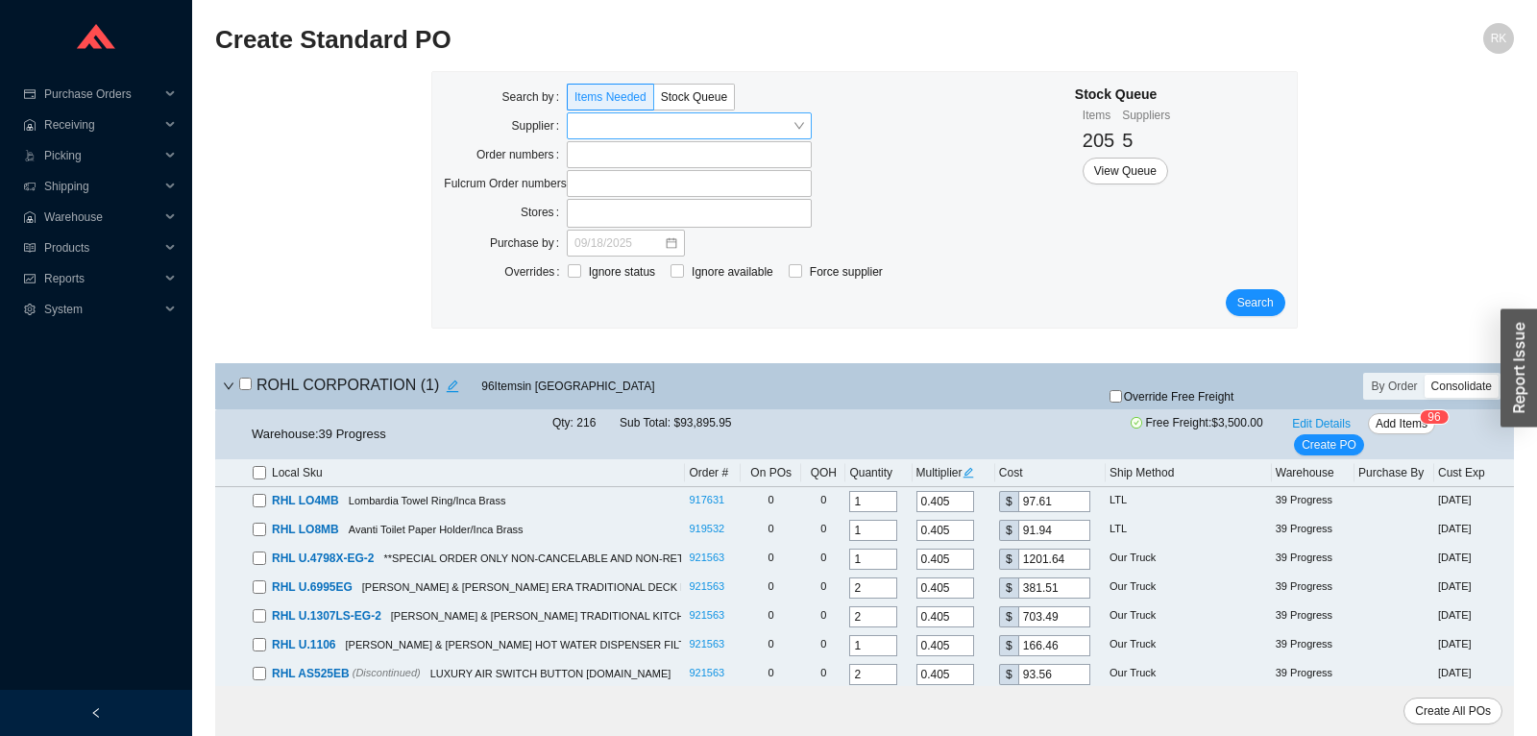
checkbox input "false"
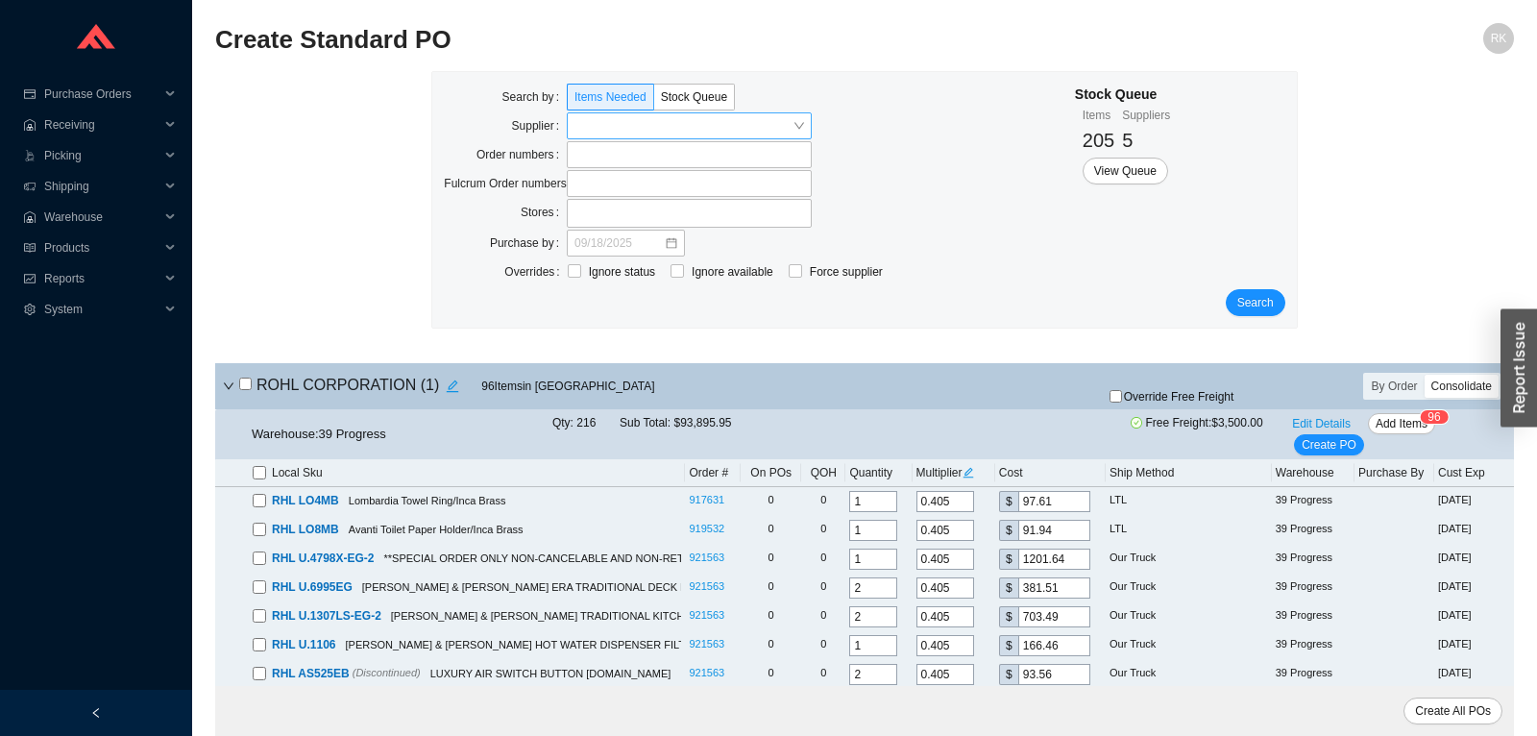
checkbox input "false"
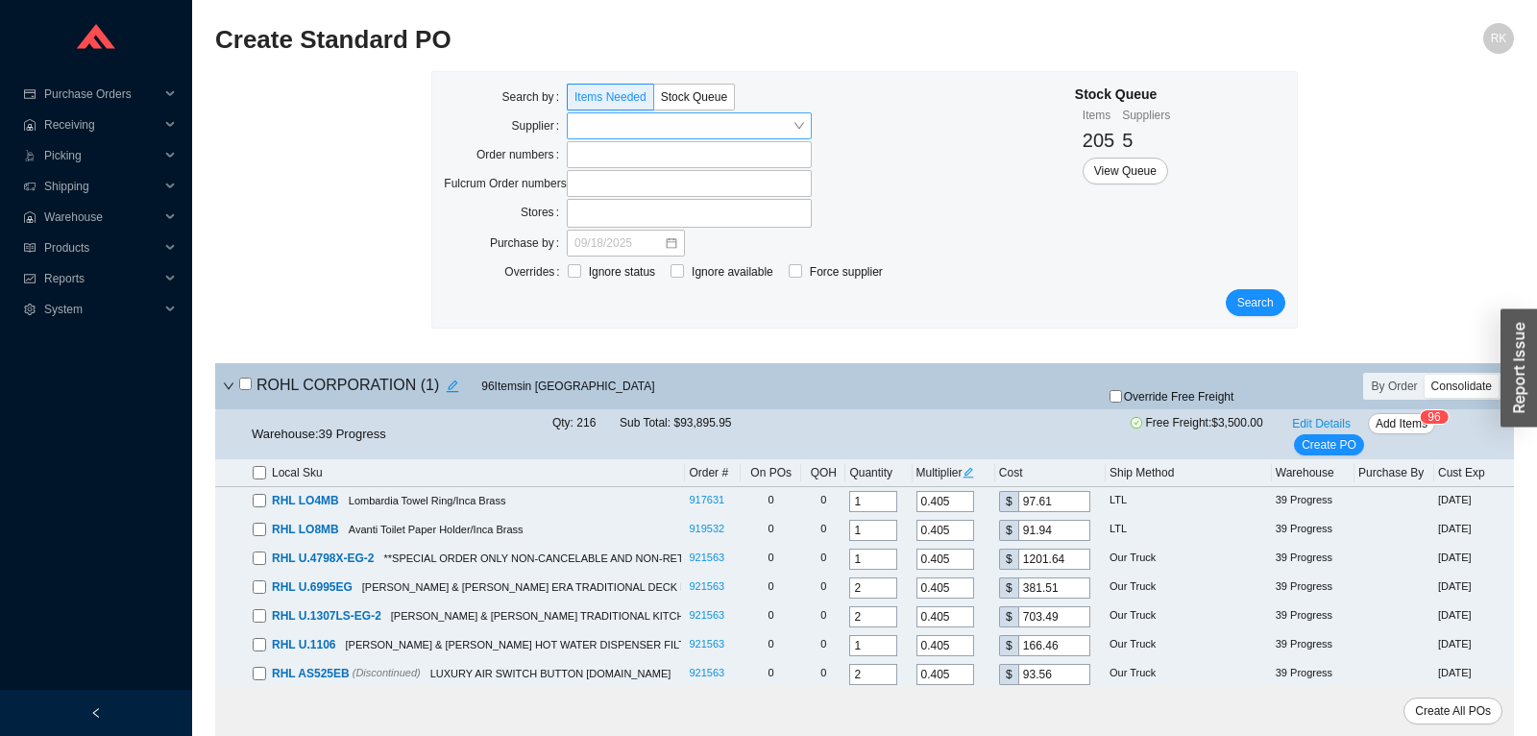
checkbox input "false"
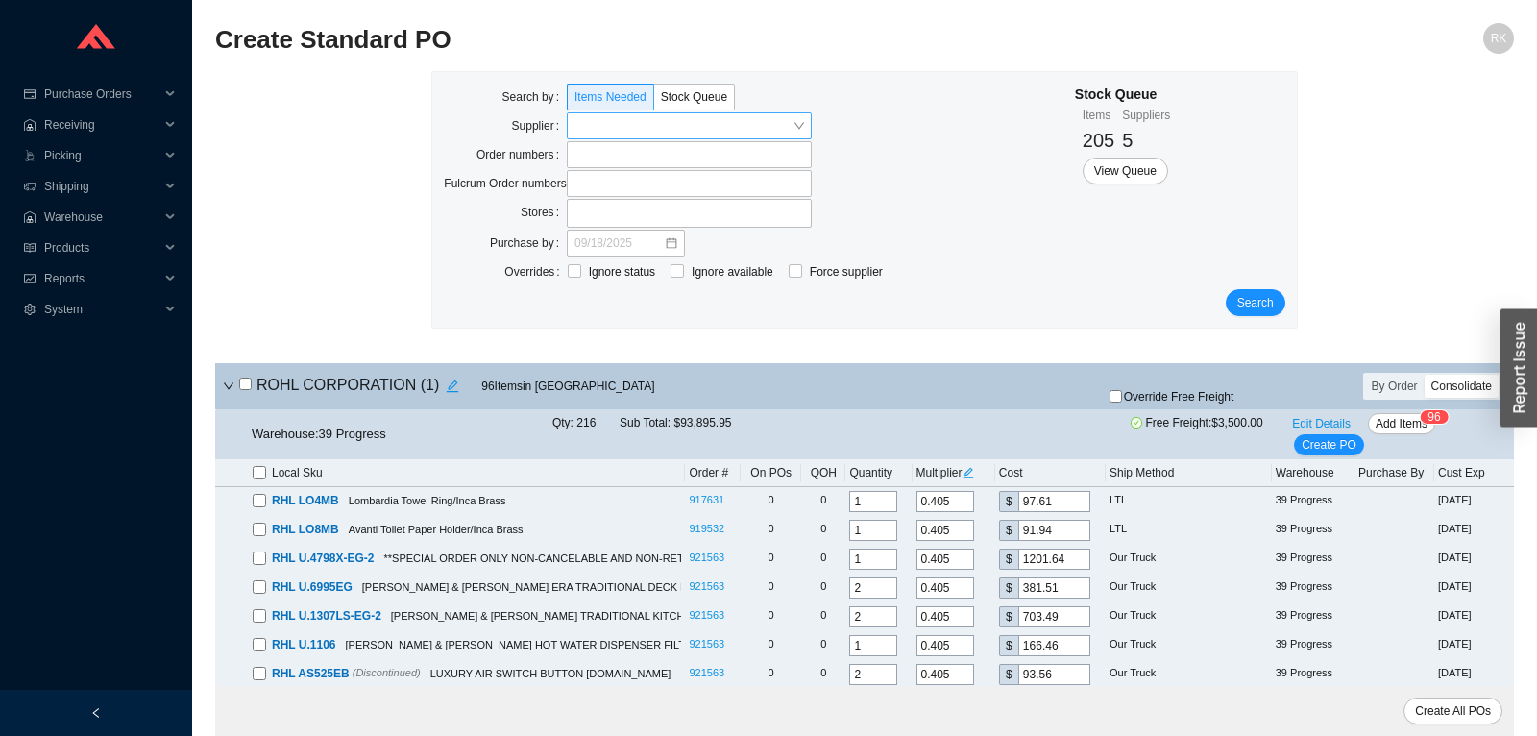
checkbox input "false"
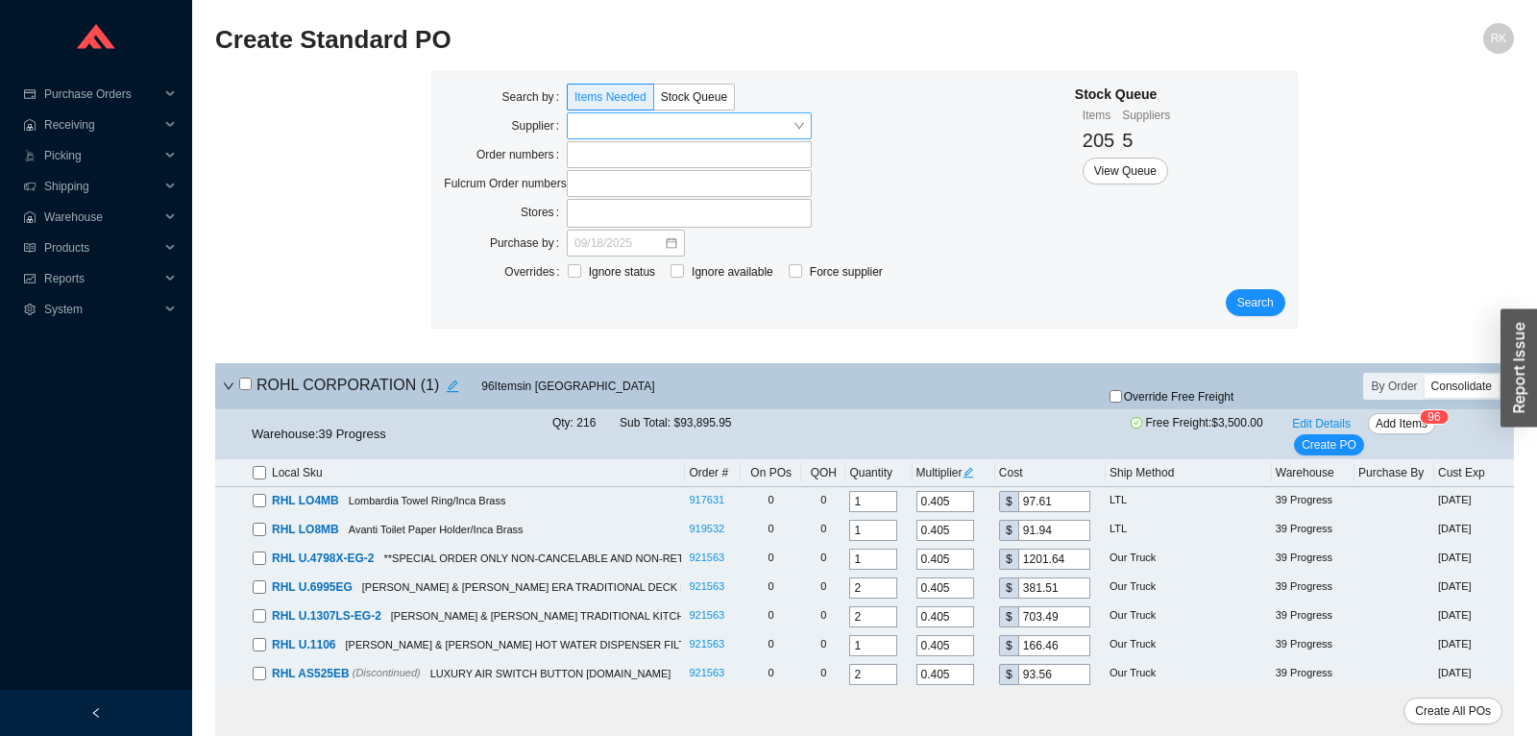
checkbox input "false"
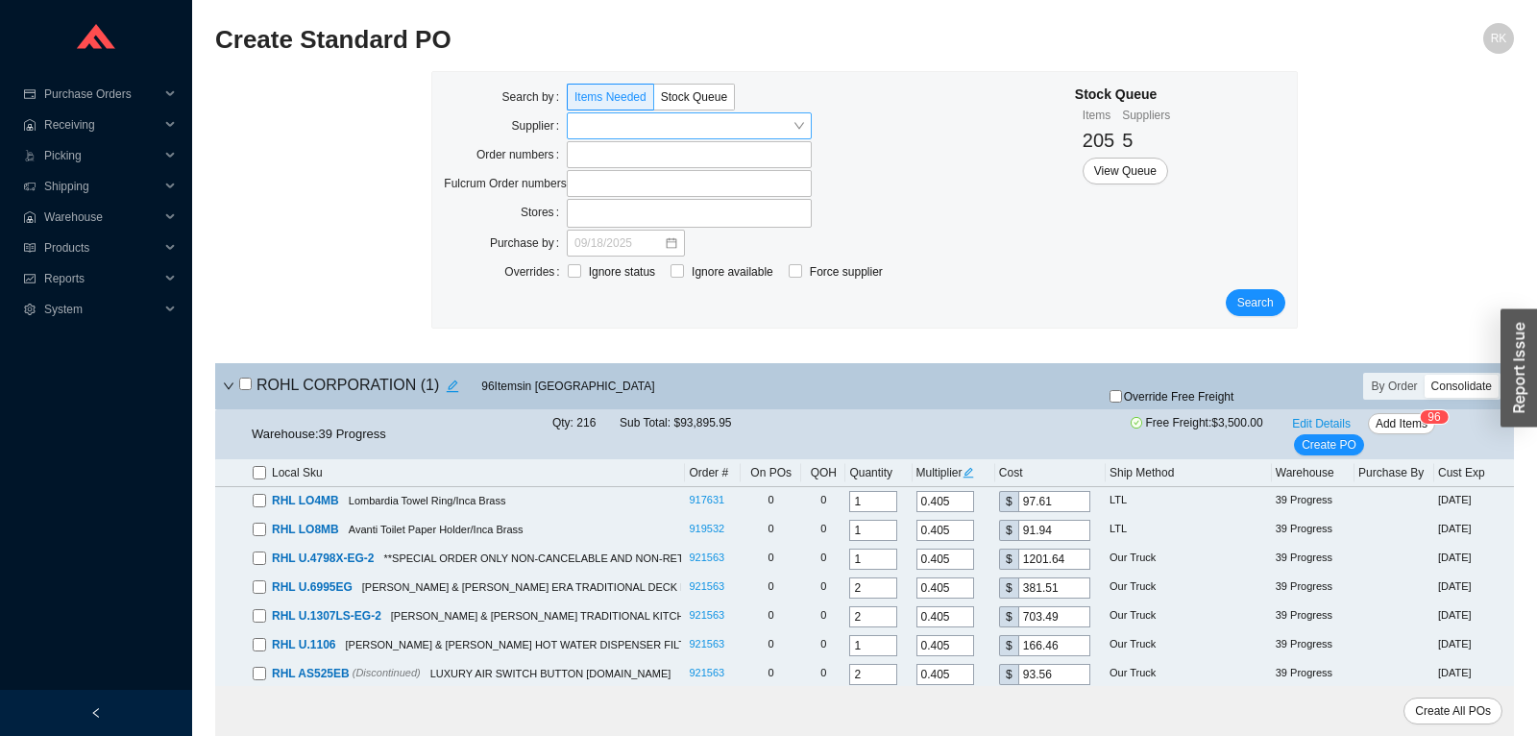
checkbox input "false"
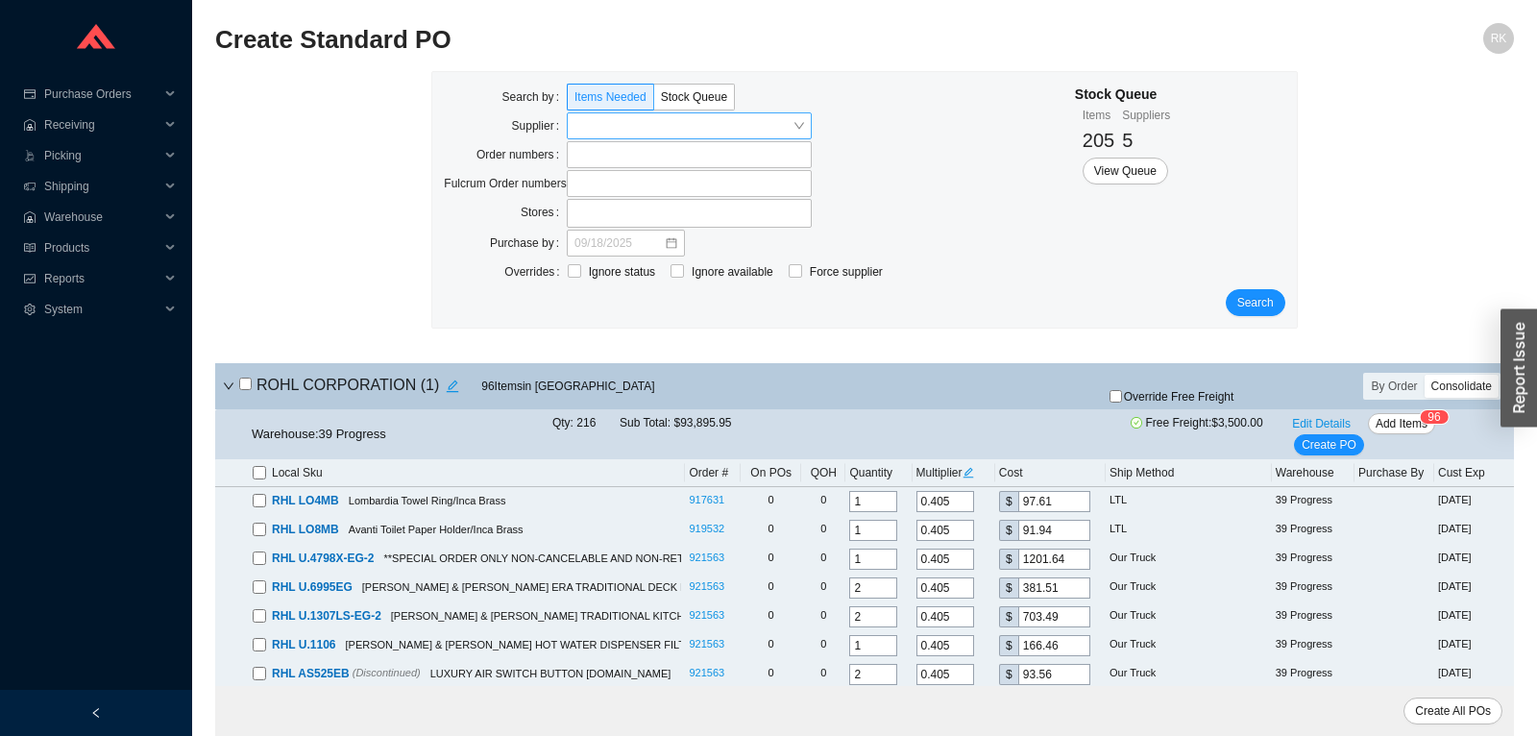
checkbox input "false"
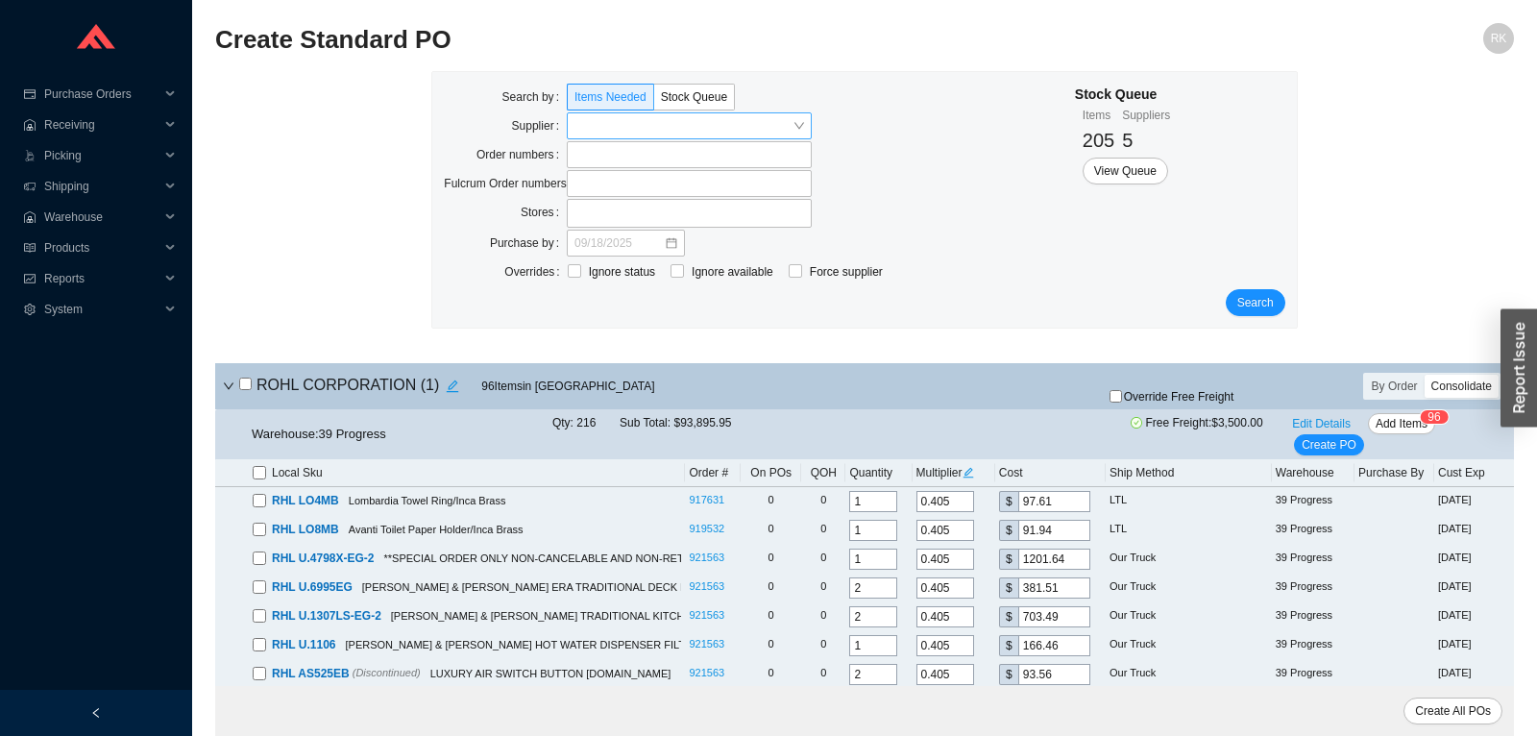
checkbox input "false"
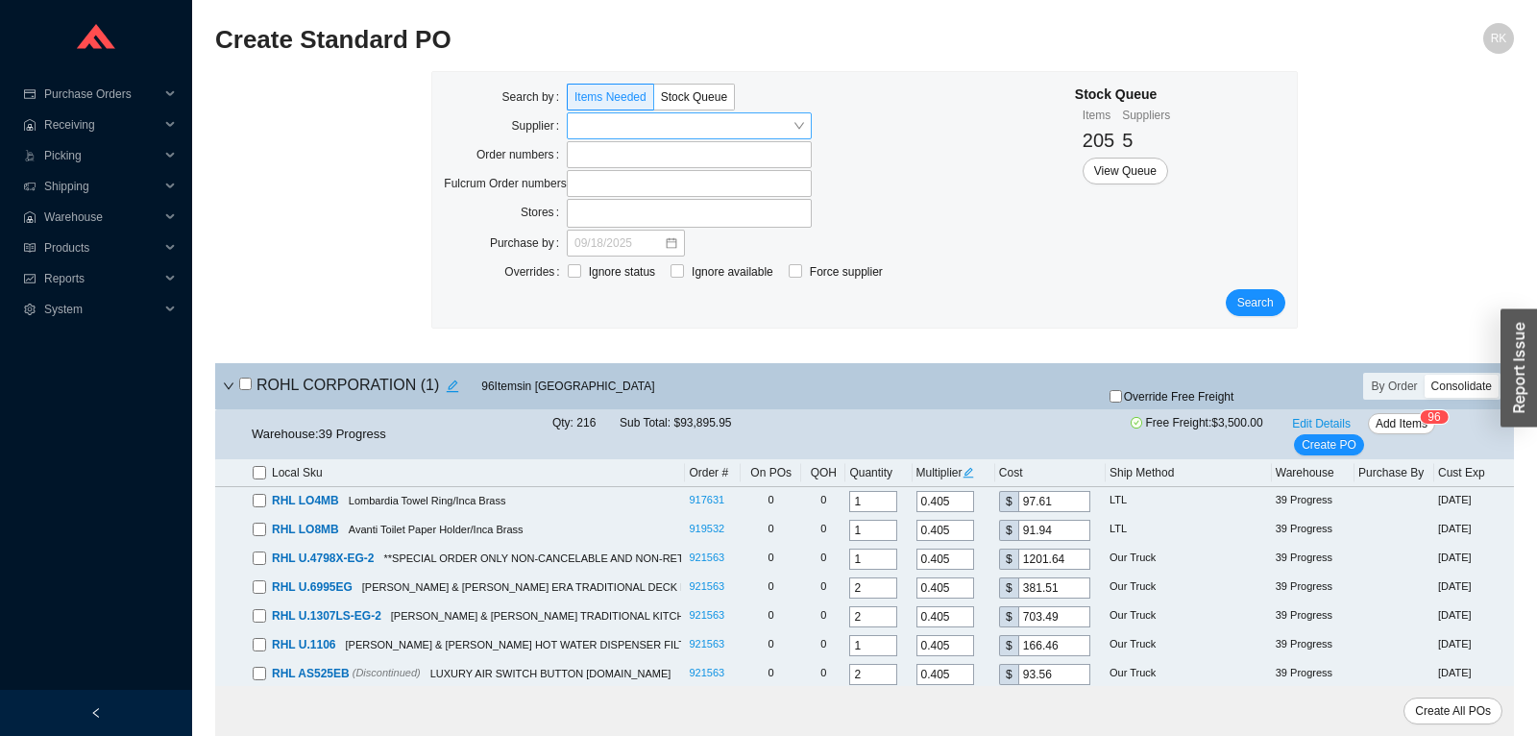
checkbox input "false"
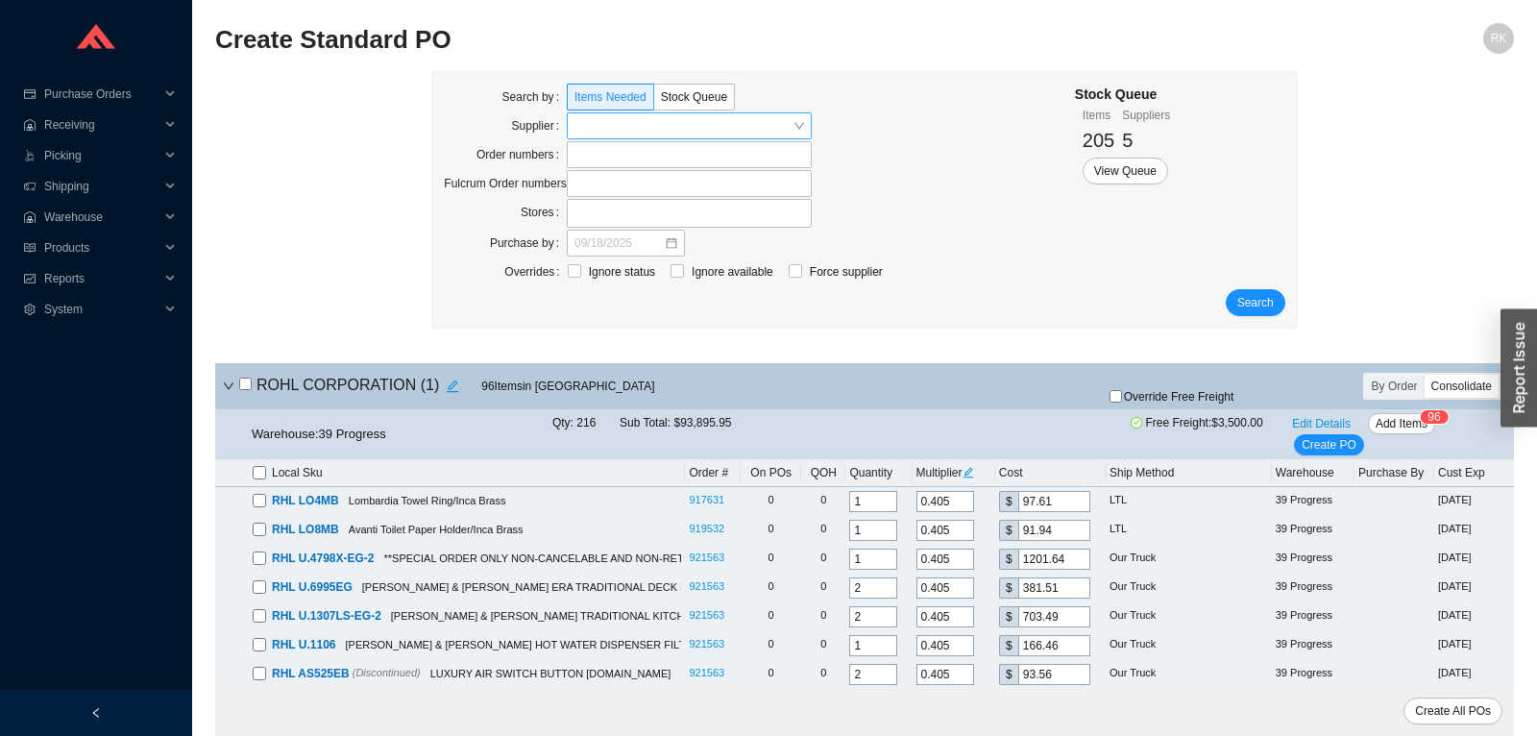
checkbox input "false"
click at [114, 96] on span "Purchase Orders" at bounding box center [101, 94] width 115 height 31
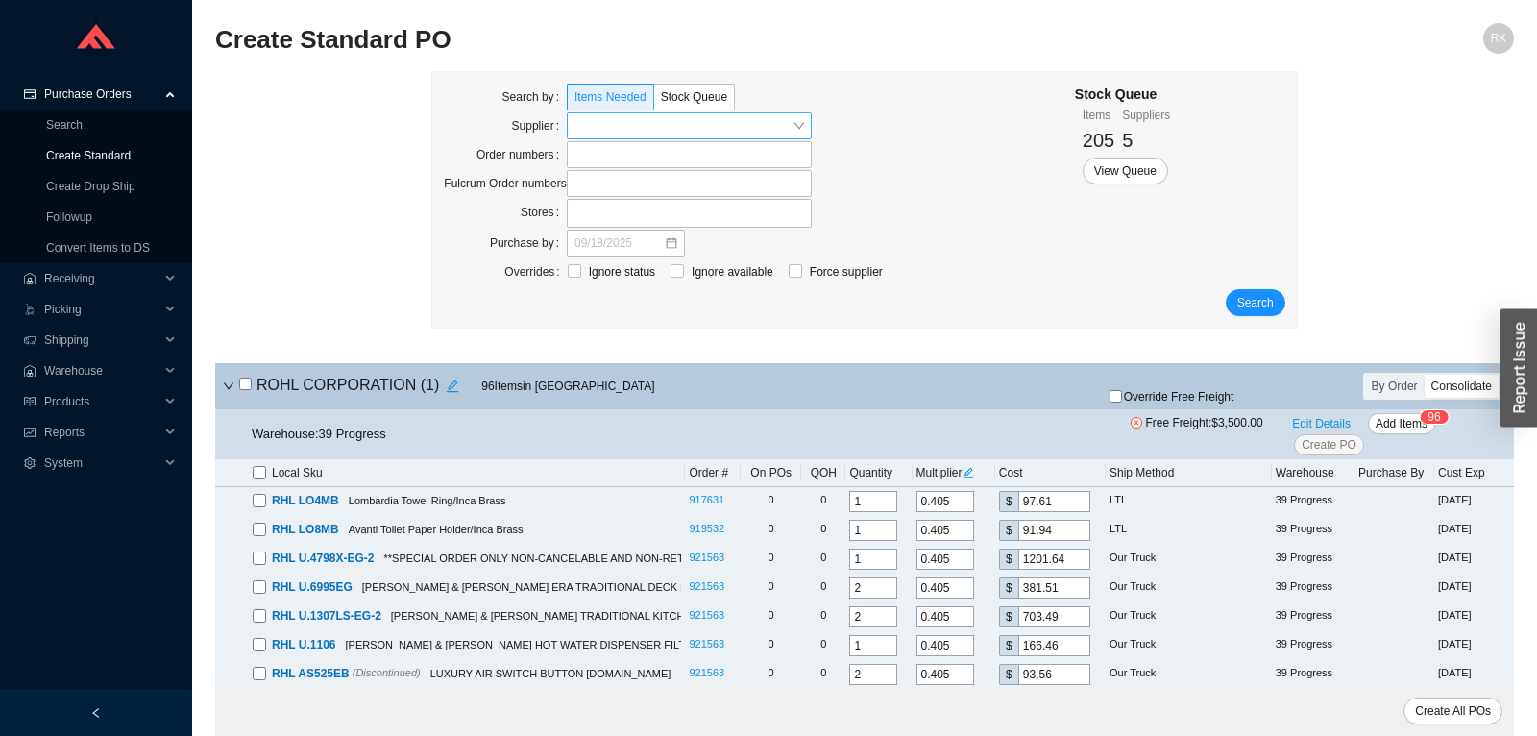
click at [93, 157] on link "Create Standard" at bounding box center [88, 155] width 85 height 13
